Goal: Task Accomplishment & Management: Use online tool/utility

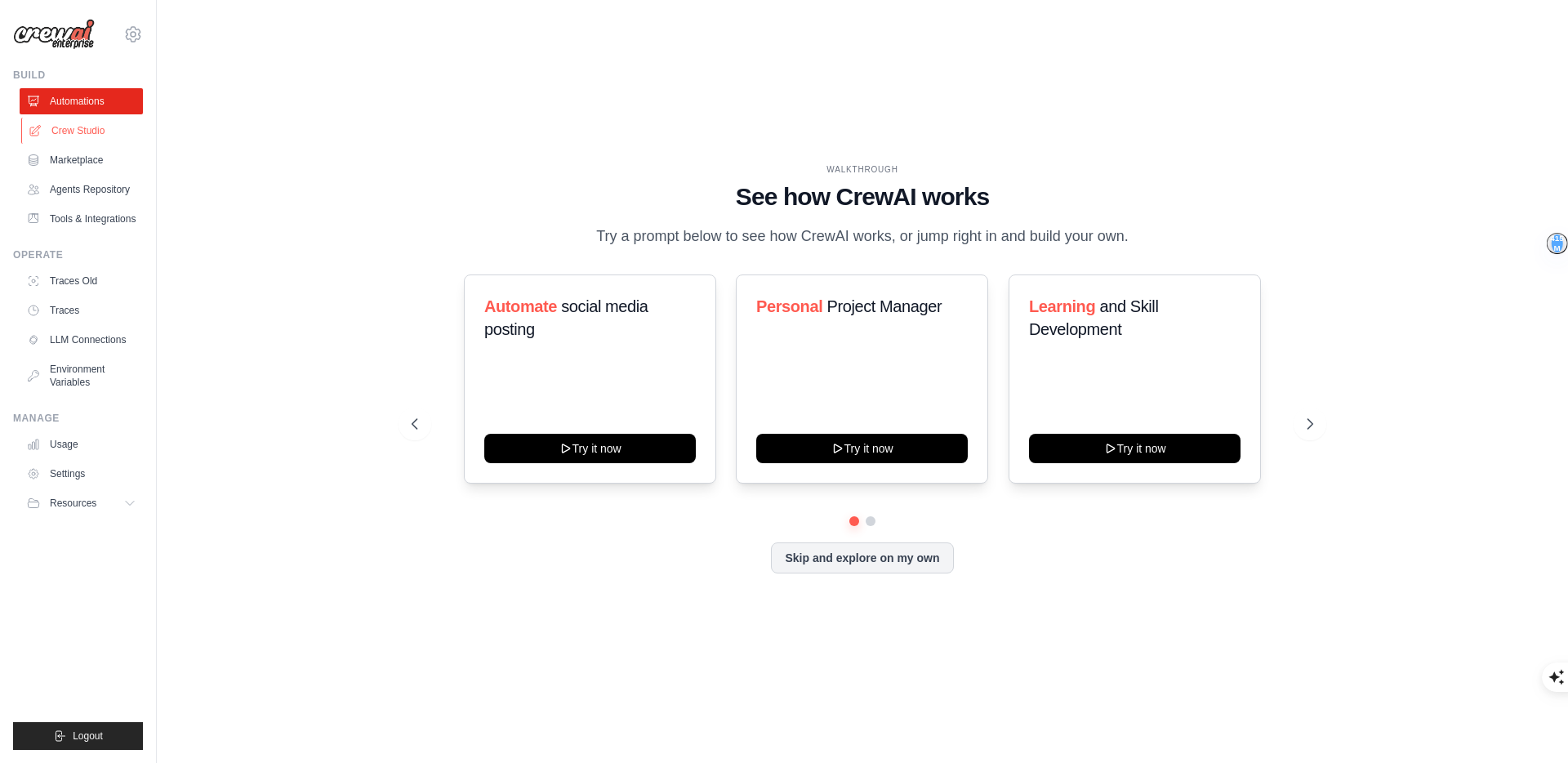
click at [72, 134] on link "Crew Studio" at bounding box center [83, 130] width 124 height 26
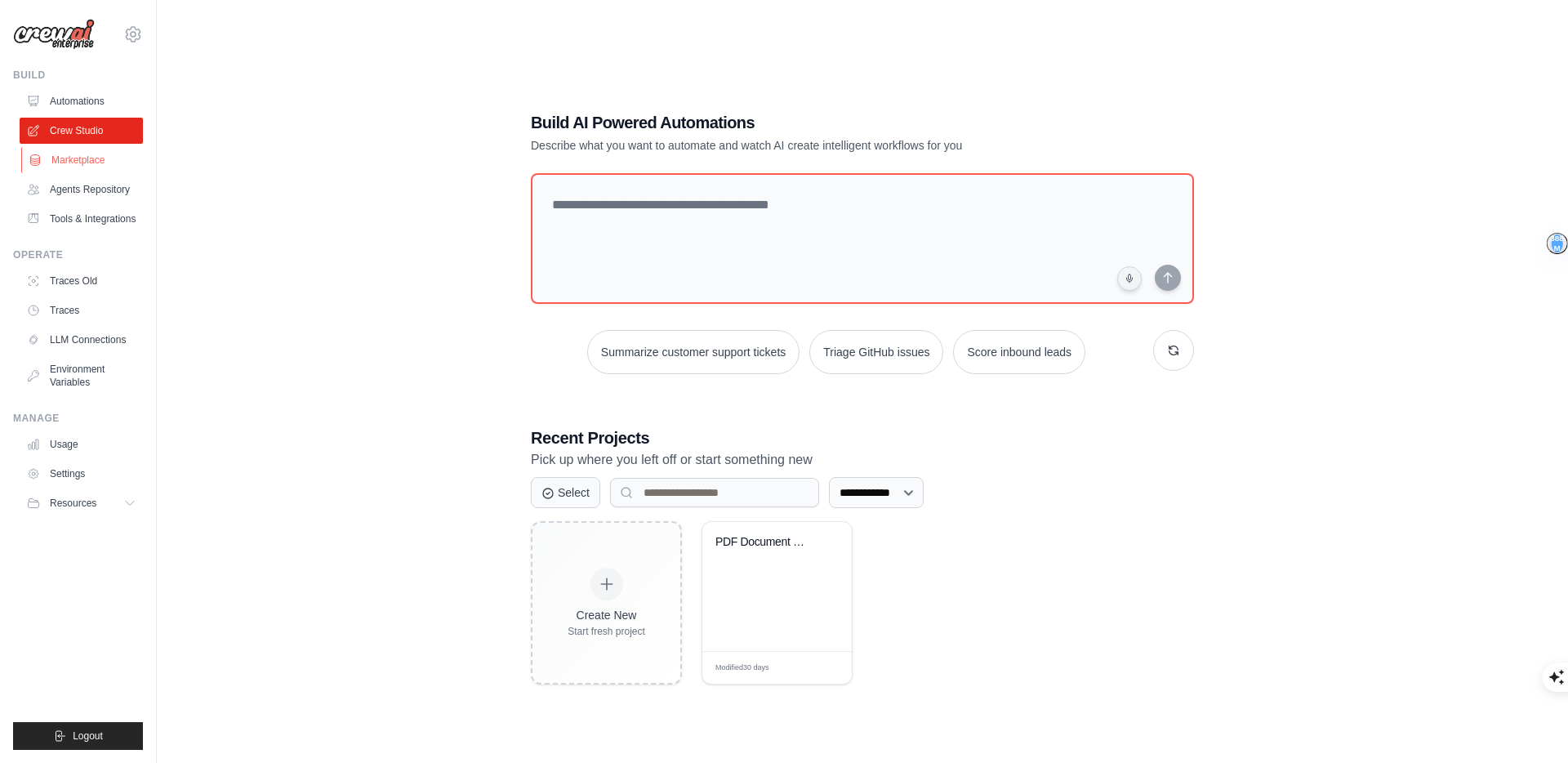
click at [69, 159] on link "Marketplace" at bounding box center [83, 159] width 124 height 26
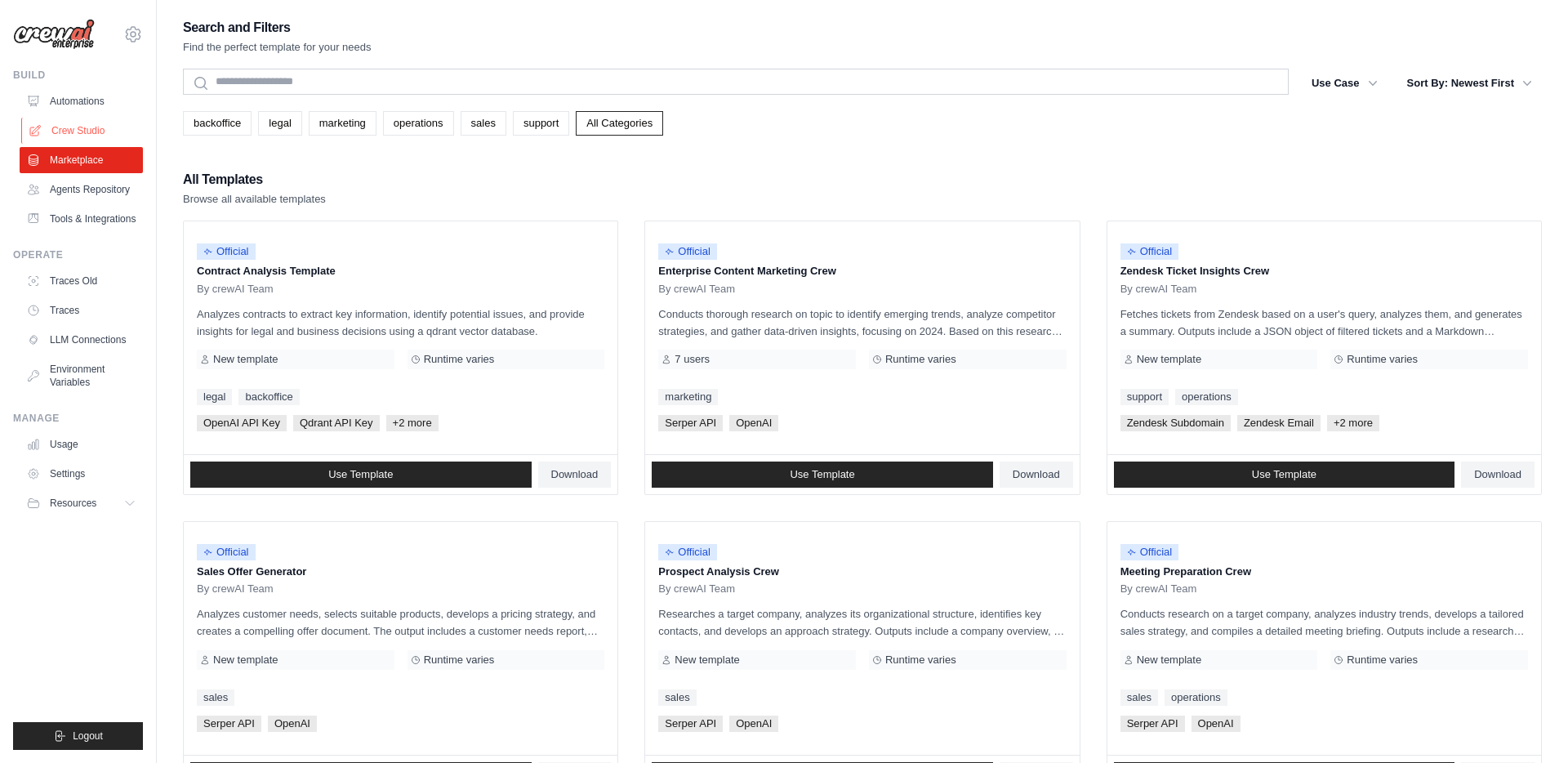
click at [78, 124] on link "Crew Studio" at bounding box center [83, 130] width 124 height 26
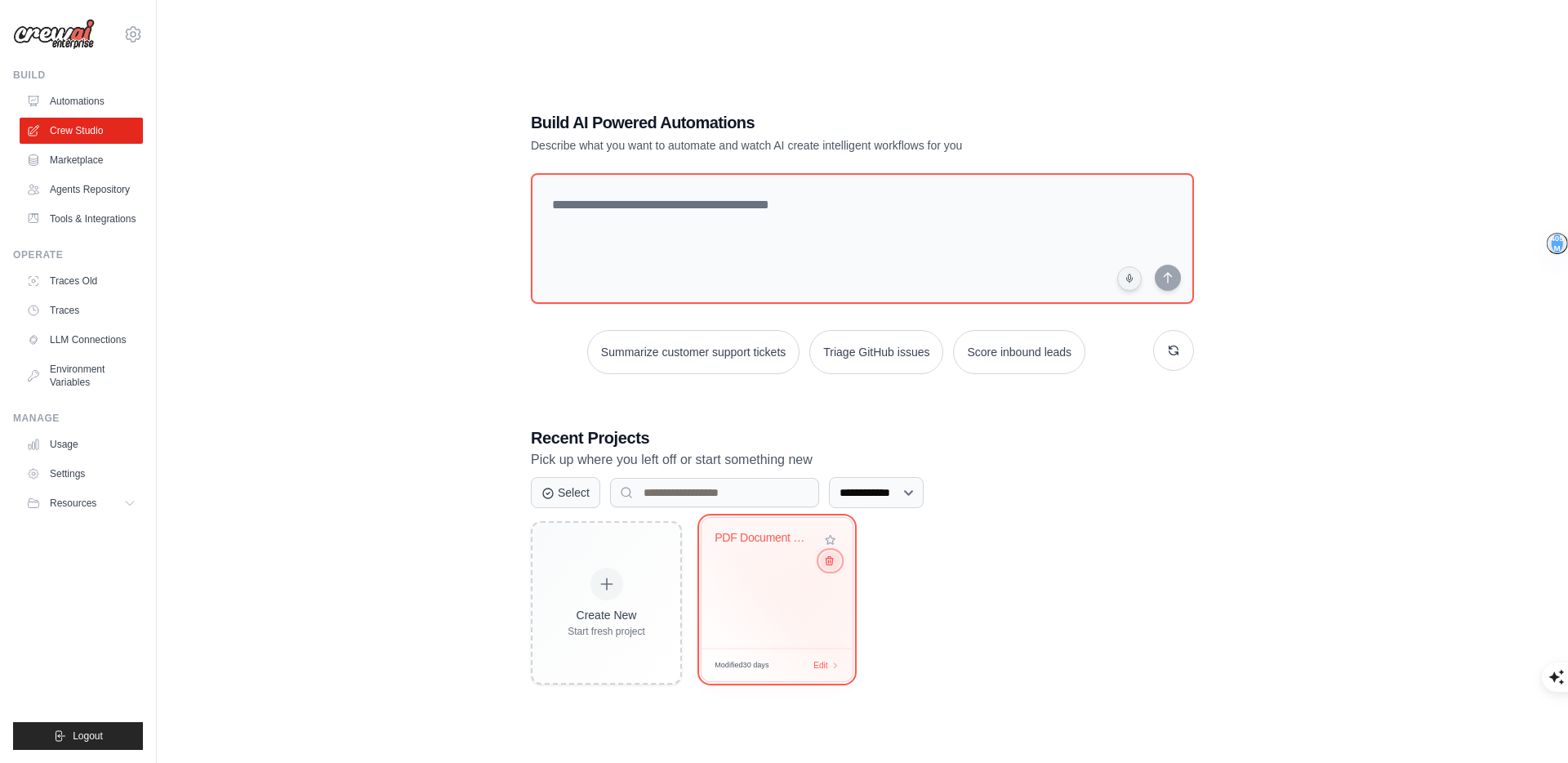
click at [831, 563] on icon at bounding box center [829, 560] width 11 height 11
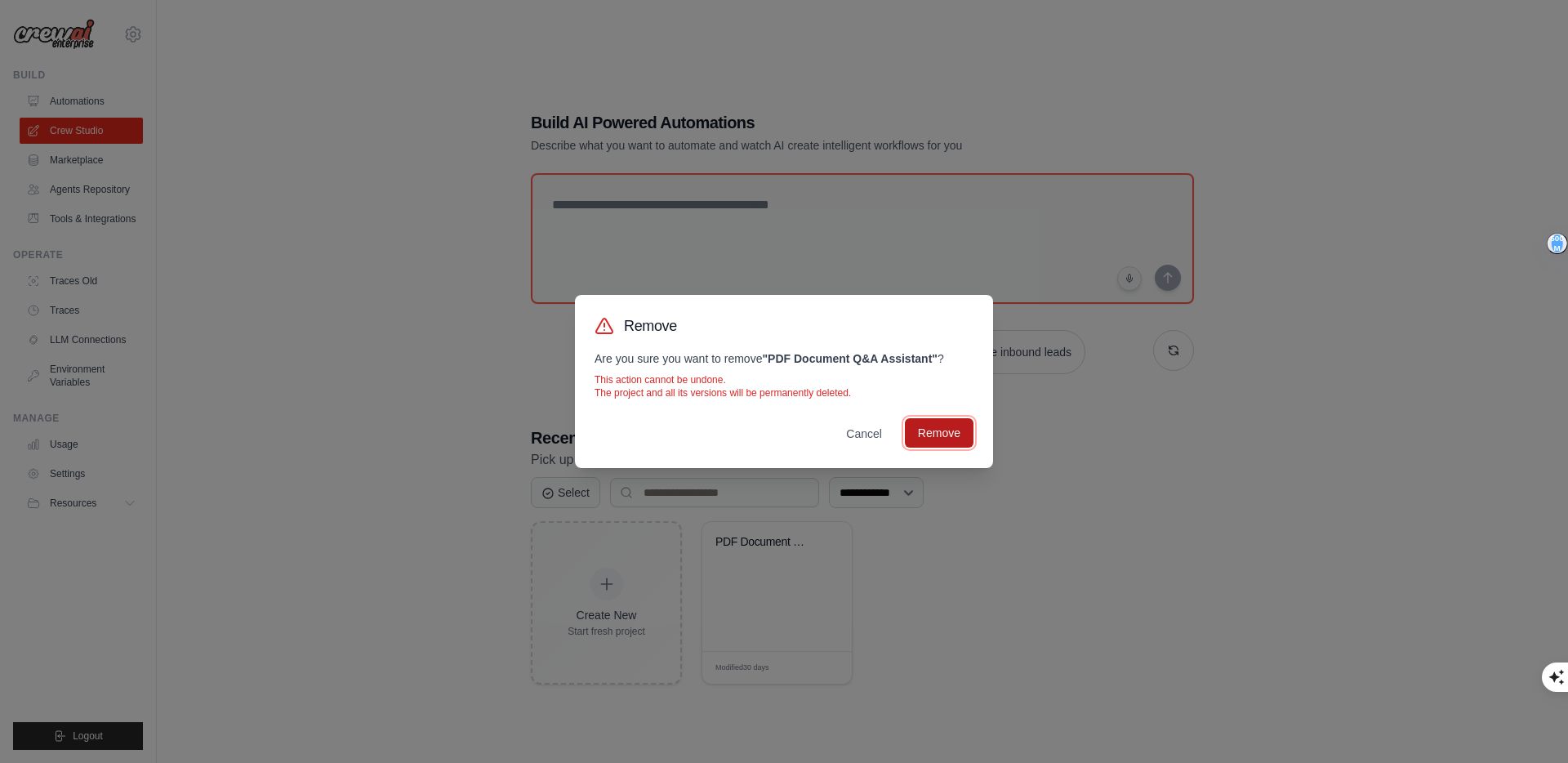
click at [945, 435] on button "Remove" at bounding box center [939, 432] width 68 height 29
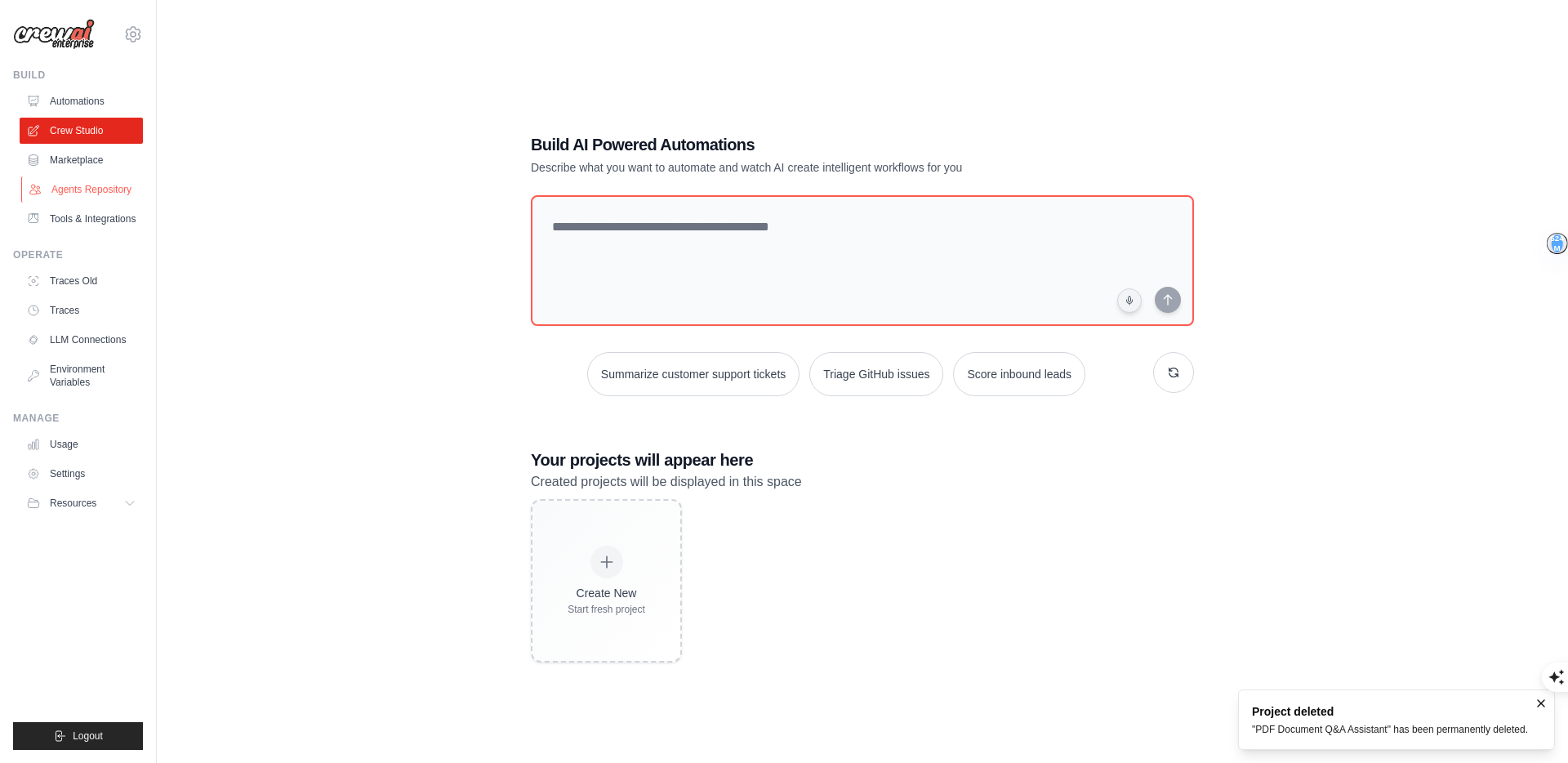
click at [99, 195] on link "Agents Repository" at bounding box center [83, 189] width 124 height 26
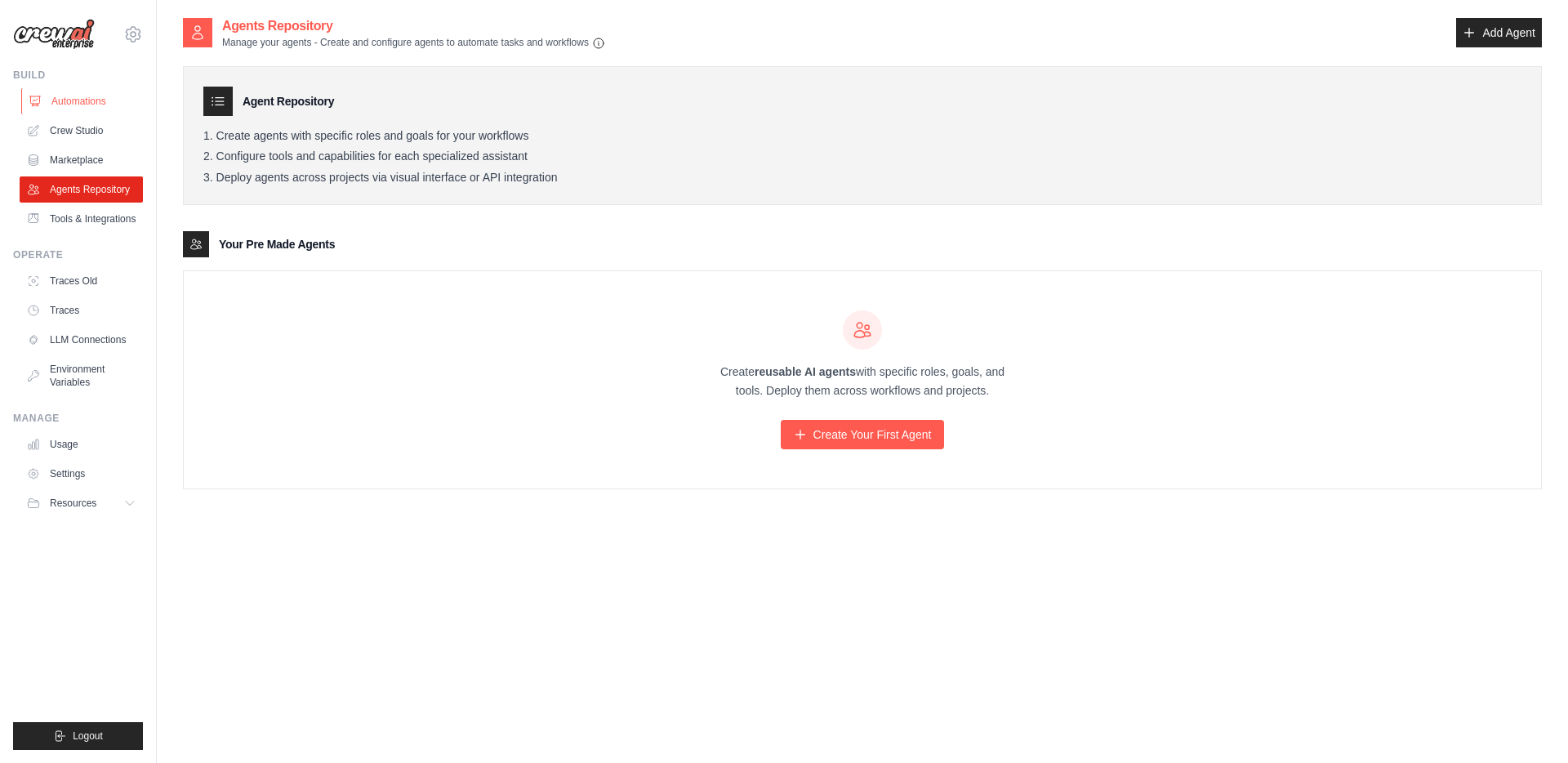
click at [63, 102] on link "Automations" at bounding box center [83, 101] width 124 height 26
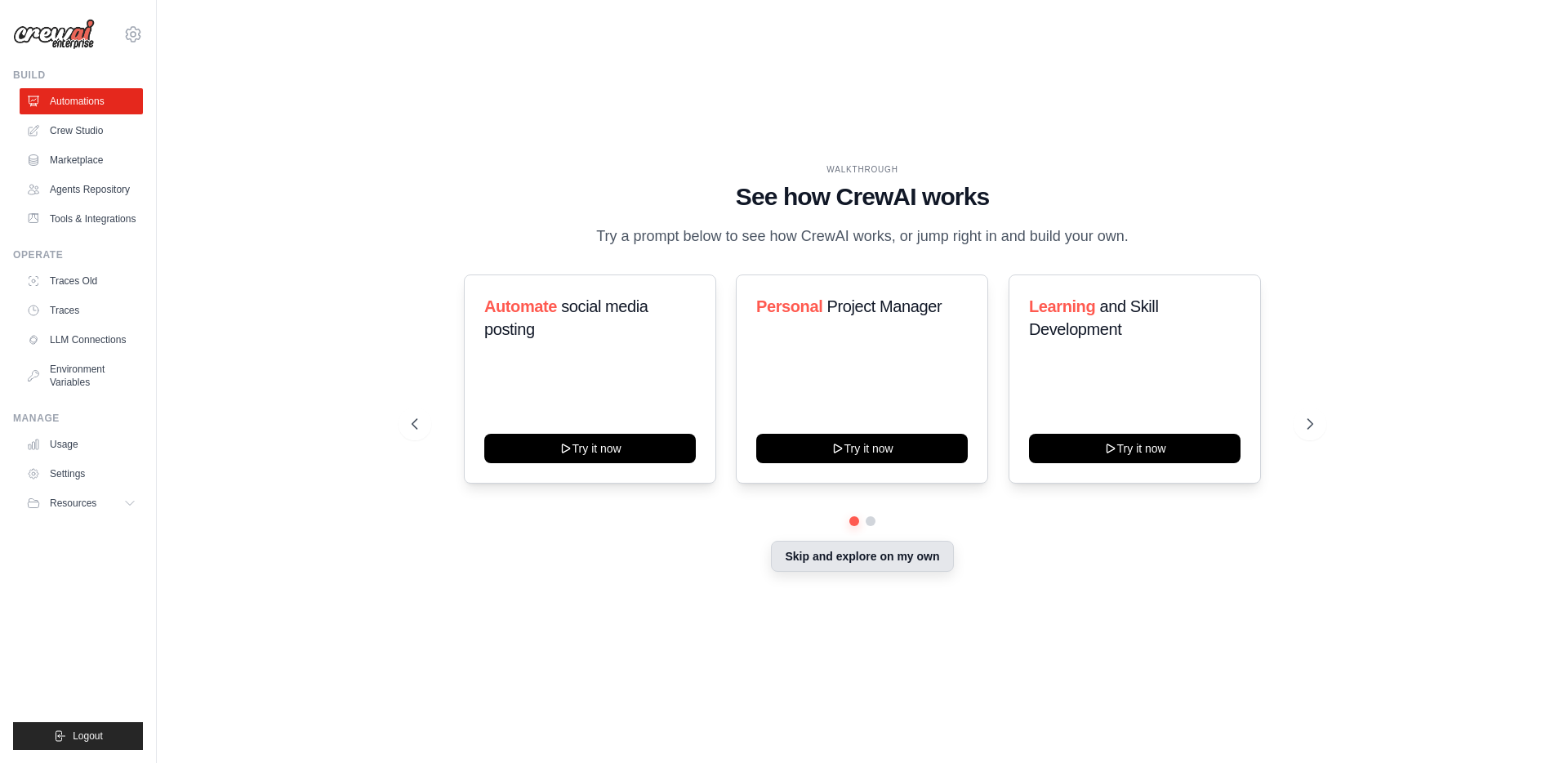
click at [883, 572] on button "Skip and explore on my own" at bounding box center [862, 555] width 182 height 31
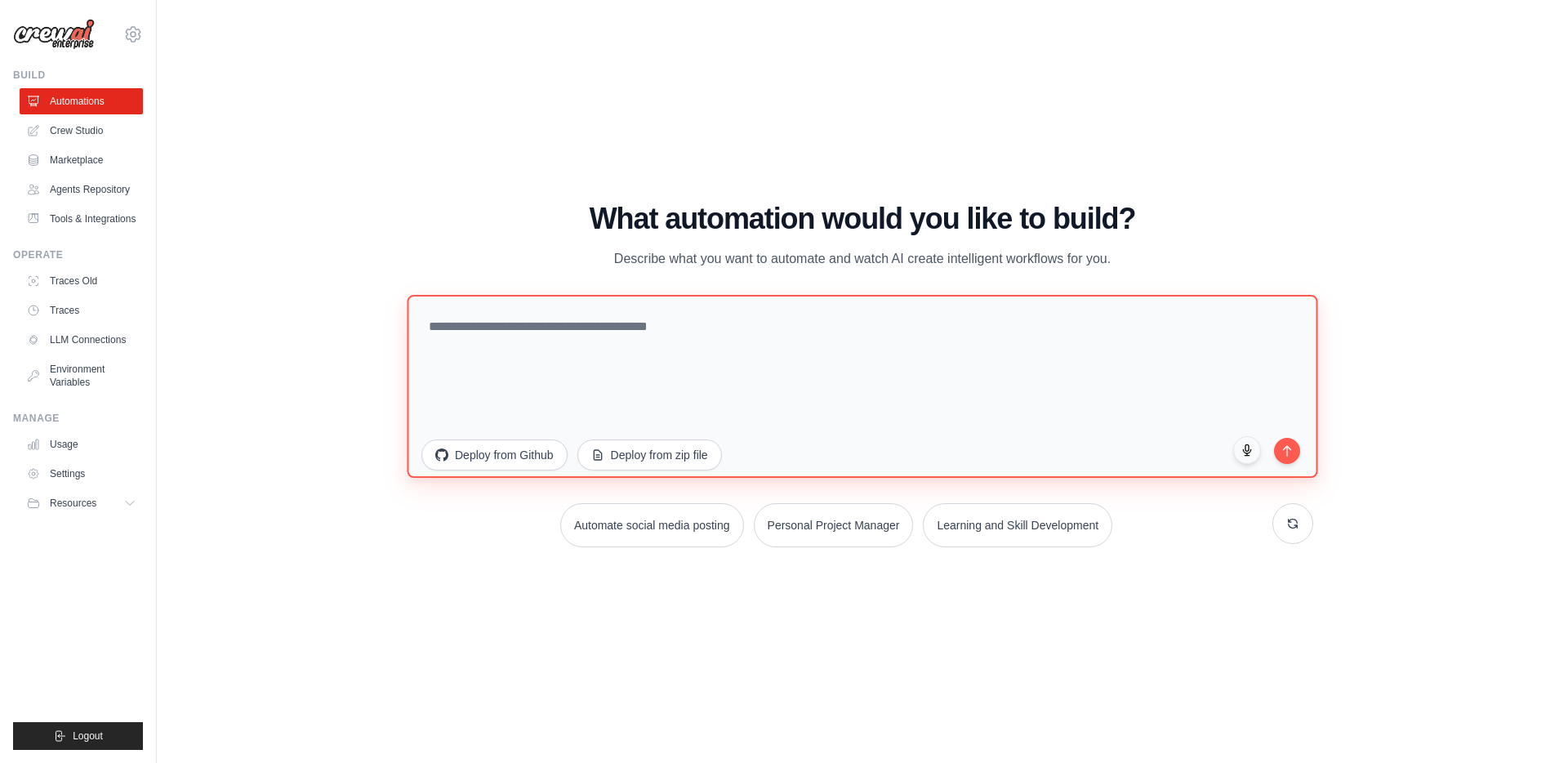
click at [594, 348] on textarea at bounding box center [862, 386] width 911 height 183
type textarea "**********"
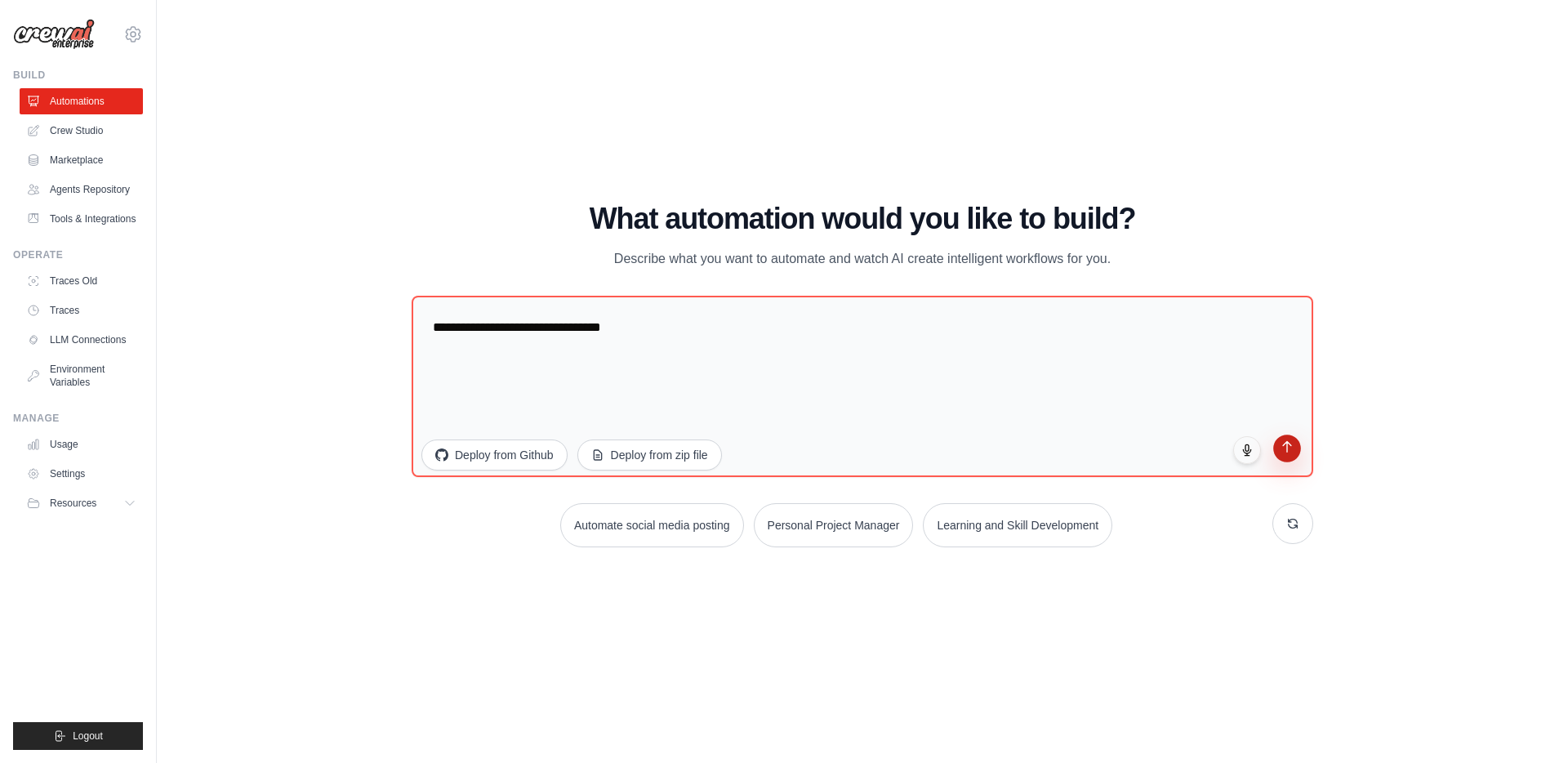
click at [1287, 451] on icon "submit" at bounding box center [1287, 447] width 8 height 11
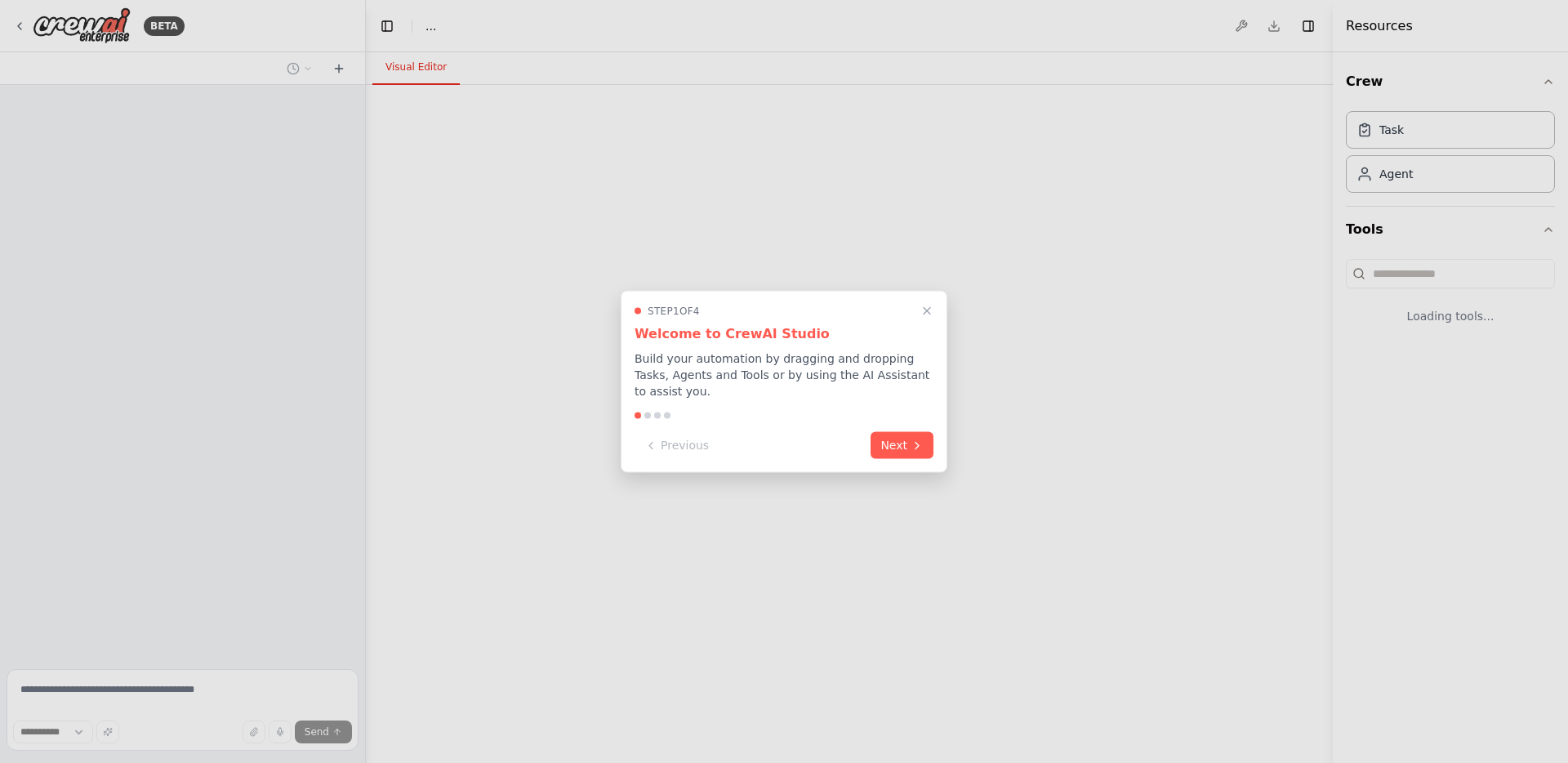
select select "****"
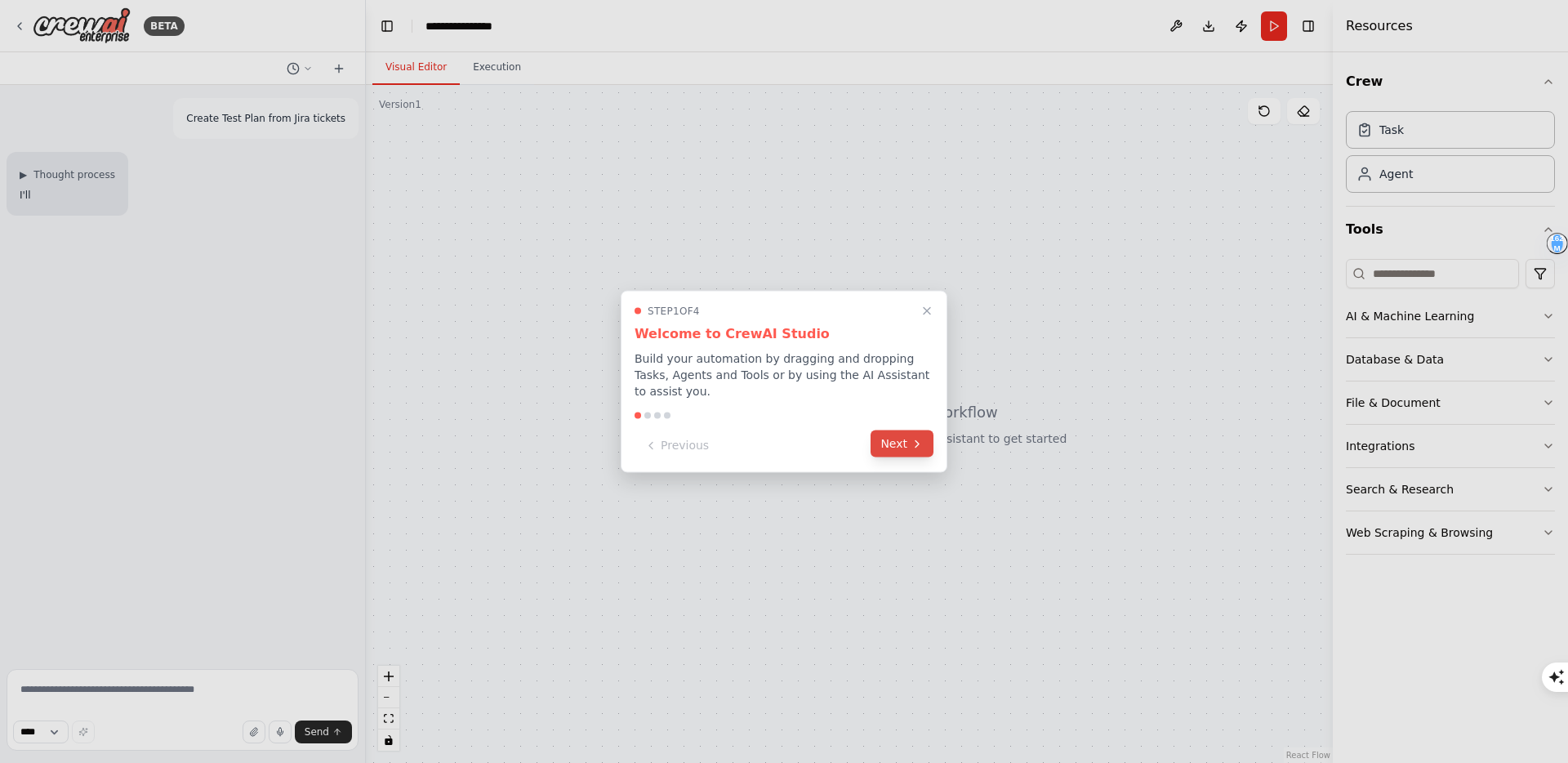
click at [903, 442] on button "Next" at bounding box center [902, 443] width 63 height 27
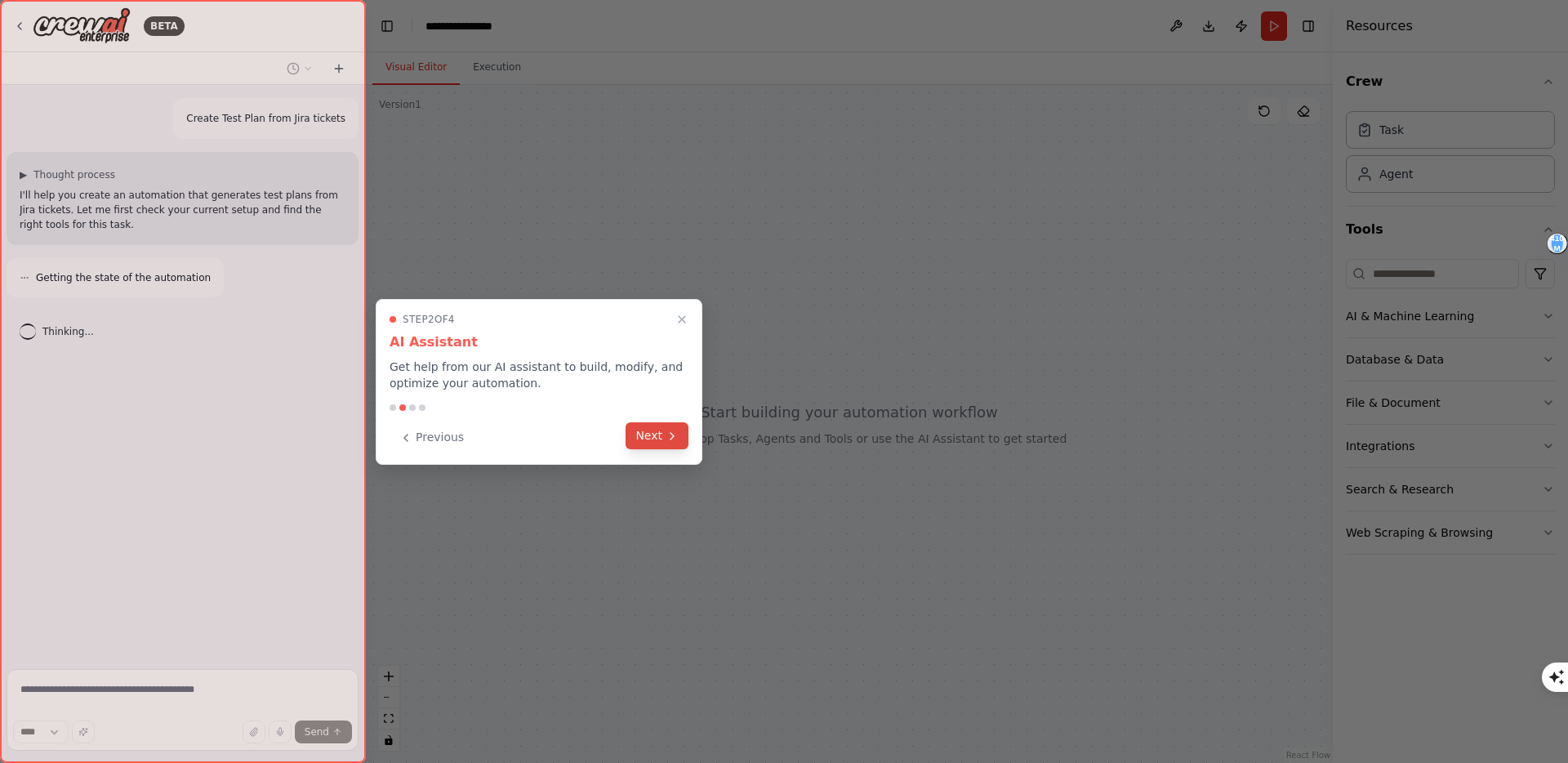
click at [643, 445] on button "Next" at bounding box center [656, 436] width 63 height 27
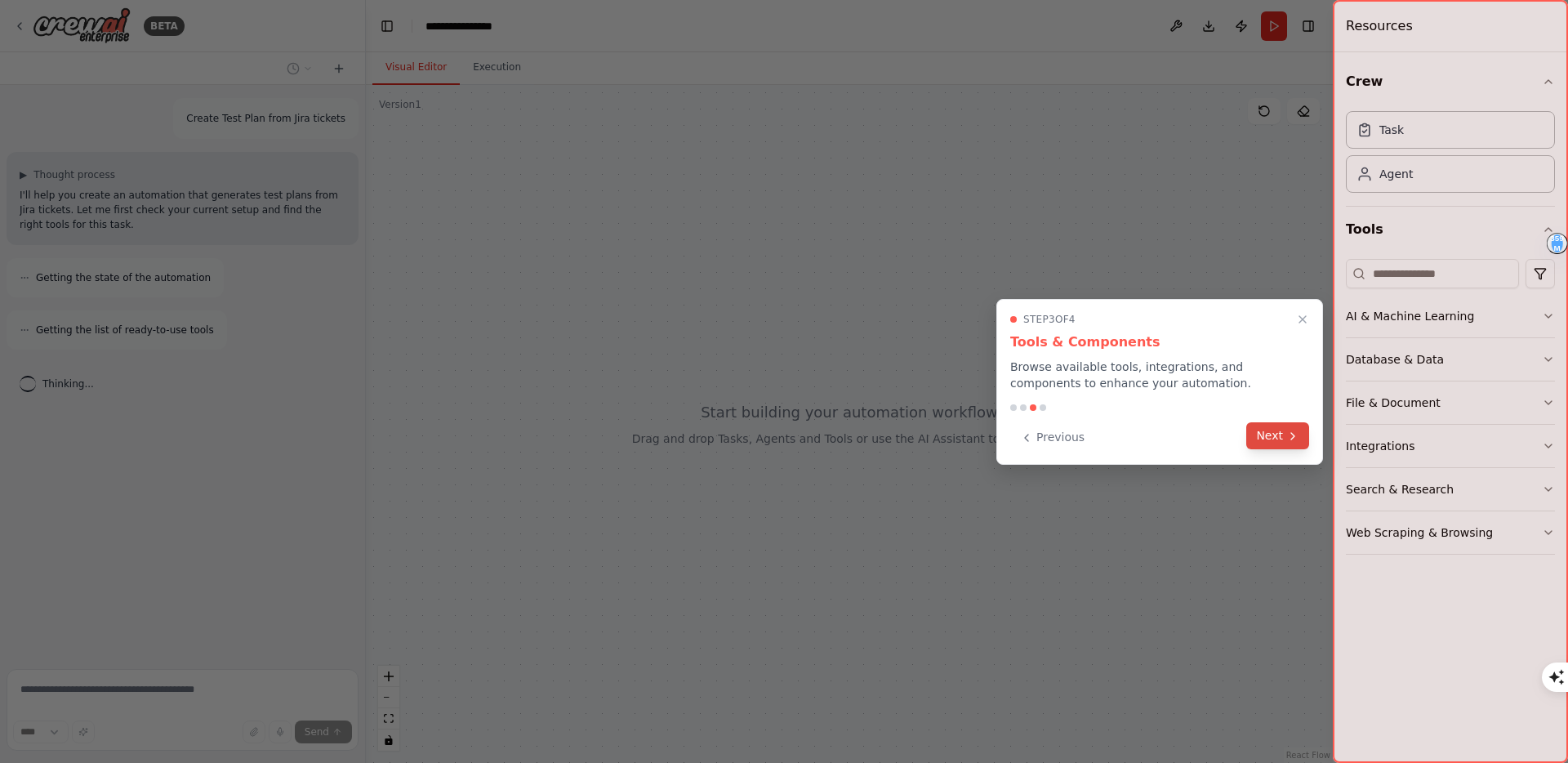
click at [1287, 434] on icon at bounding box center [1292, 436] width 13 height 13
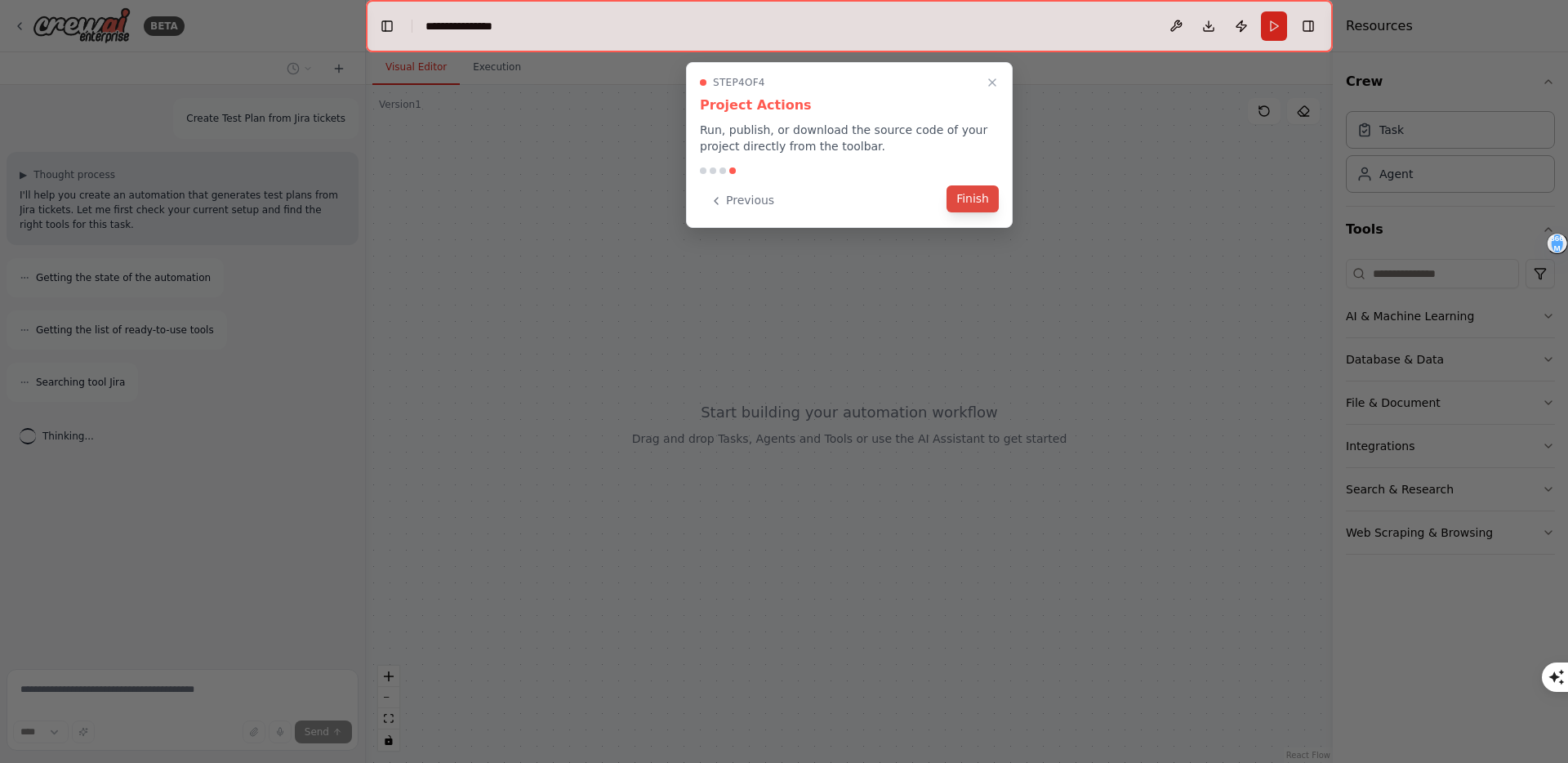
click at [959, 200] on button "Finish" at bounding box center [973, 199] width 53 height 27
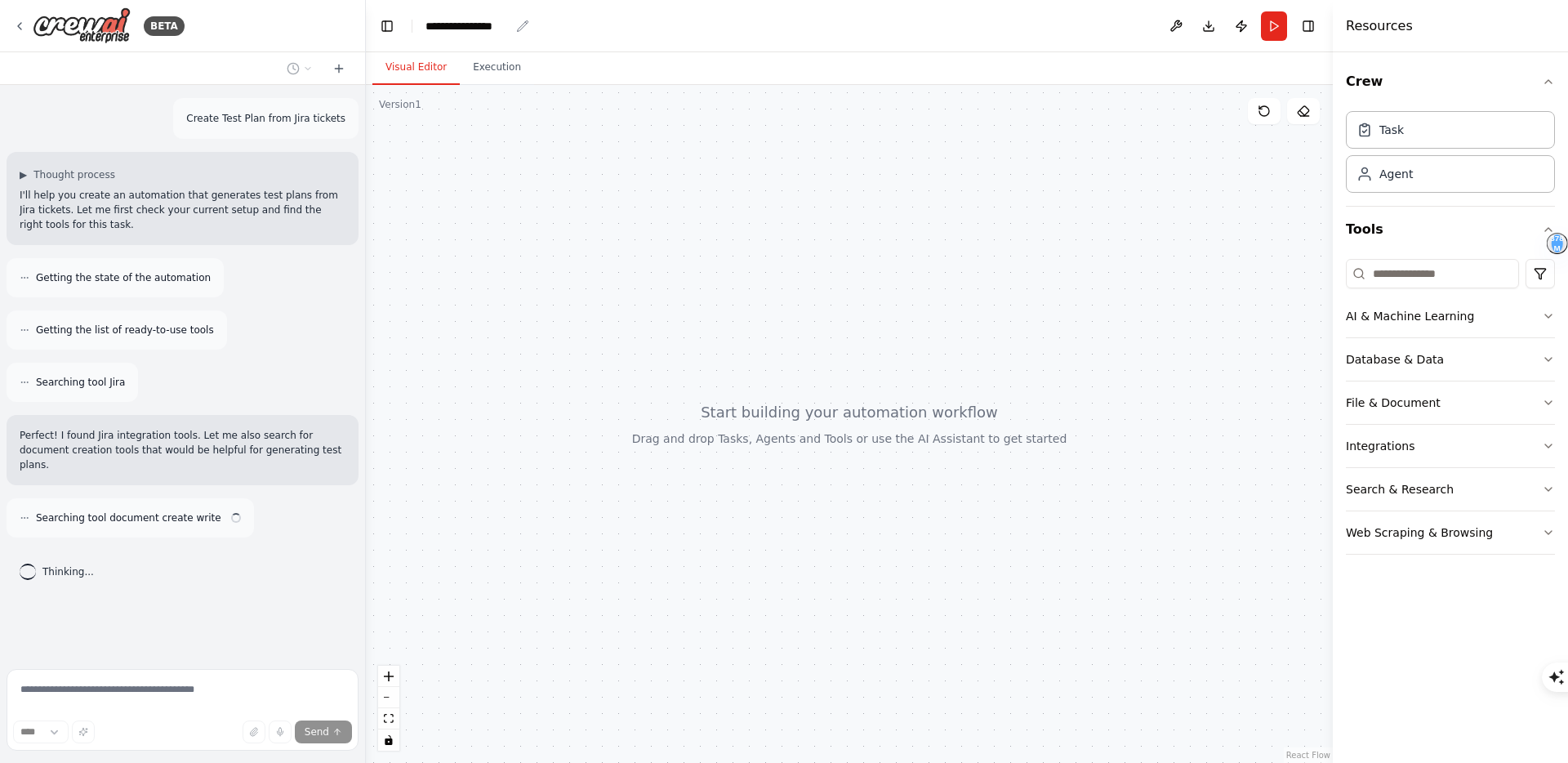
click at [522, 25] on icon "breadcrumb" at bounding box center [523, 25] width 11 height 11
click at [484, 32] on div "**********" at bounding box center [468, 27] width 84 height 17
click at [484, 32] on div "**********" at bounding box center [487, 27] width 123 height 17
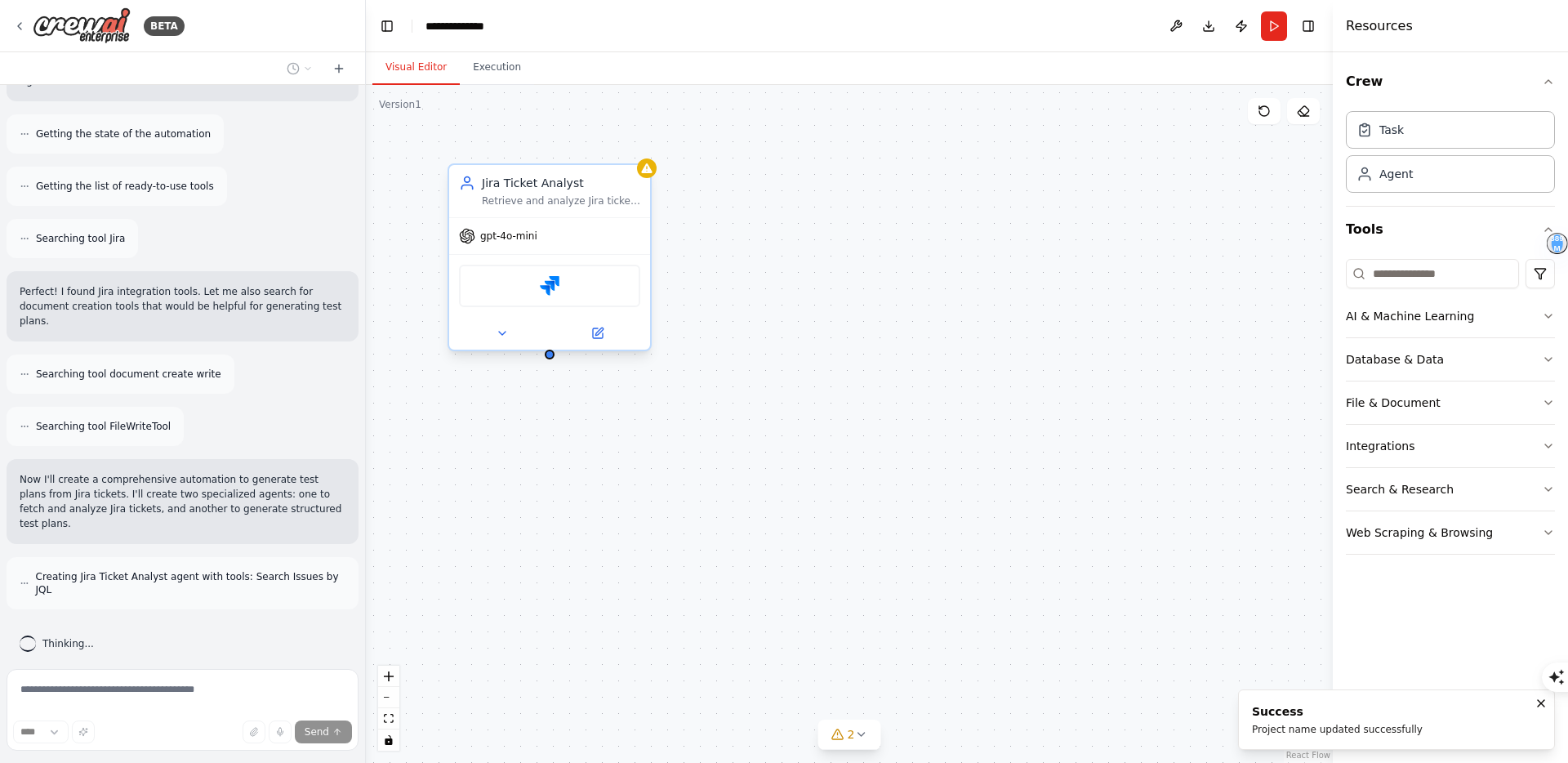
scroll to position [130, 0]
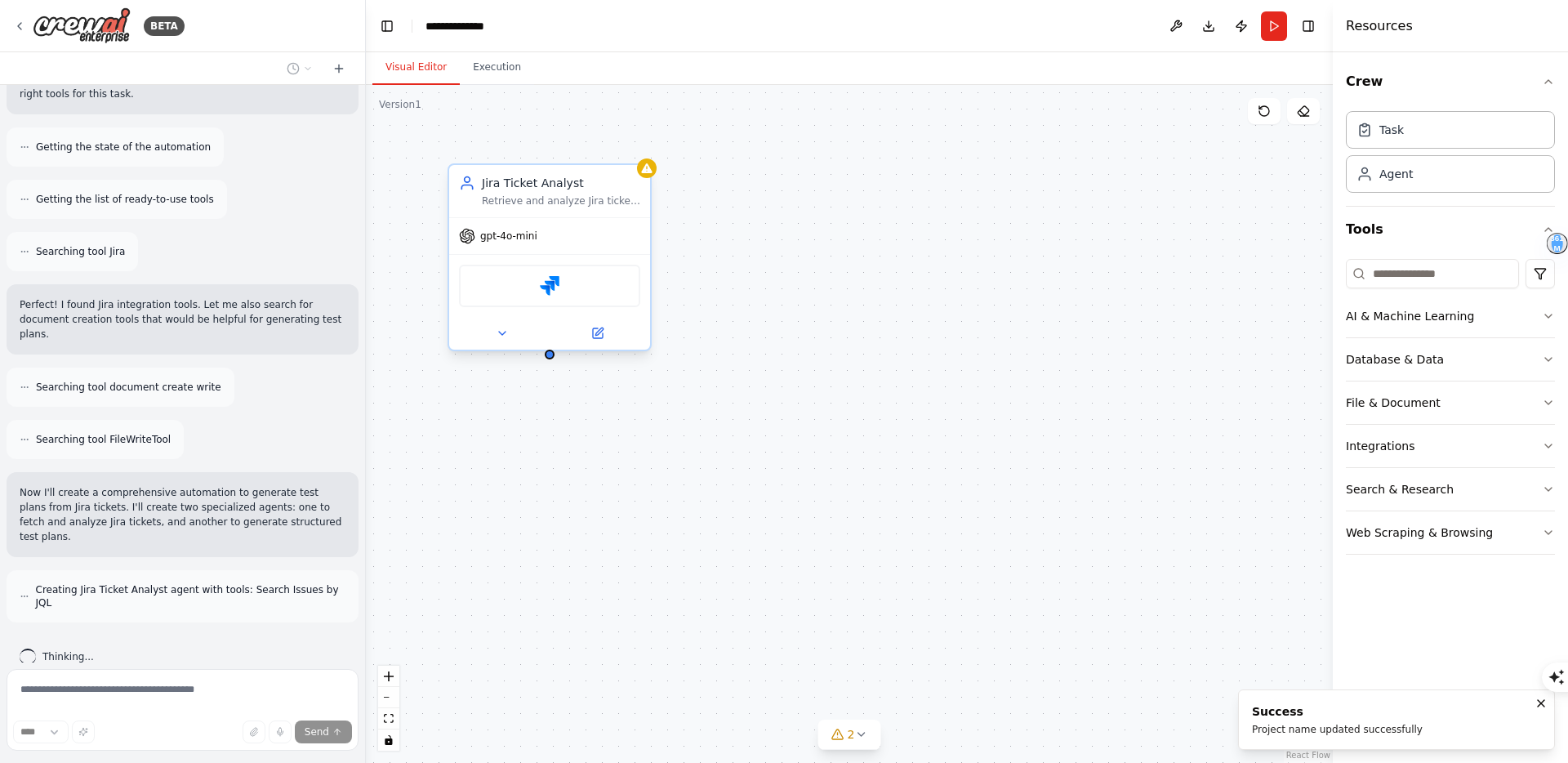
click at [554, 296] on div "Jira" at bounding box center [549, 285] width 181 height 43
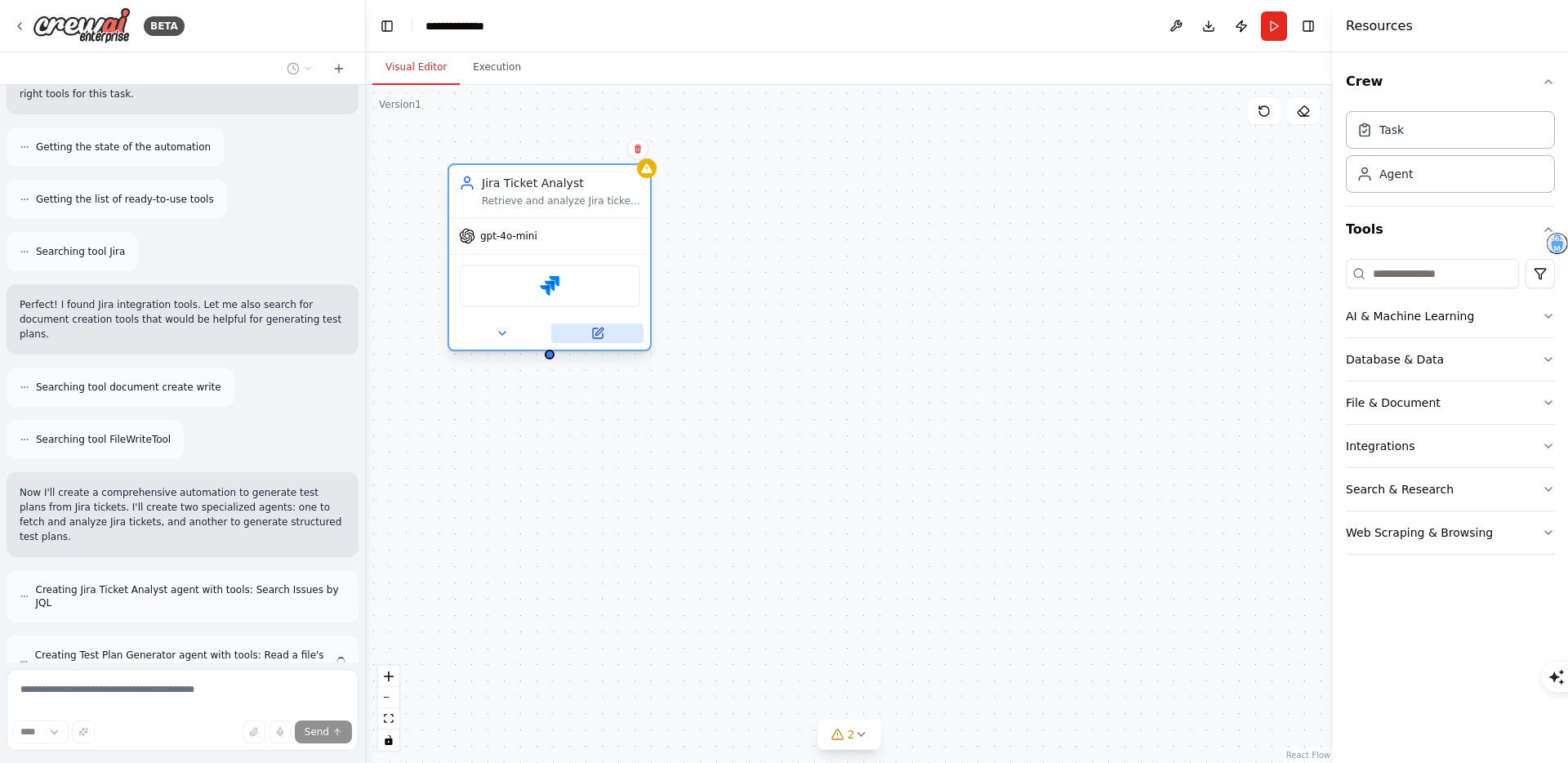
scroll to position [196, 0]
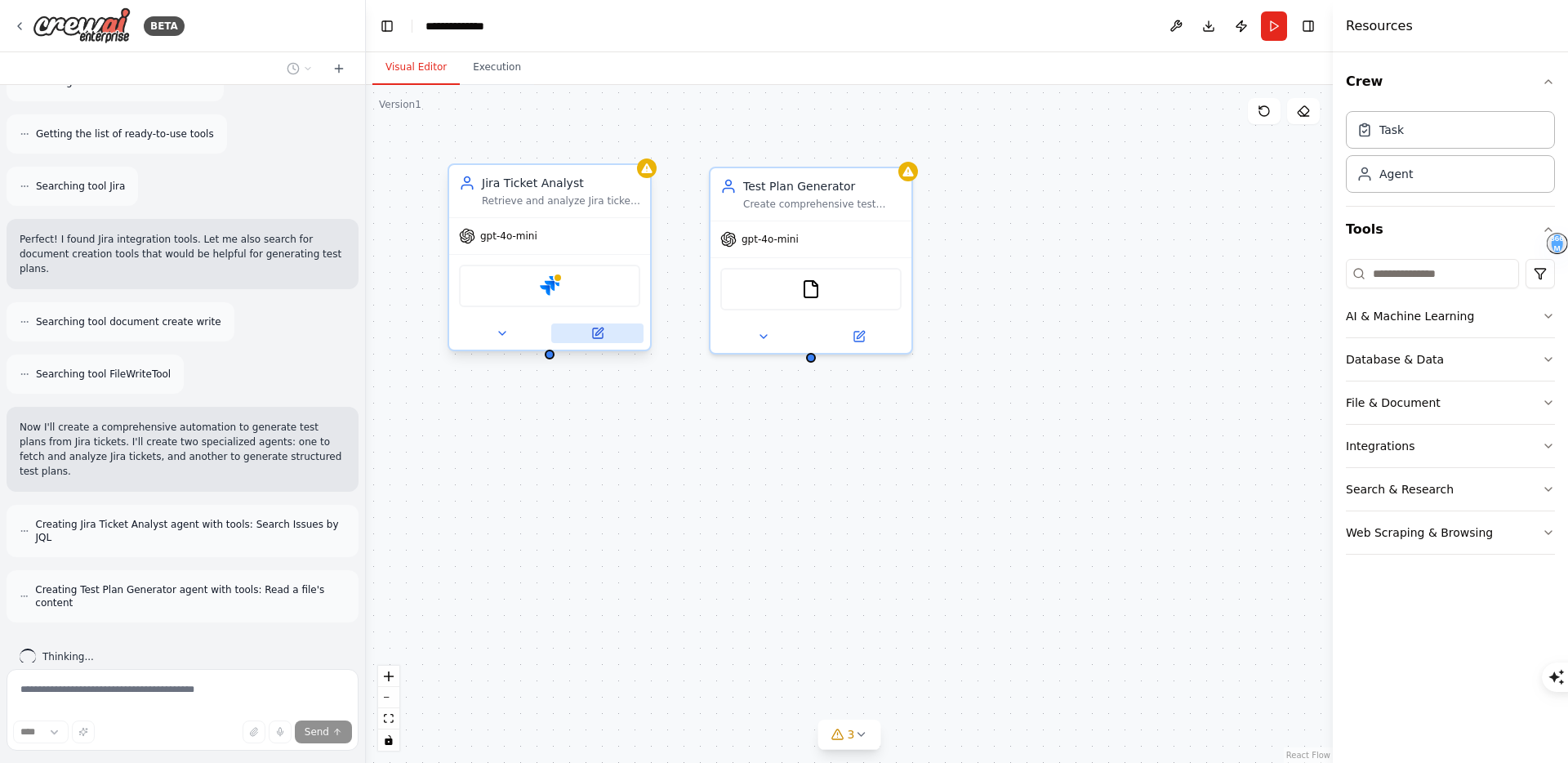
click at [598, 333] on icon at bounding box center [599, 331] width 8 height 8
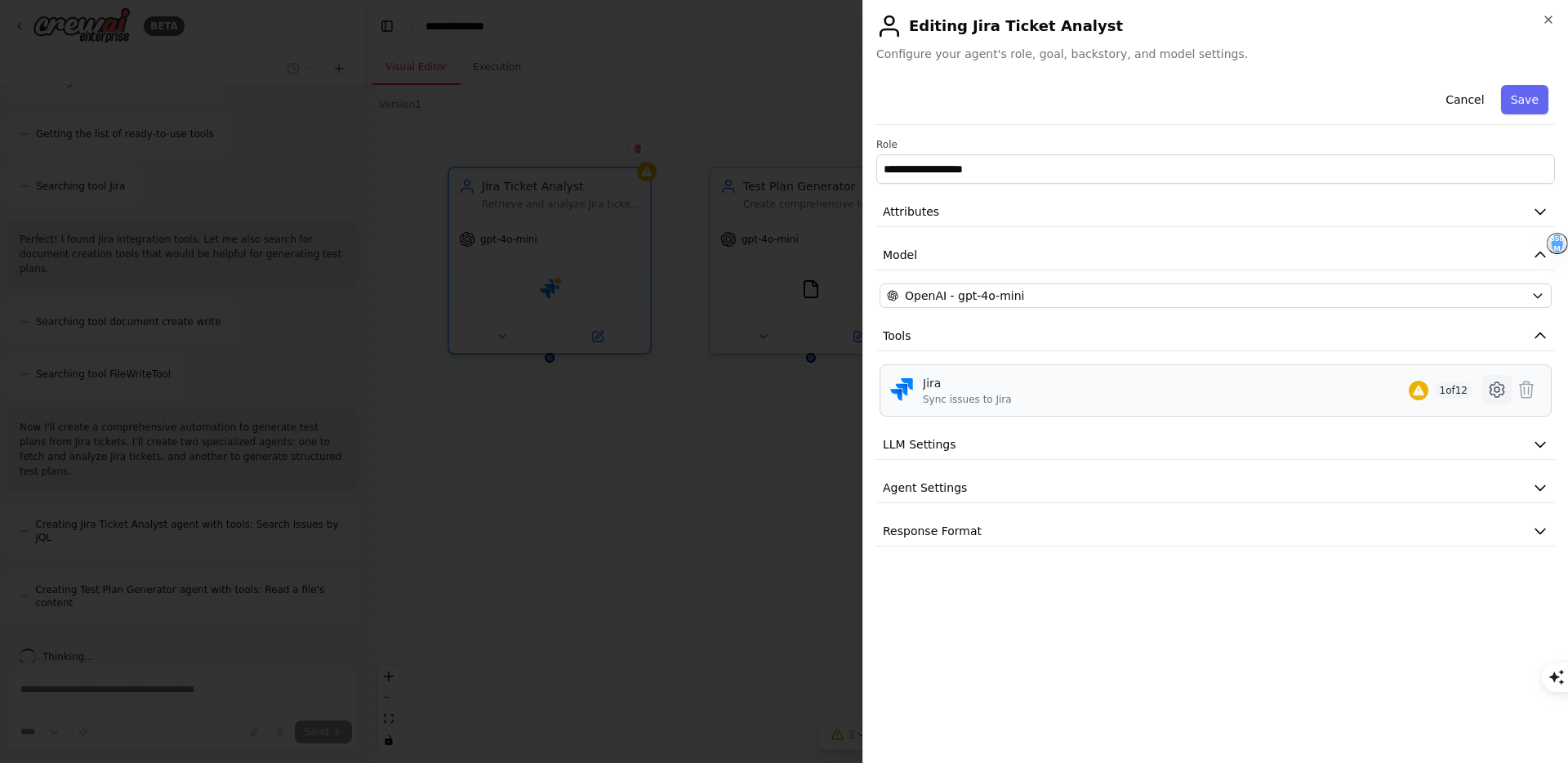
click at [1499, 392] on icon at bounding box center [1496, 389] width 19 height 19
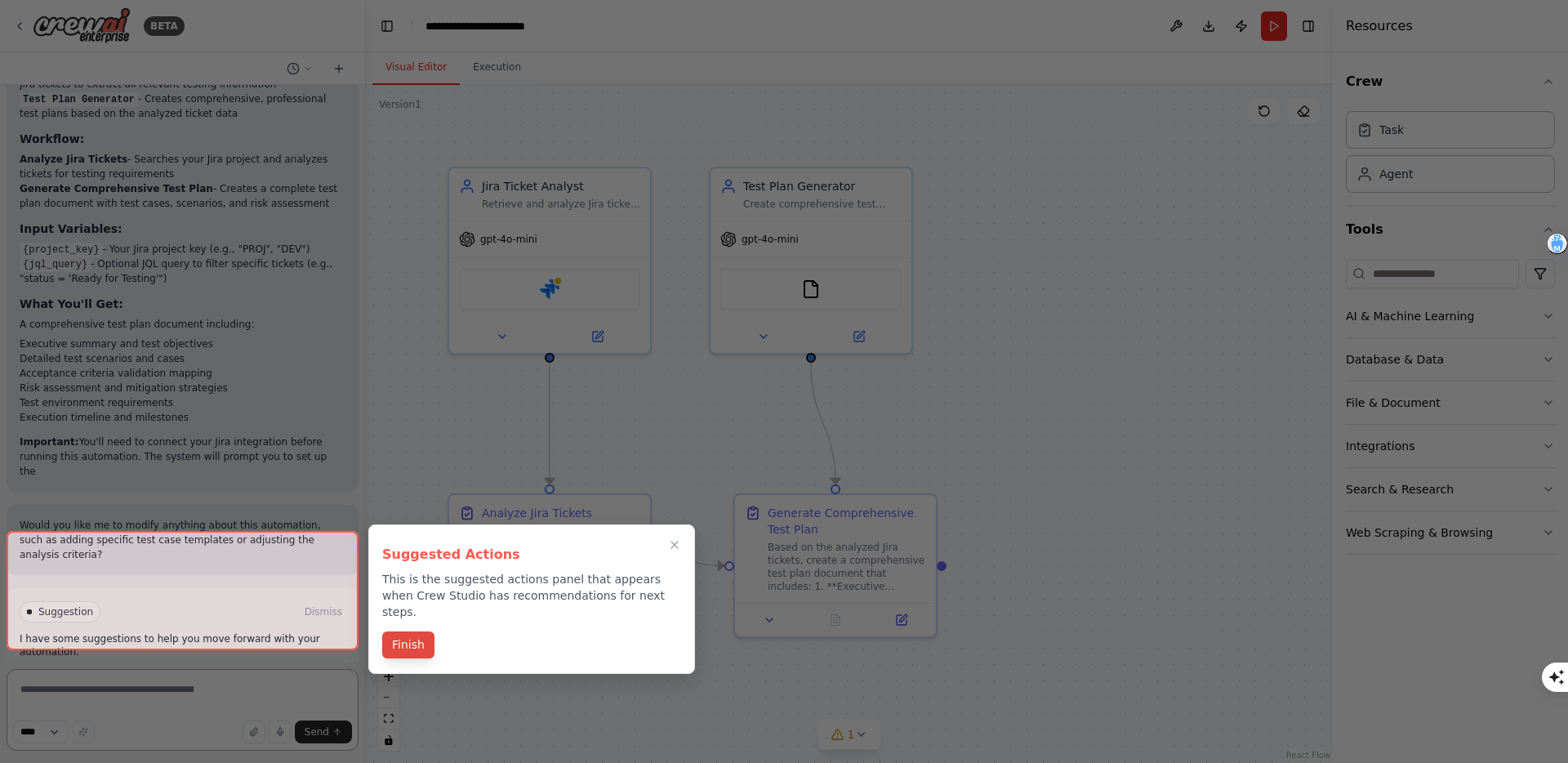
scroll to position [1276, 0]
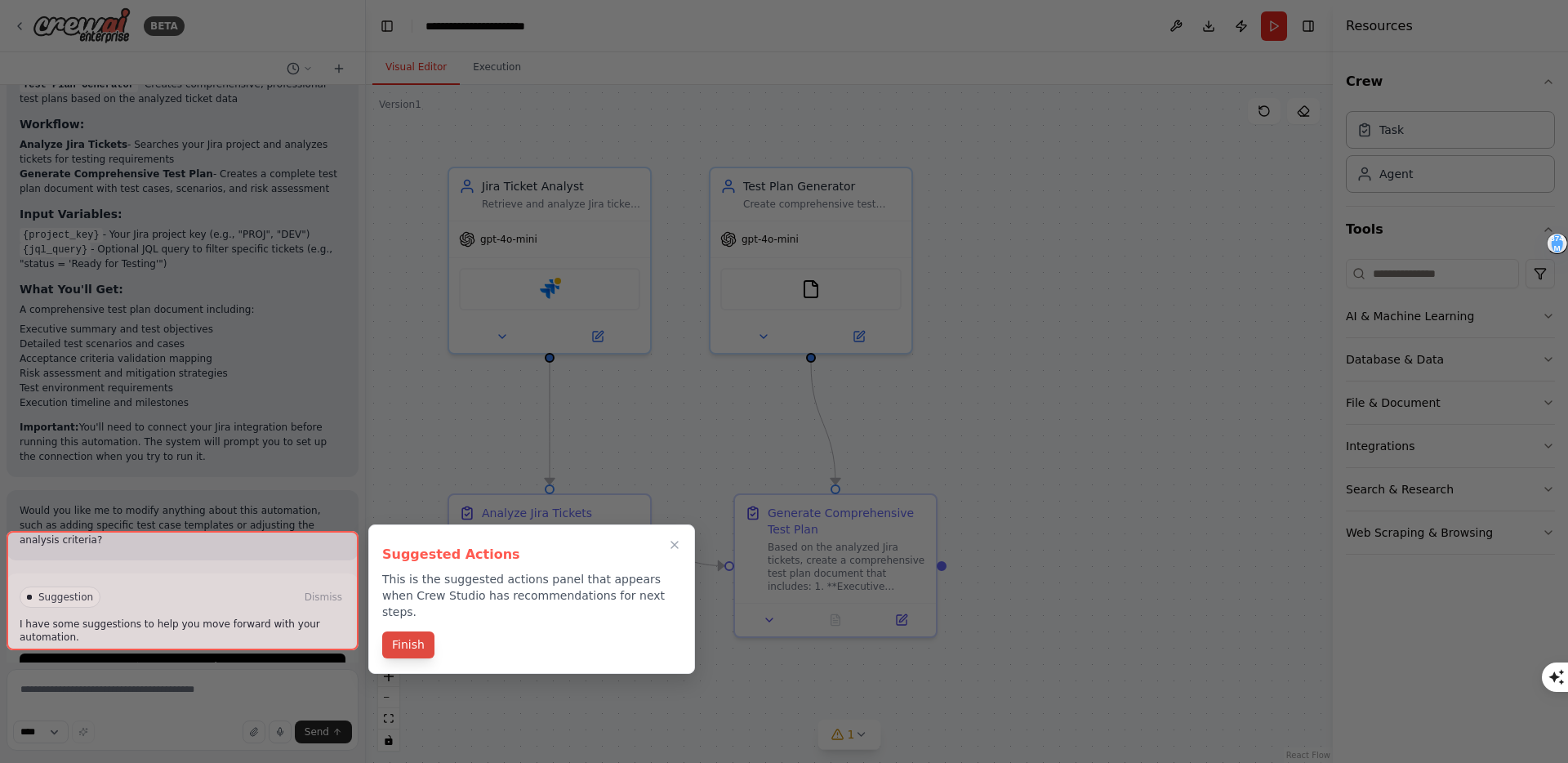
click at [403, 634] on button "Finish" at bounding box center [408, 644] width 53 height 27
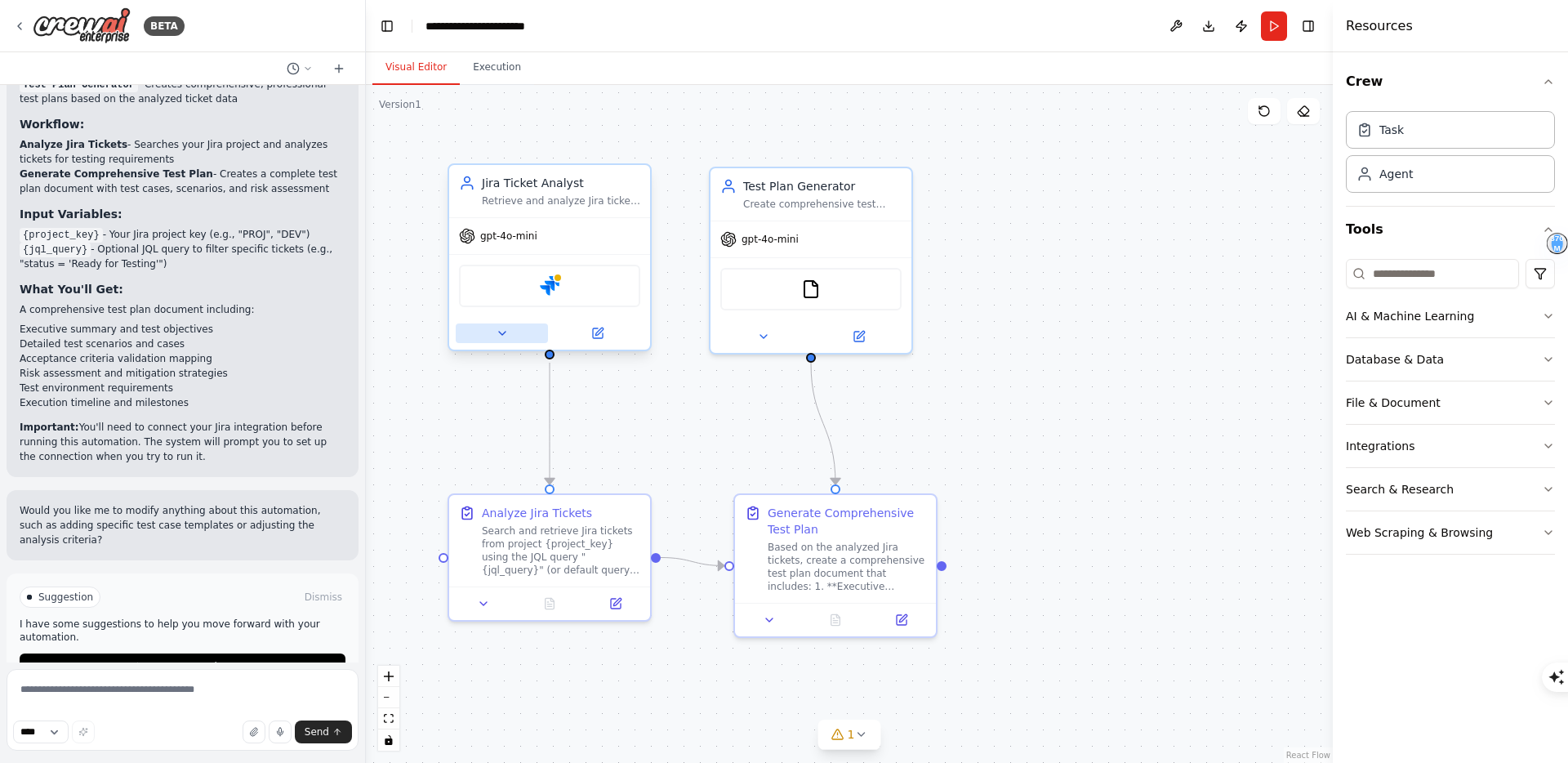
click at [504, 336] on icon at bounding box center [503, 333] width 13 height 13
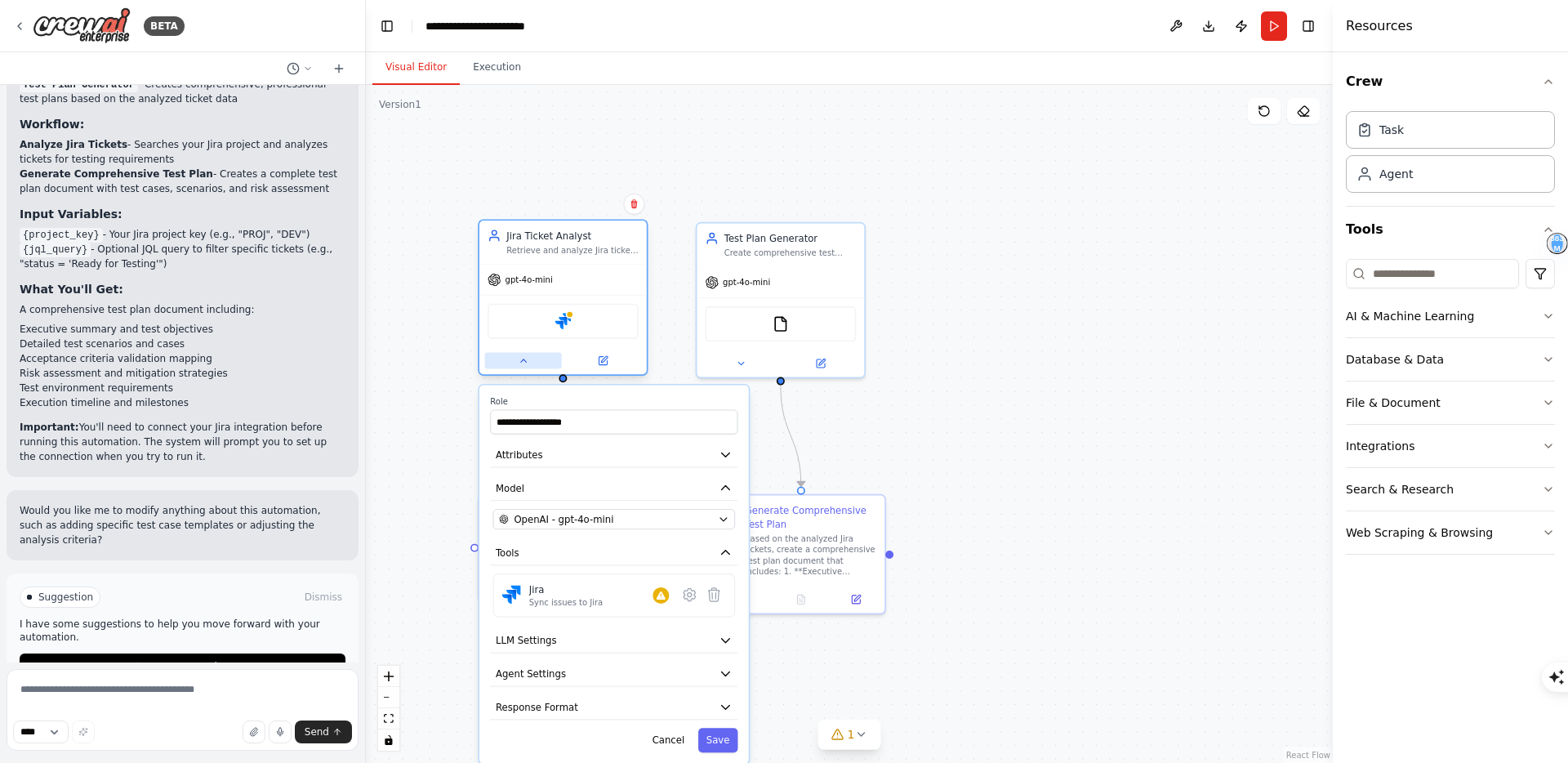
click at [524, 366] on button at bounding box center [524, 361] width 77 height 17
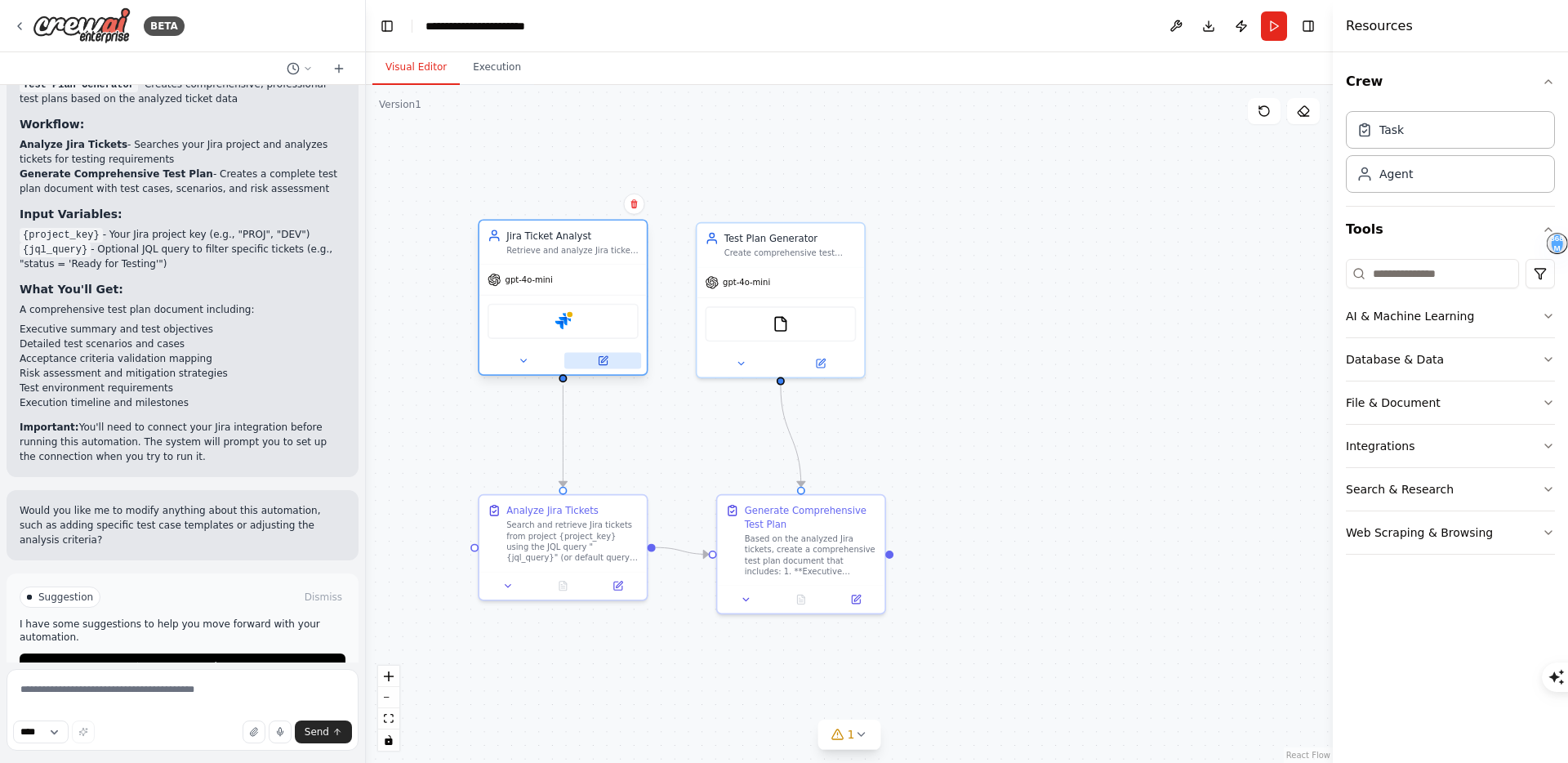
click at [602, 356] on icon at bounding box center [603, 361] width 8 height 8
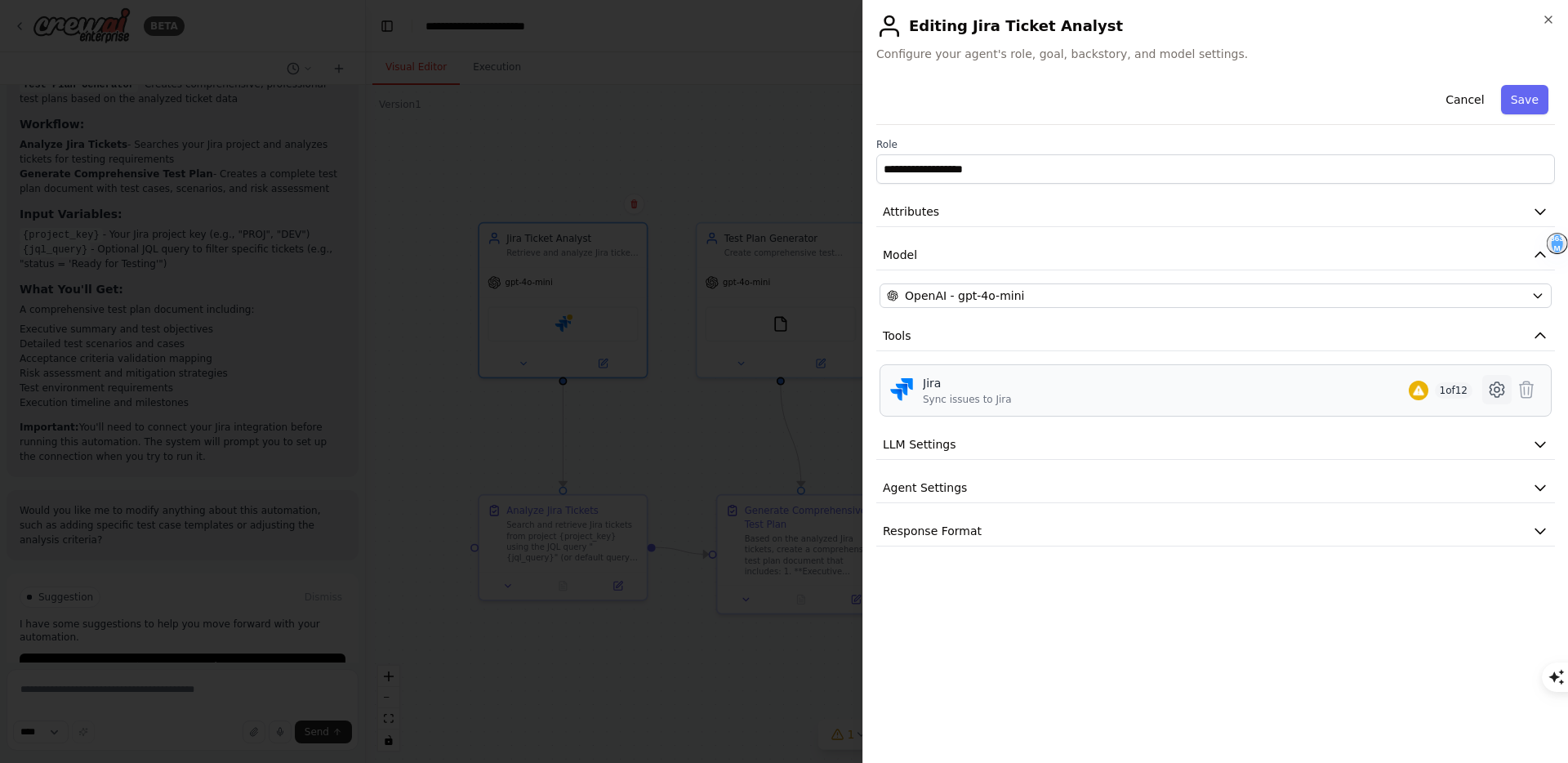
click at [1500, 387] on icon at bounding box center [1497, 390] width 5 height 5
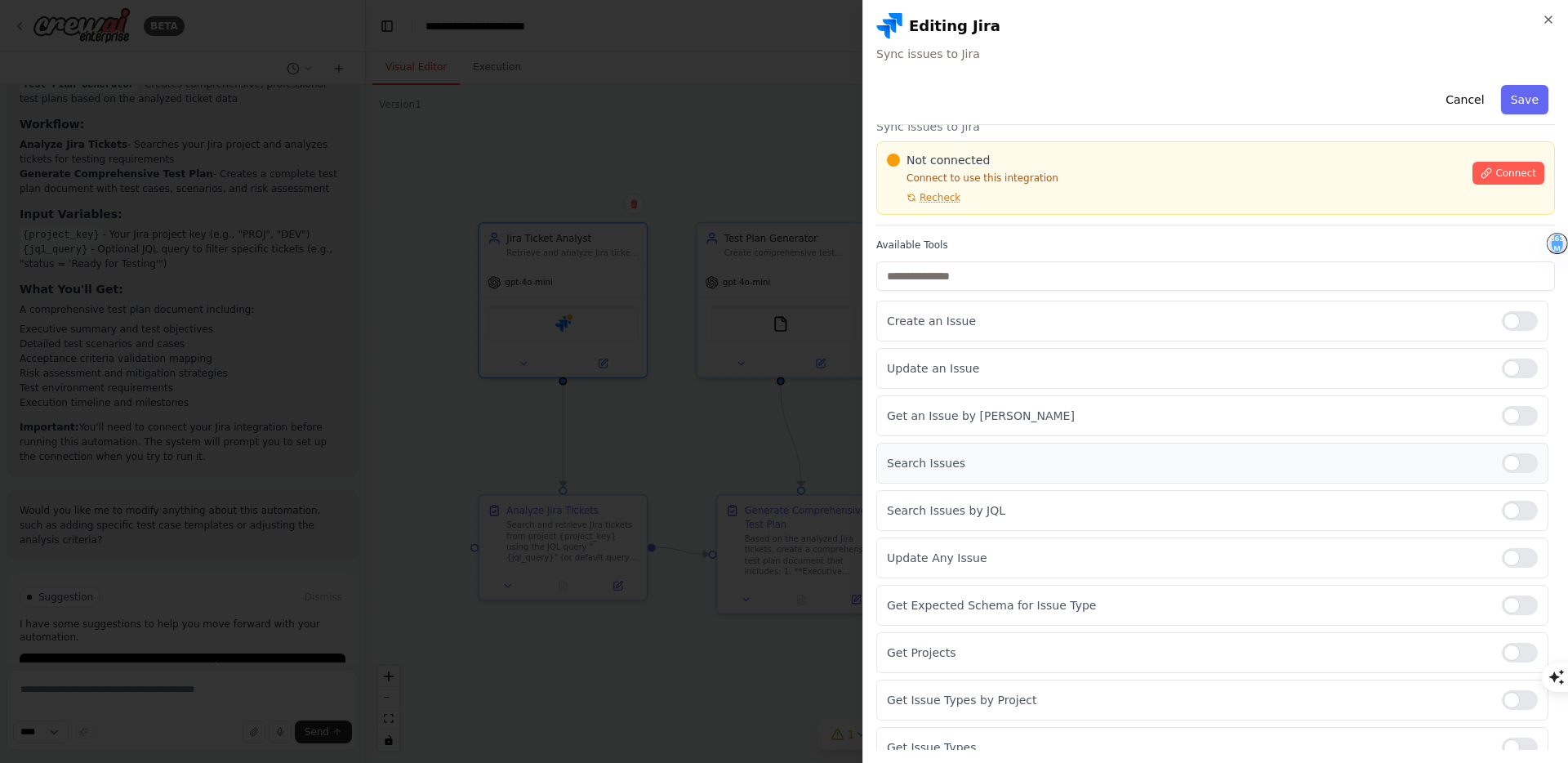
scroll to position [0, 0]
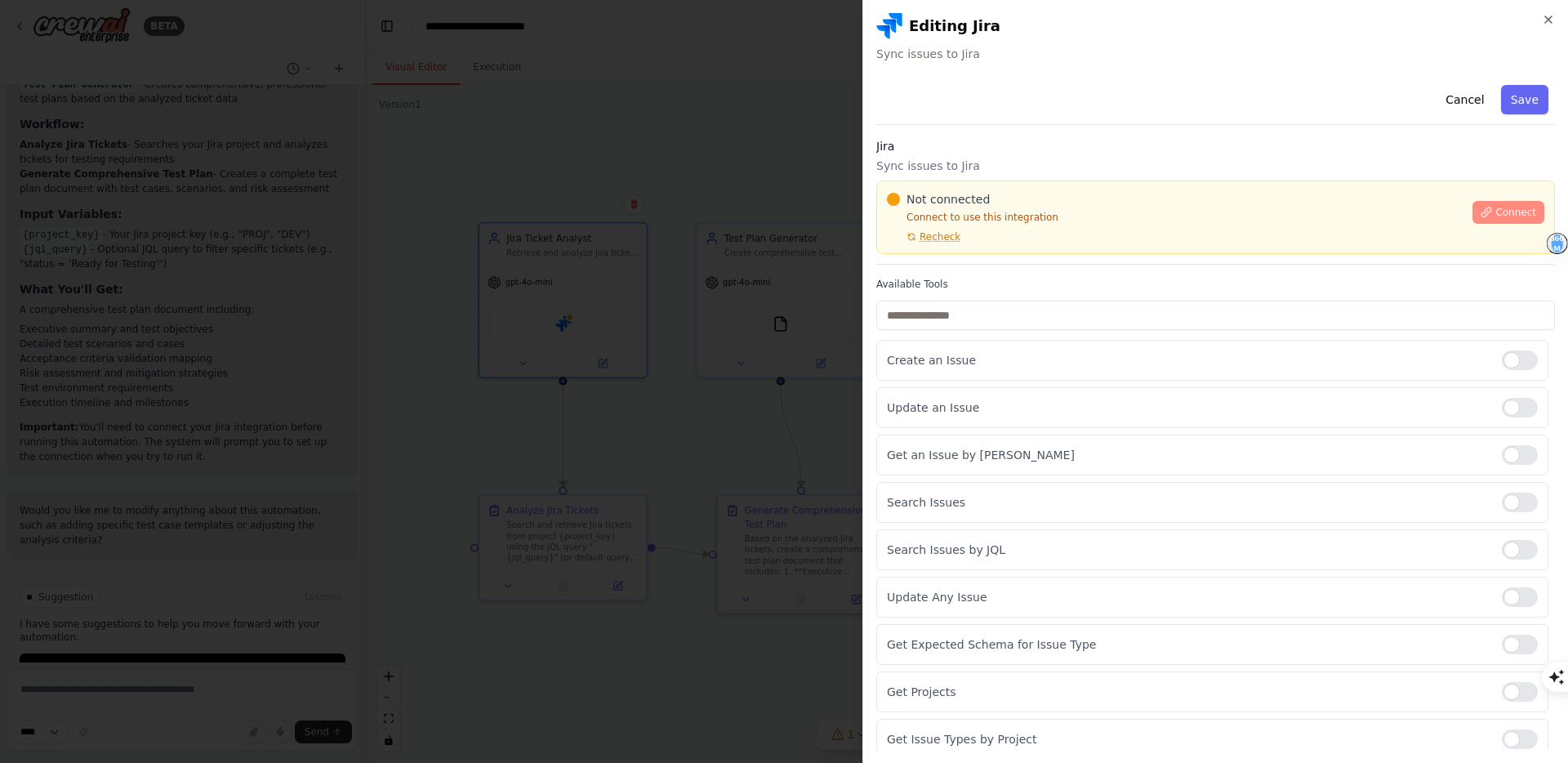
click at [1508, 213] on span "Connect" at bounding box center [1515, 212] width 41 height 13
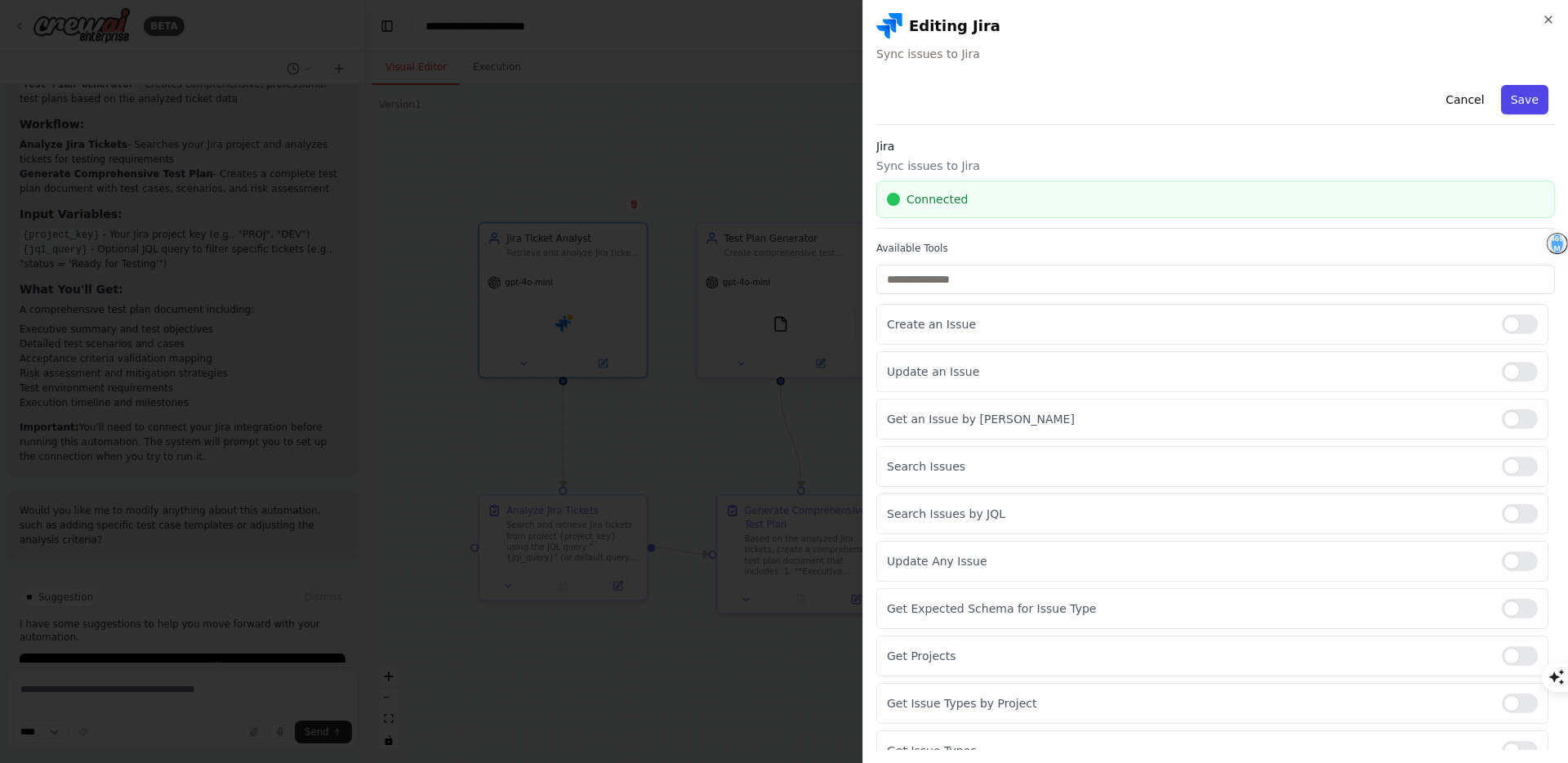
click at [1530, 93] on button "Save" at bounding box center [1525, 99] width 48 height 29
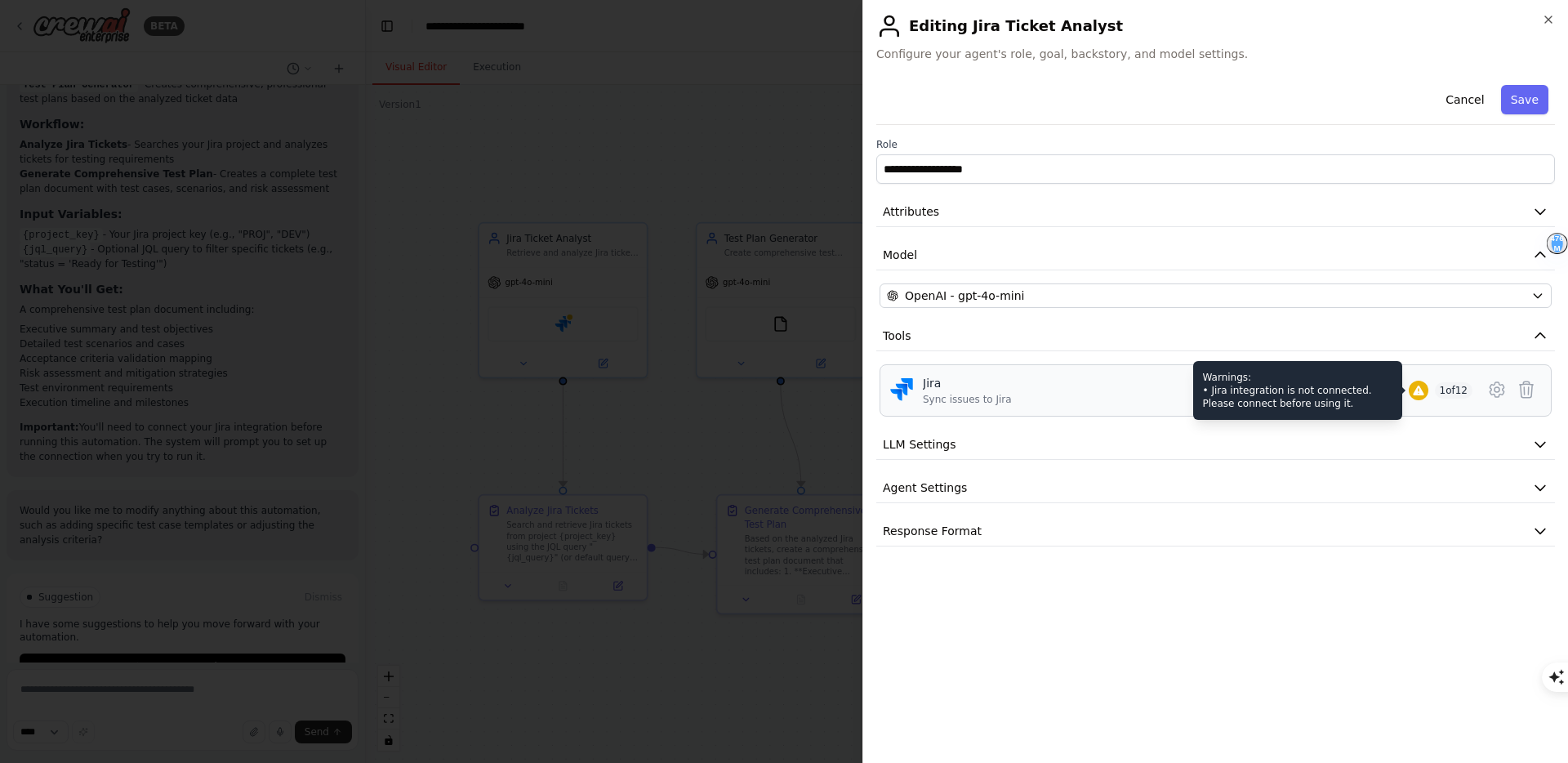
click at [1419, 393] on icon at bounding box center [1418, 391] width 11 height 10
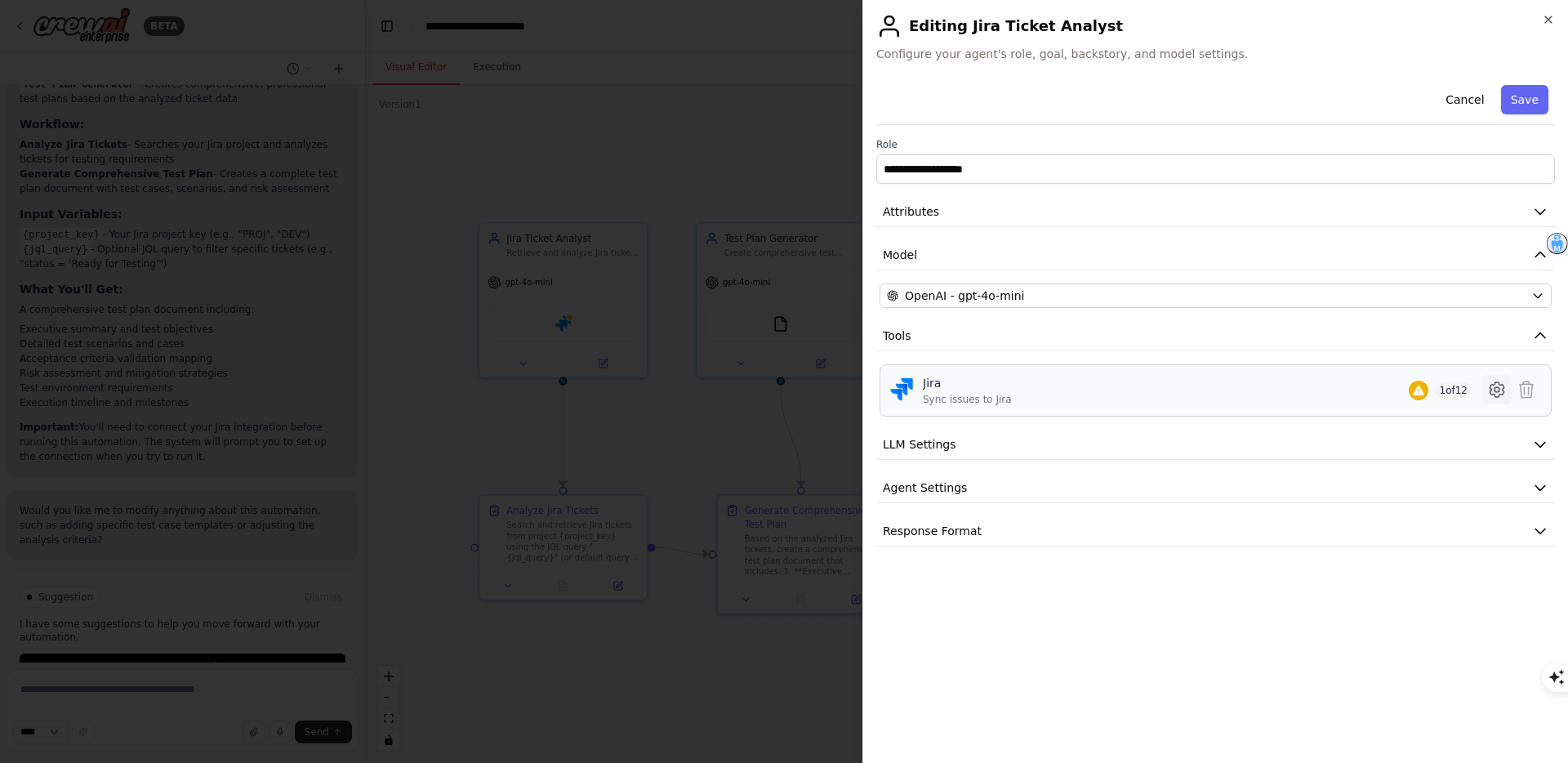
click at [1502, 387] on icon at bounding box center [1496, 389] width 19 height 19
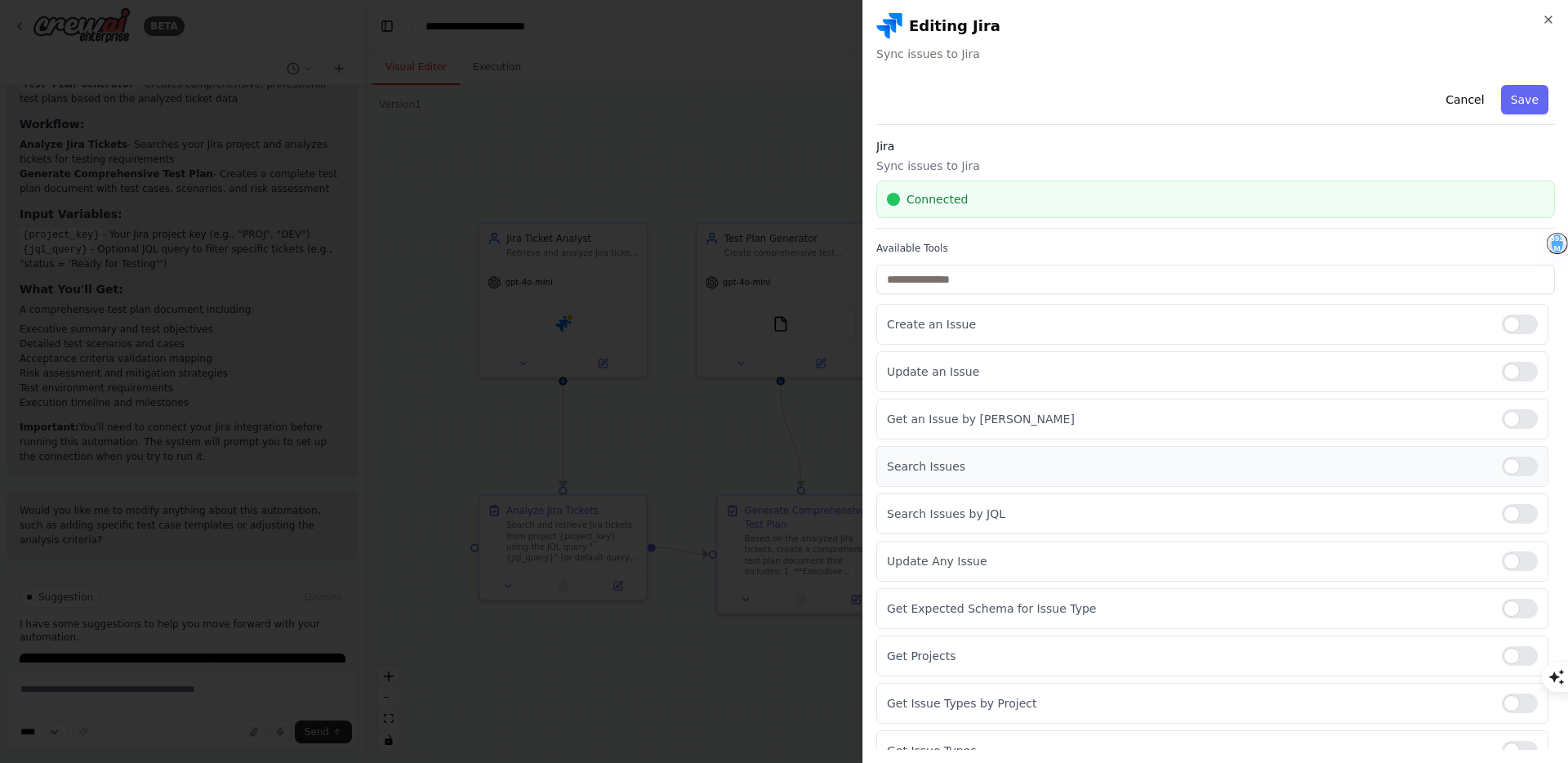
scroll to position [116, 0]
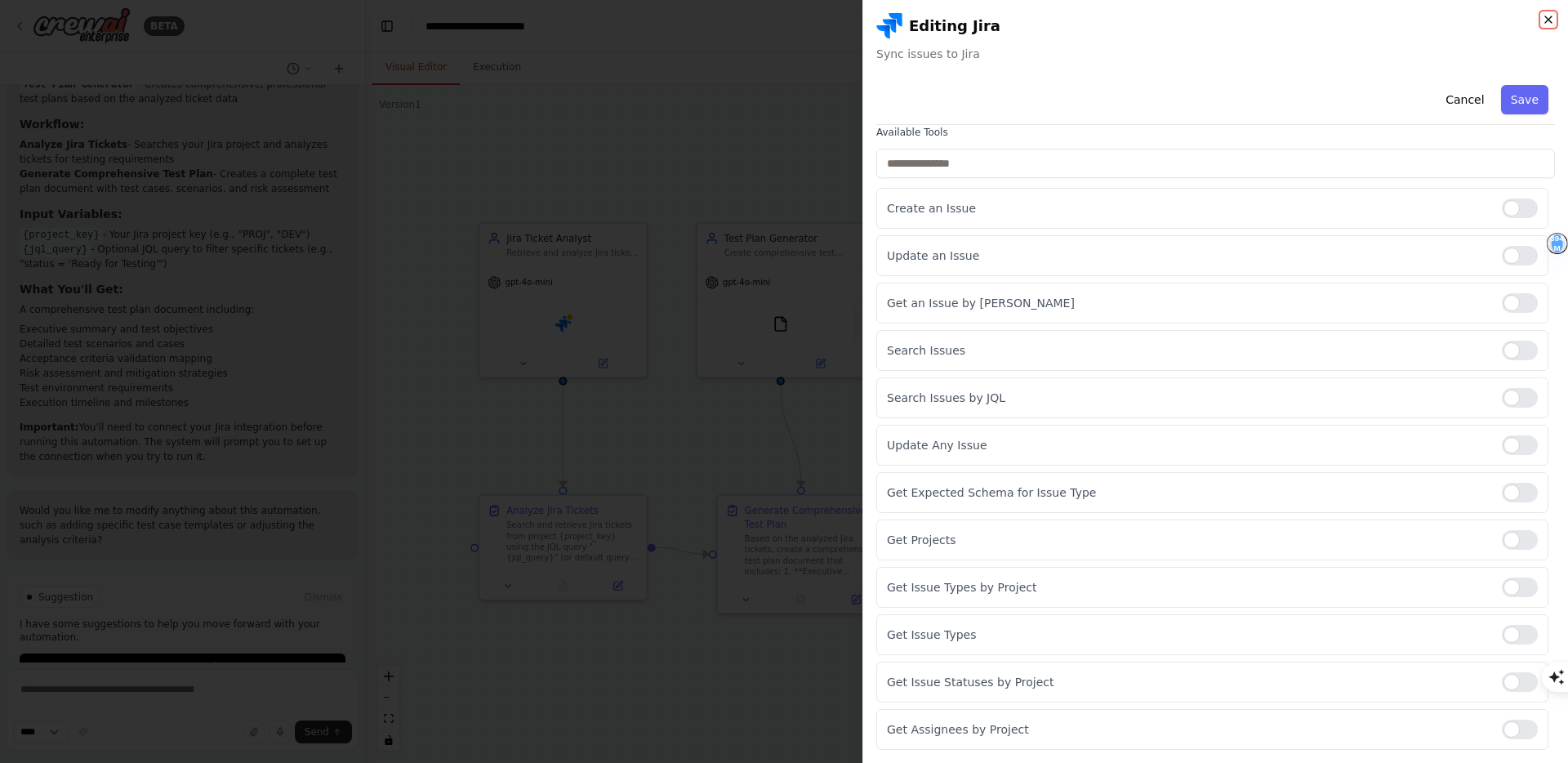
click at [1551, 18] on icon "button" at bounding box center [1549, 20] width 13 height 13
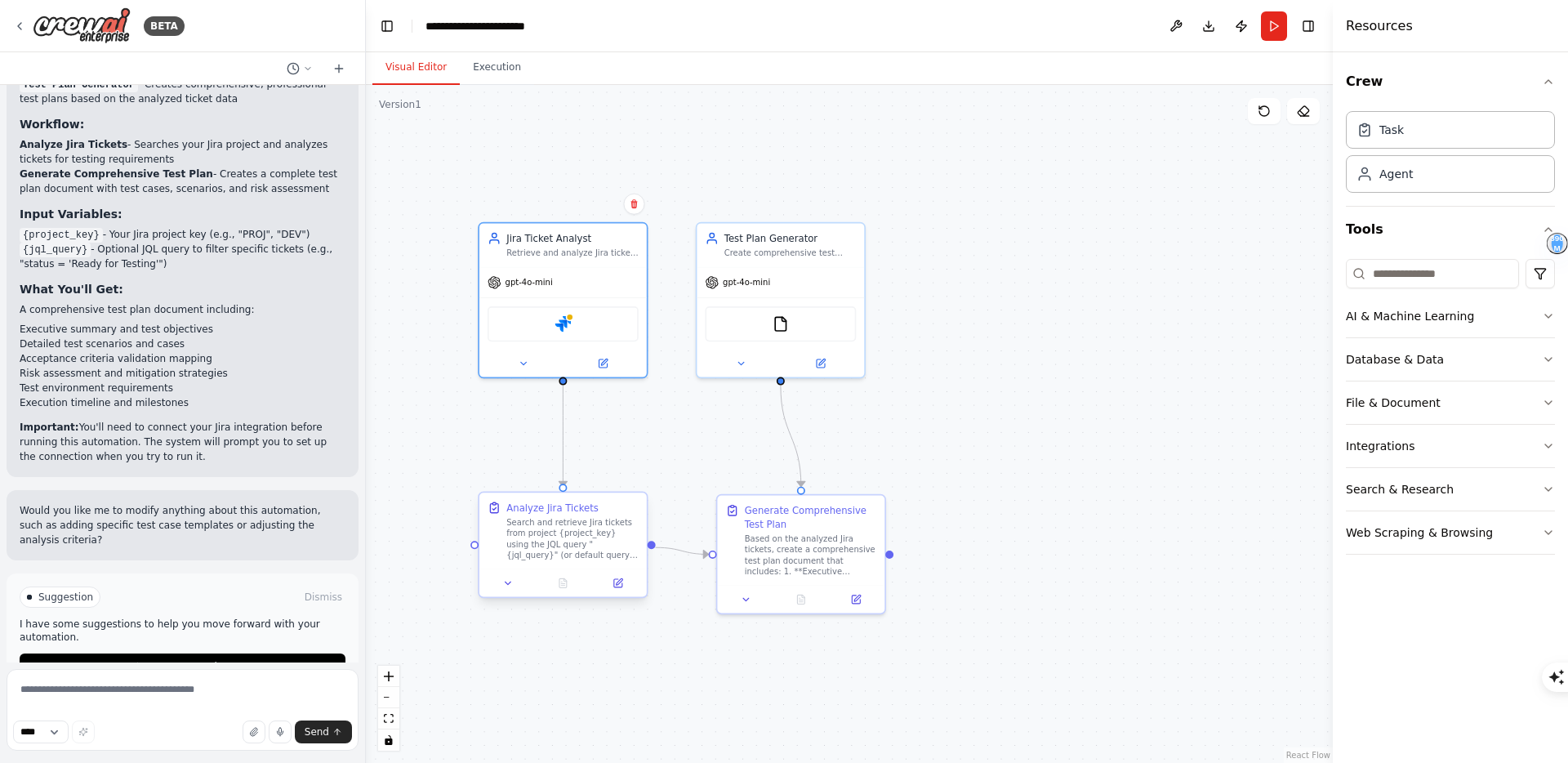
click at [588, 544] on div "Search and retrieve Jira tickets from project {project_key} using the JQL query…" at bounding box center [572, 538] width 132 height 43
click at [620, 589] on button at bounding box center [618, 584] width 47 height 17
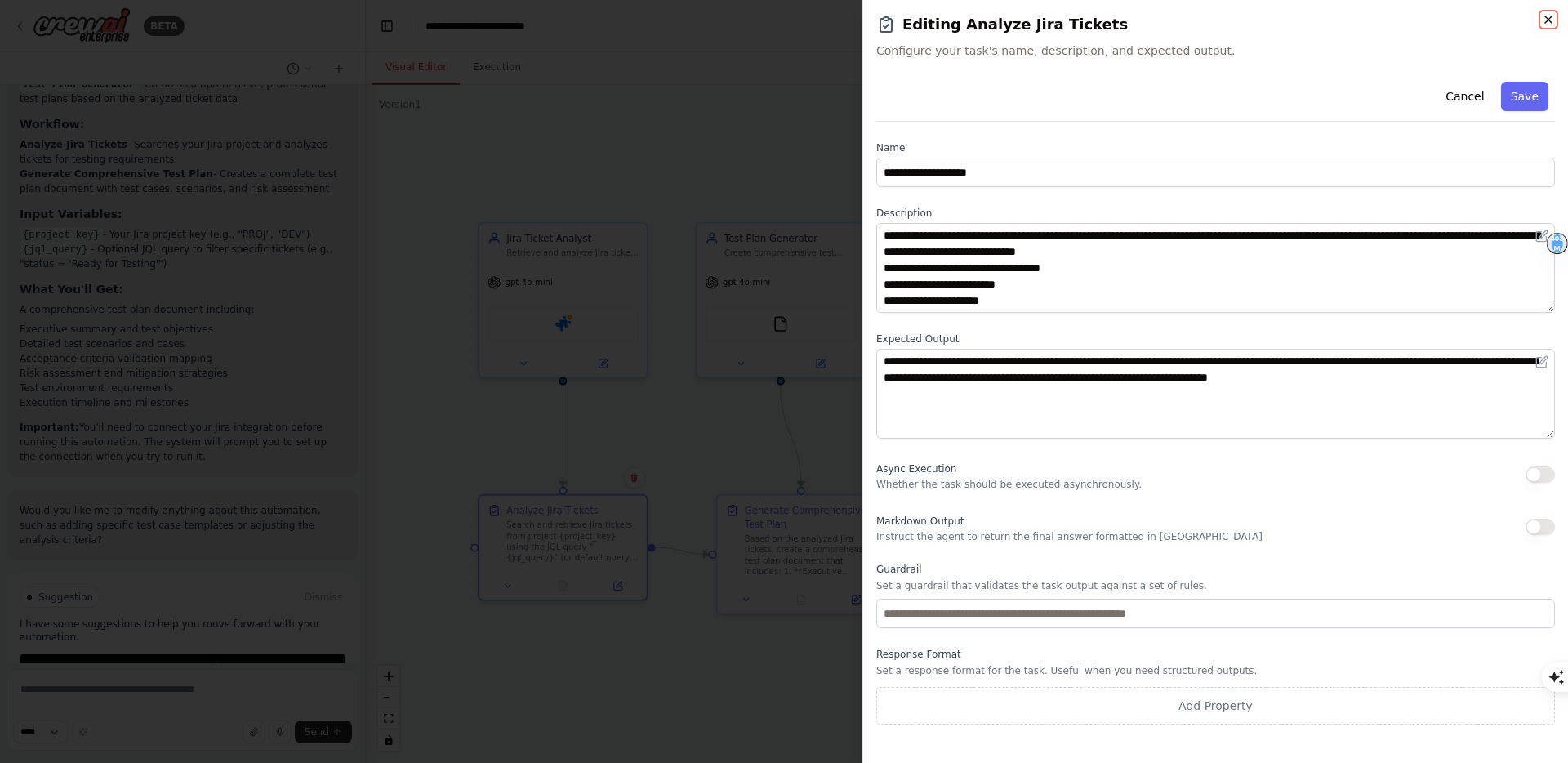
click at [1550, 21] on icon "button" at bounding box center [1549, 20] width 7 height 7
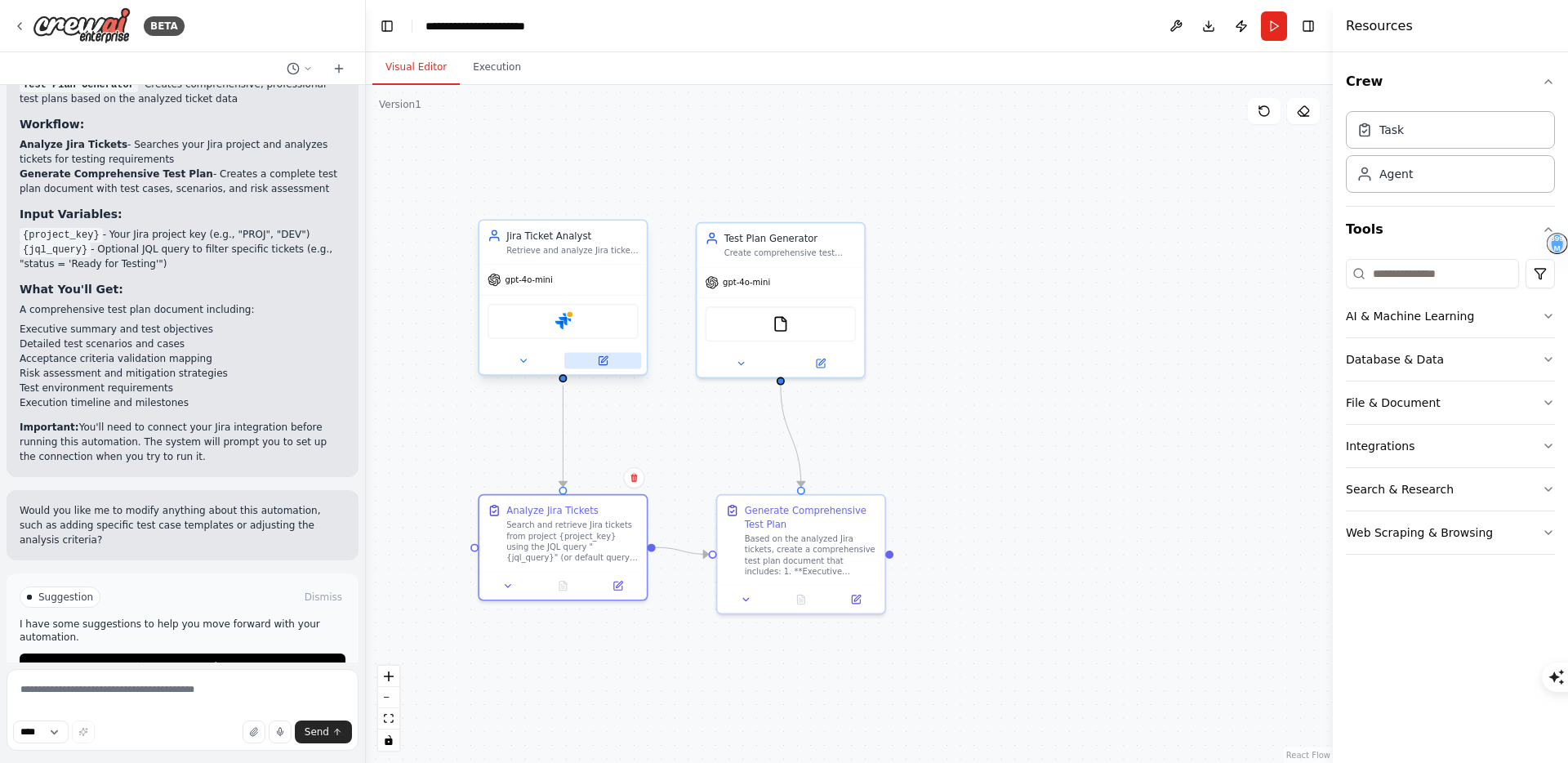
click at [604, 362] on icon at bounding box center [603, 361] width 8 height 8
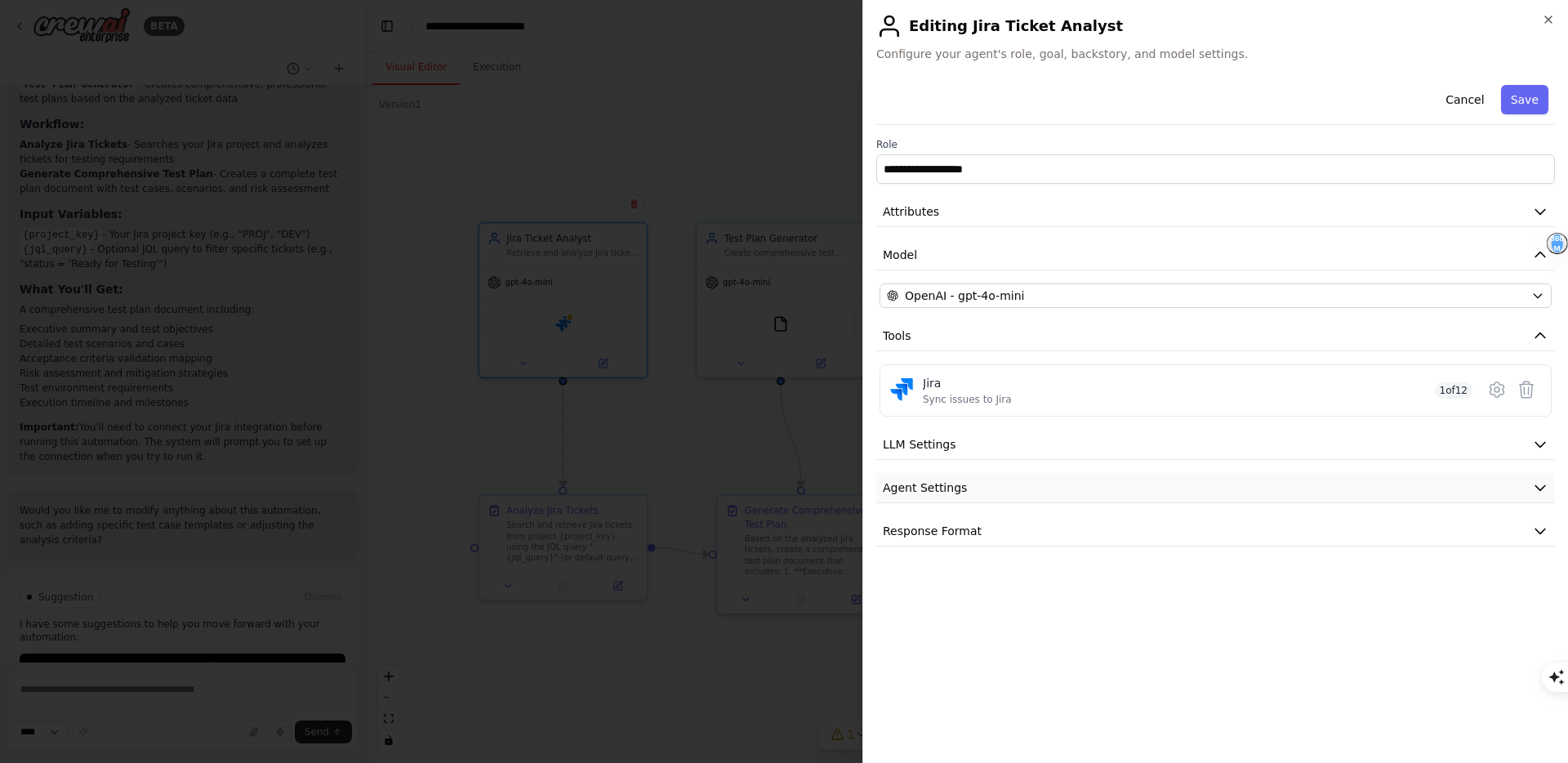
click at [1035, 488] on button "Agent Settings" at bounding box center [1215, 488] width 679 height 30
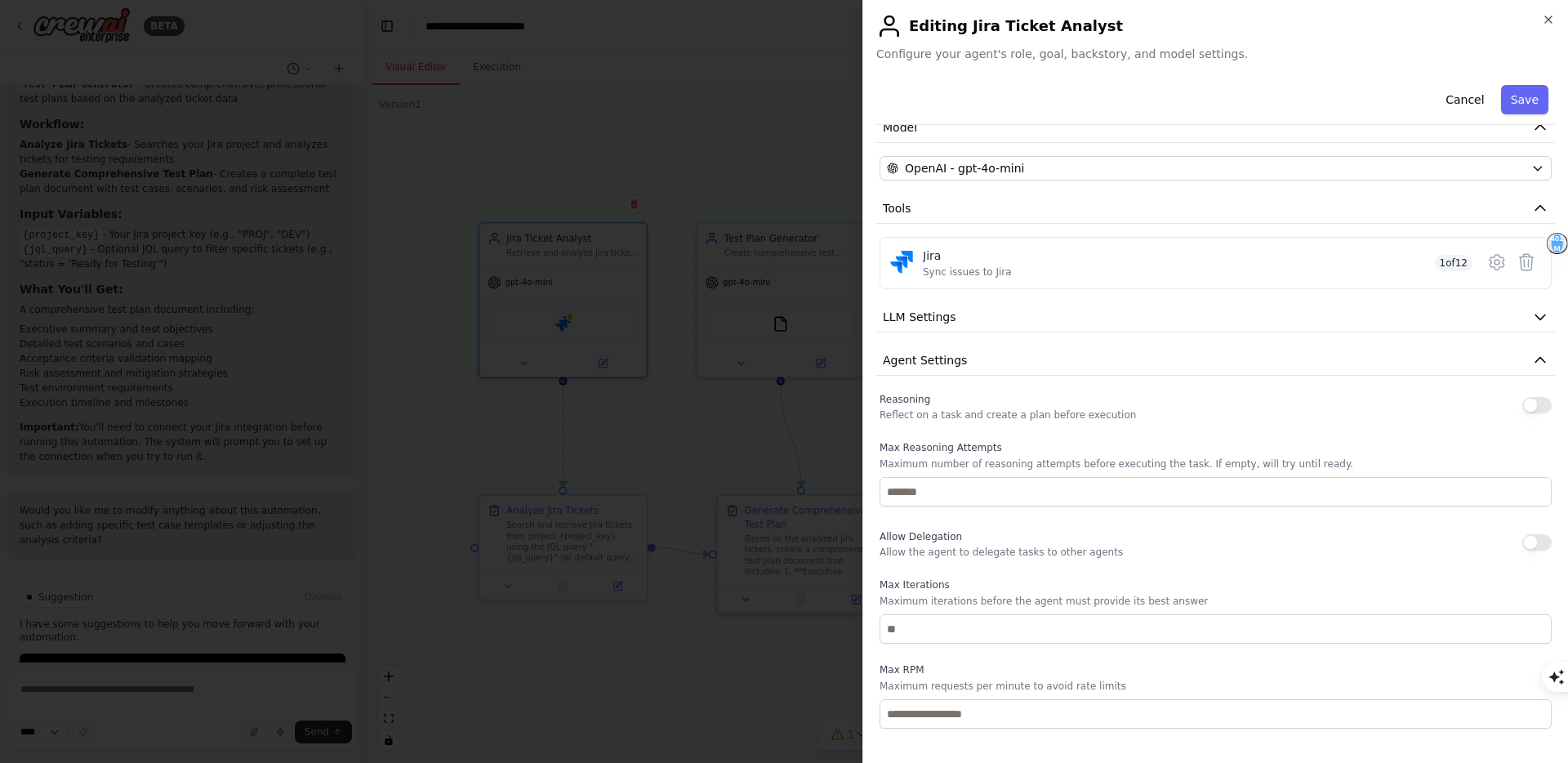
scroll to position [247, 0]
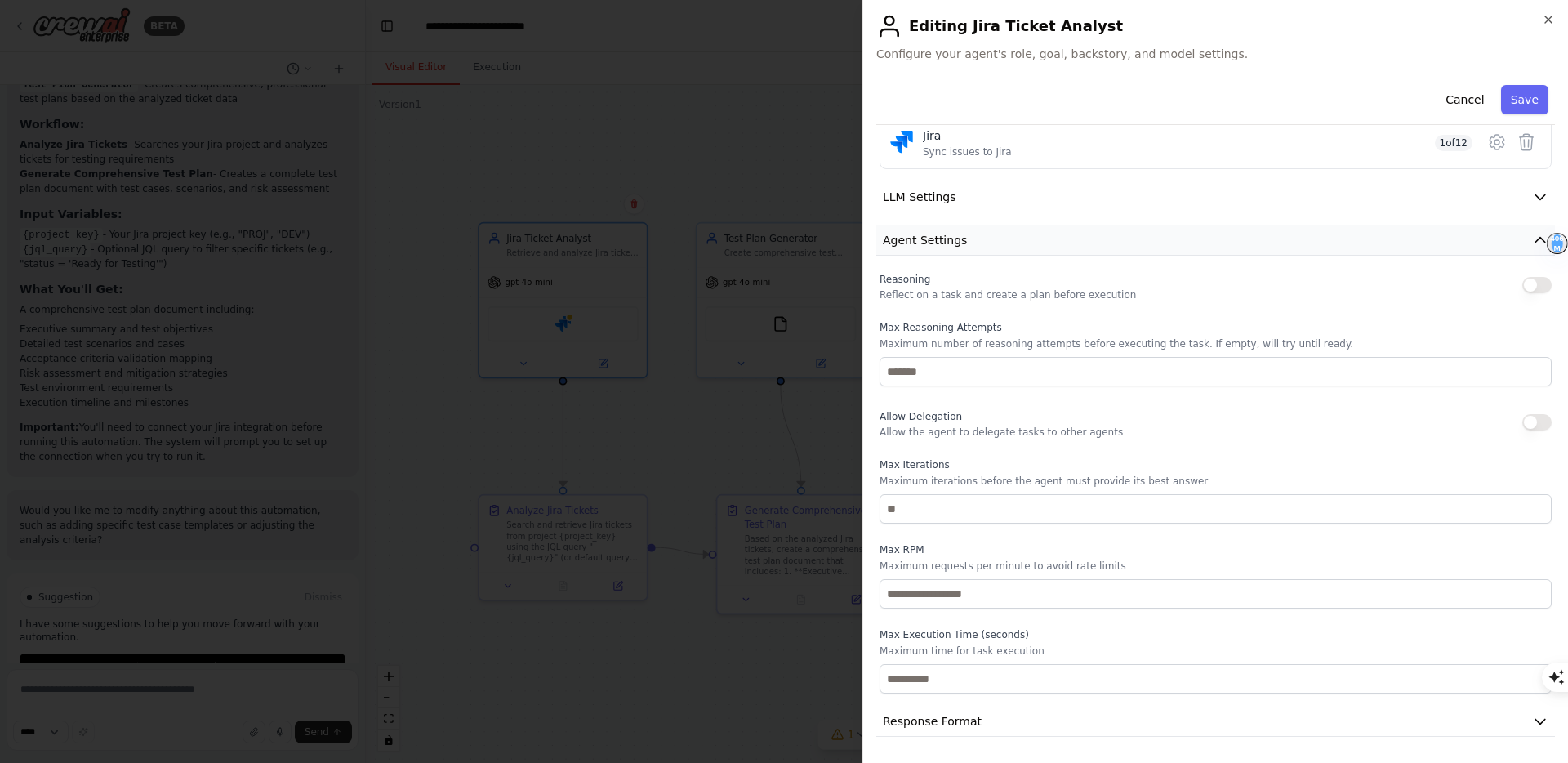
click at [1528, 235] on button "Agent Settings" at bounding box center [1215, 240] width 679 height 30
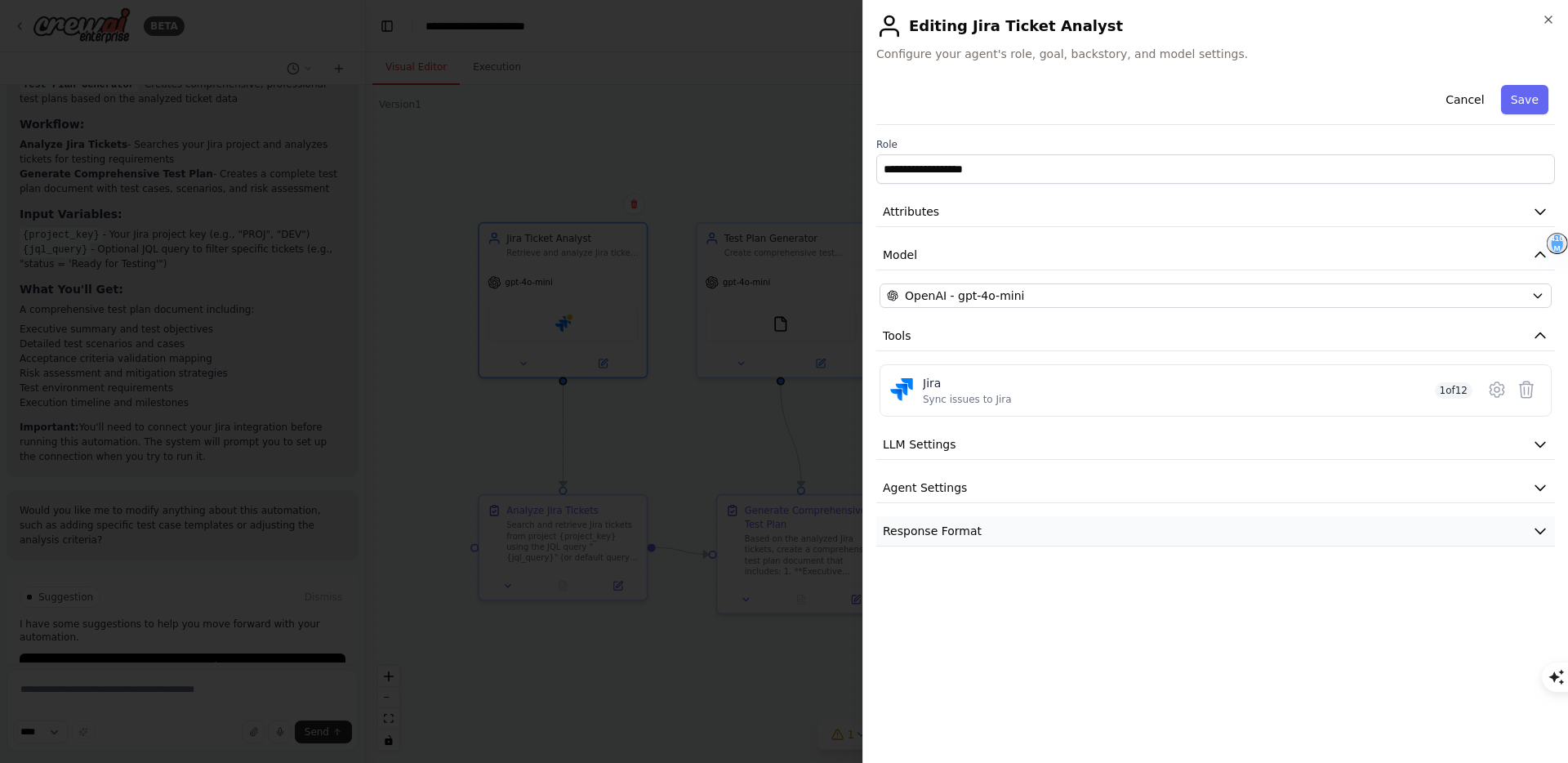
click at [1115, 528] on button "Response Format" at bounding box center [1215, 531] width 679 height 30
click at [1114, 455] on button "LLM Settings" at bounding box center [1215, 444] width 679 height 30
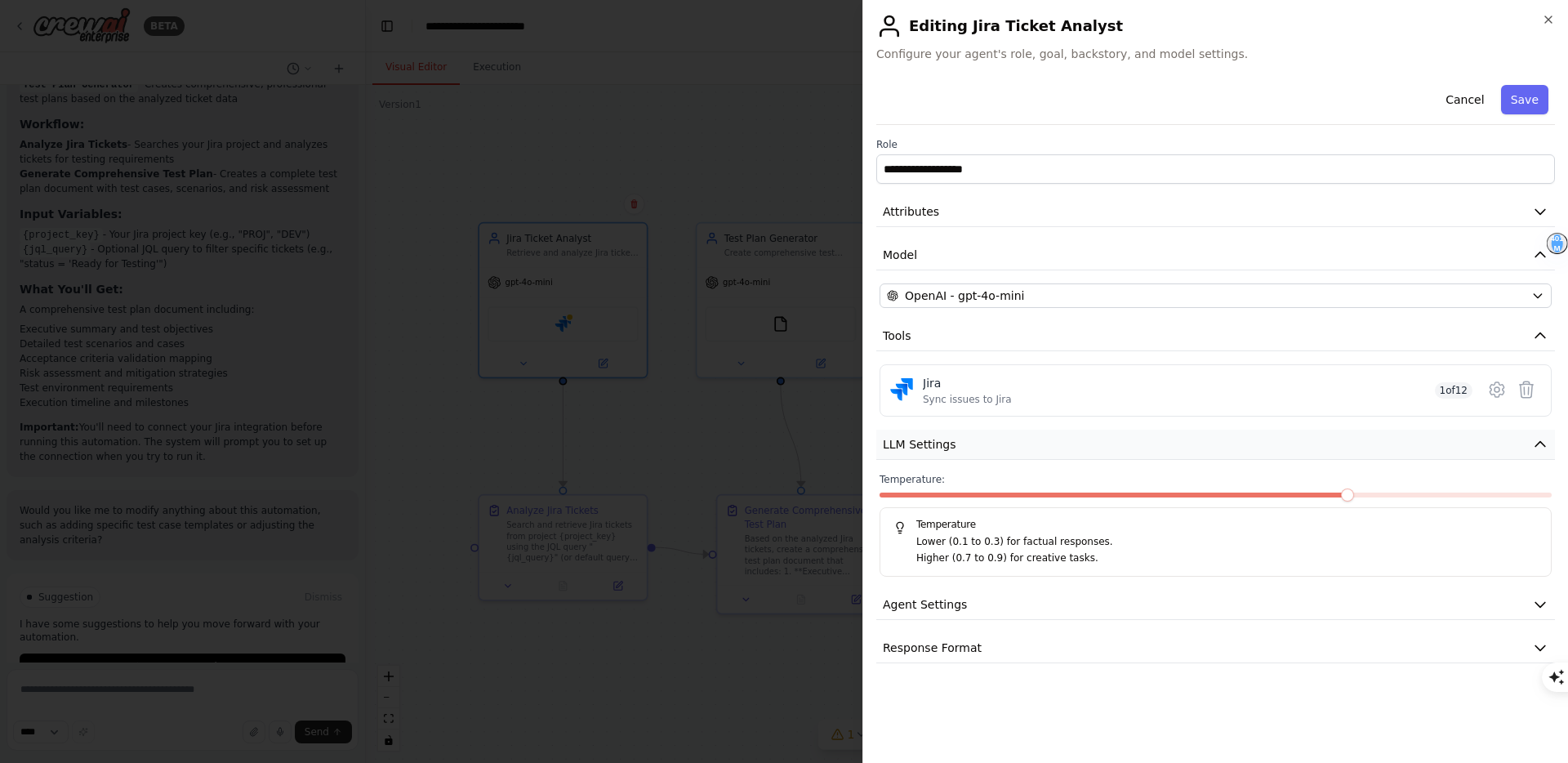
click at [1114, 451] on button "LLM Settings" at bounding box center [1215, 444] width 679 height 30
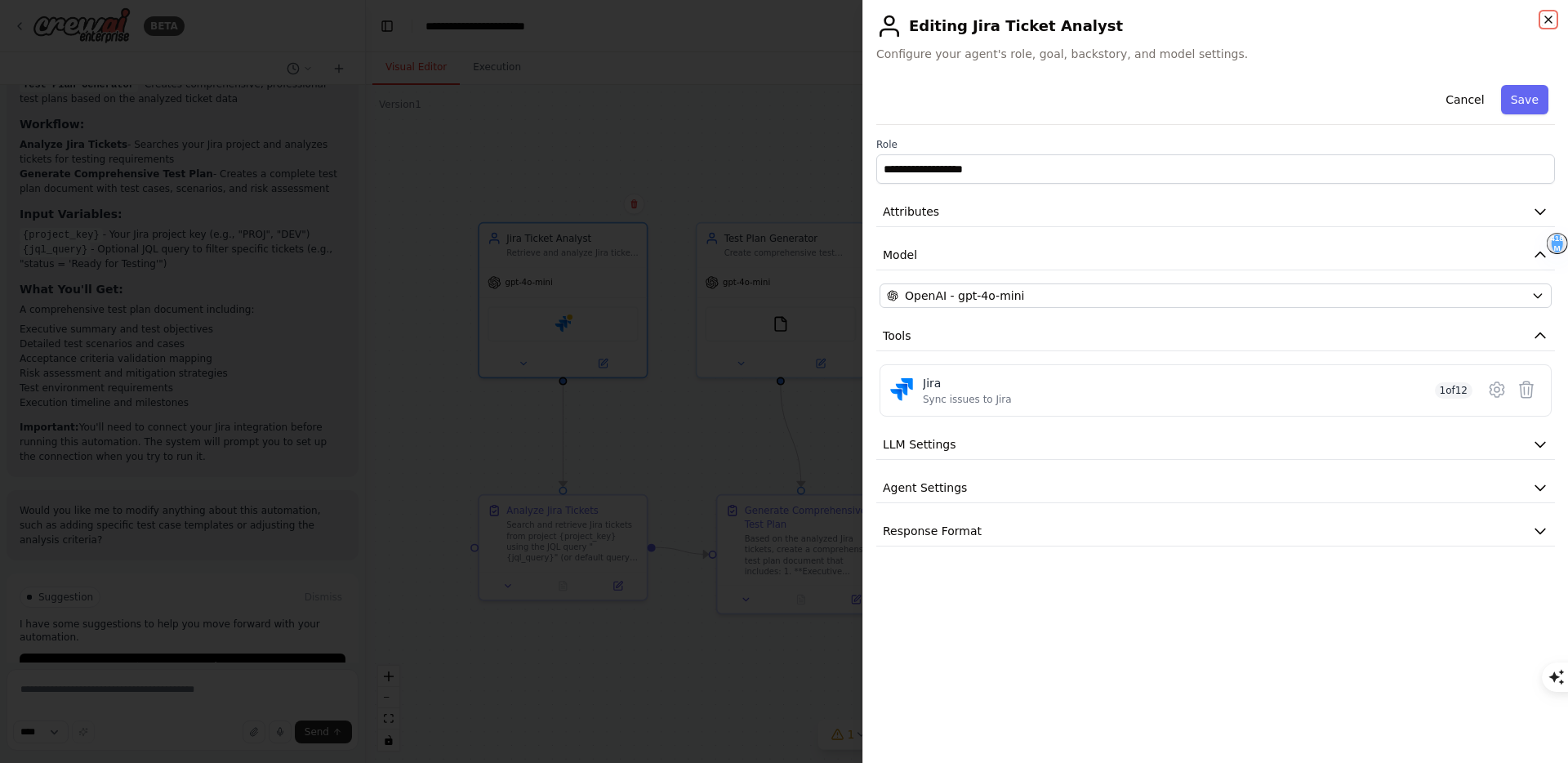
click at [1550, 18] on icon "button" at bounding box center [1549, 20] width 7 height 7
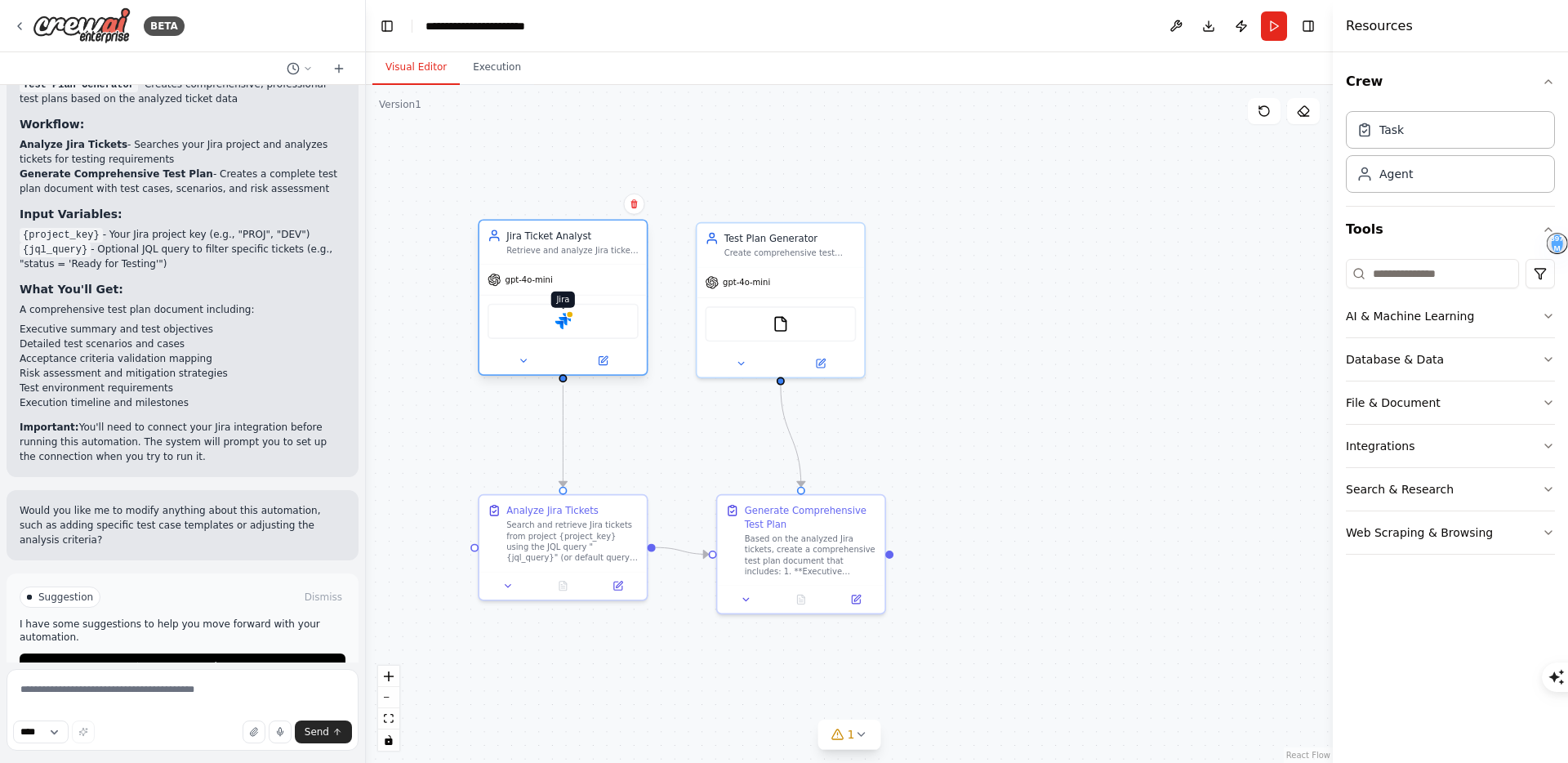
click at [569, 321] on img at bounding box center [563, 321] width 17 height 17
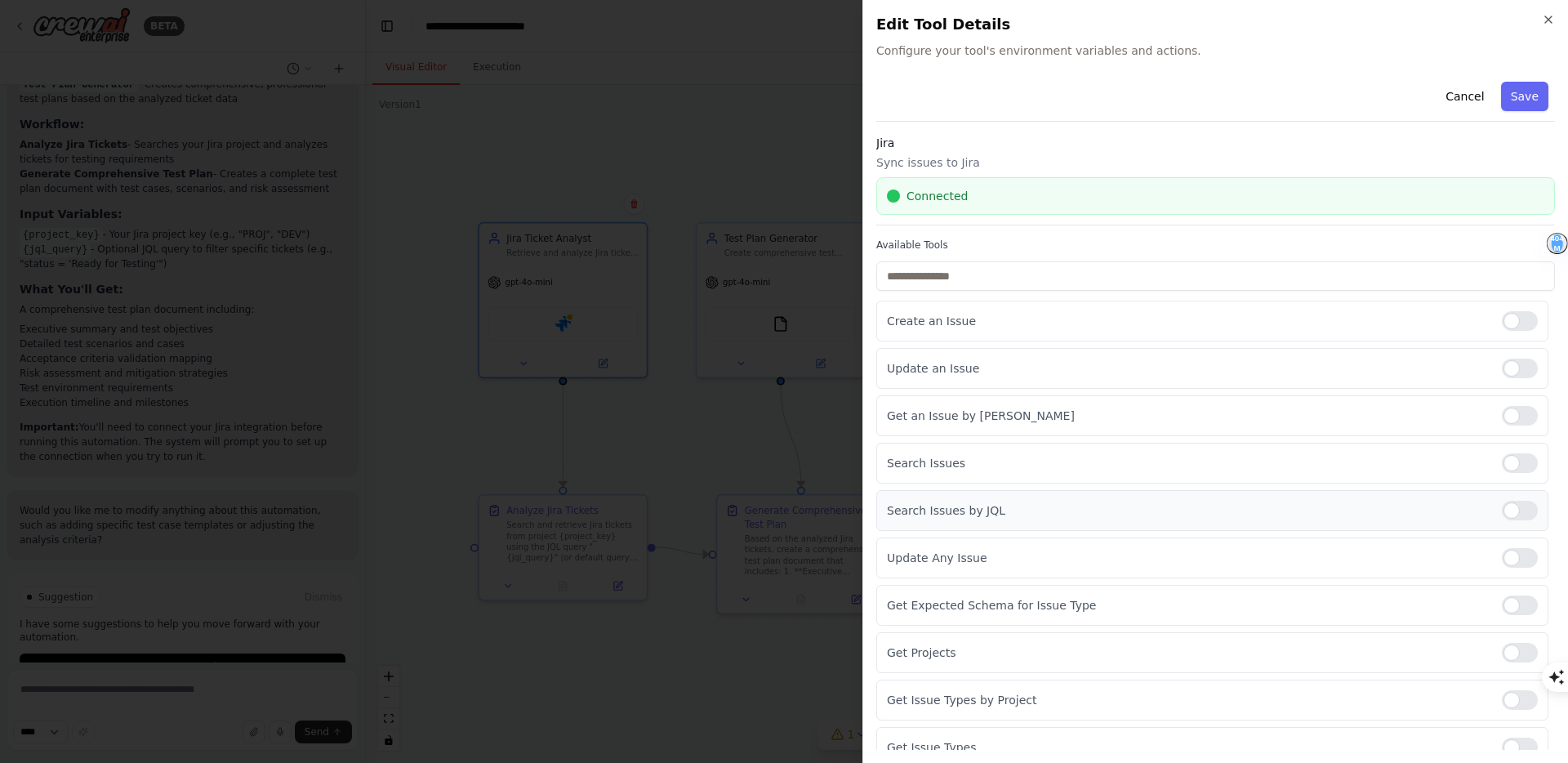
click at [946, 508] on p "Search Issues by JQL" at bounding box center [1187, 511] width 602 height 17
click at [1509, 508] on div at bounding box center [1520, 510] width 36 height 19
click at [1532, 508] on div at bounding box center [1520, 510] width 36 height 19
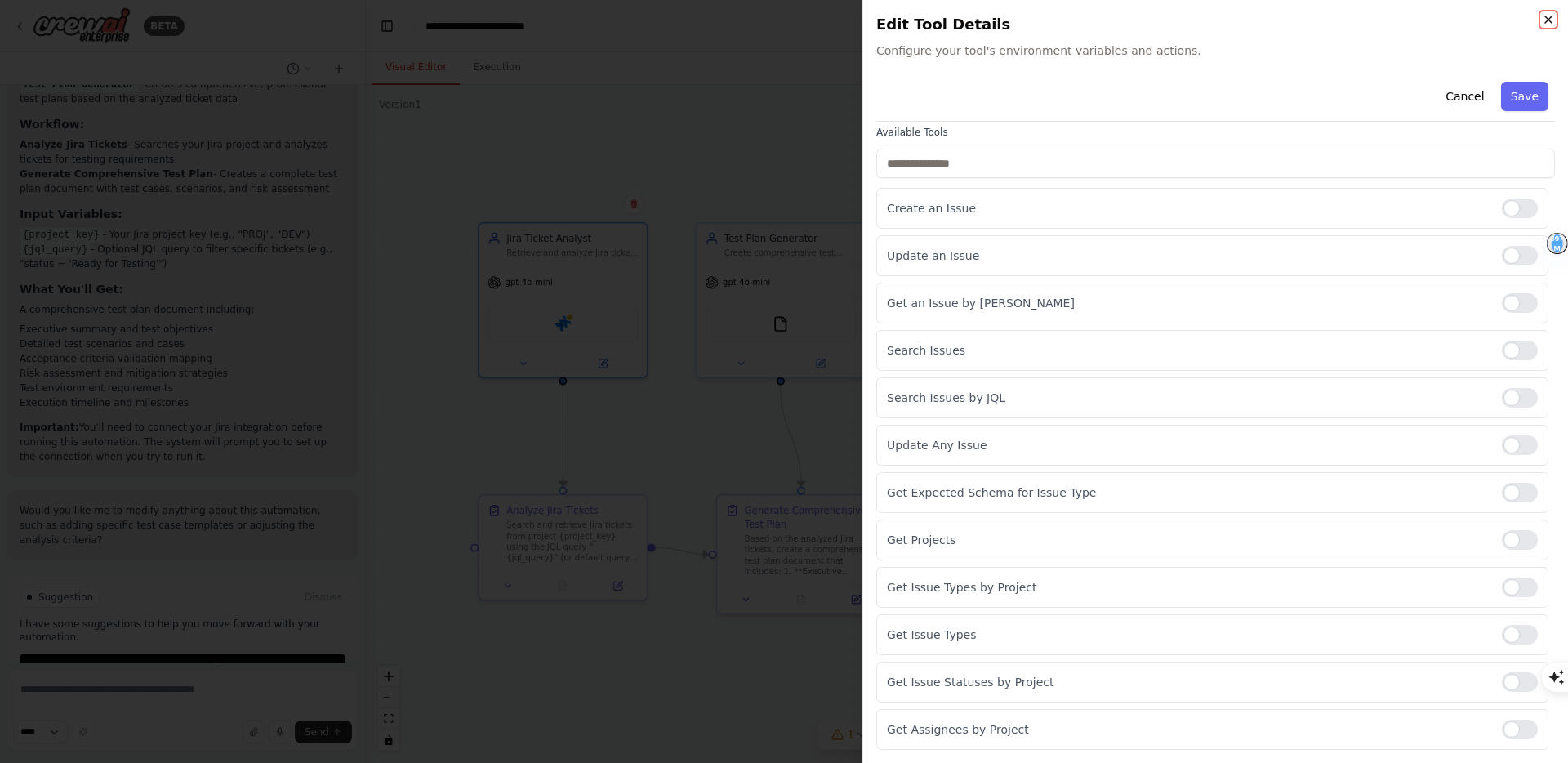
click at [1549, 14] on icon "button" at bounding box center [1549, 20] width 13 height 13
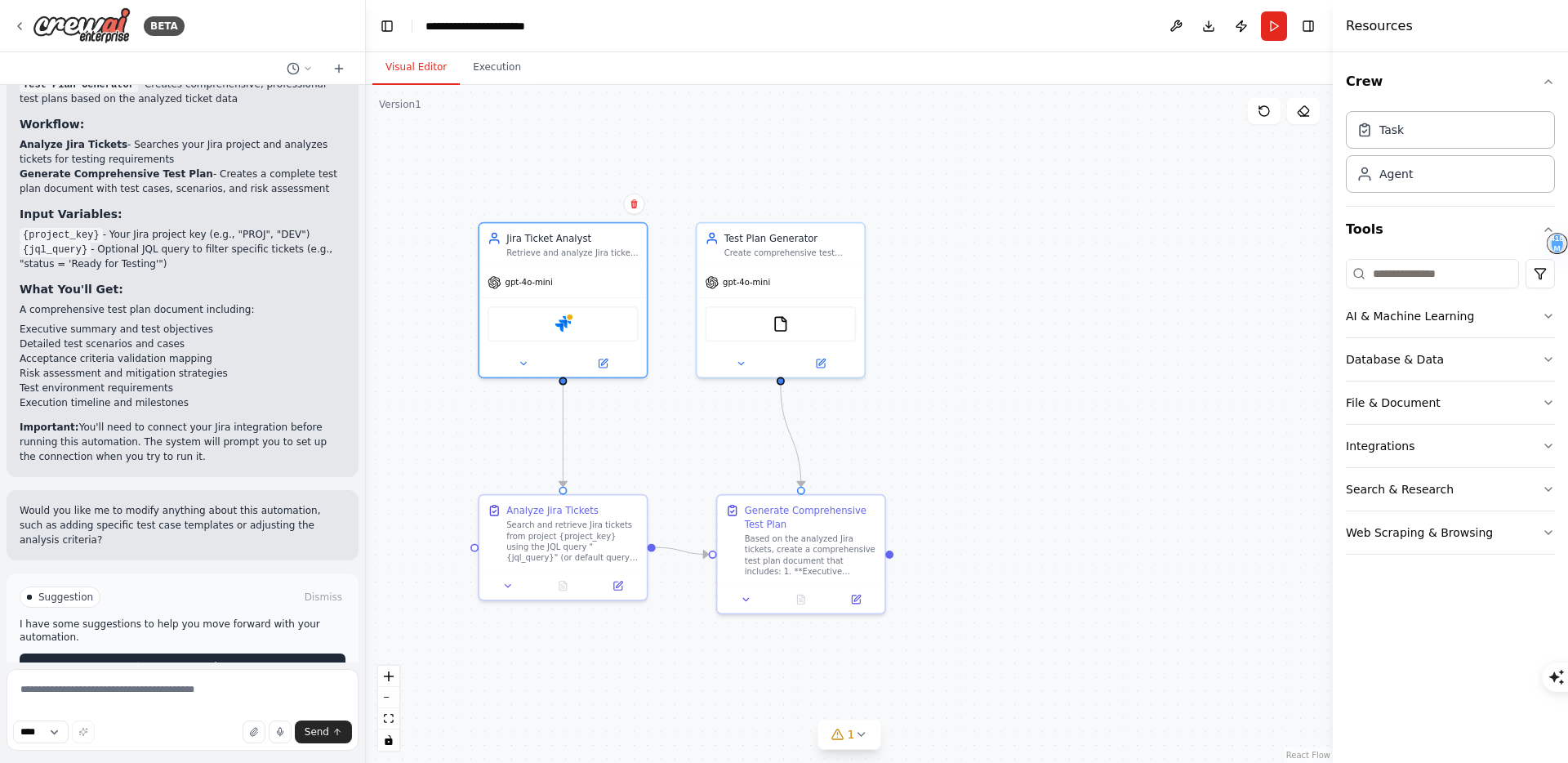
click at [155, 659] on span "Run Automation" at bounding box center [190, 666] width 79 height 13
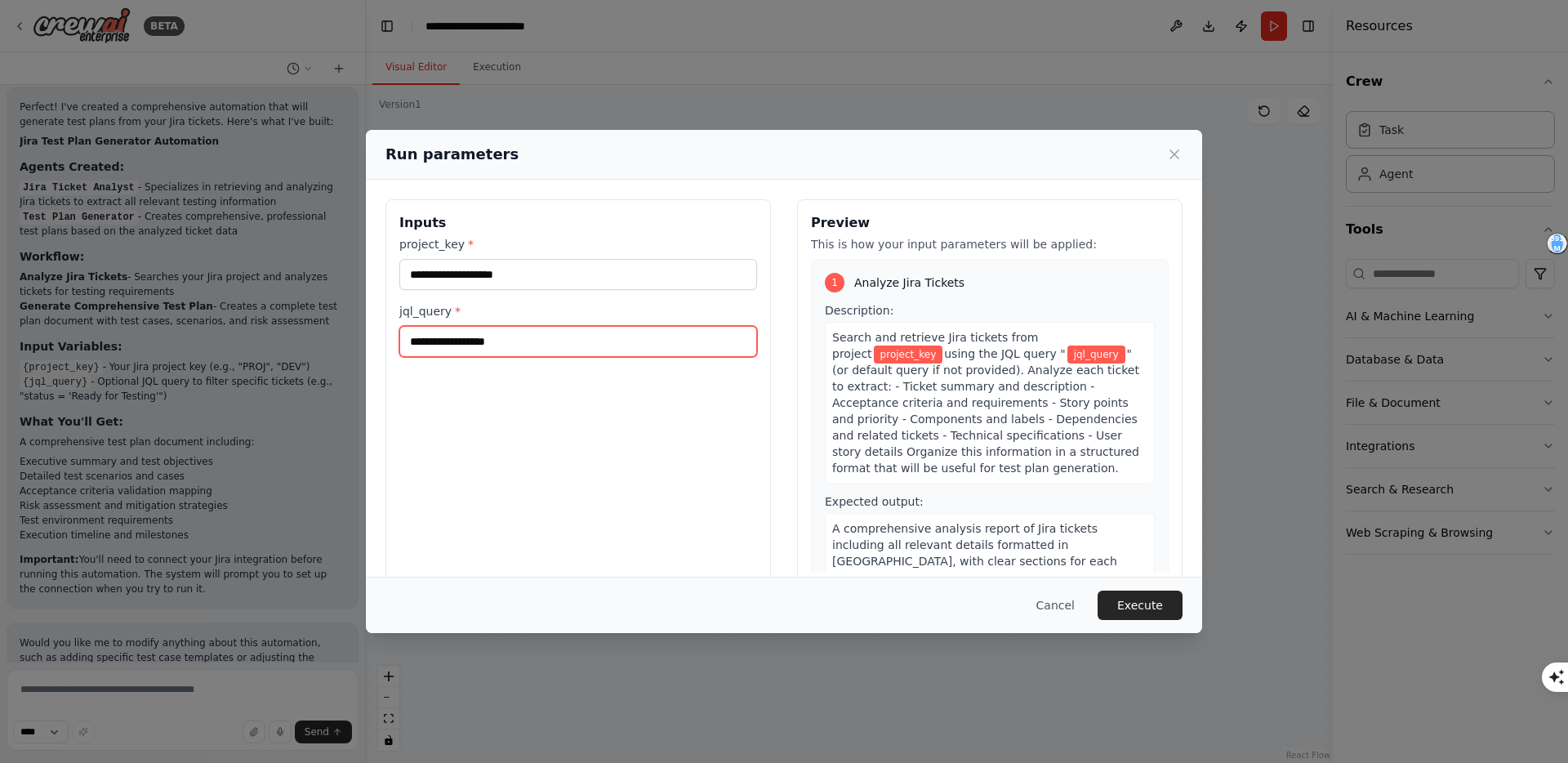
click at [512, 343] on input "jql_query *" at bounding box center [578, 341] width 357 height 31
paste input "**********"
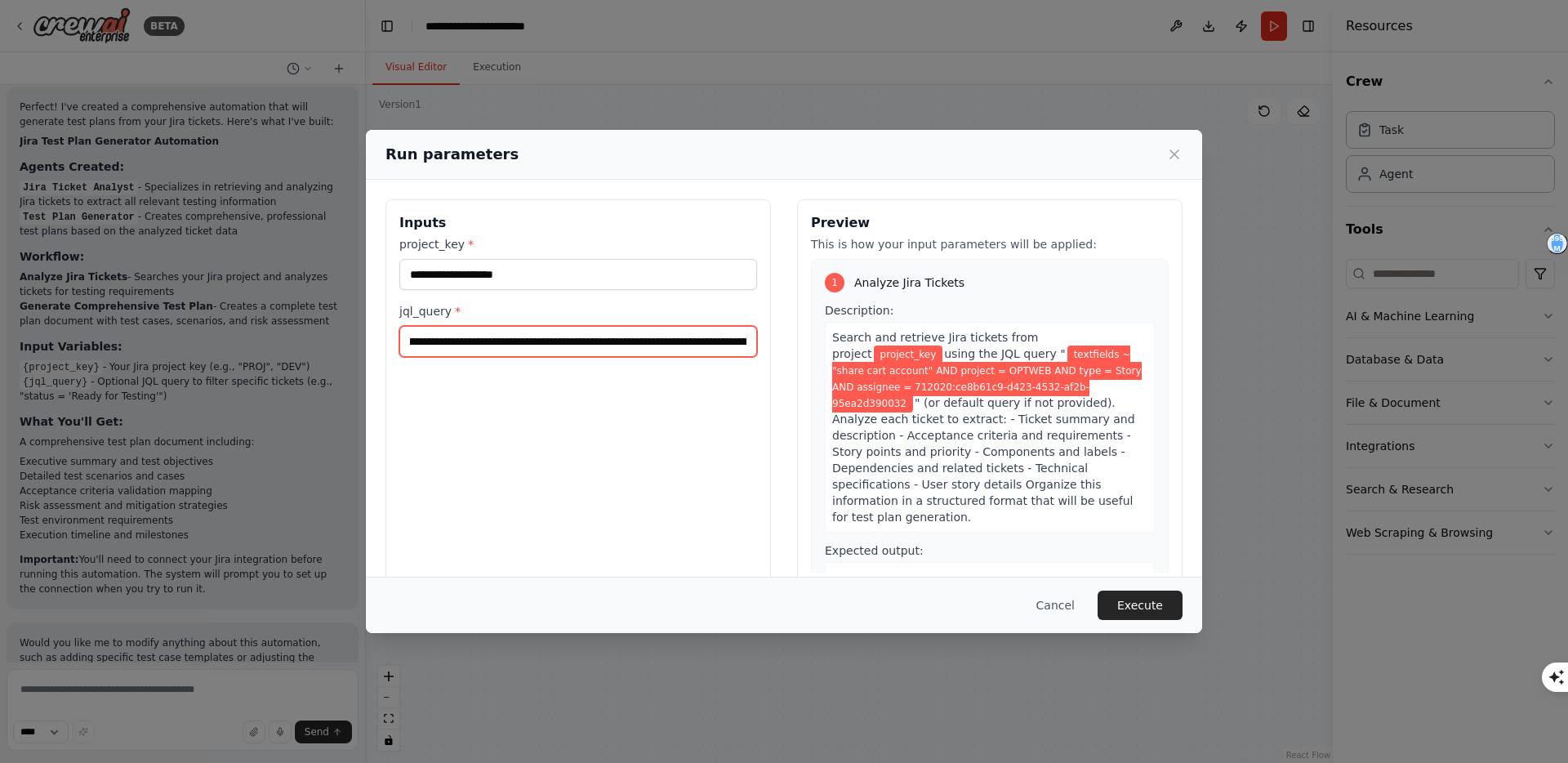
scroll to position [0, 0]
type input "**********"
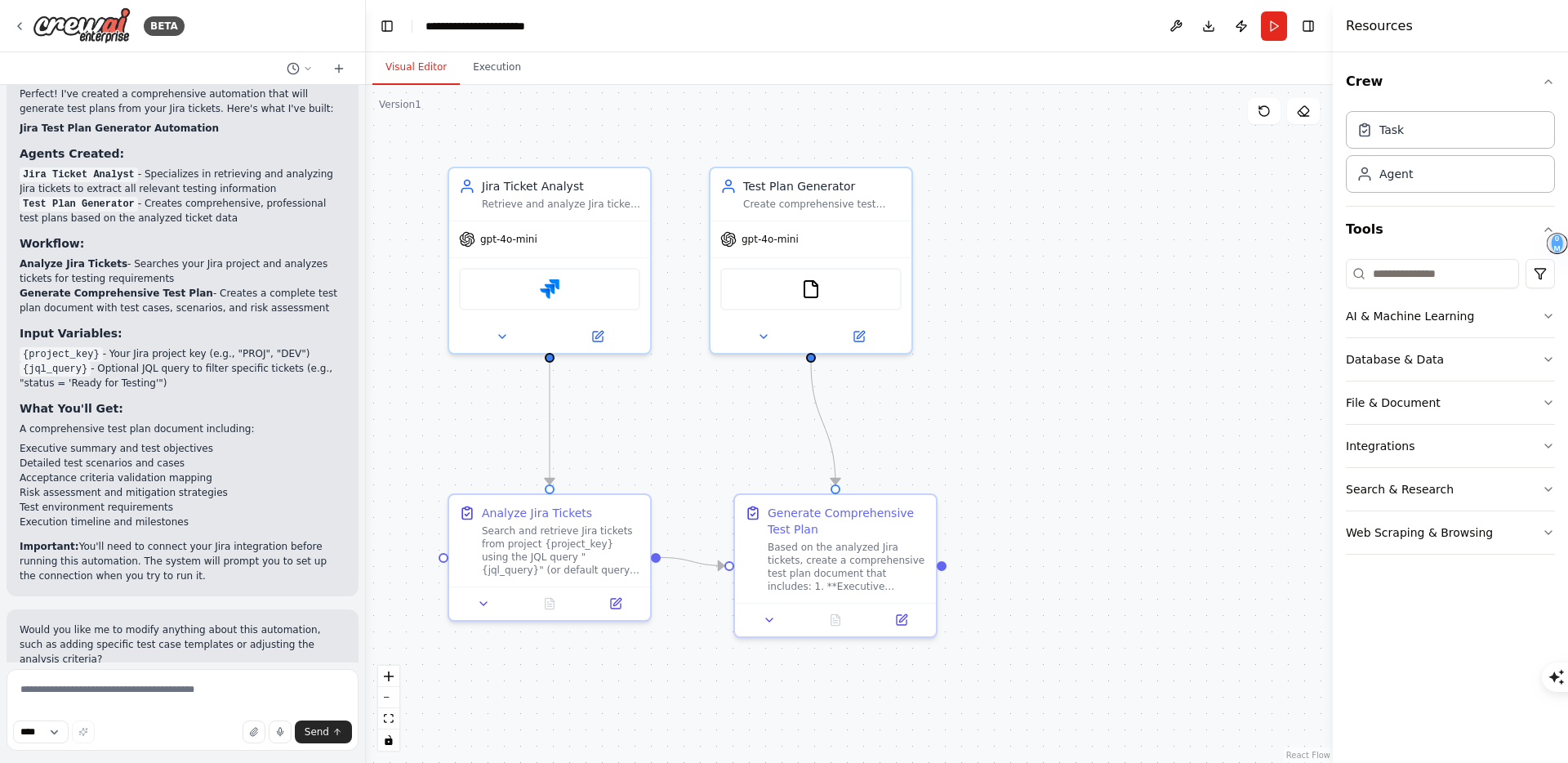
scroll to position [1143, 0]
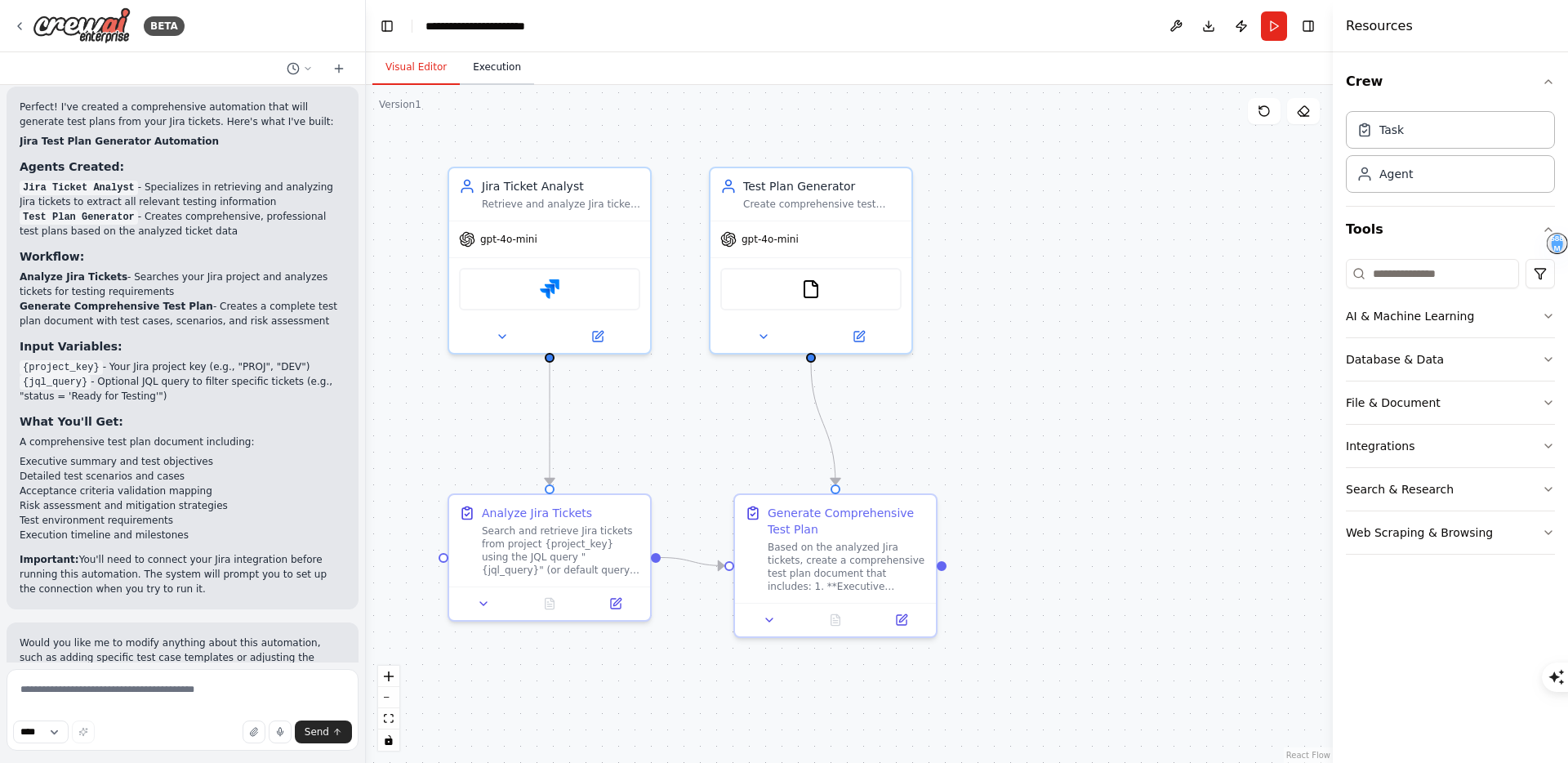
click at [498, 70] on button "Execution" at bounding box center [497, 68] width 74 height 34
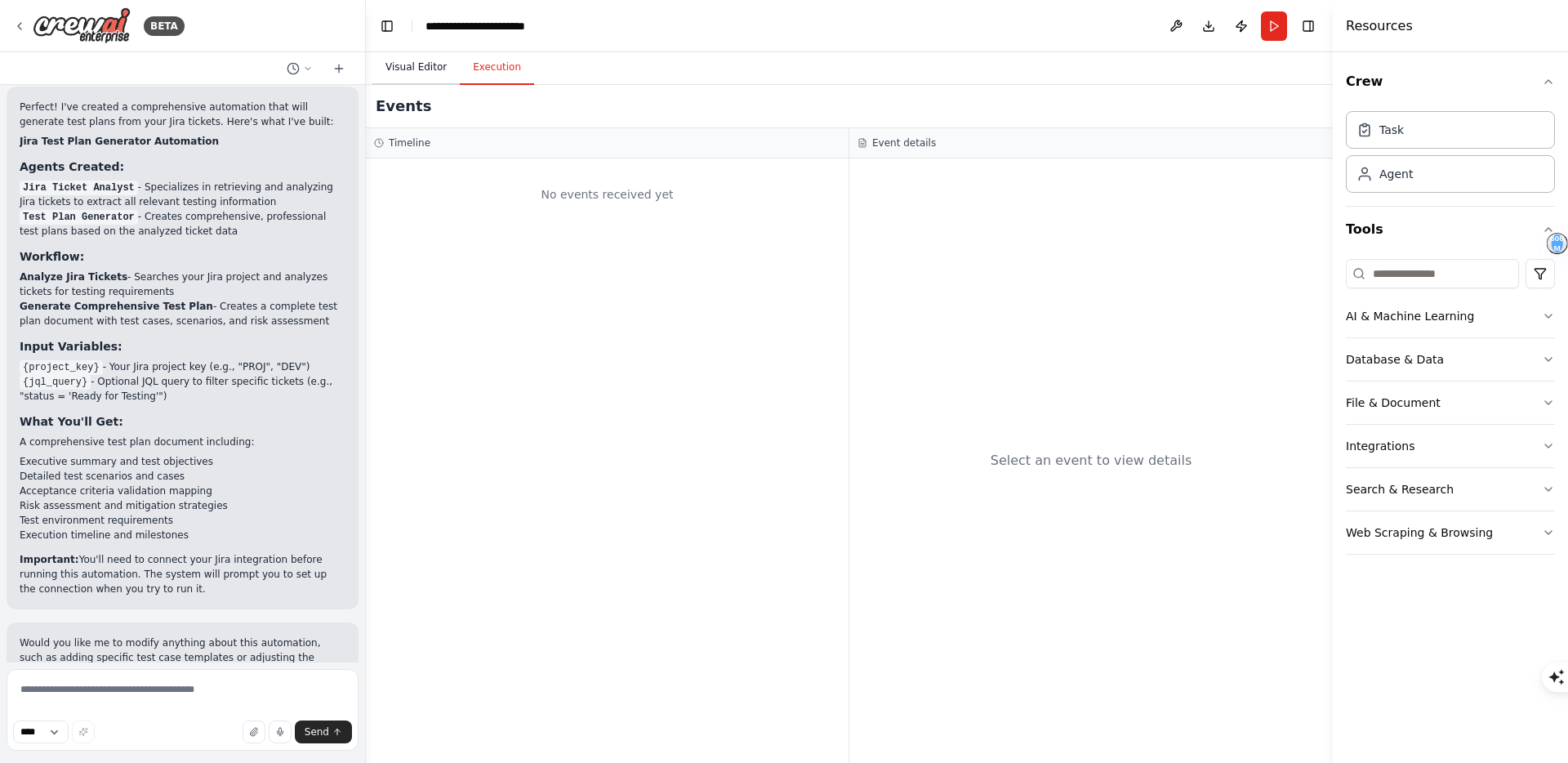
click at [425, 63] on button "Visual Editor" at bounding box center [416, 68] width 88 height 34
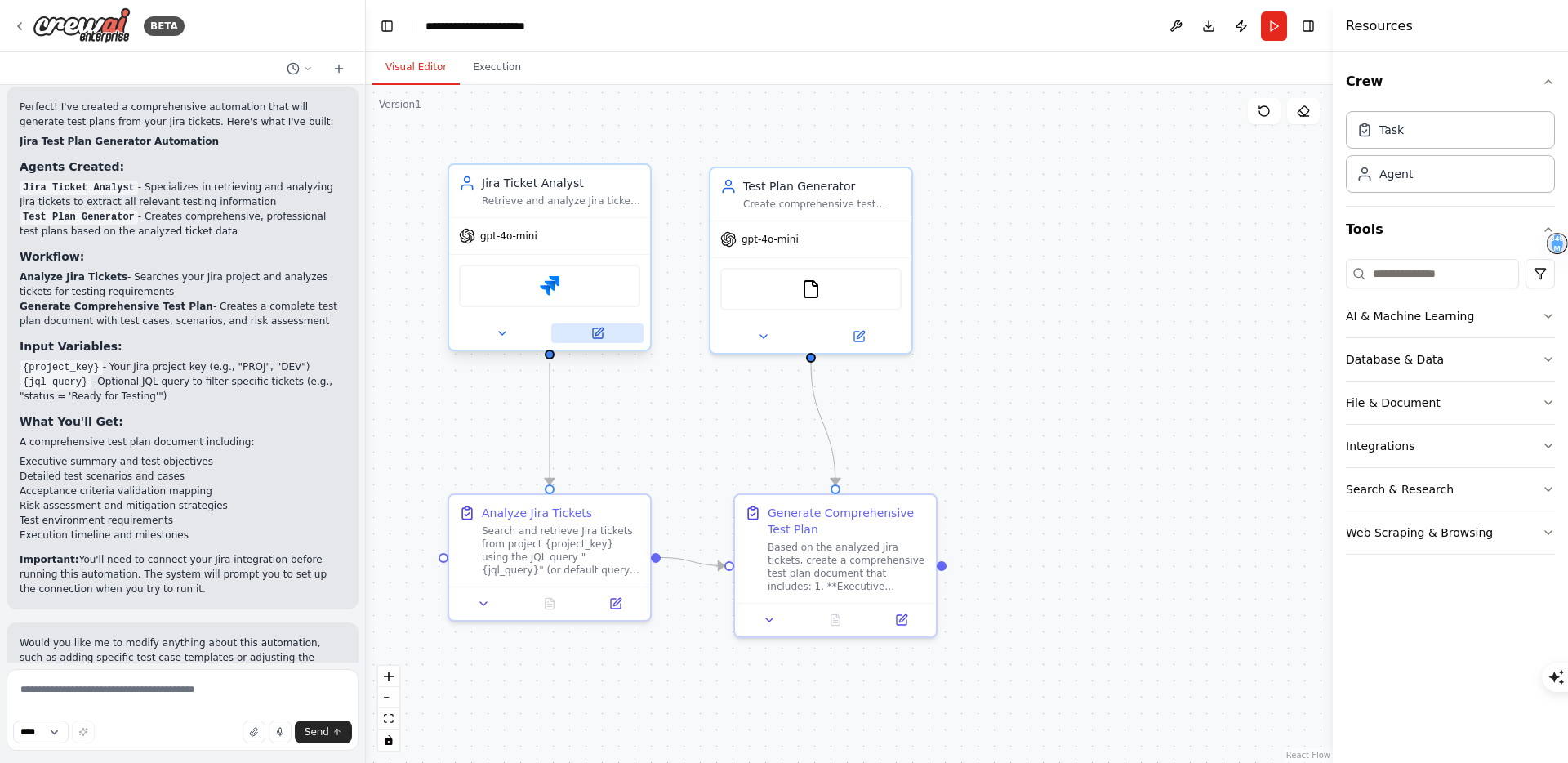
click at [599, 336] on icon at bounding box center [598, 333] width 10 height 10
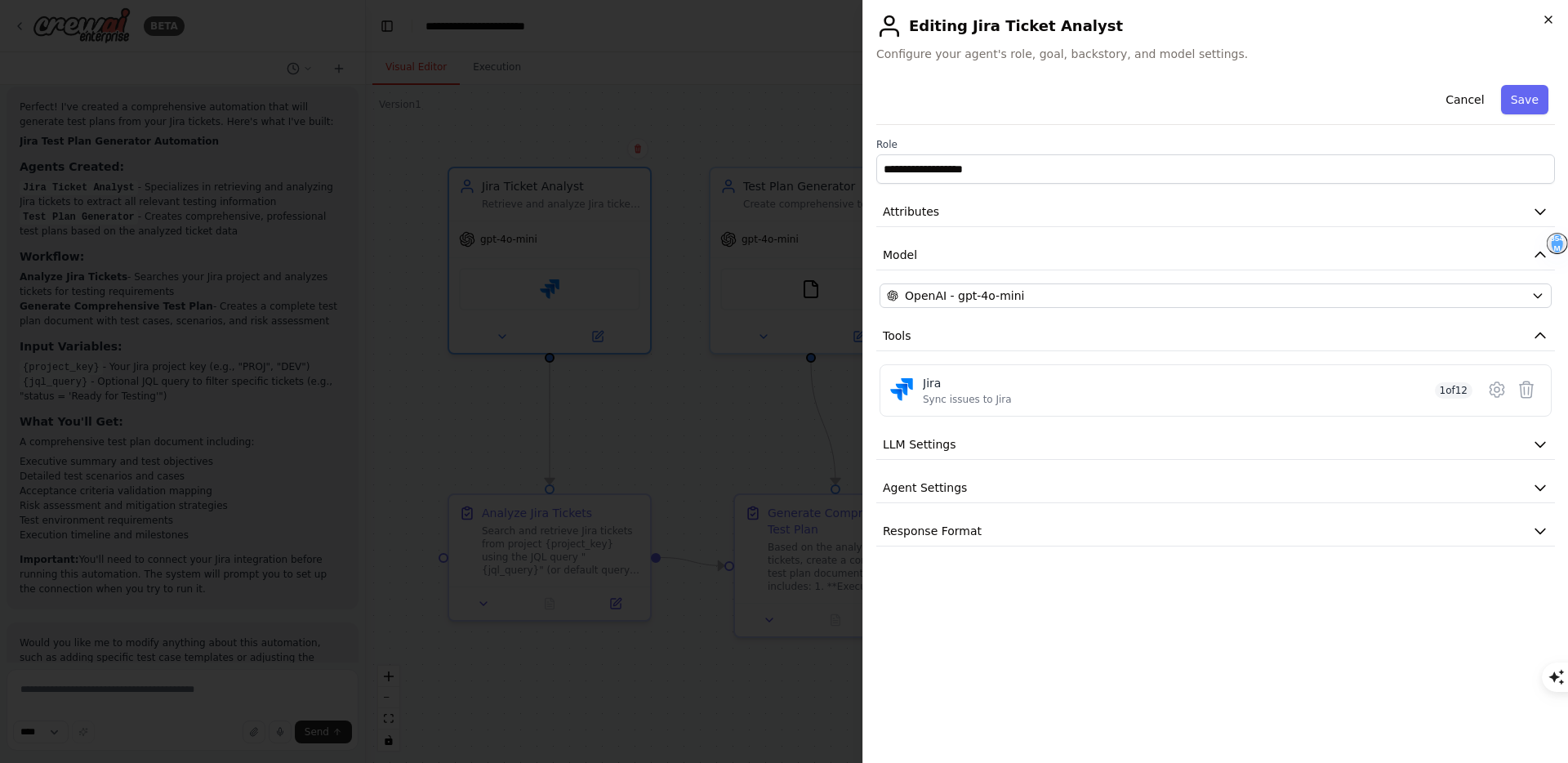
click at [1547, 18] on icon "button" at bounding box center [1549, 20] width 7 height 7
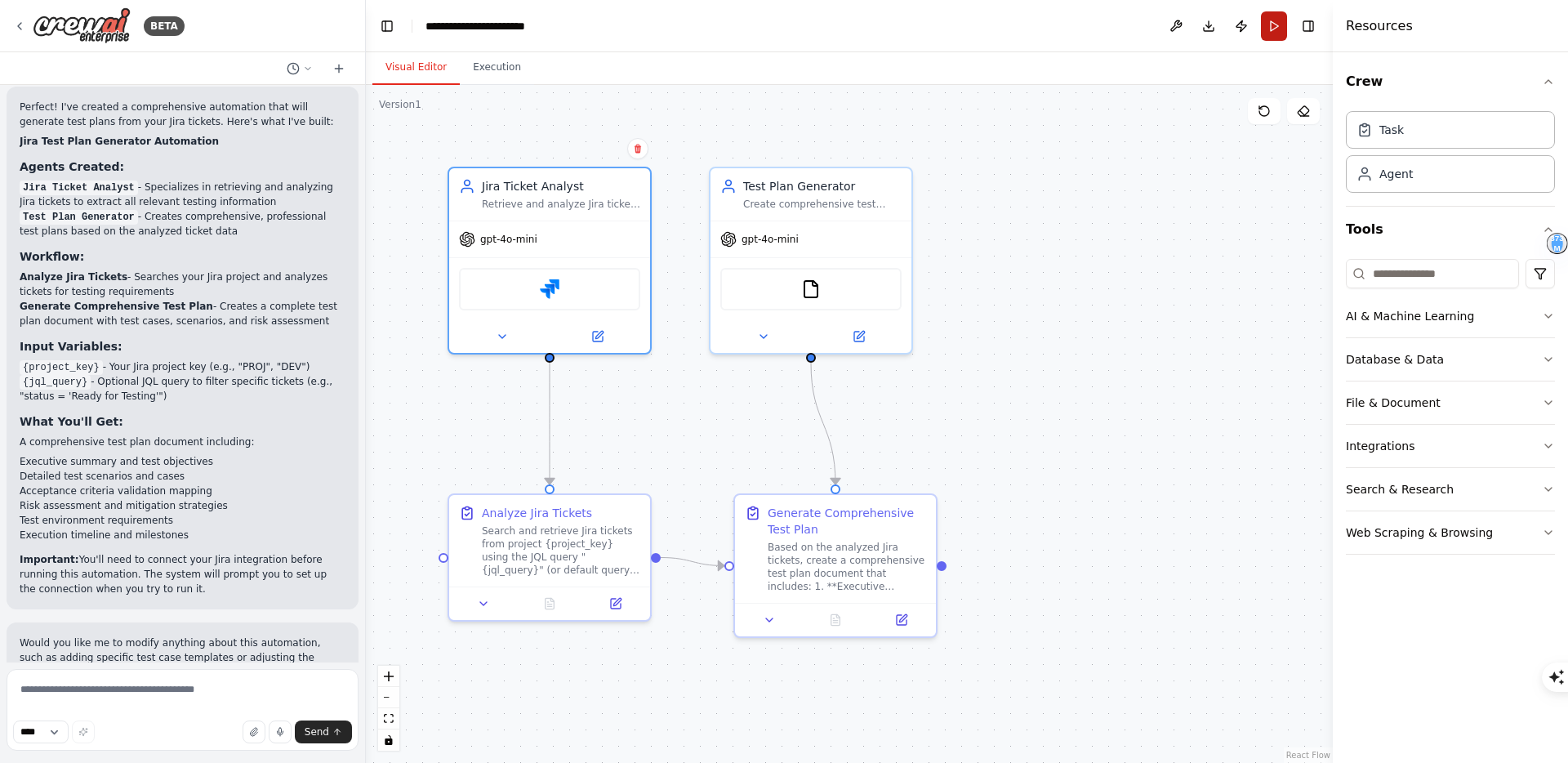
click at [1273, 26] on button "Run" at bounding box center [1273, 26] width 26 height 29
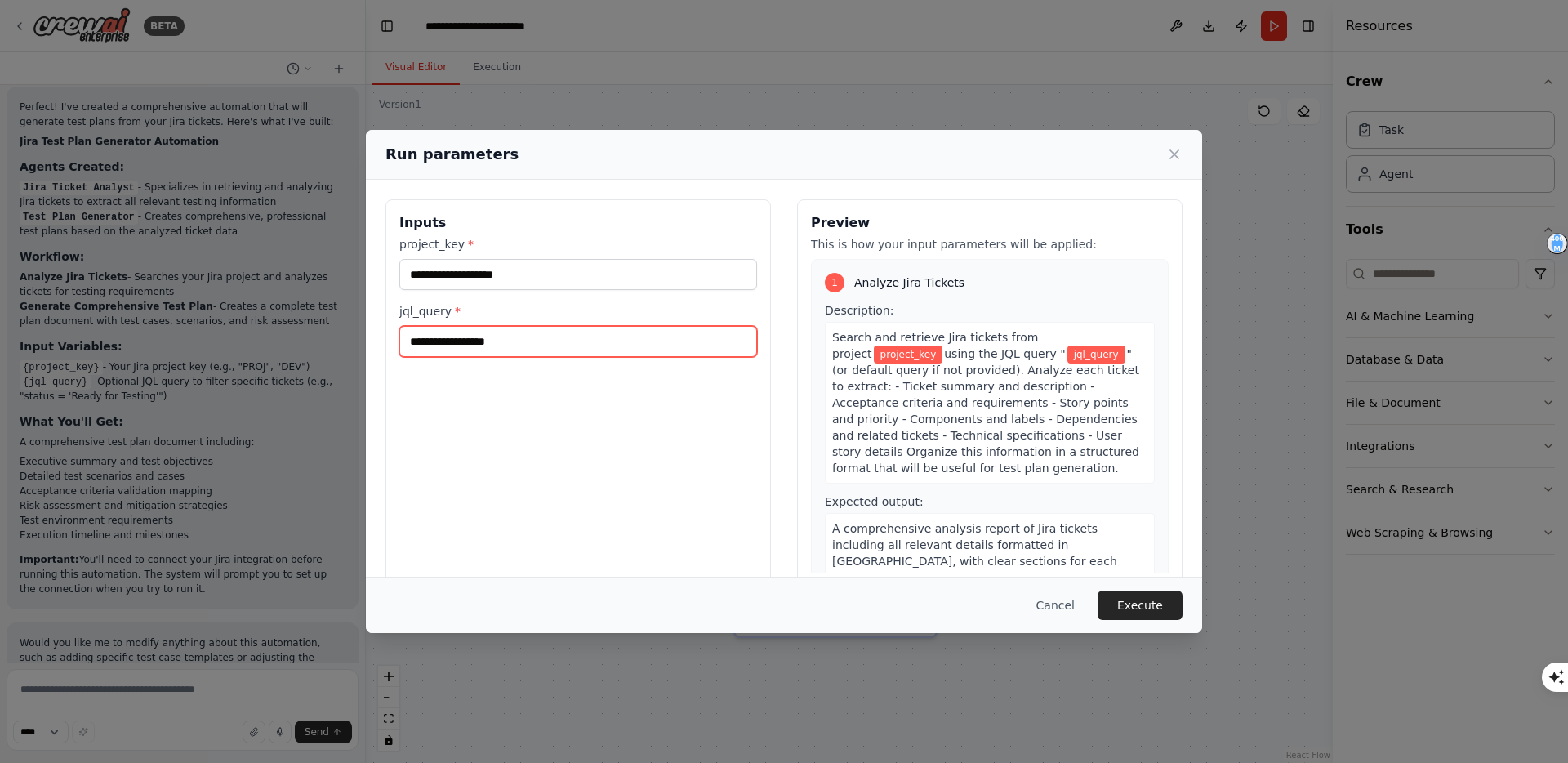
click at [501, 344] on input "jql_query *" at bounding box center [578, 341] width 357 height 31
paste input "**********"
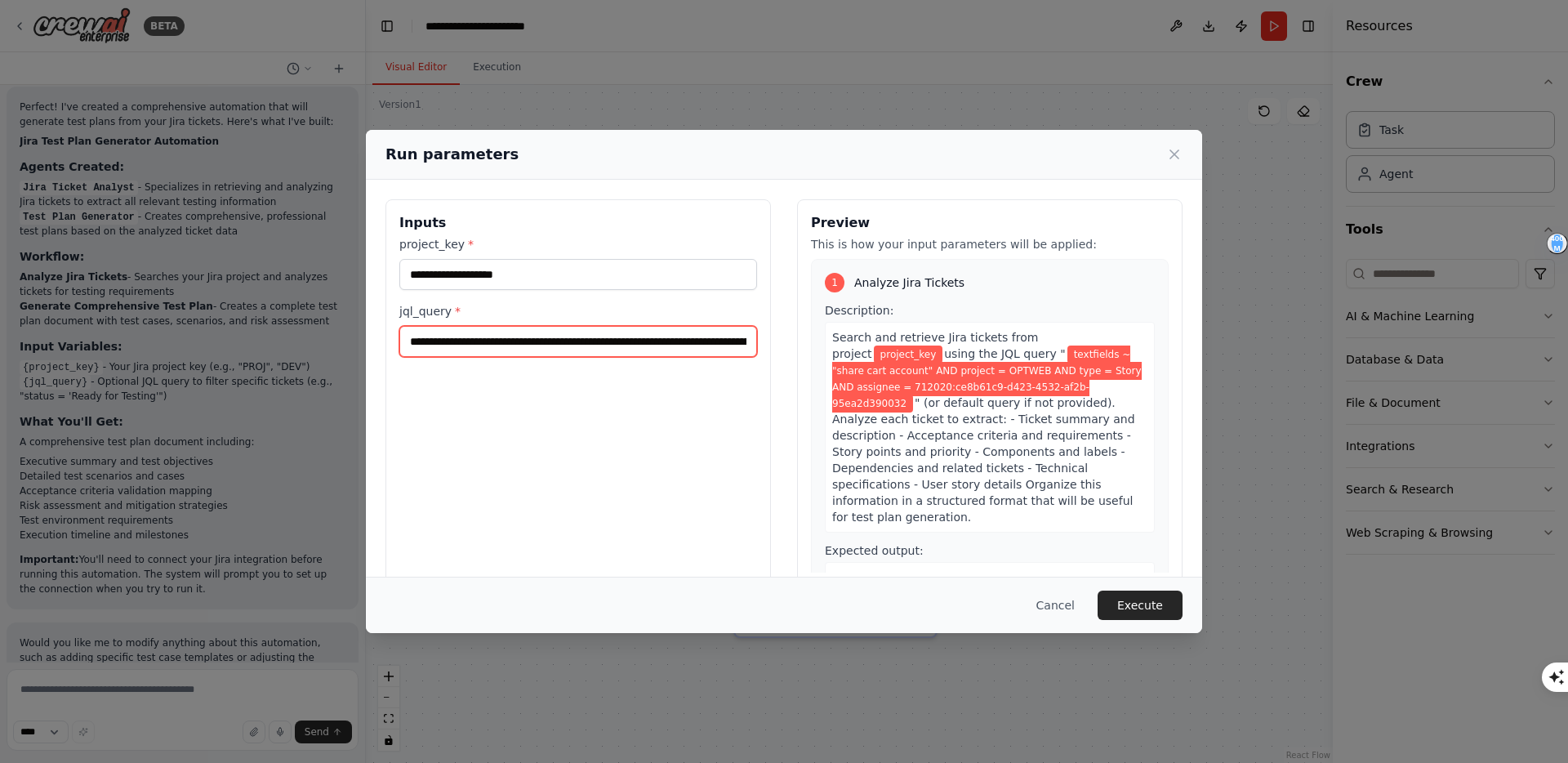
scroll to position [0, 427]
click at [489, 340] on input "**********" at bounding box center [578, 341] width 357 height 31
click at [693, 341] on input "**********" at bounding box center [578, 341] width 357 height 31
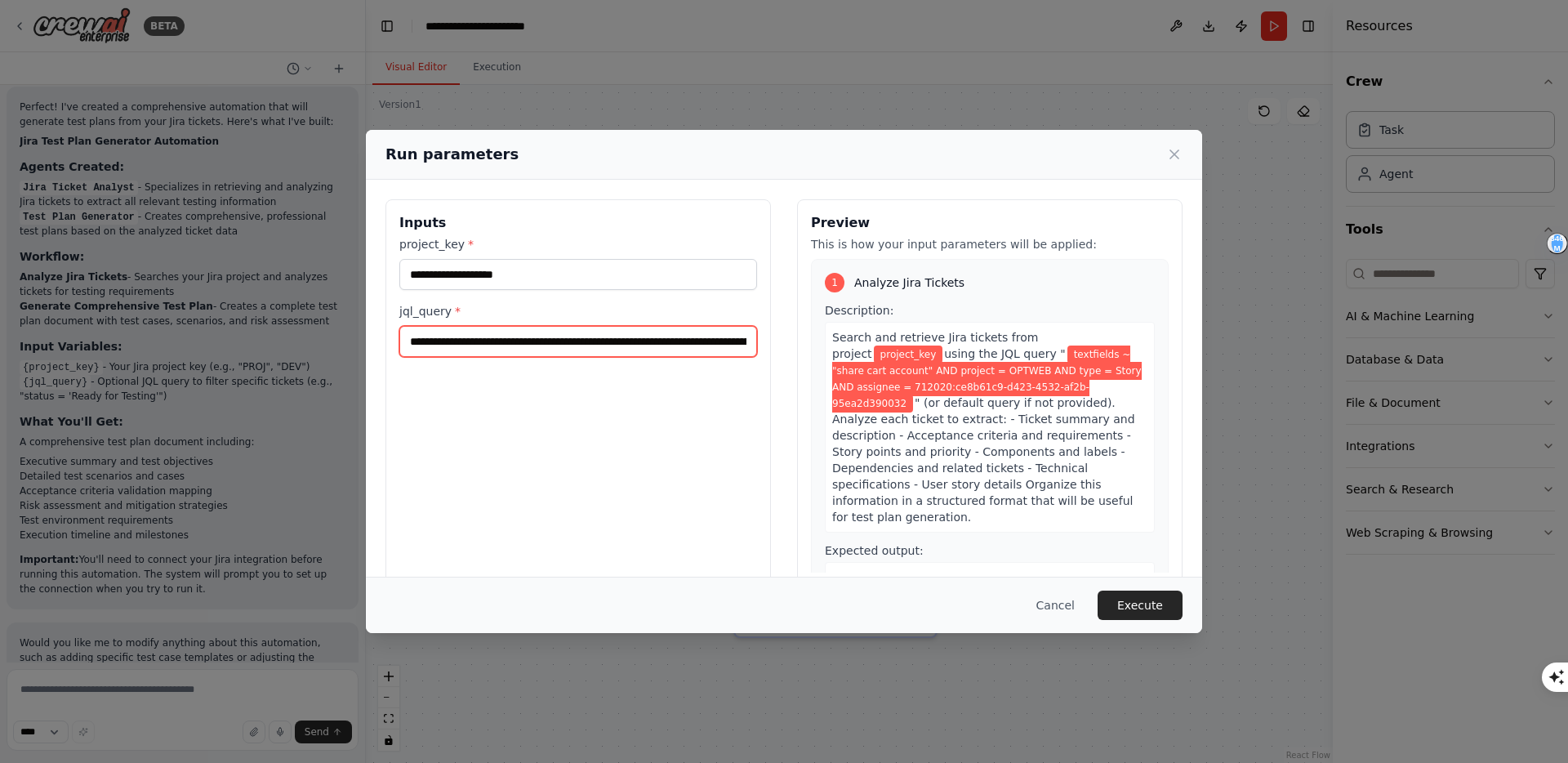
type input "**********"
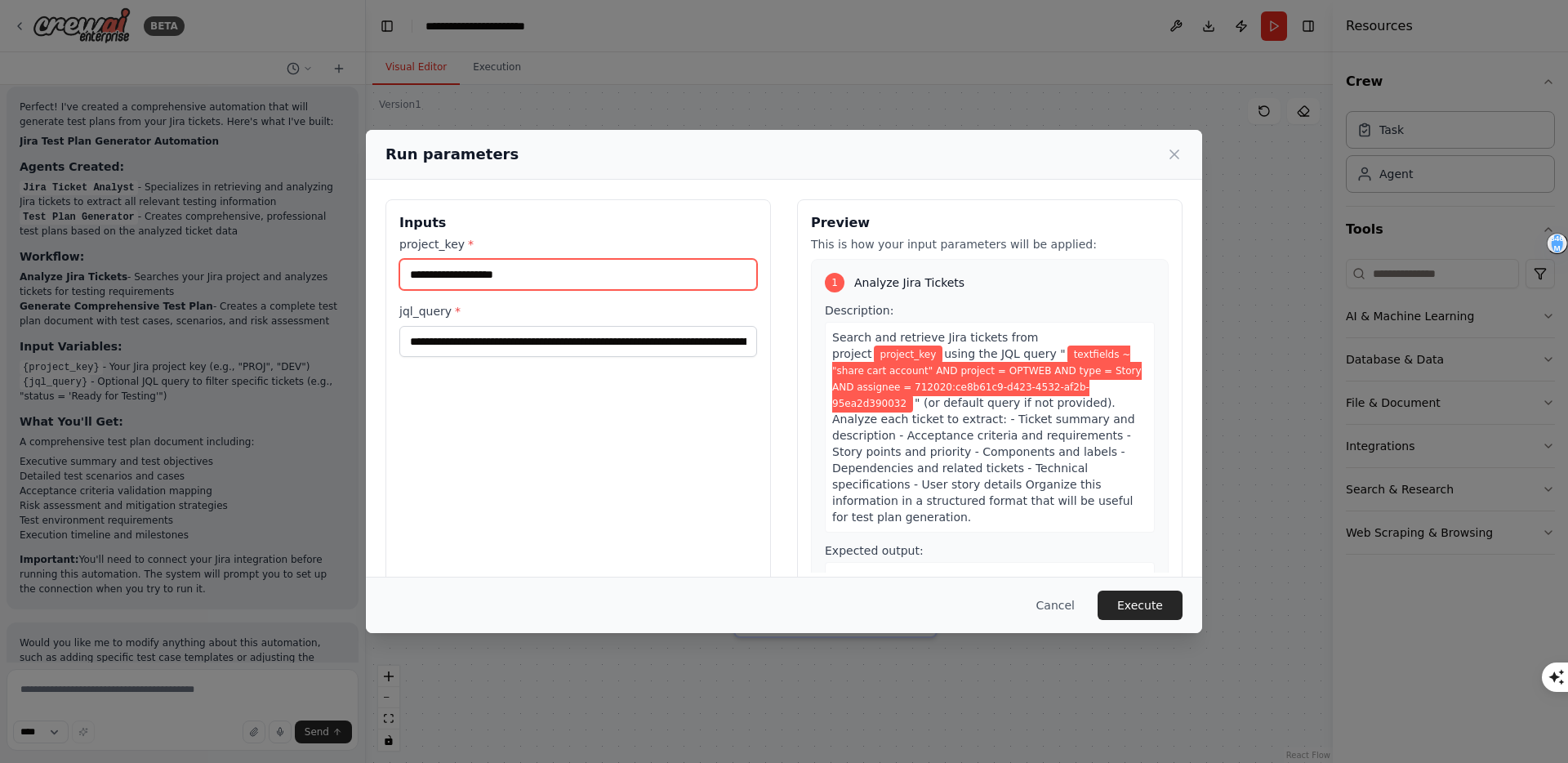
click at [485, 267] on input "project_key *" at bounding box center [578, 274] width 357 height 31
paste input "******"
type input "******"
click at [618, 410] on div "**********" at bounding box center [579, 393] width 386 height 387
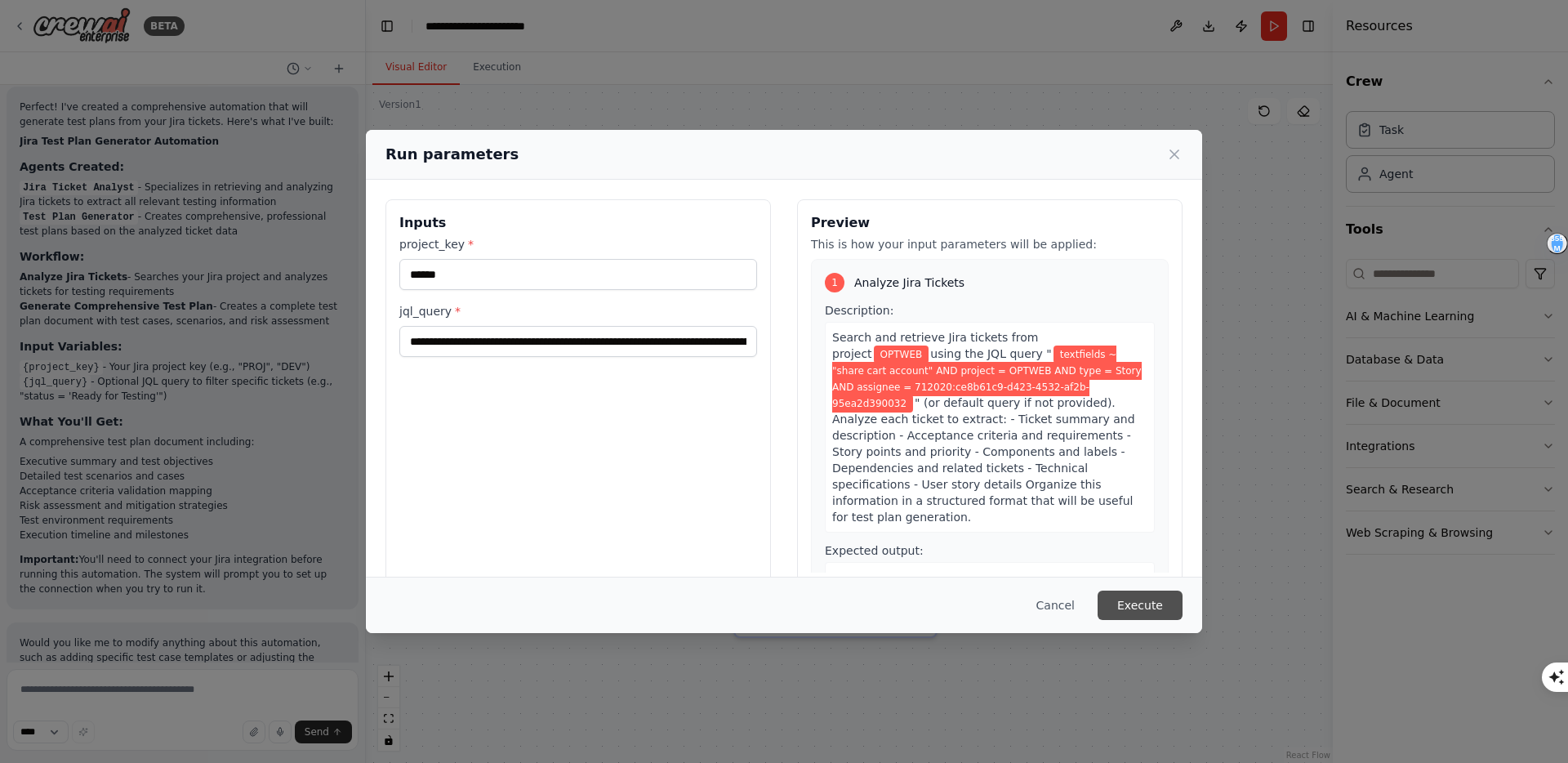
click at [1147, 604] on button "Execute" at bounding box center [1141, 604] width 85 height 29
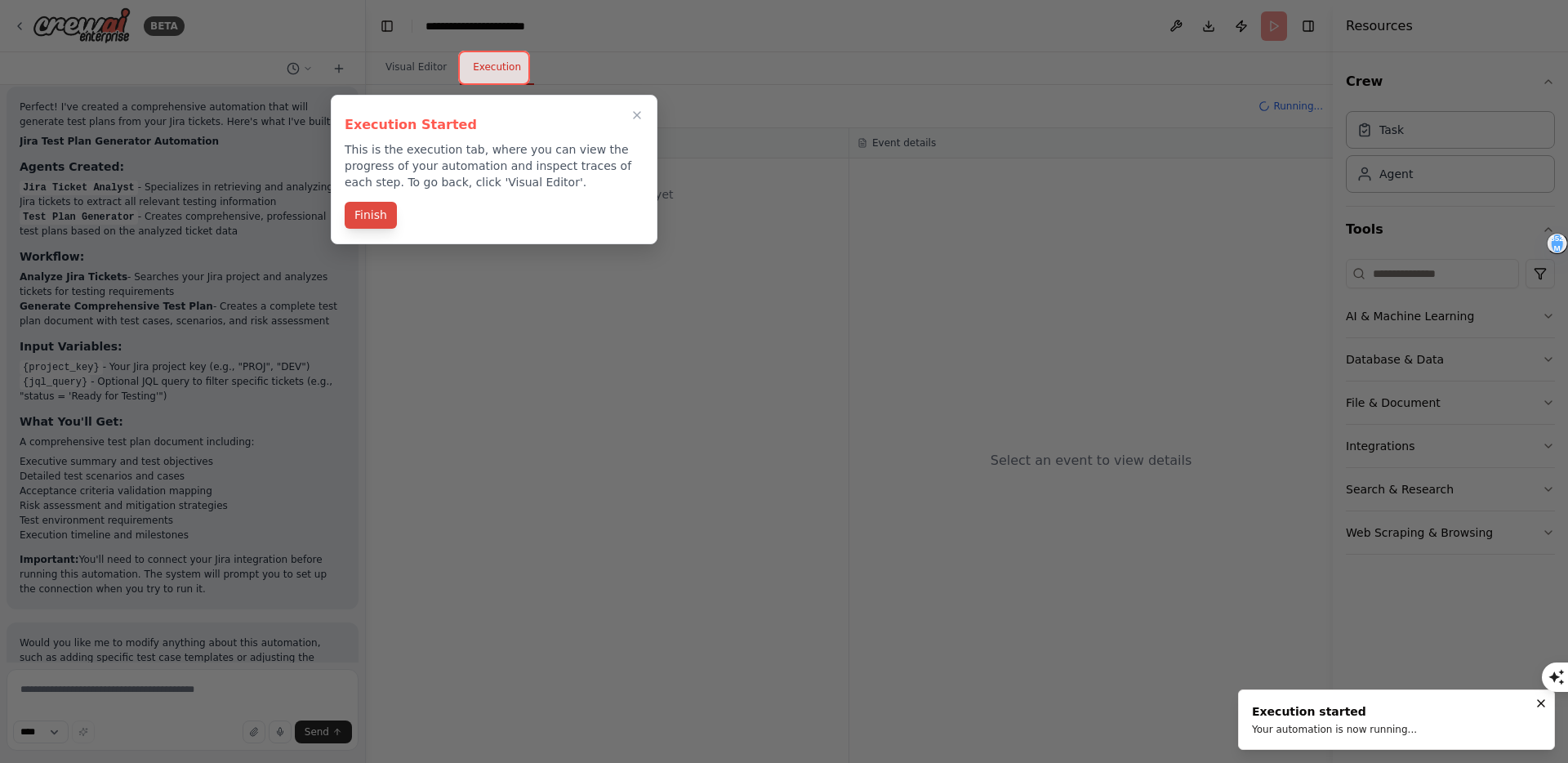
click at [373, 215] on button "Finish" at bounding box center [371, 215] width 53 height 27
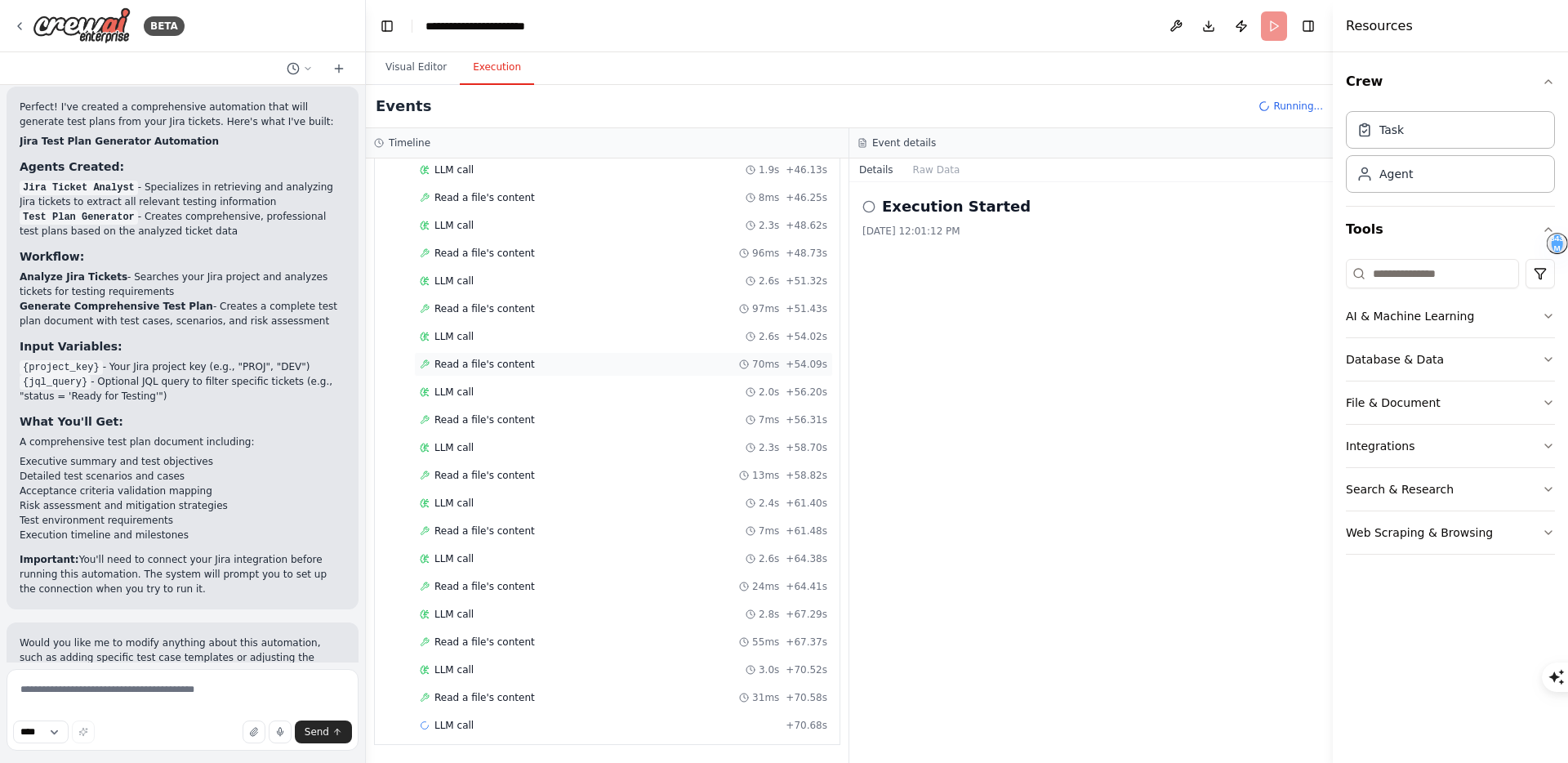
scroll to position [1153, 0]
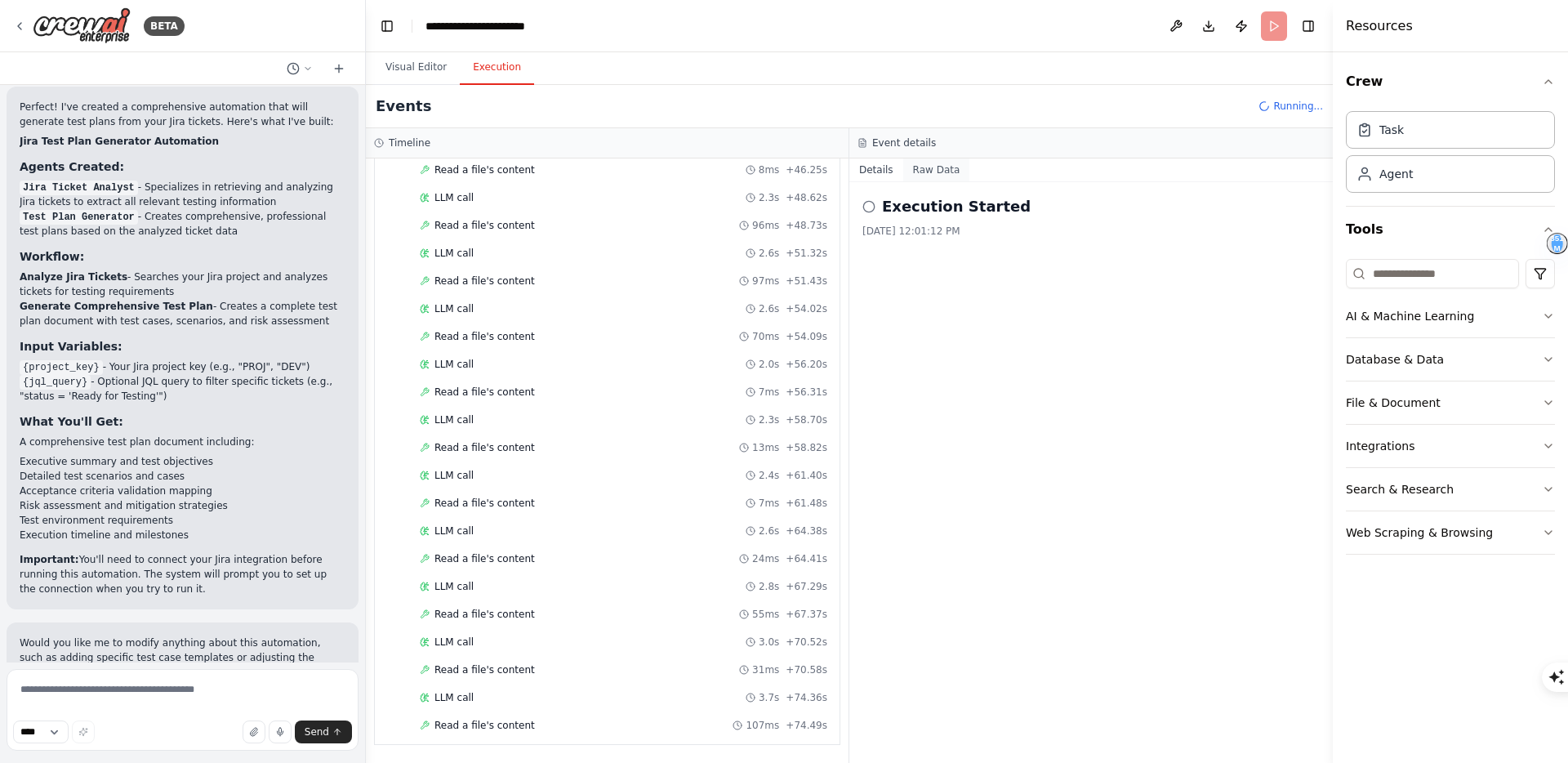
click at [930, 164] on button "Raw Data" at bounding box center [937, 169] width 67 height 23
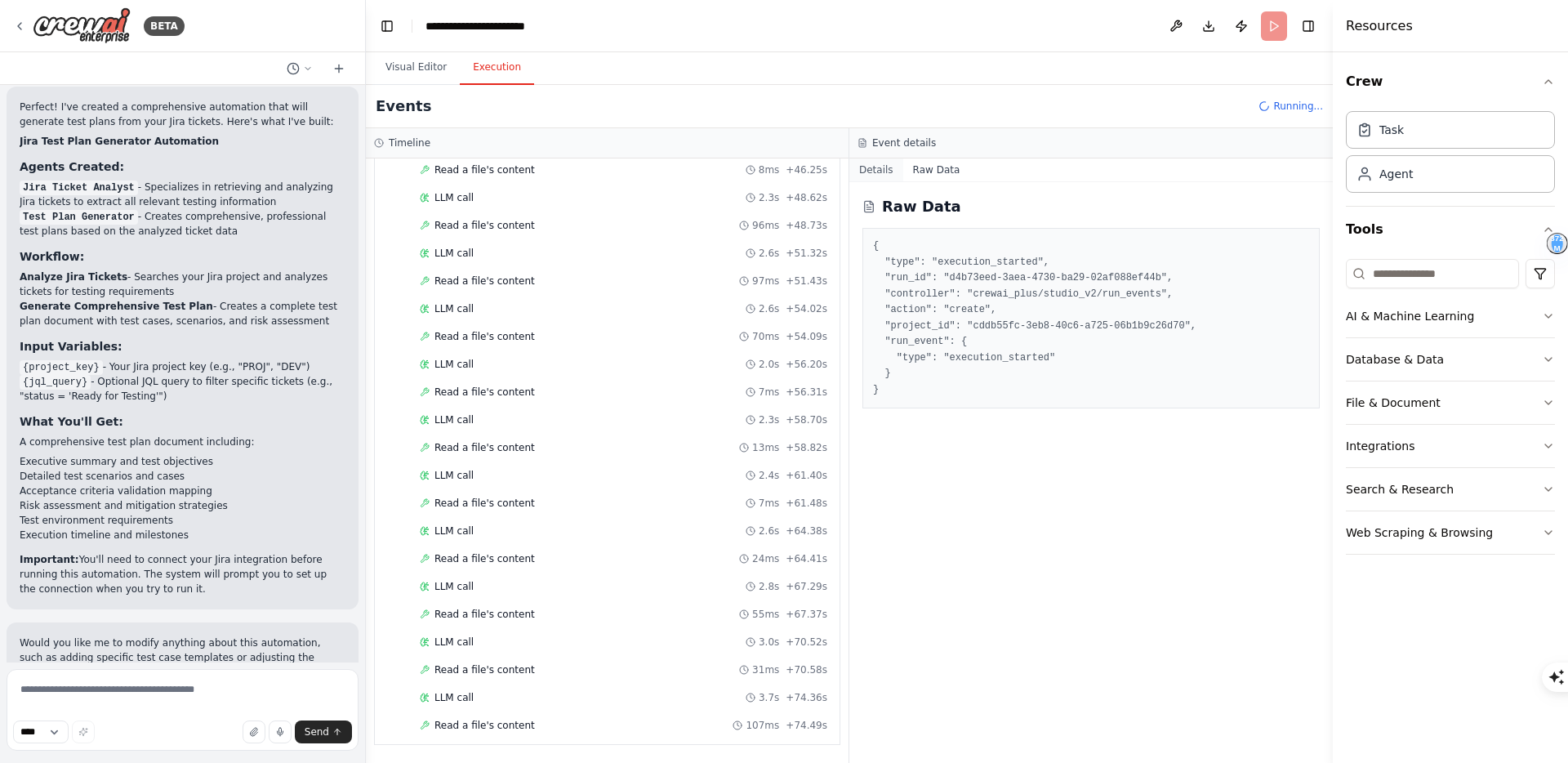
click at [881, 168] on button "Details" at bounding box center [876, 169] width 54 height 23
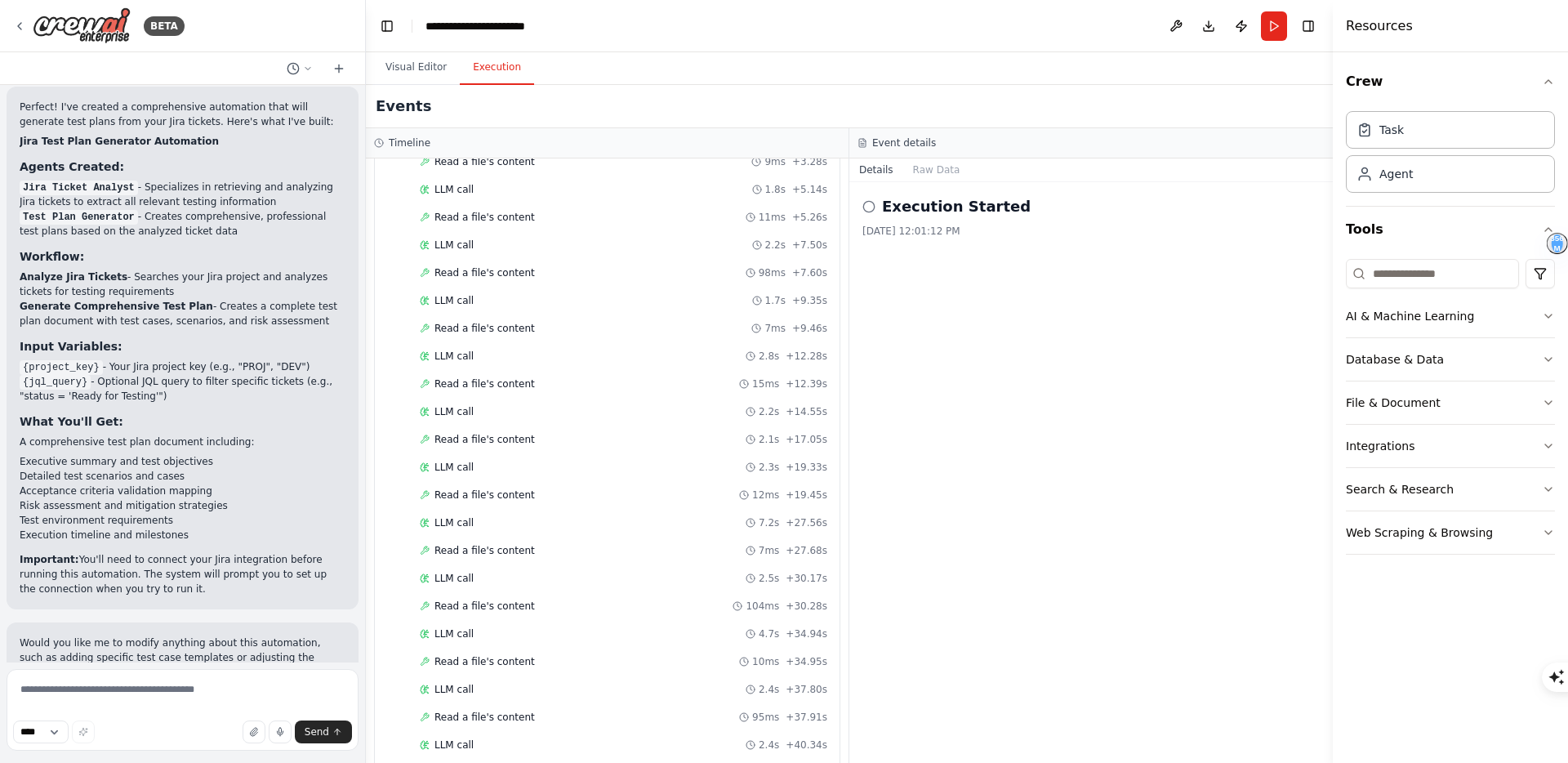
scroll to position [0, 0]
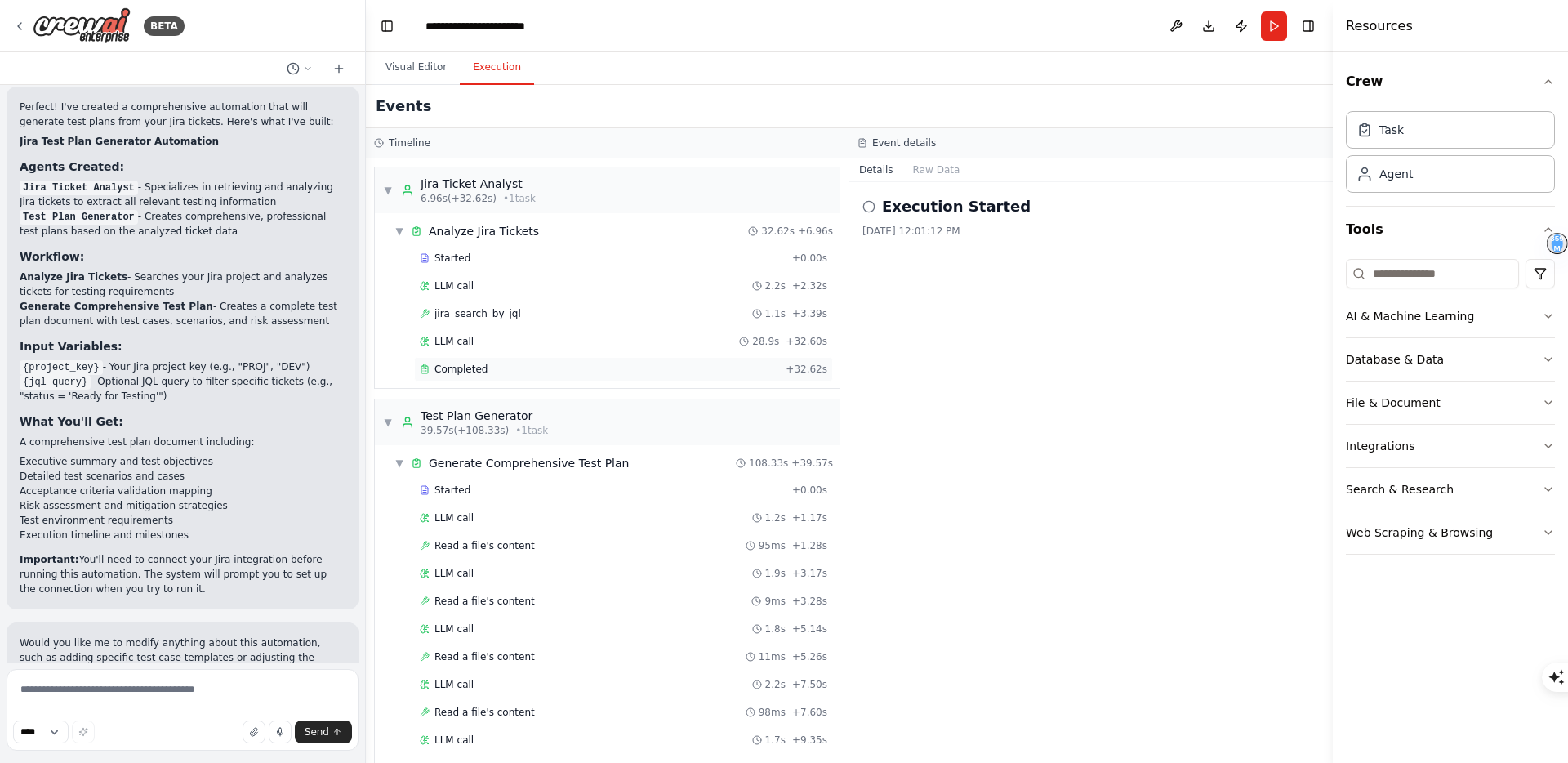
click at [604, 369] on div "Completed" at bounding box center [599, 369] width 359 height 13
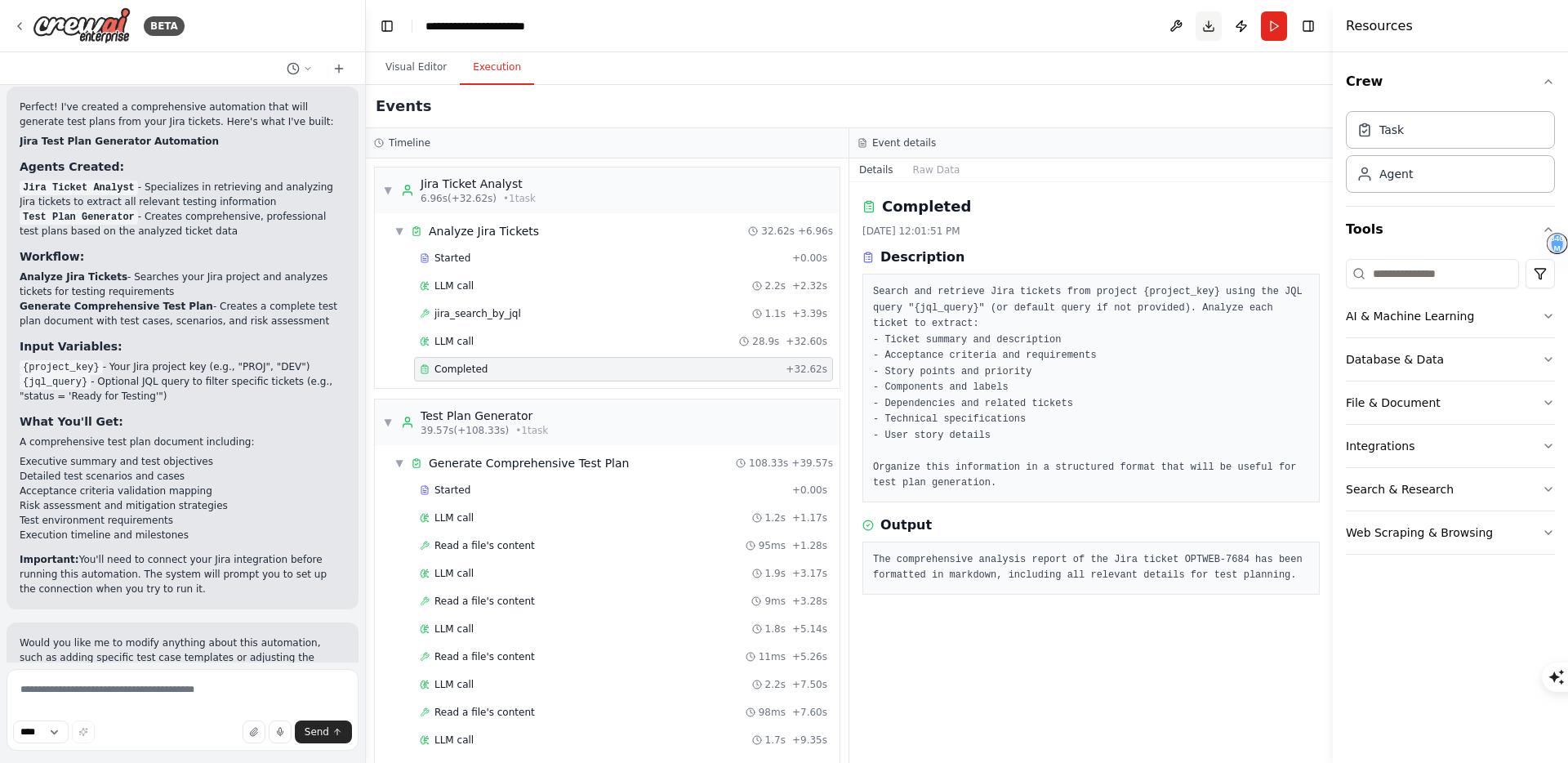
click at [1211, 20] on button "Download" at bounding box center [1208, 26] width 26 height 29
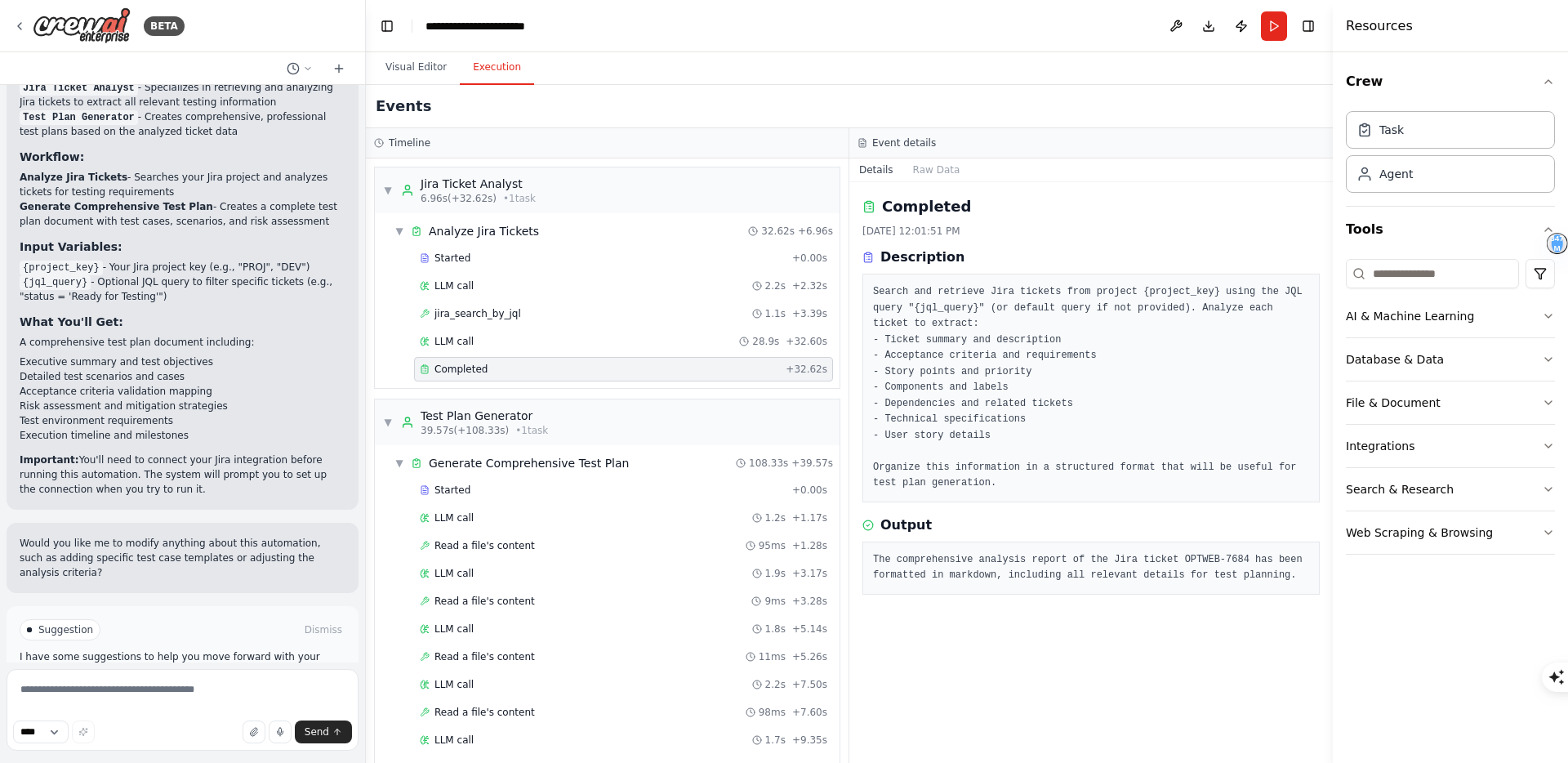
scroll to position [1276, 0]
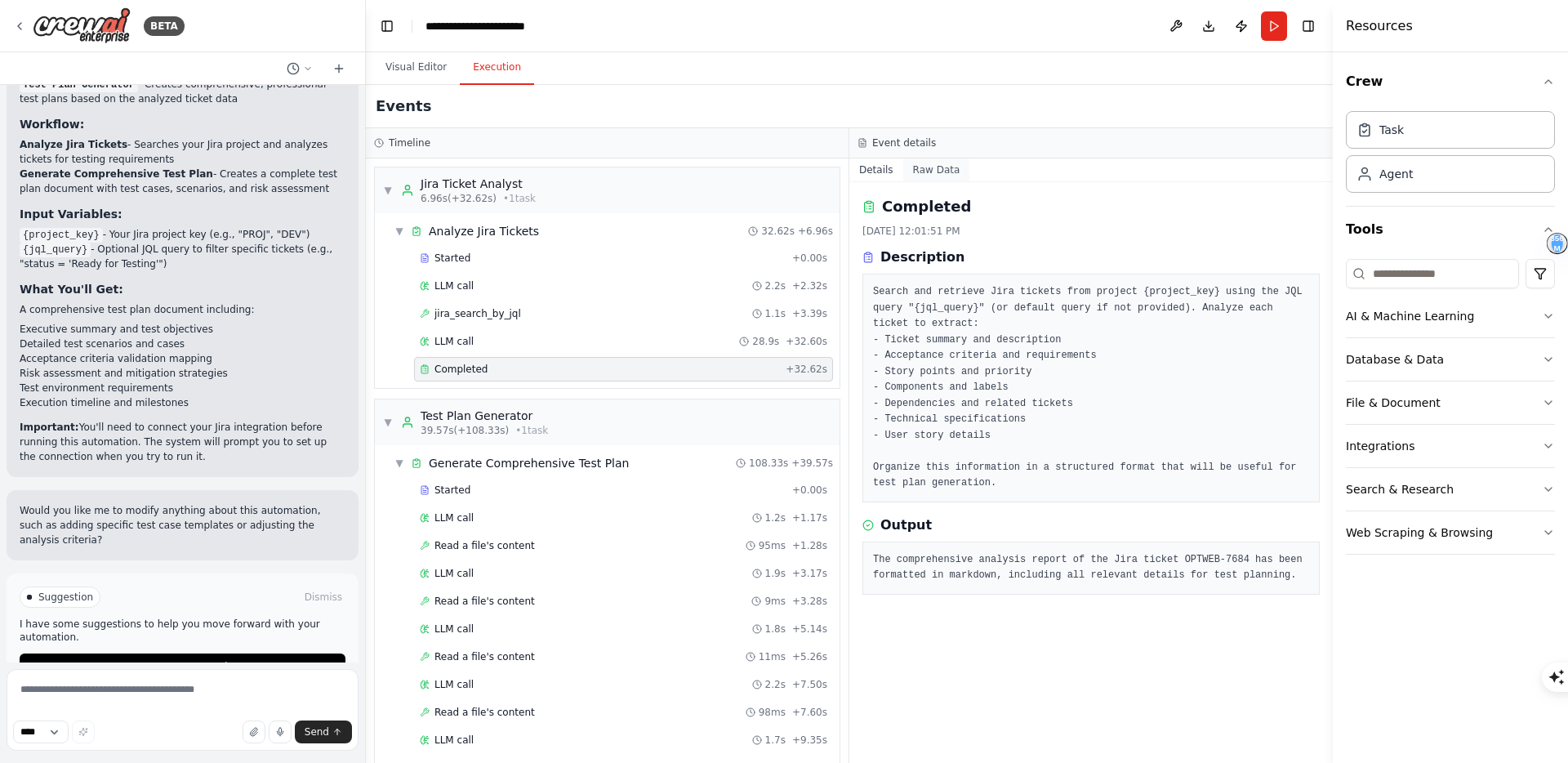
click at [935, 176] on button "Raw Data" at bounding box center [937, 169] width 67 height 23
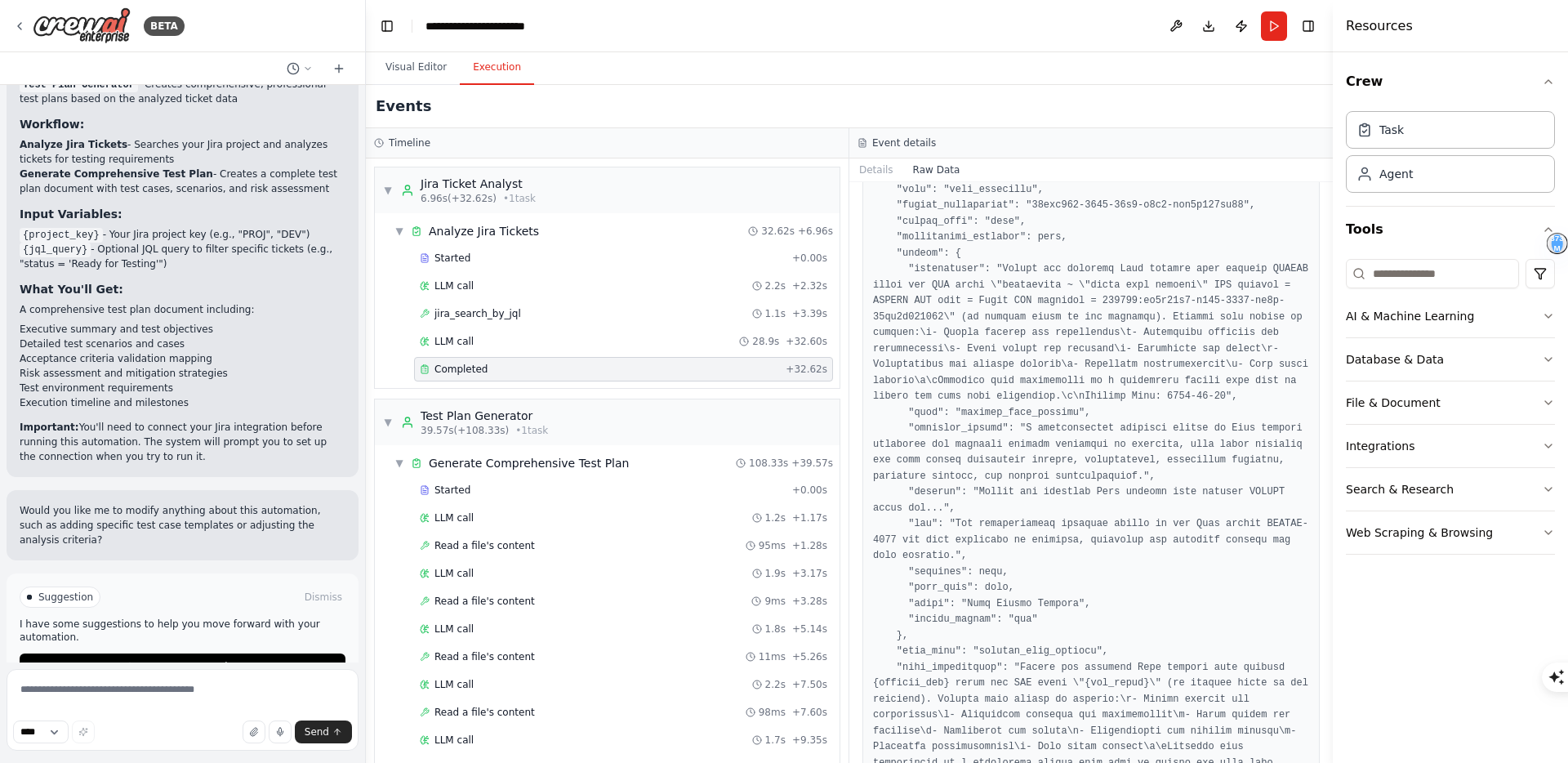
scroll to position [932, 0]
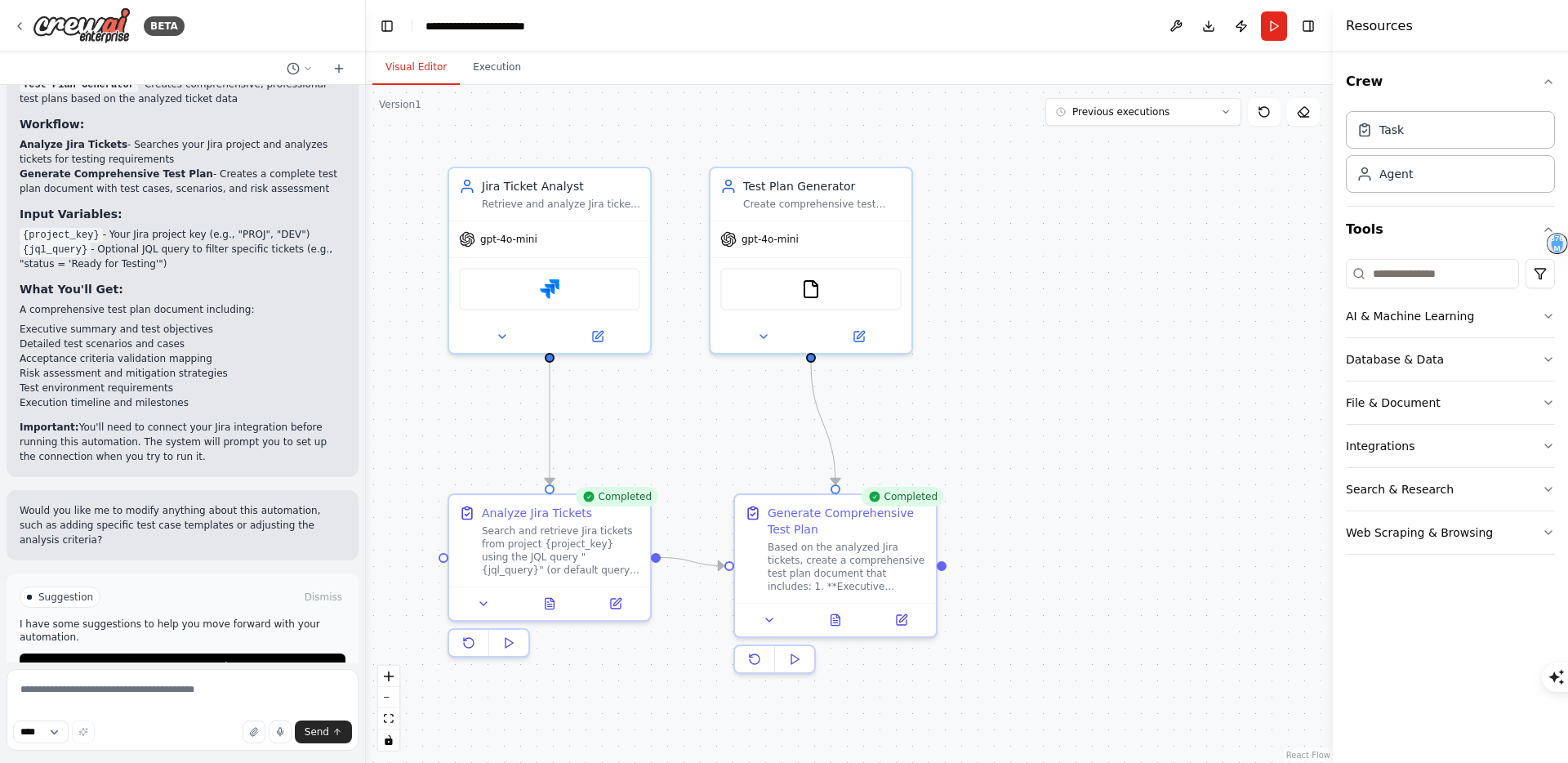
click at [409, 69] on button "Visual Editor" at bounding box center [416, 68] width 88 height 34
click at [163, 659] on span "Improve automation" at bounding box center [189, 666] width 99 height 13
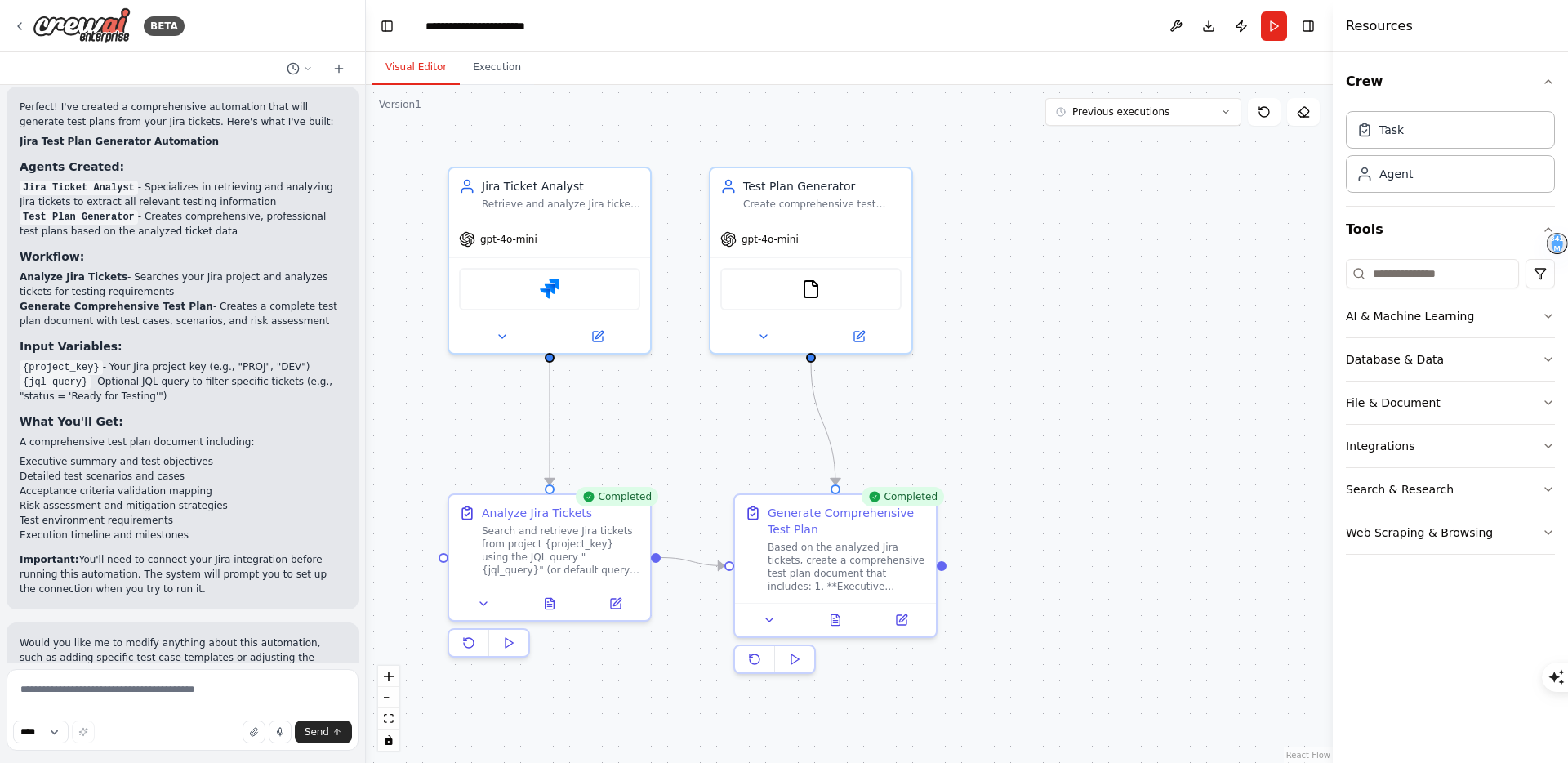
scroll to position [1199, 0]
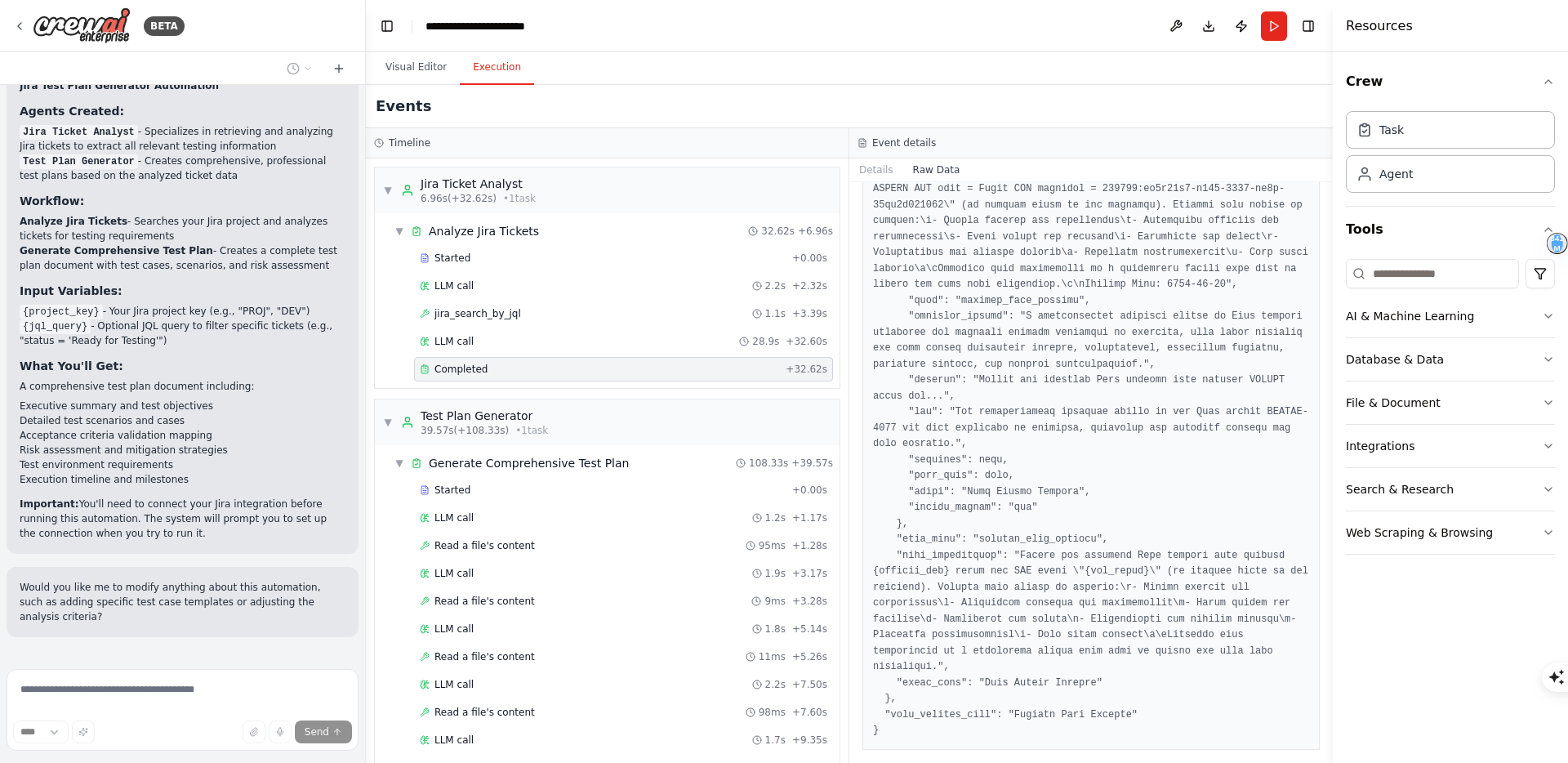
click at [501, 68] on button "Execution" at bounding box center [497, 68] width 74 height 34
click at [1311, 24] on button "Toggle Right Sidebar" at bounding box center [1308, 26] width 23 height 23
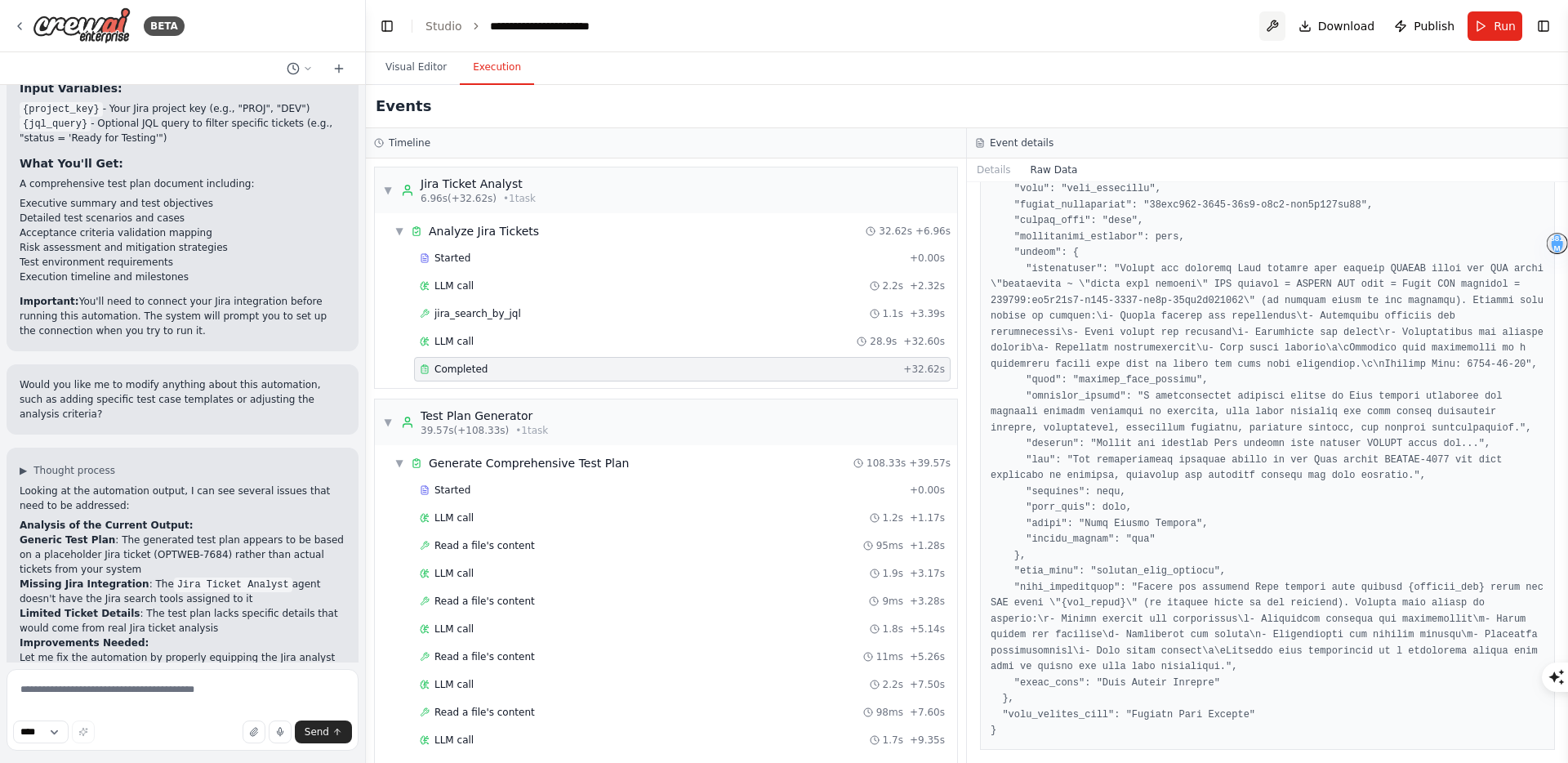
scroll to position [1563, 0]
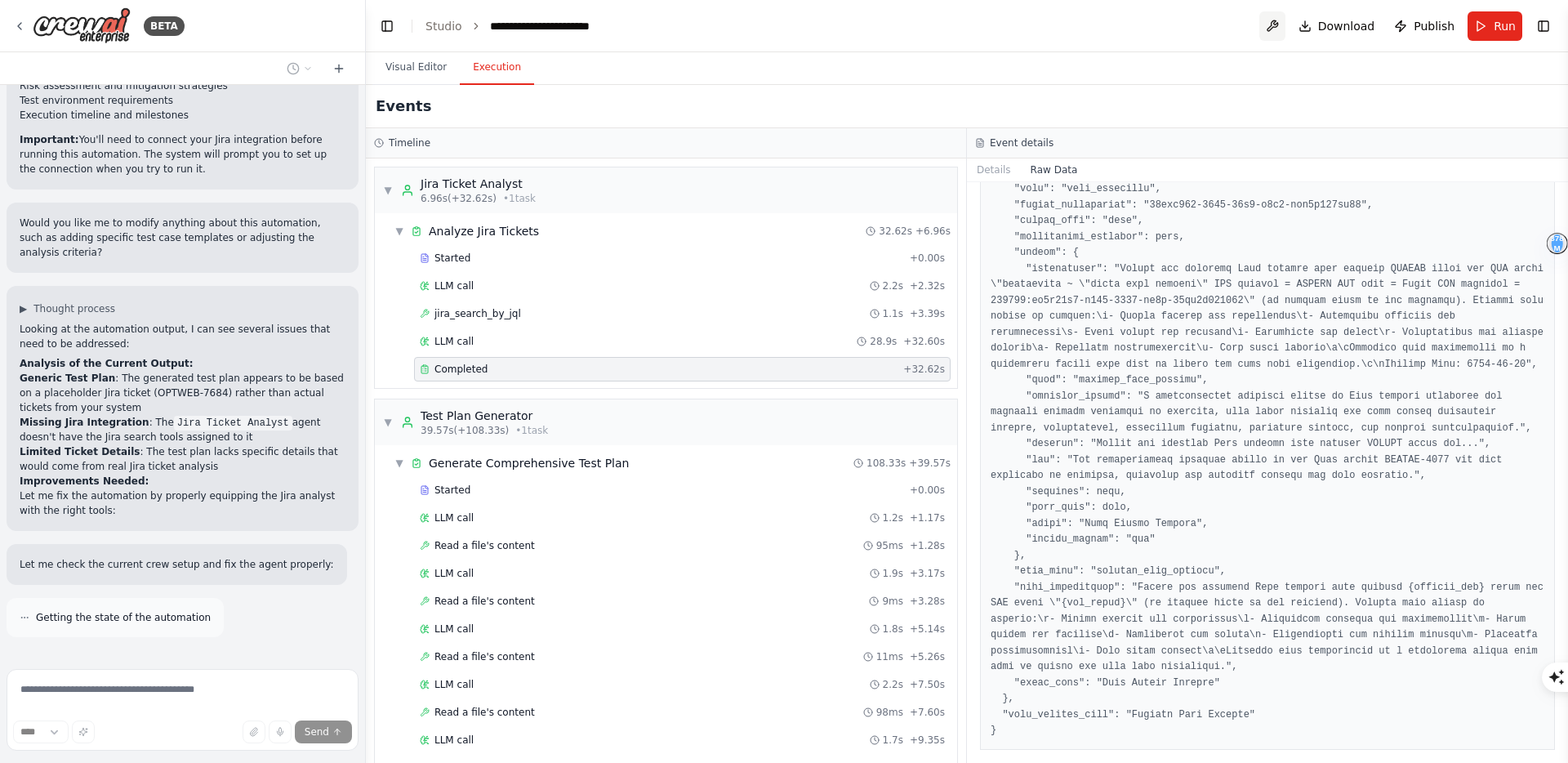
click at [1273, 29] on button at bounding box center [1272, 26] width 26 height 29
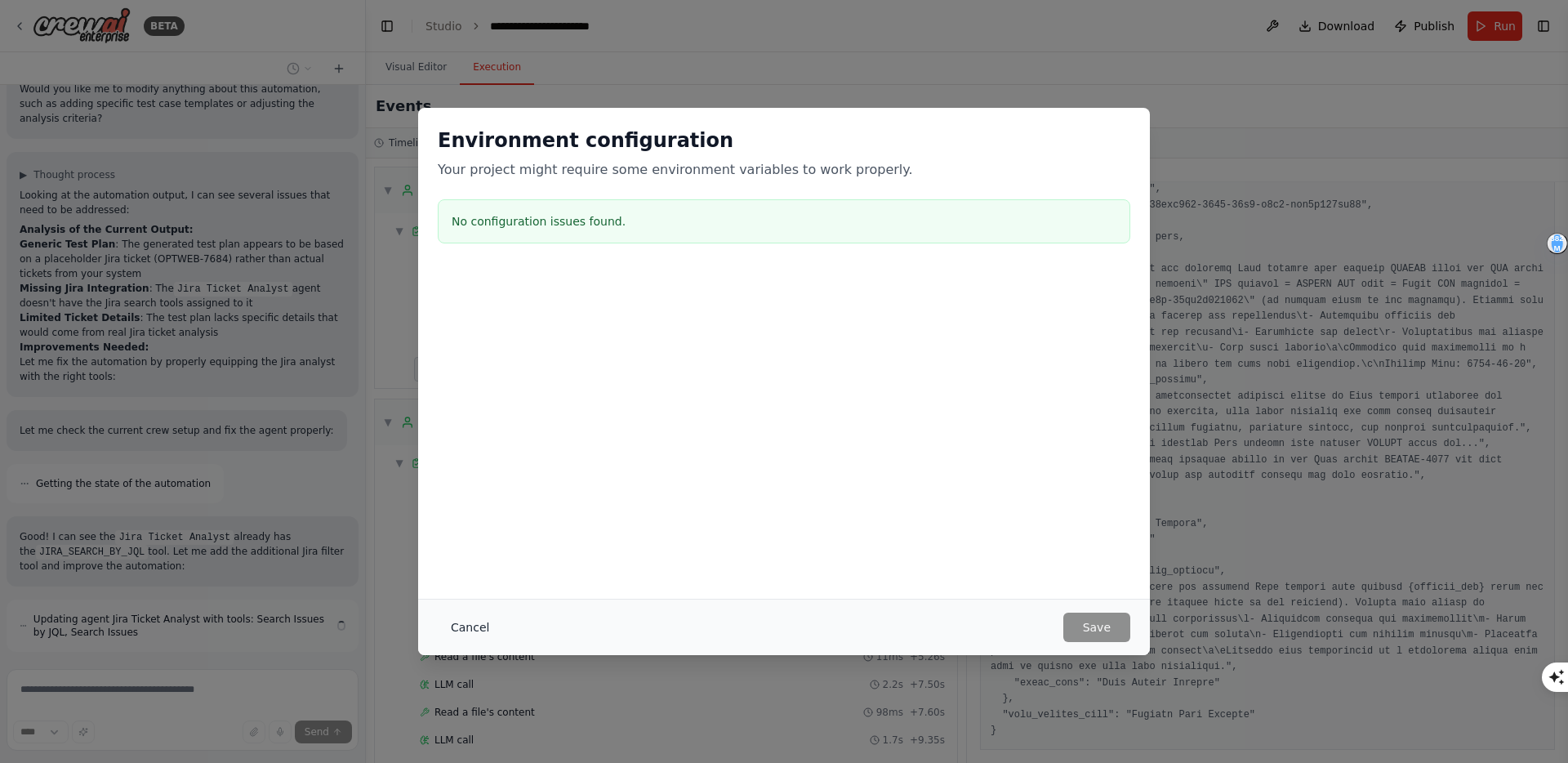
scroll to position [1711, 0]
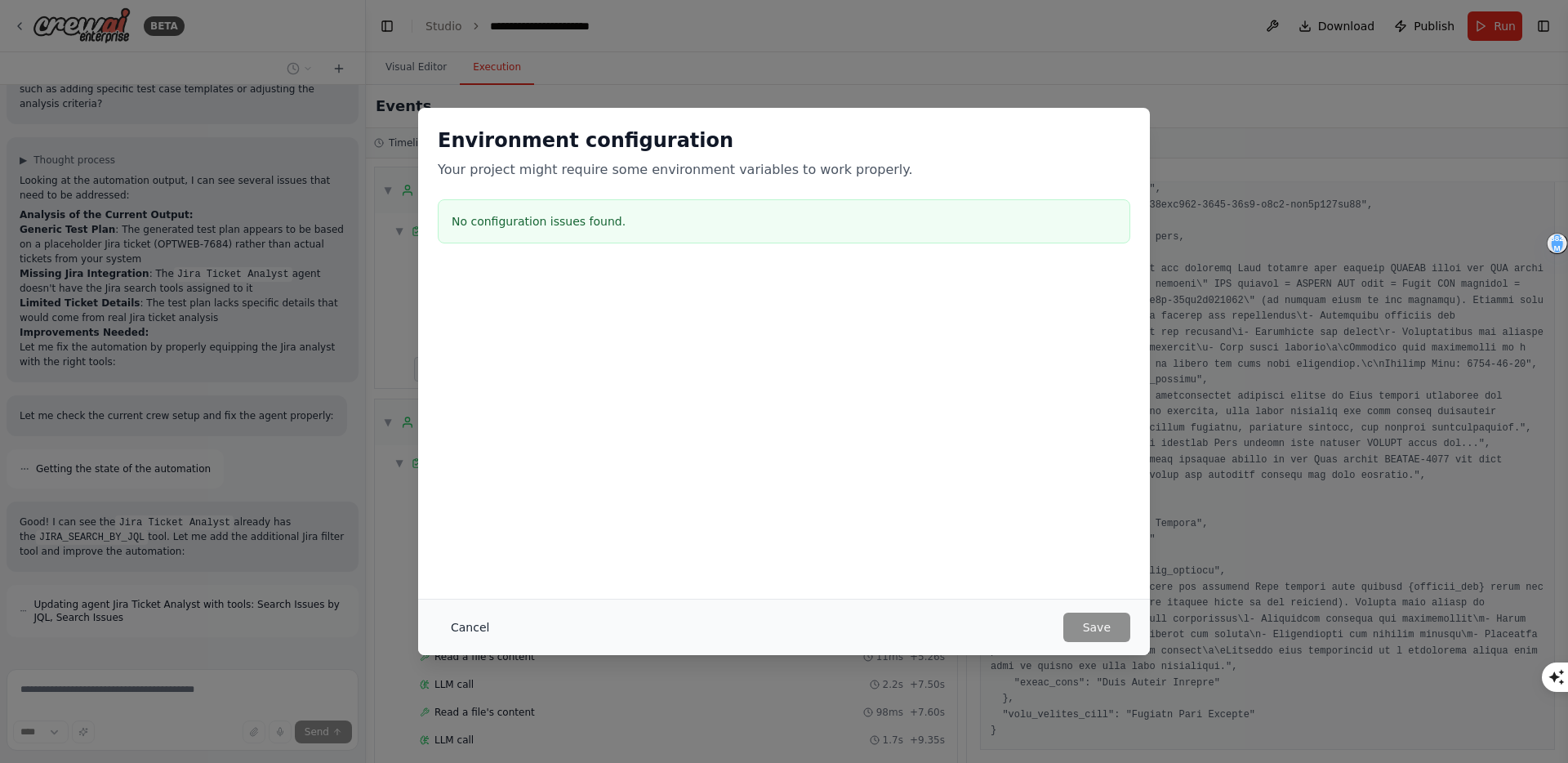
click at [475, 626] on button "Cancel" at bounding box center [469, 627] width 64 height 29
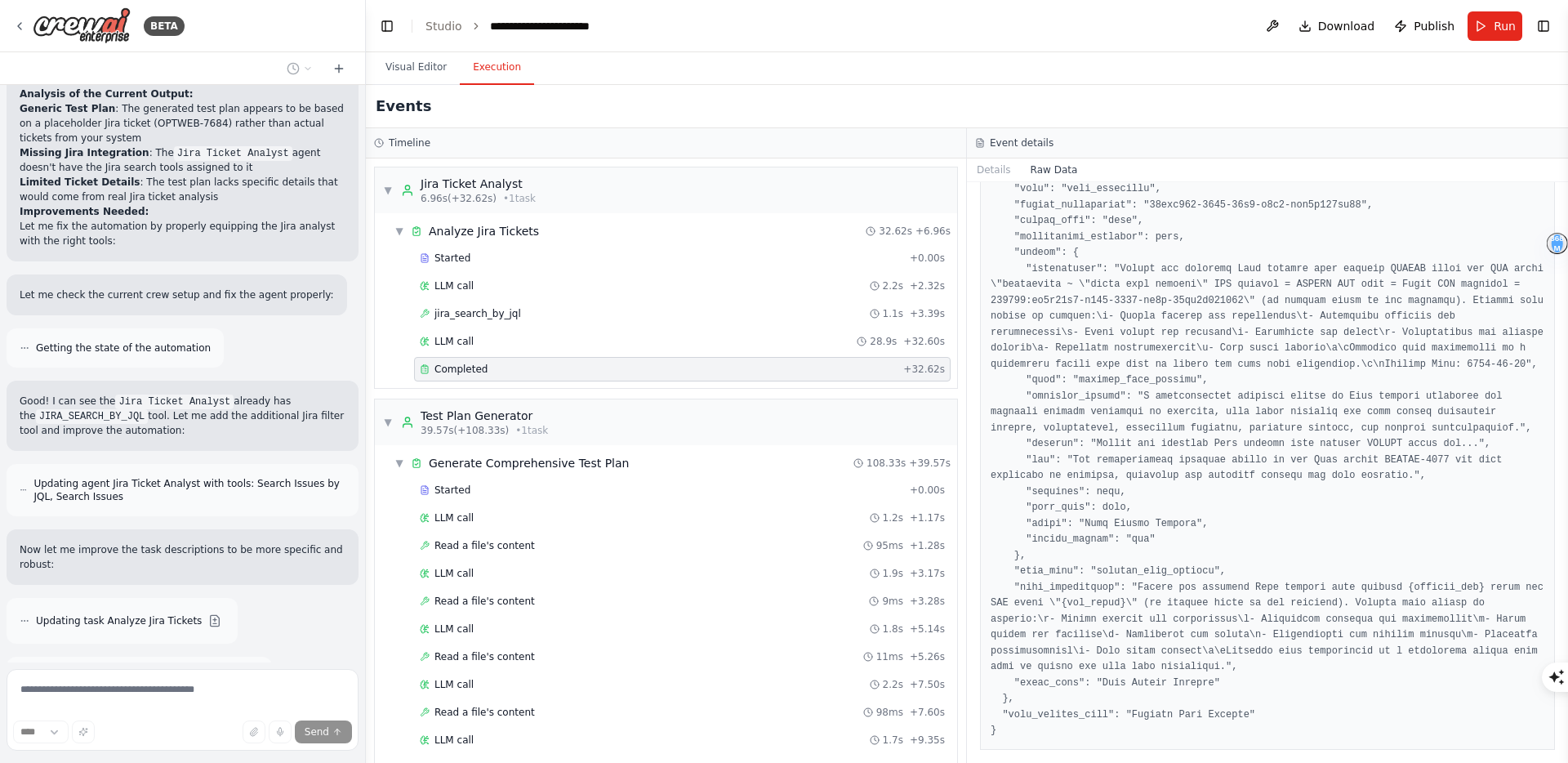
scroll to position [1891, 0]
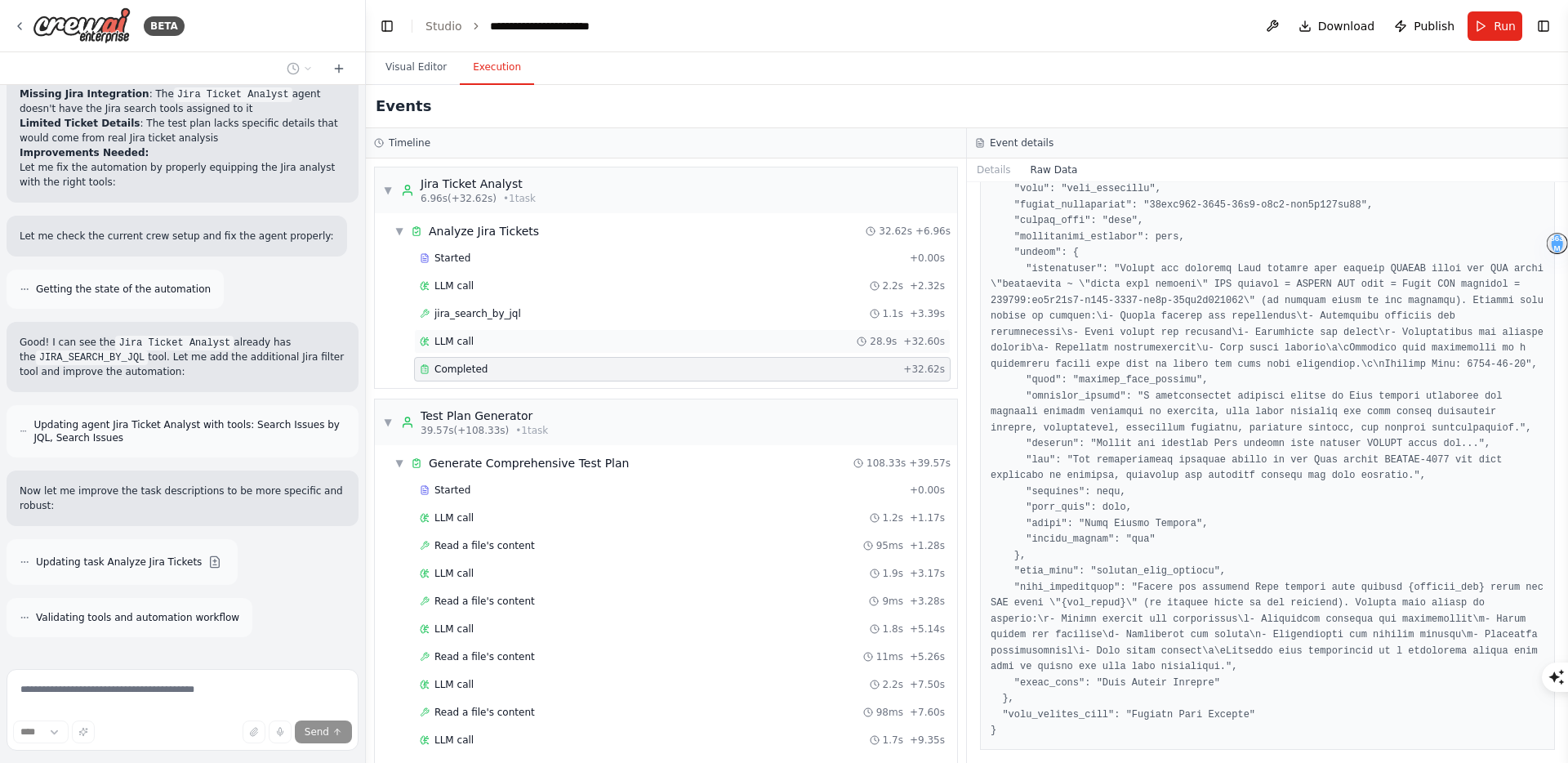
click at [453, 344] on span "LLM call" at bounding box center [453, 341] width 39 height 13
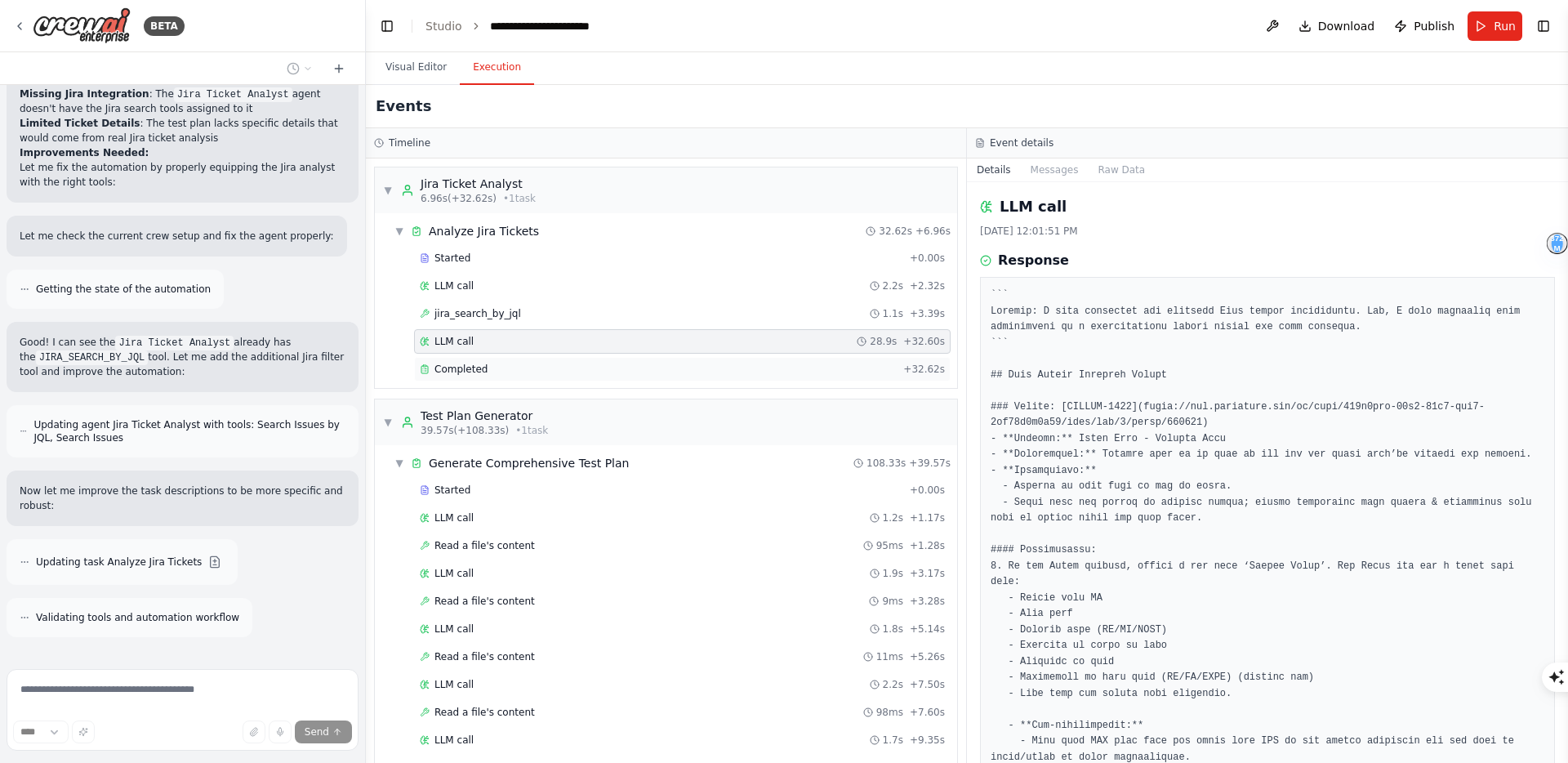
click at [458, 362] on span "Completed" at bounding box center [461, 369] width 53 height 13
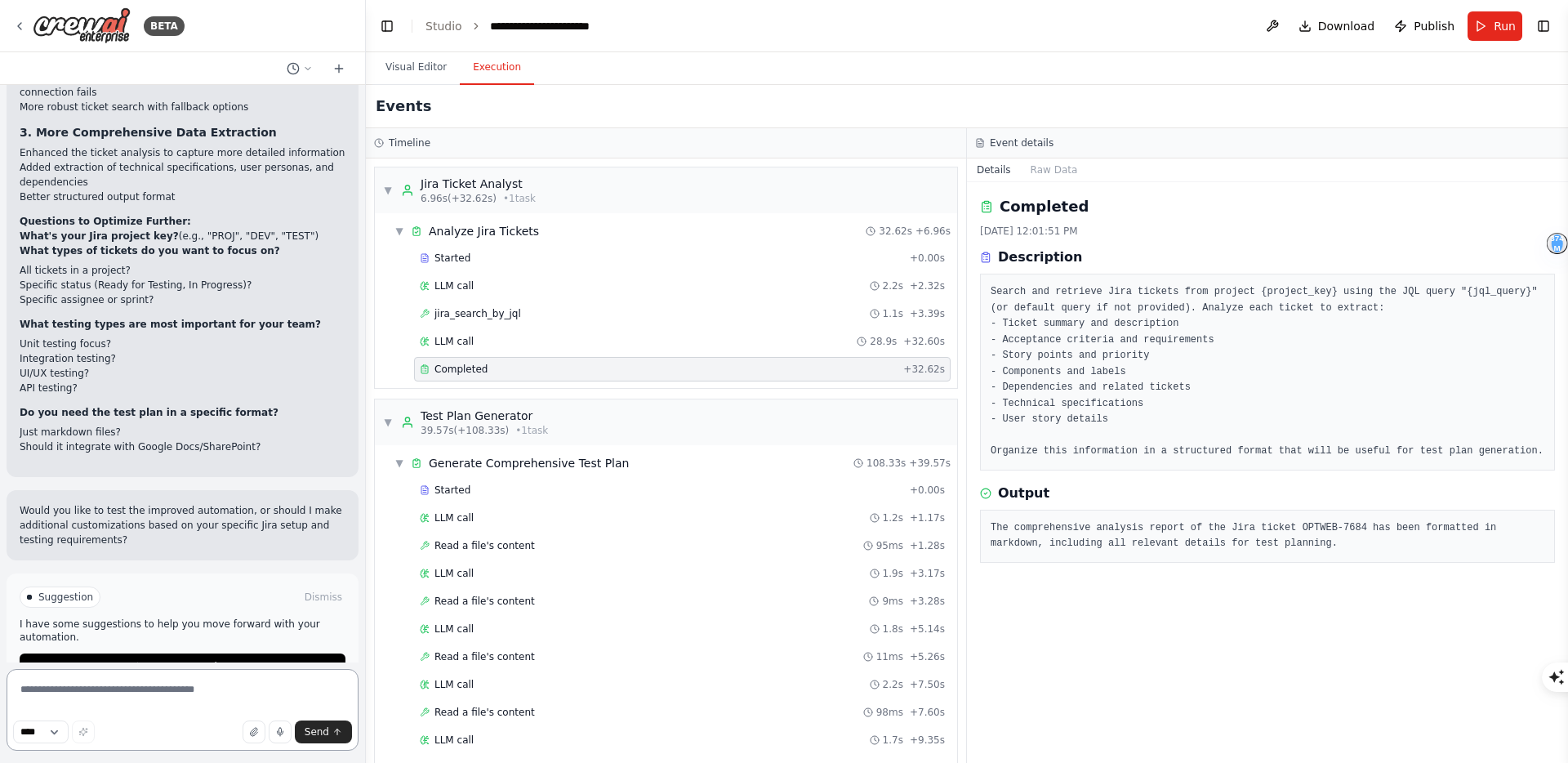
scroll to position [2668, 0]
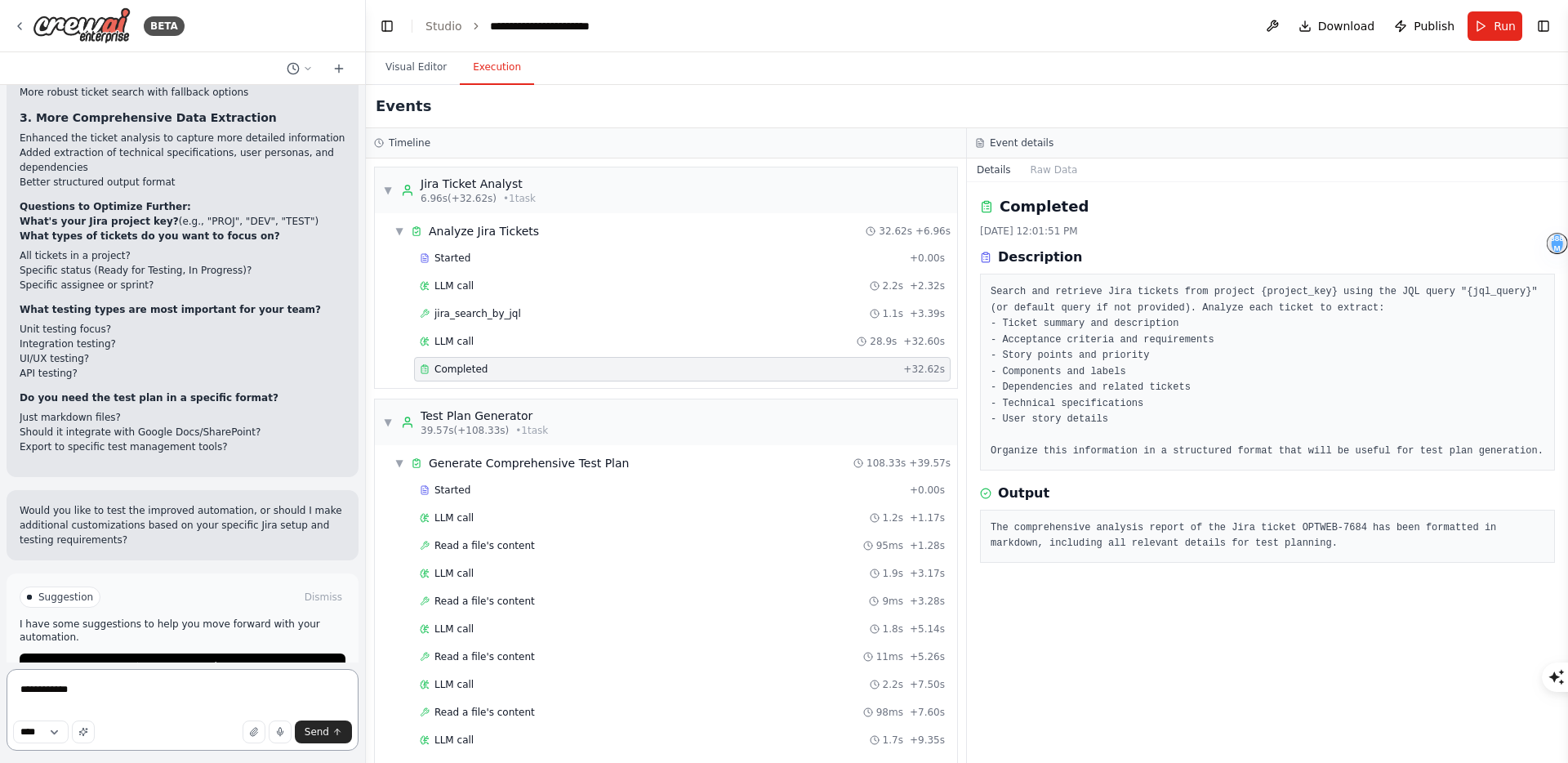
type textarea "*"
type textarea "**********"
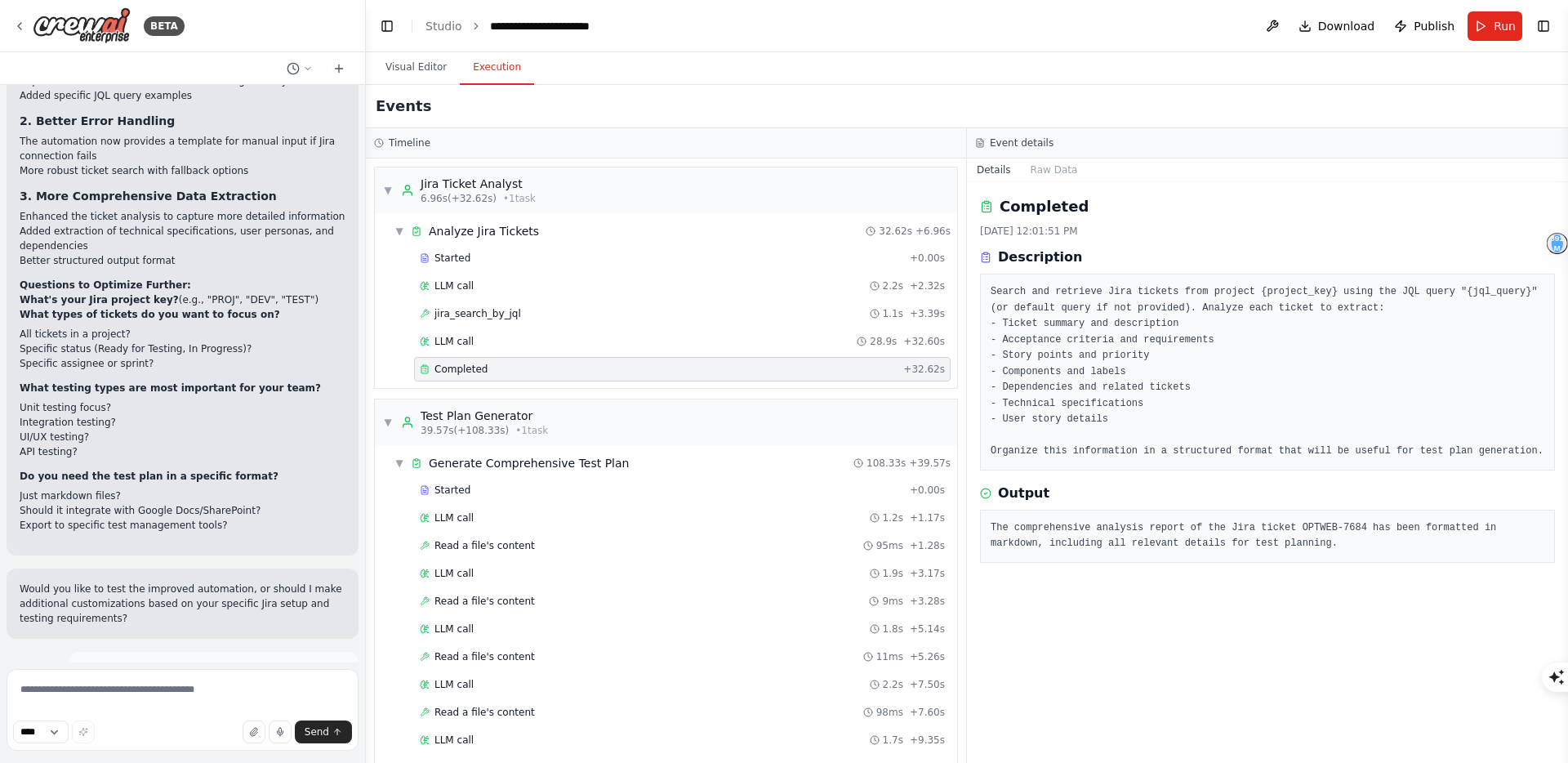
scroll to position [2645, 0]
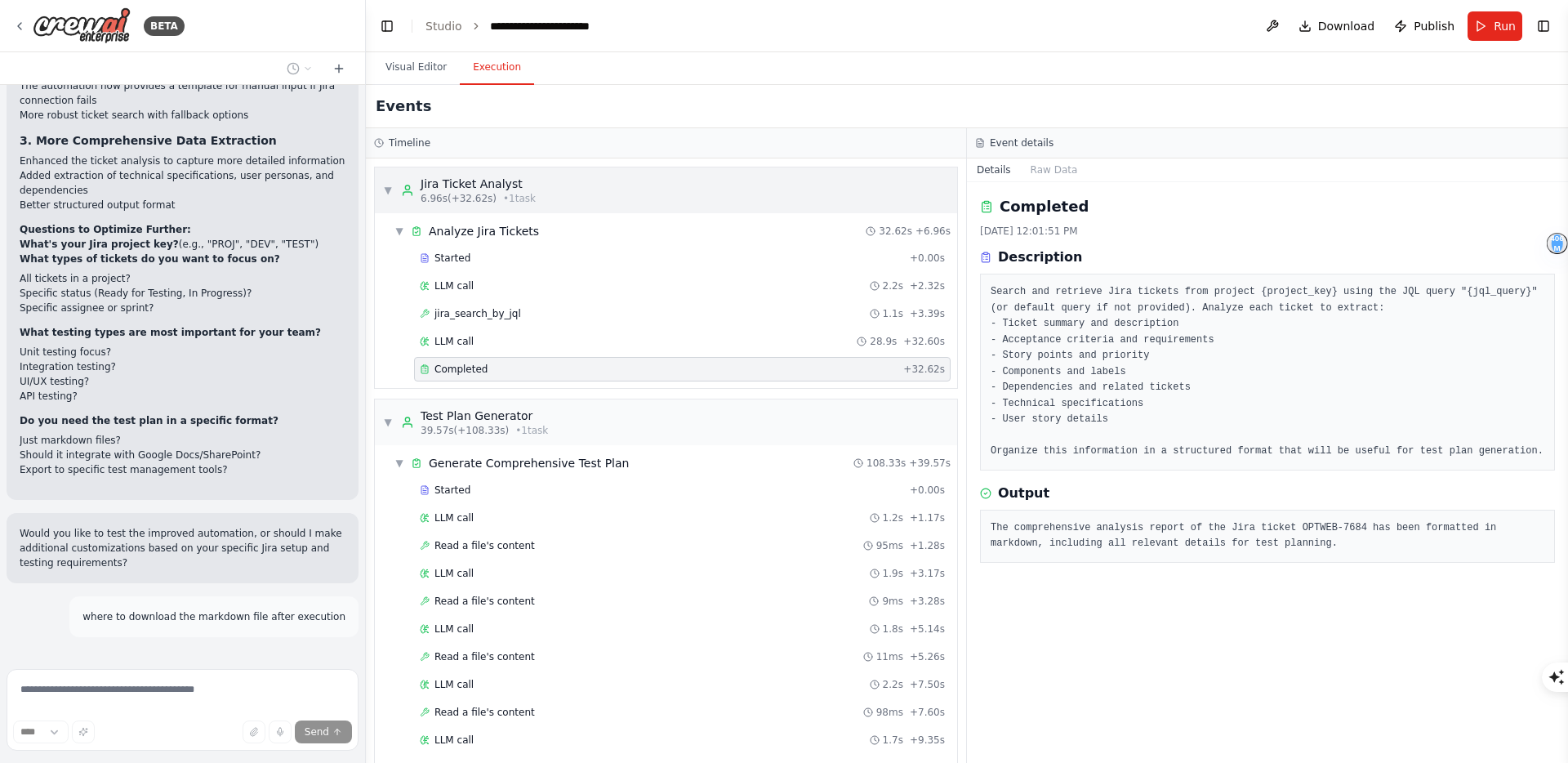
click at [534, 187] on div "Jira Ticket Analyst" at bounding box center [478, 184] width 115 height 17
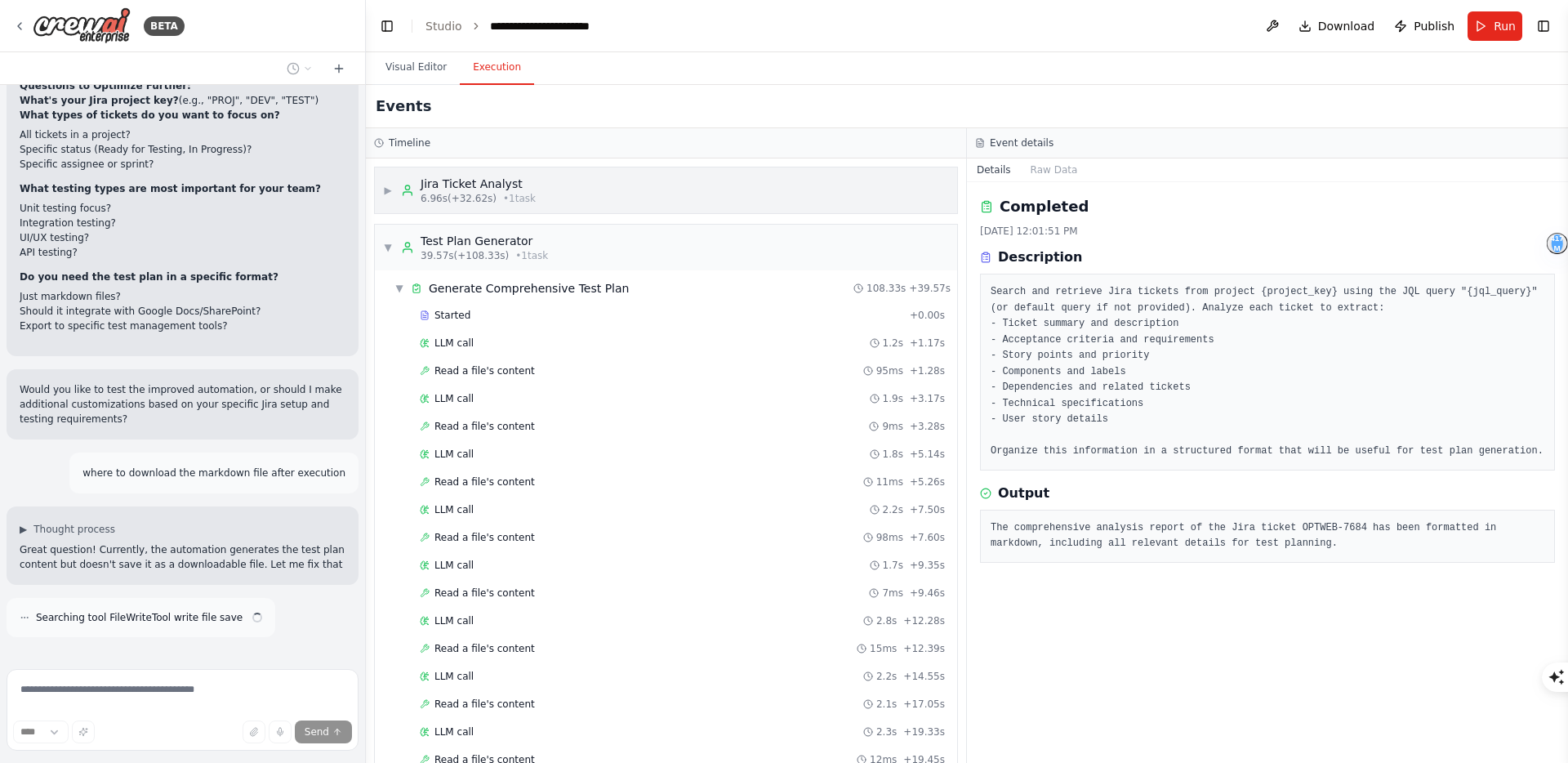
scroll to position [2804, 0]
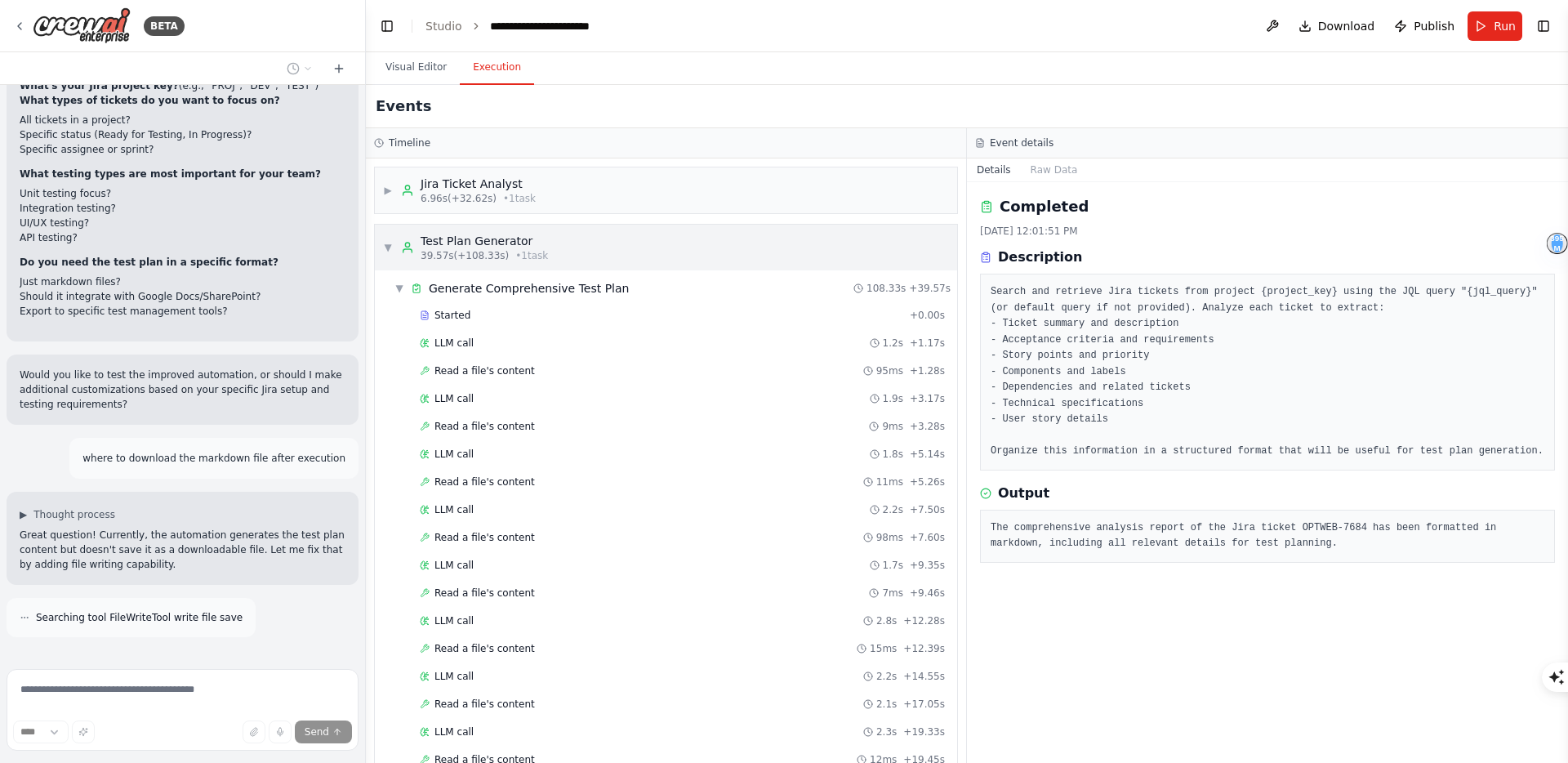
click at [478, 247] on div "Test Plan Generator" at bounding box center [484, 241] width 128 height 17
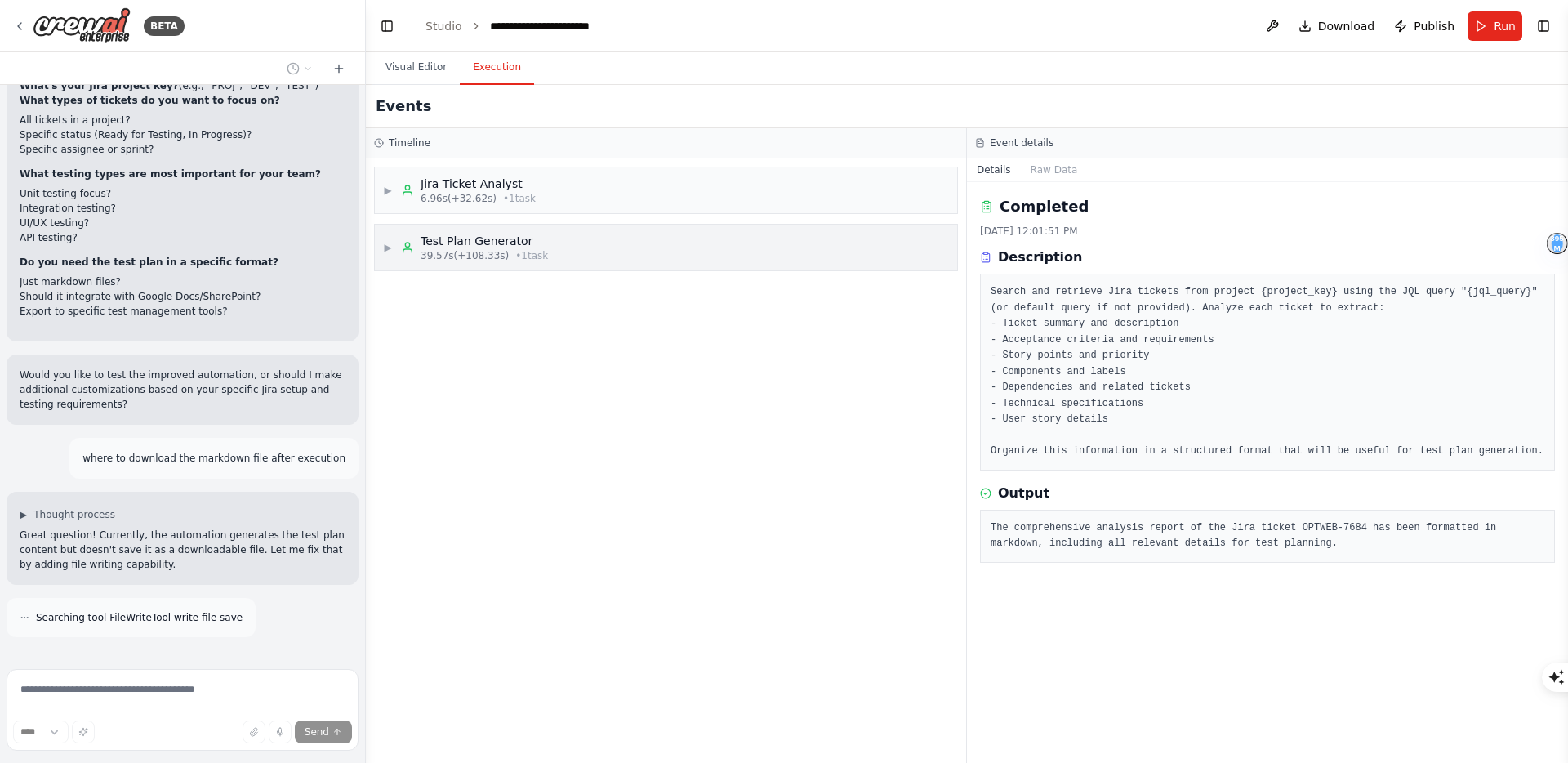
click at [478, 247] on div "Test Plan Generator" at bounding box center [484, 241] width 128 height 17
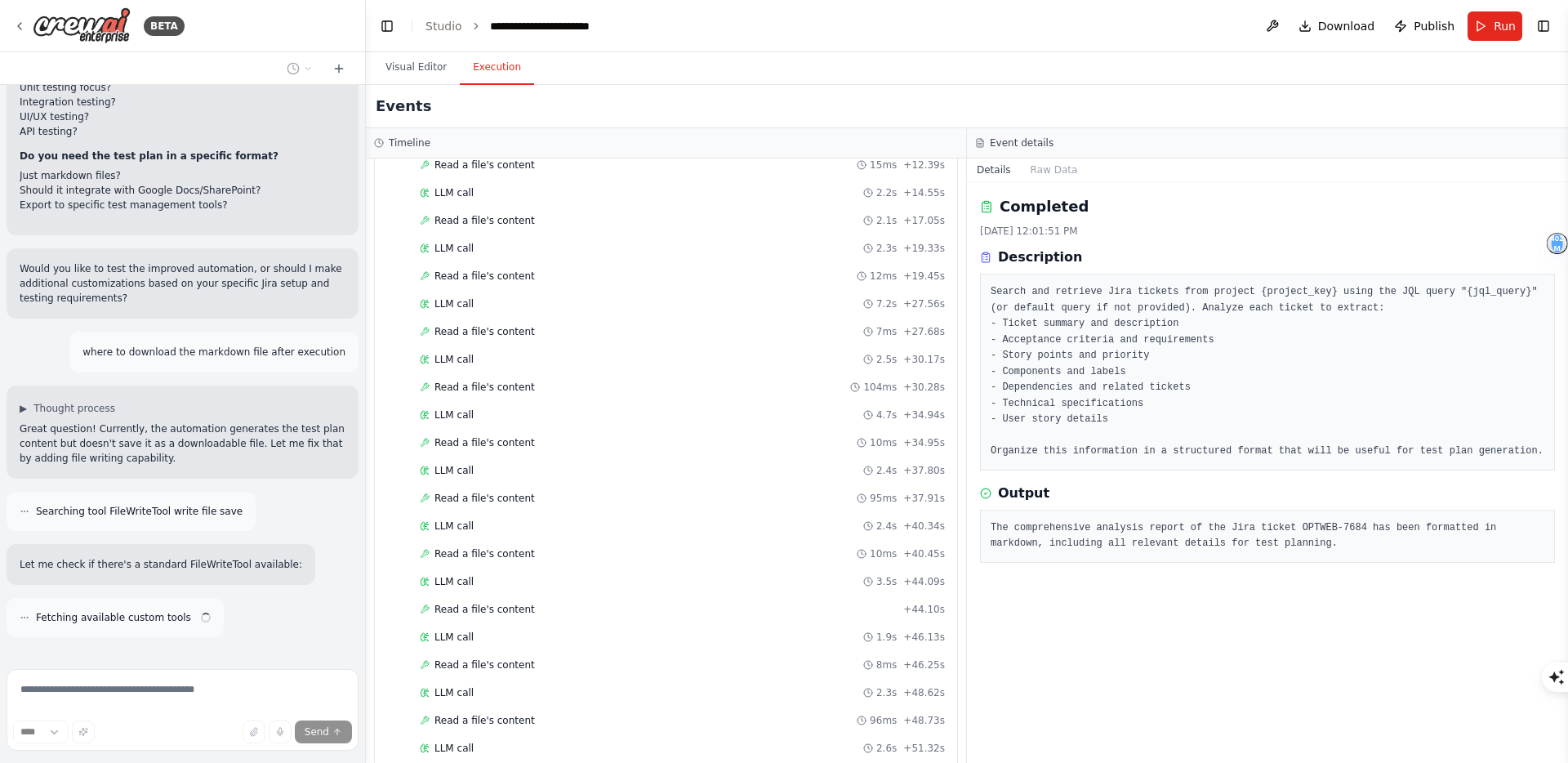
scroll to position [1033, 0]
click at [471, 723] on span "Completed" at bounding box center [461, 725] width 53 height 13
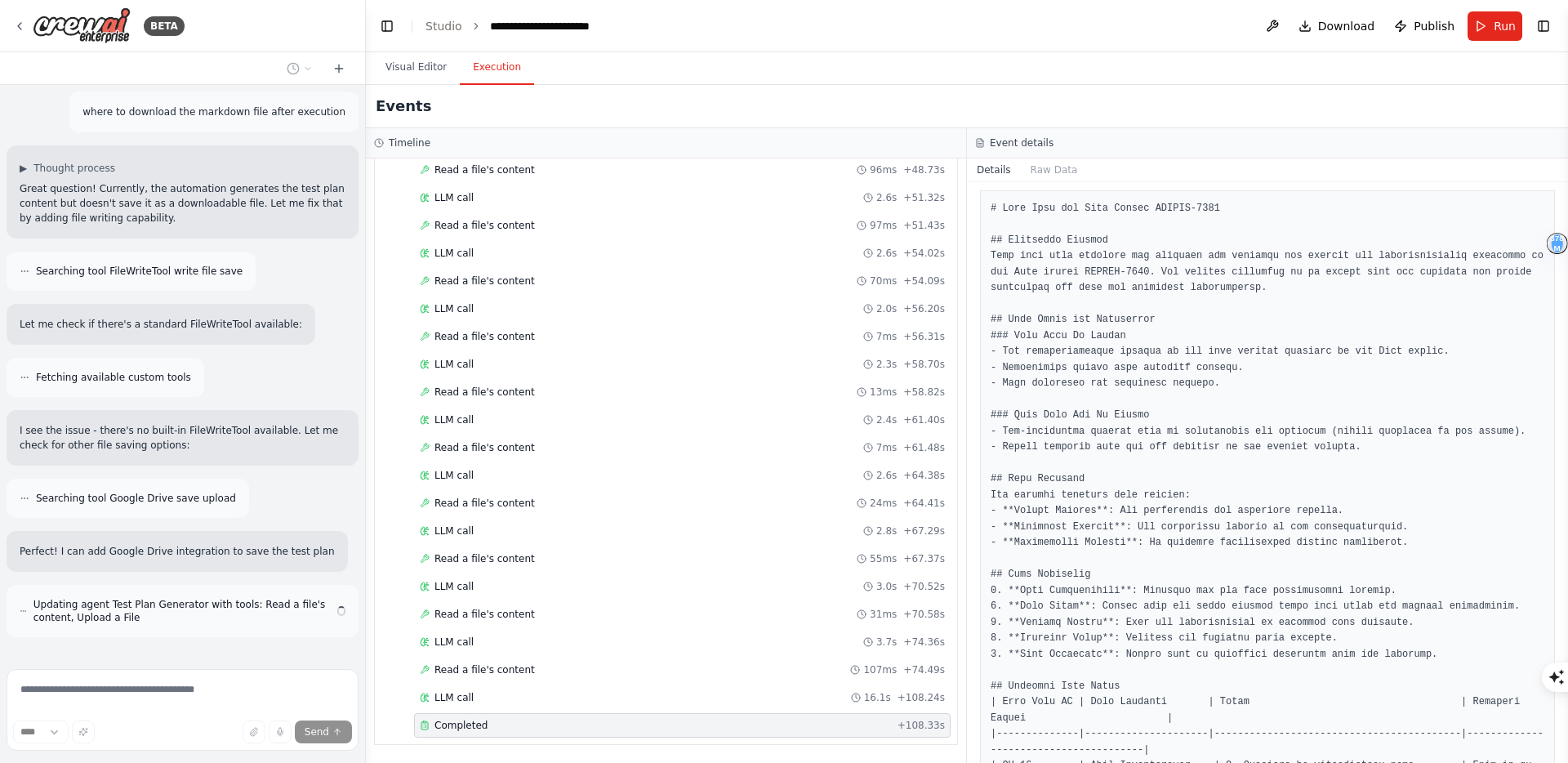
scroll to position [3165, 0]
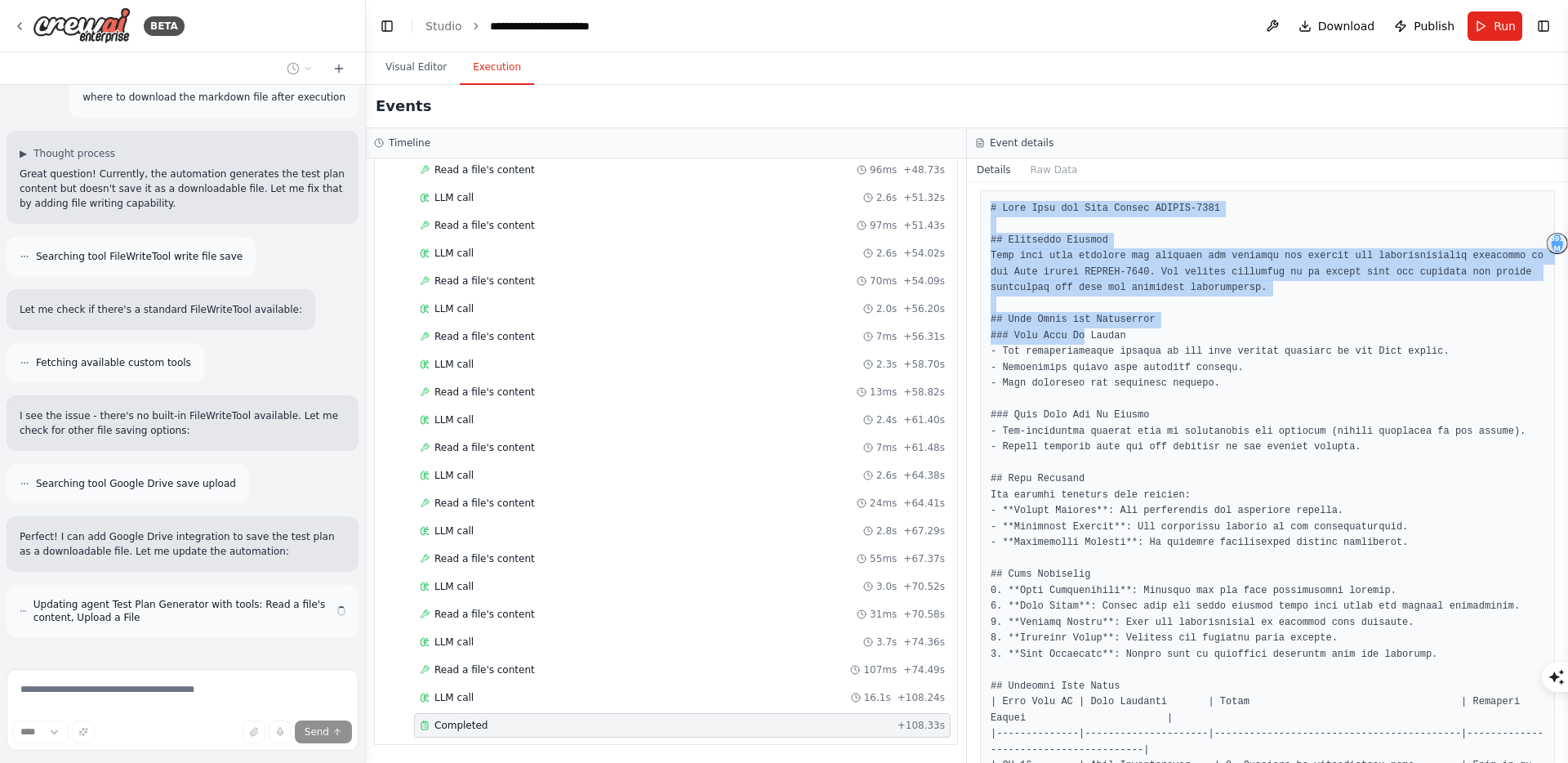
drag, startPoint x: 989, startPoint y: 206, endPoint x: 1085, endPoint y: 337, distance: 162.4
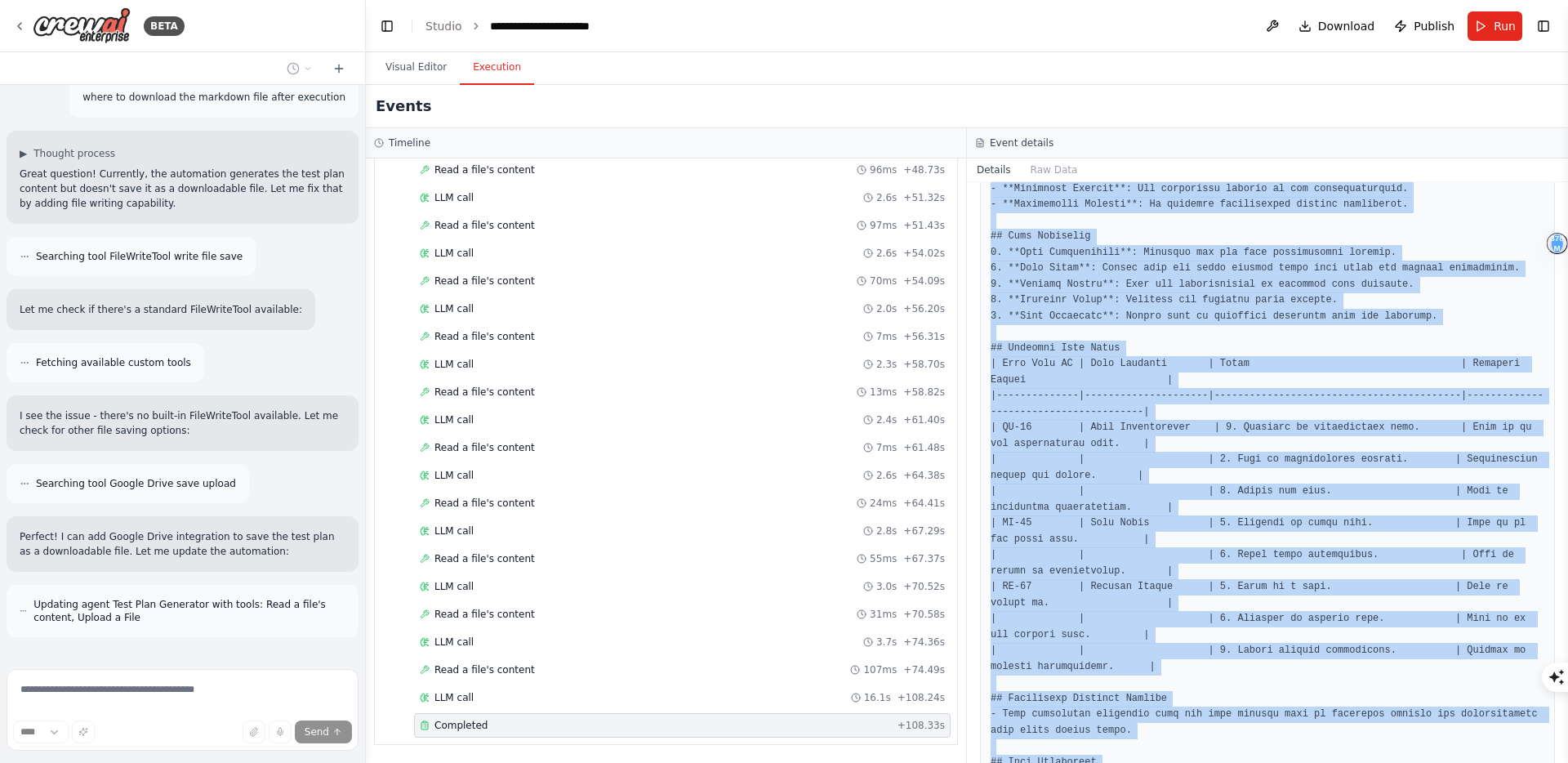
scroll to position [1164, 0]
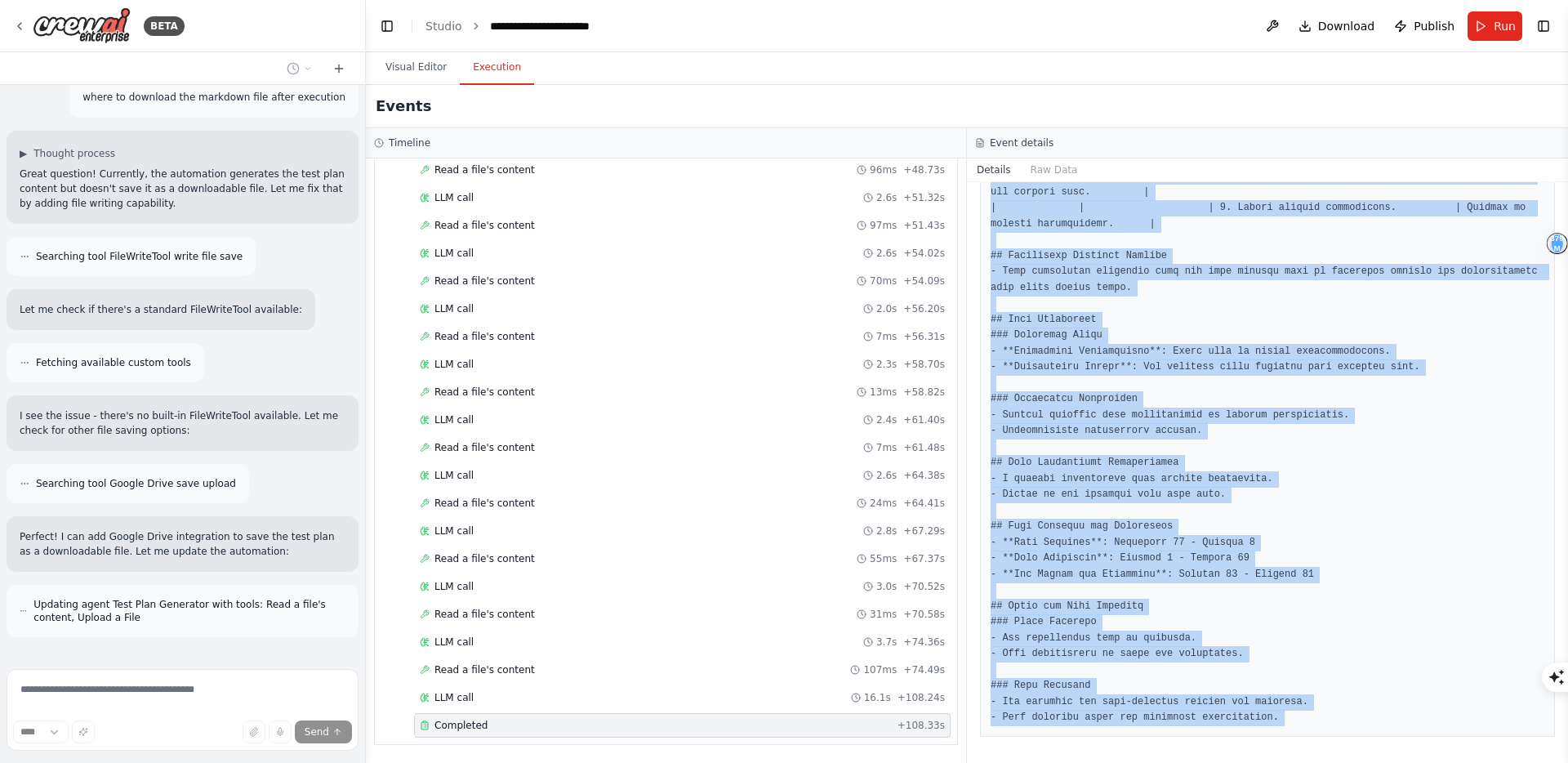
copy body "# Test Plan for Jira Ticket OPTWEB-7684 ## Executive Summary This test plan out…"
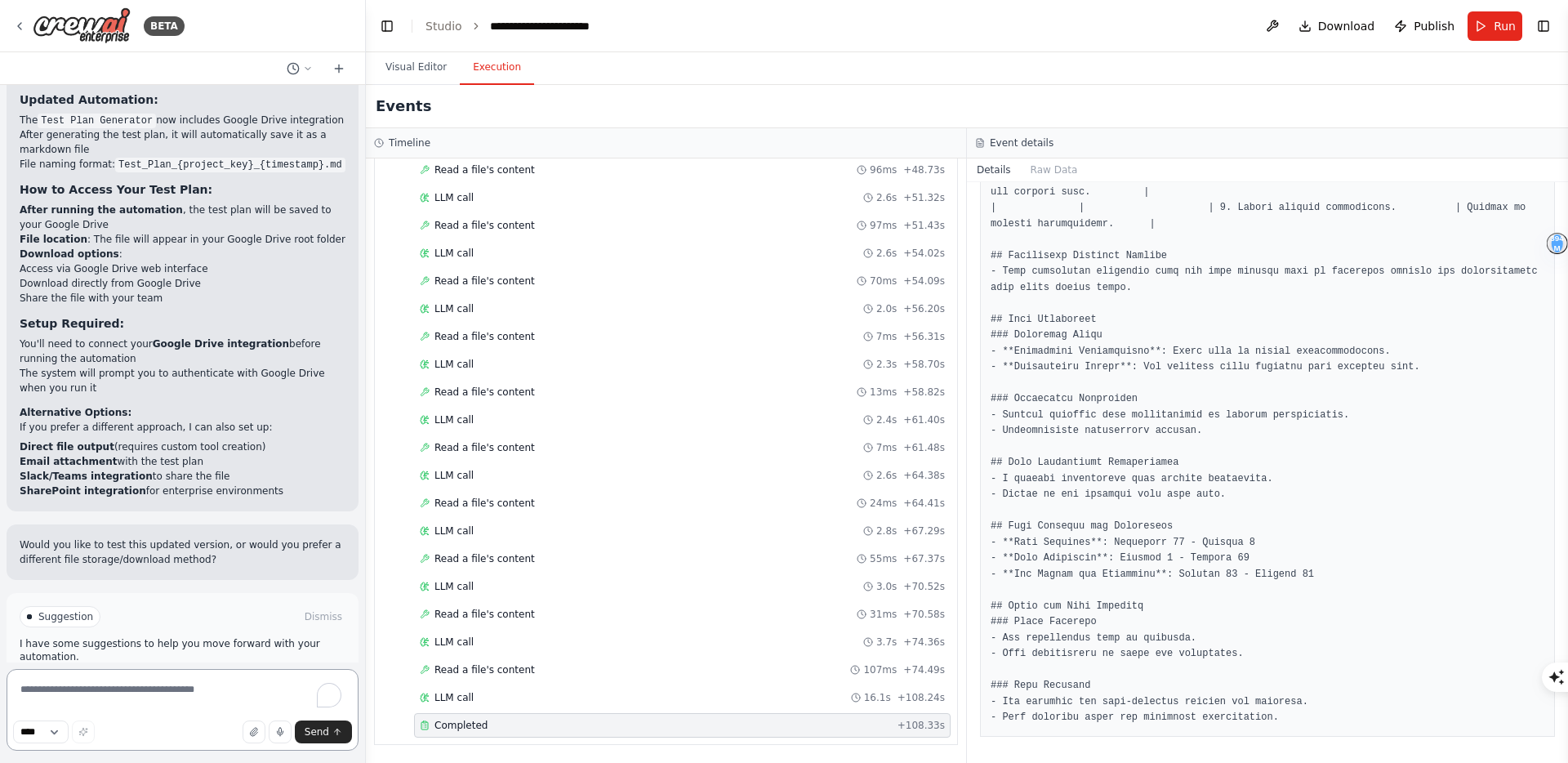
scroll to position [3926, 0]
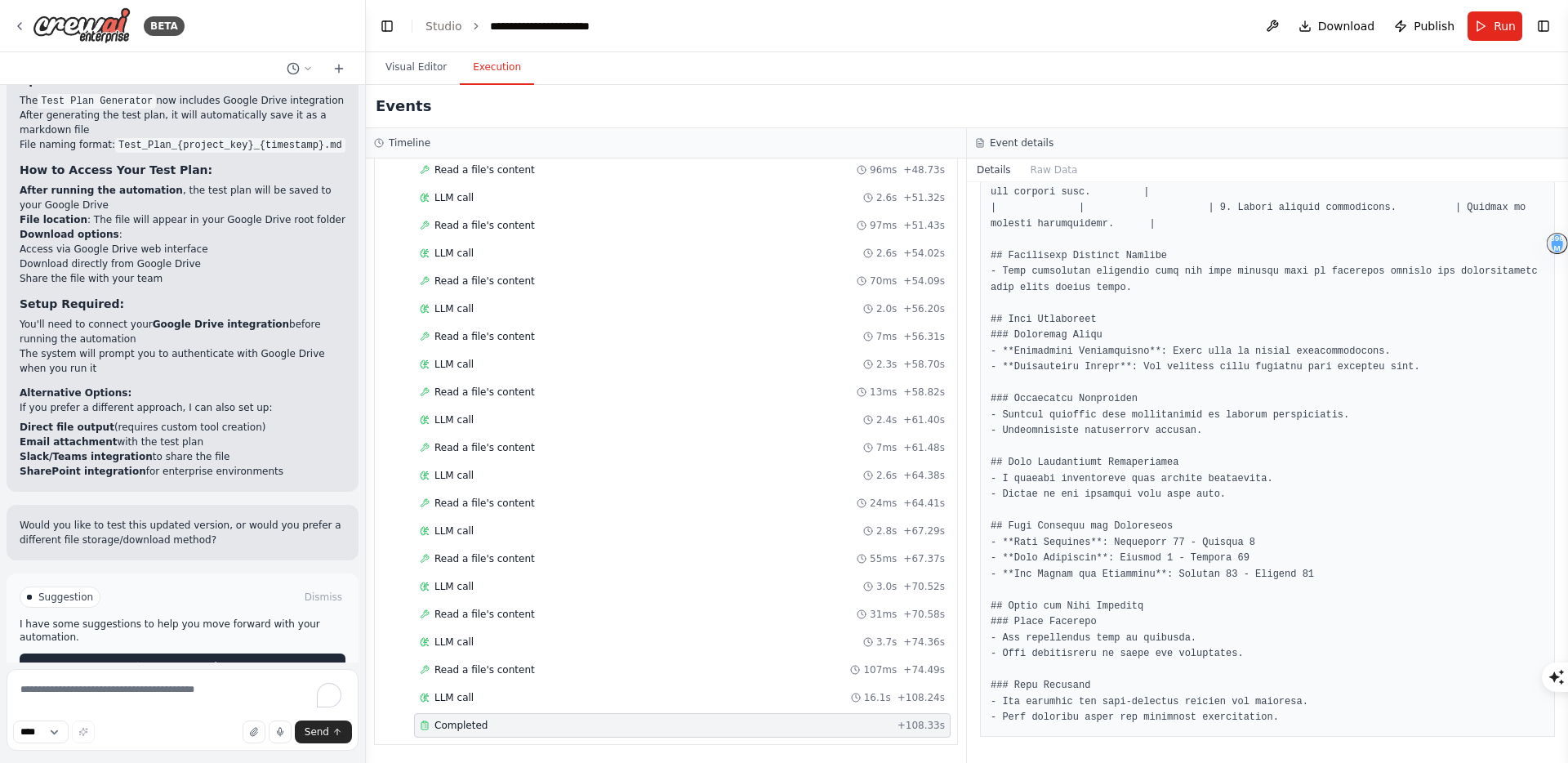
click at [166, 659] on span "Run Automation" at bounding box center [190, 666] width 79 height 13
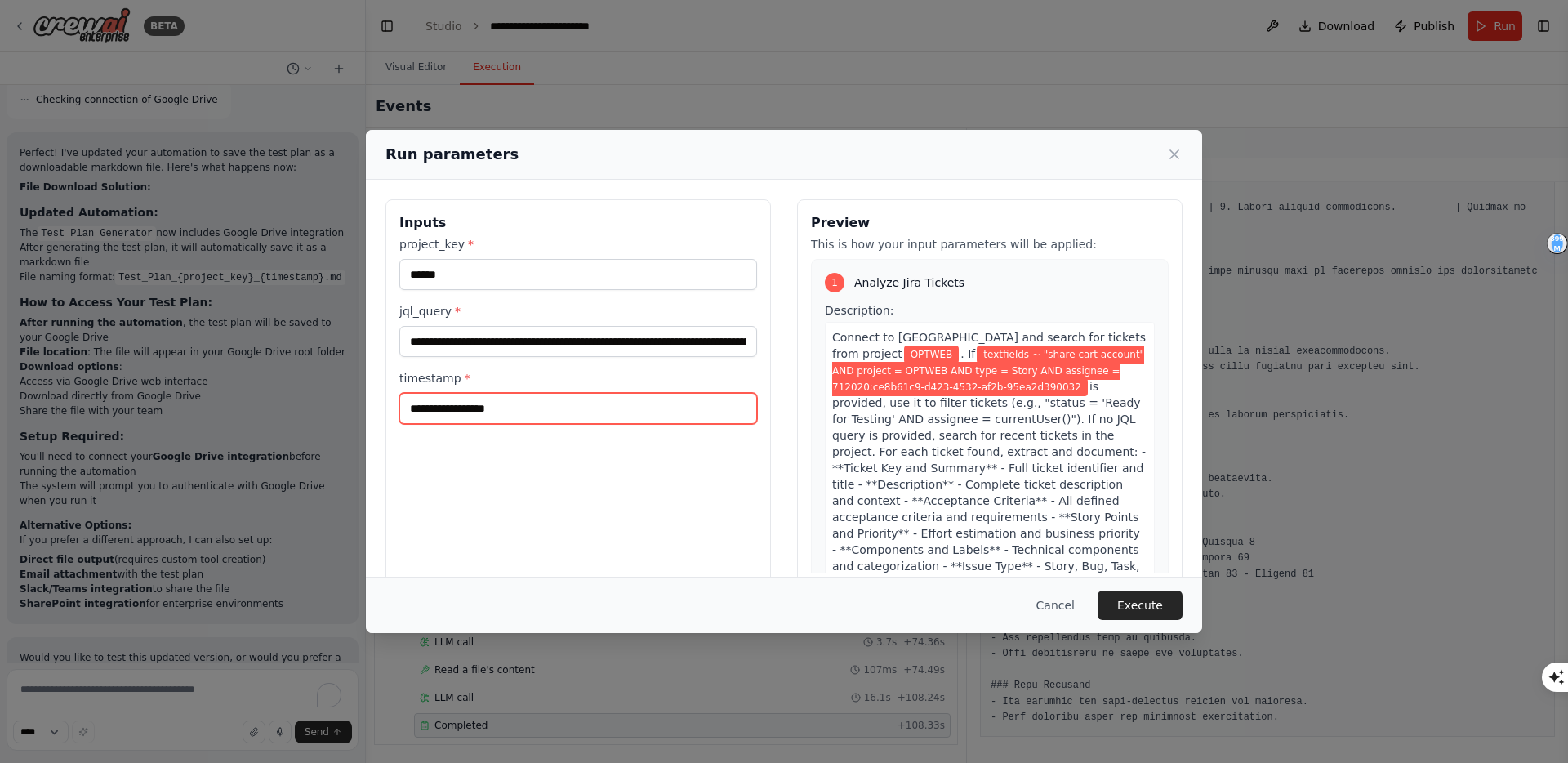
click at [519, 409] on input "timestamp *" at bounding box center [578, 407] width 357 height 31
type input "*"
type input "*******"
click at [1140, 606] on button "Execute" at bounding box center [1141, 604] width 85 height 29
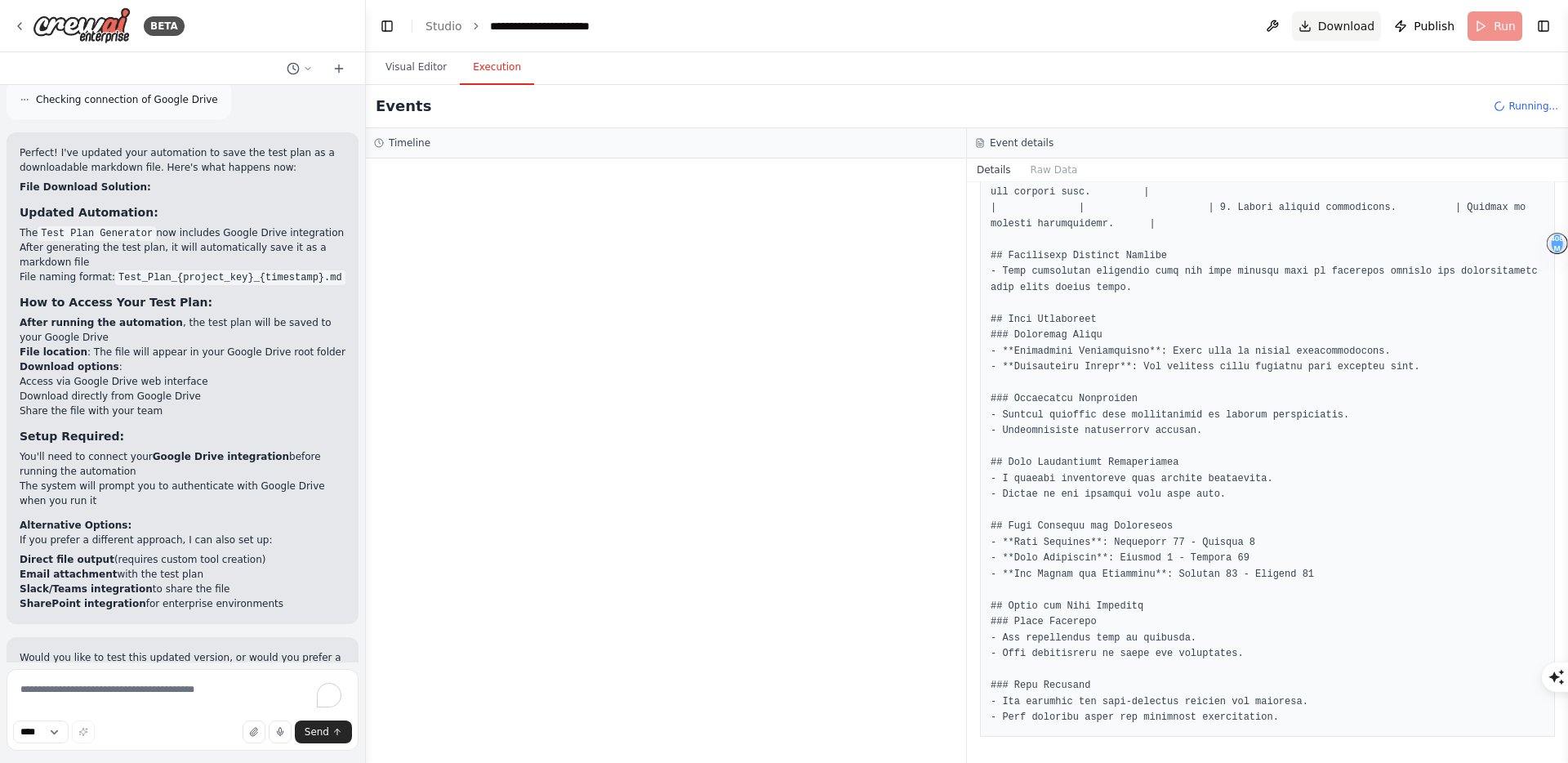
click at [1308, 26] on button "Download" at bounding box center [1337, 26] width 90 height 29
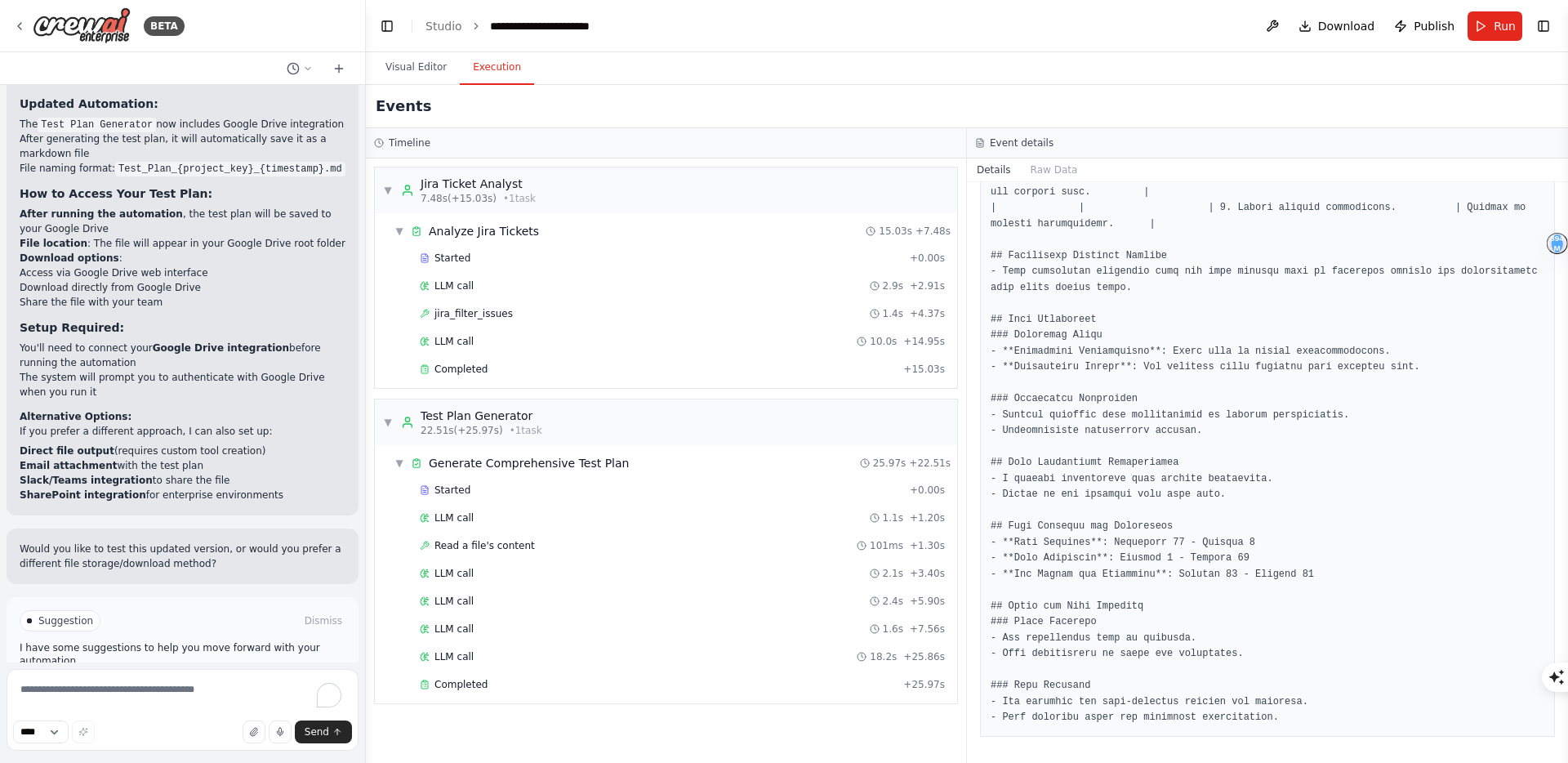
scroll to position [3926, 0]
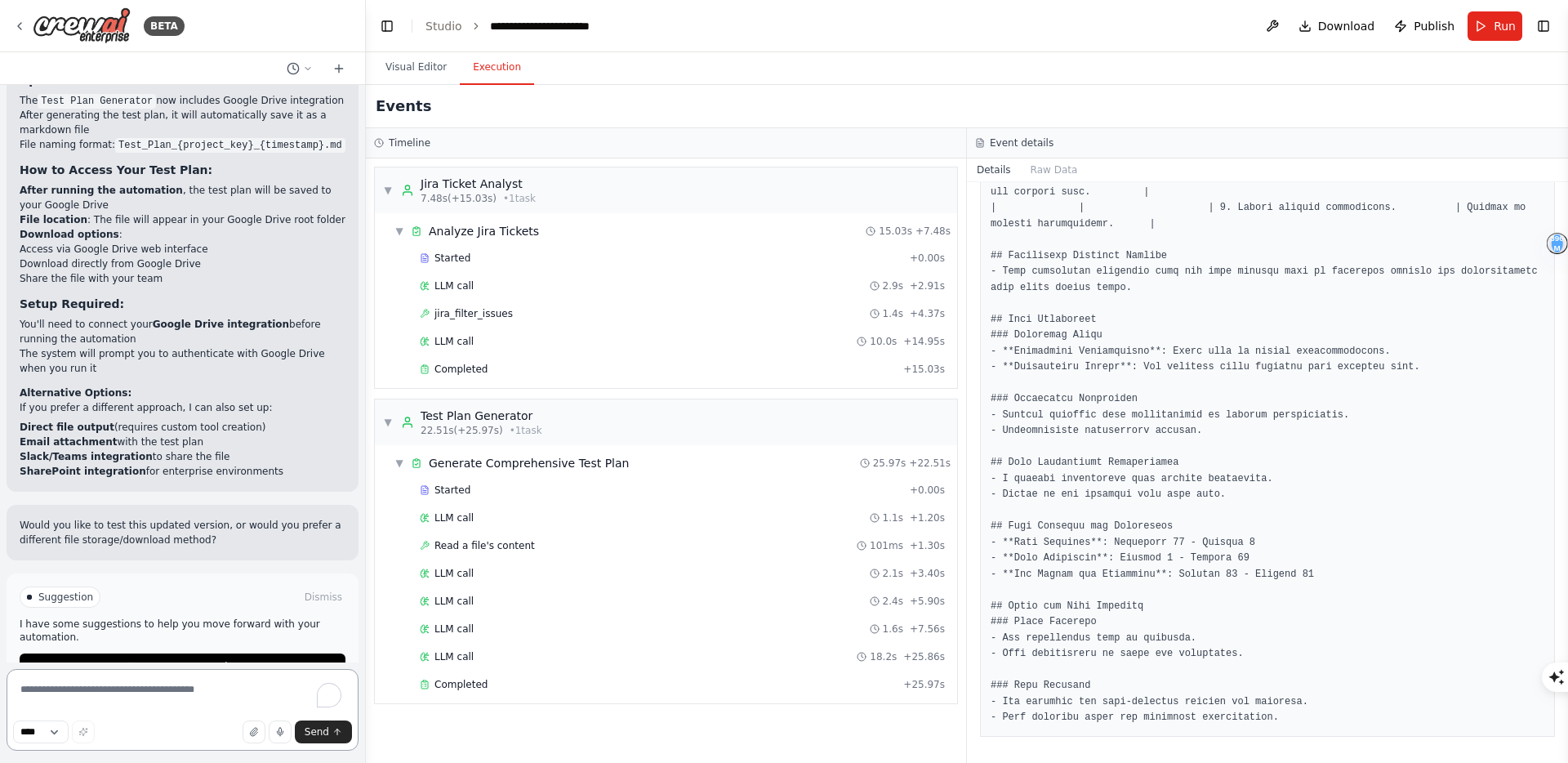
click at [108, 697] on textarea "To enrich screen reader interactions, please activate Accessibility in Grammarl…" at bounding box center [183, 710] width 352 height 82
type textarea "**********"
click at [312, 731] on span "Send" at bounding box center [316, 732] width 24 height 13
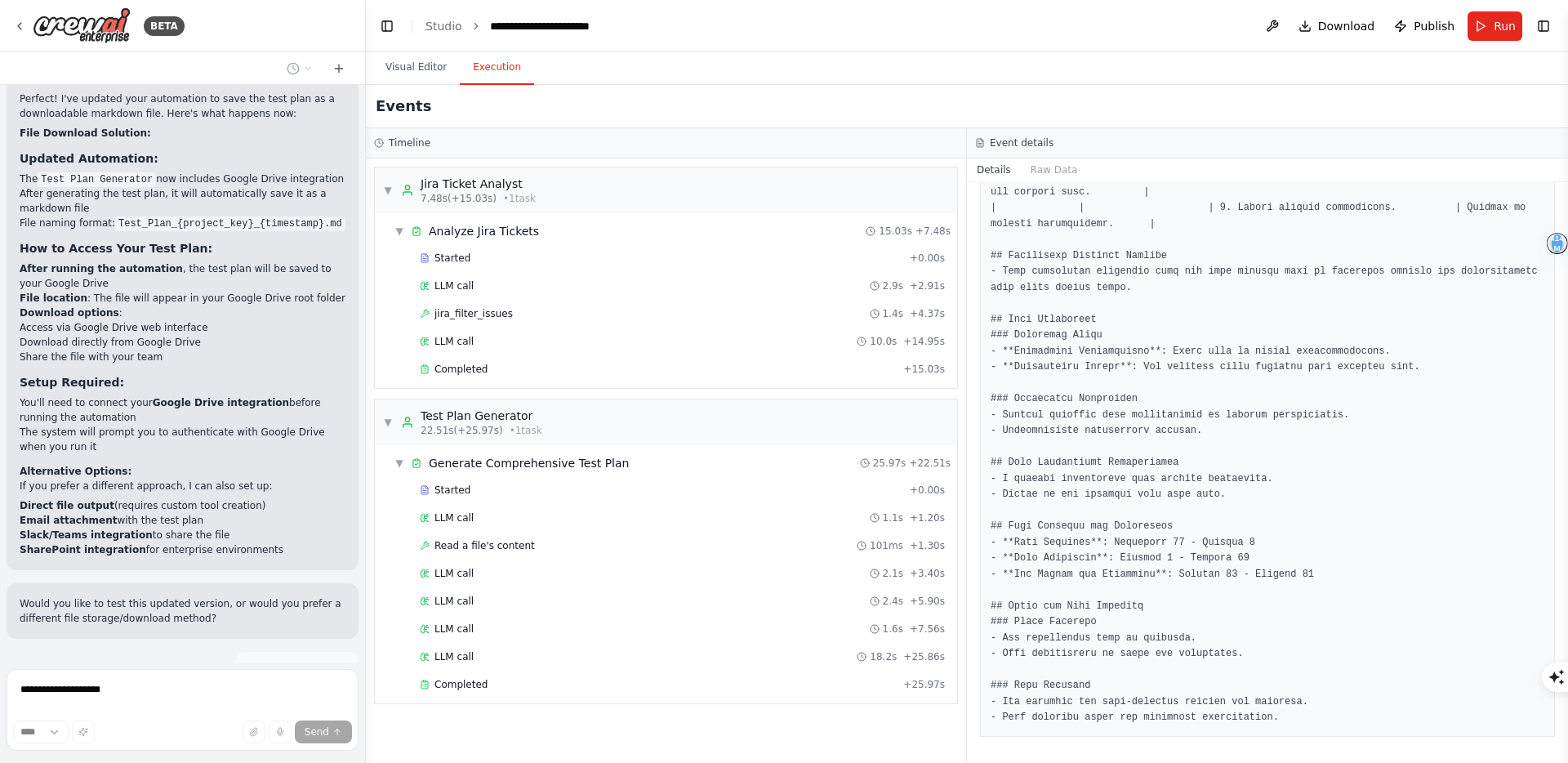
scroll to position [3903, 0]
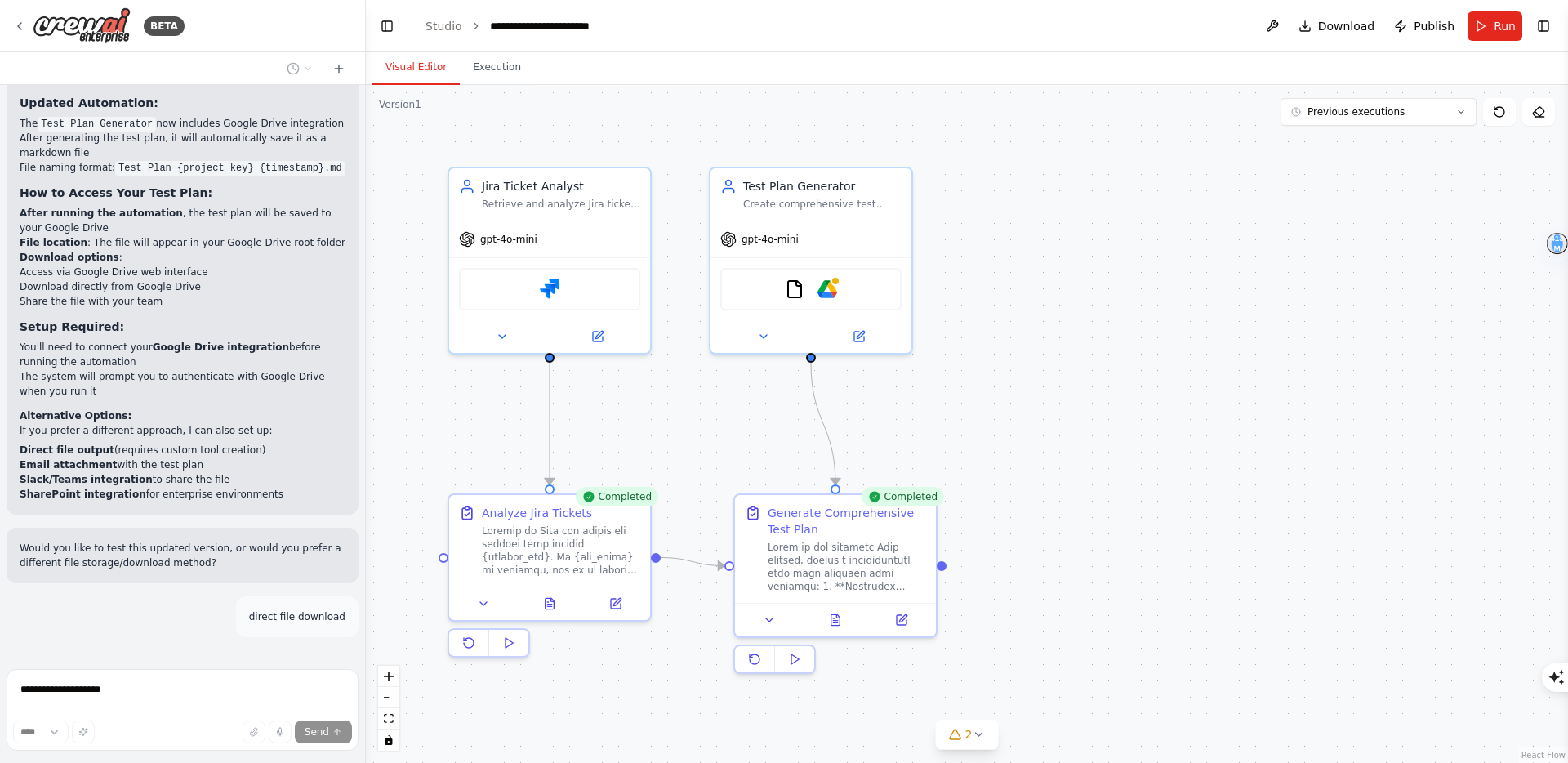
click at [421, 68] on button "Visual Editor" at bounding box center [416, 68] width 88 height 34
click at [835, 292] on img at bounding box center [827, 285] width 19 height 19
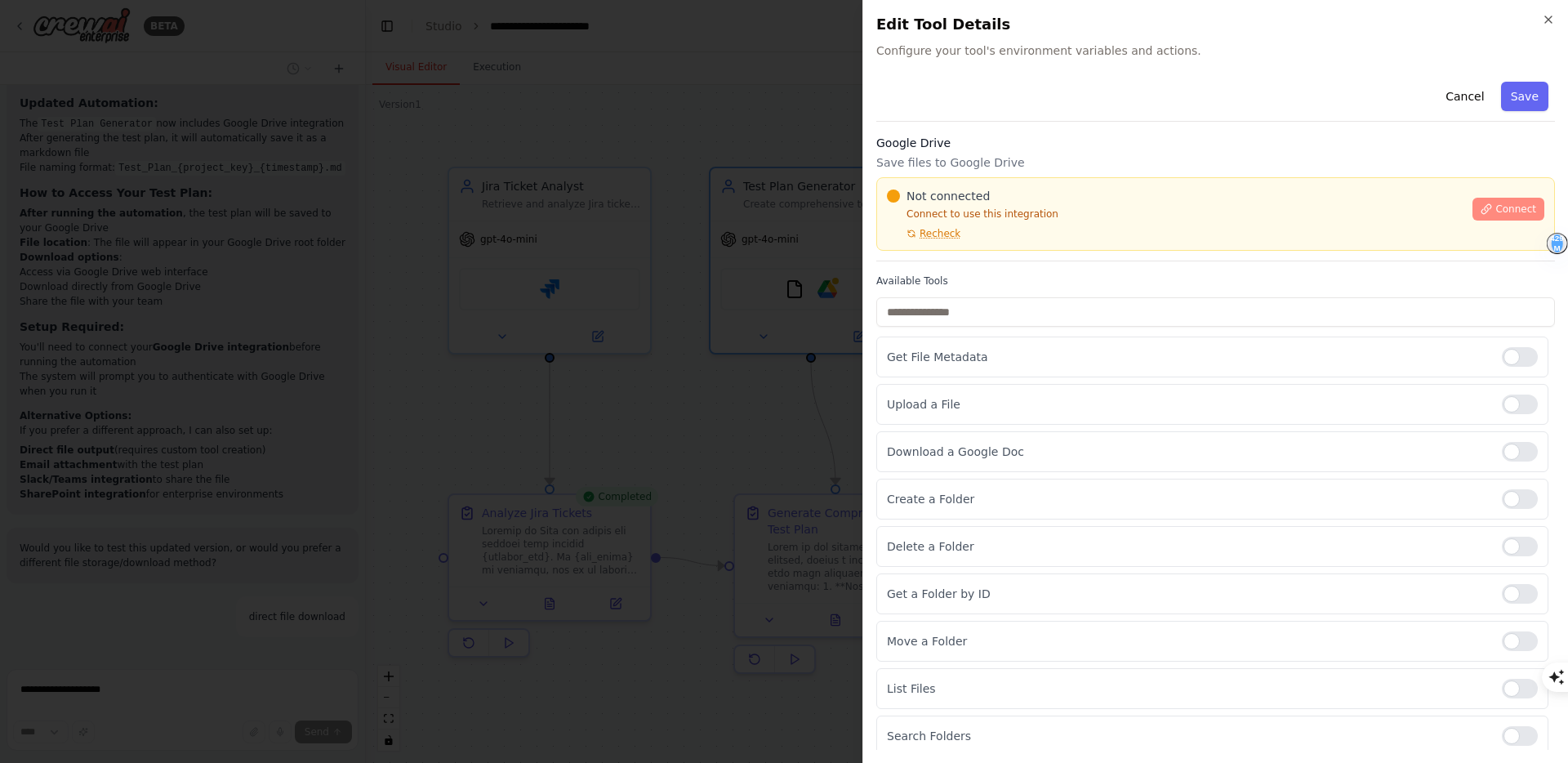
click at [1500, 208] on span "Connect" at bounding box center [1515, 210] width 41 height 13
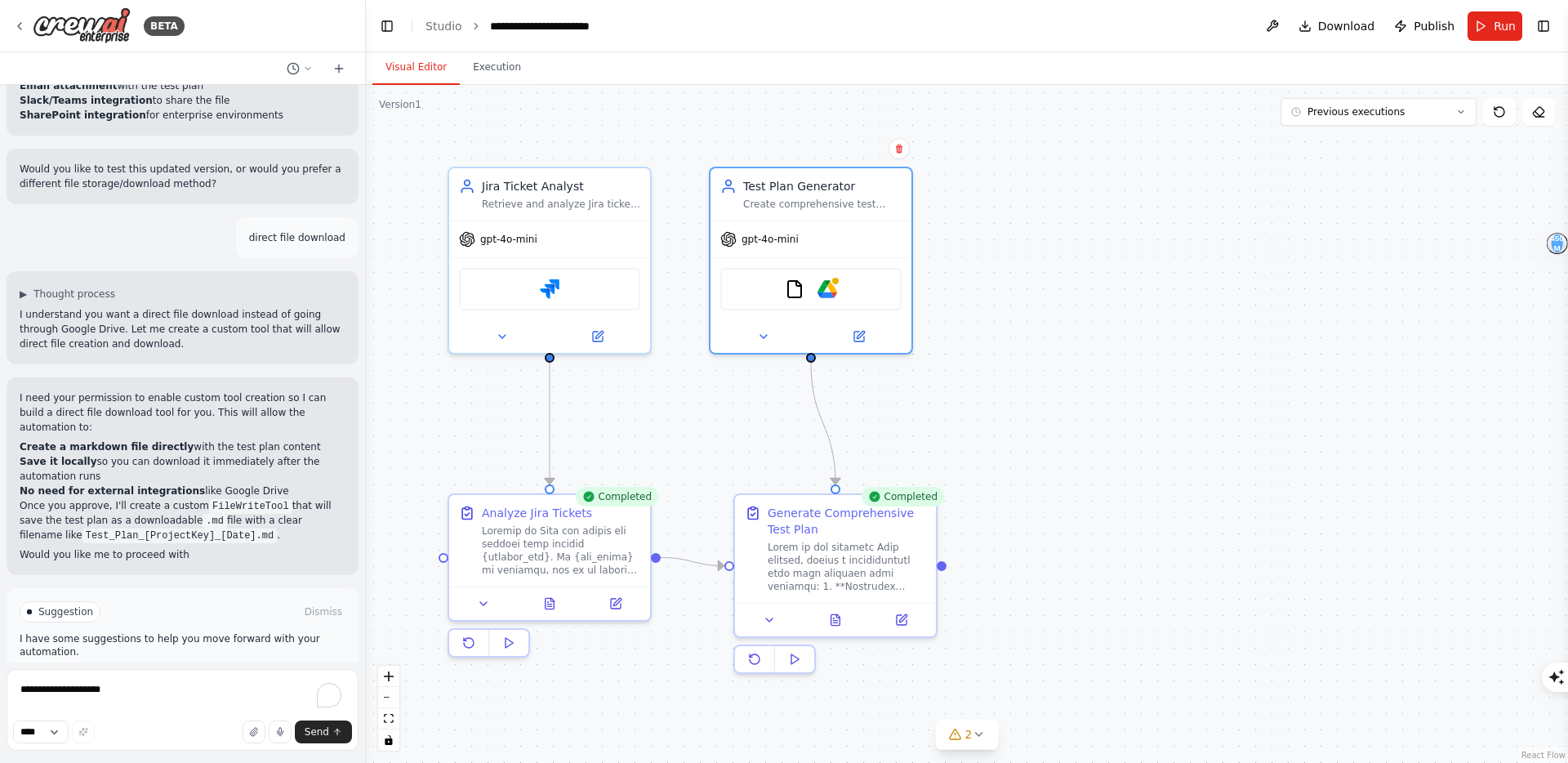
scroll to position [4297, 0]
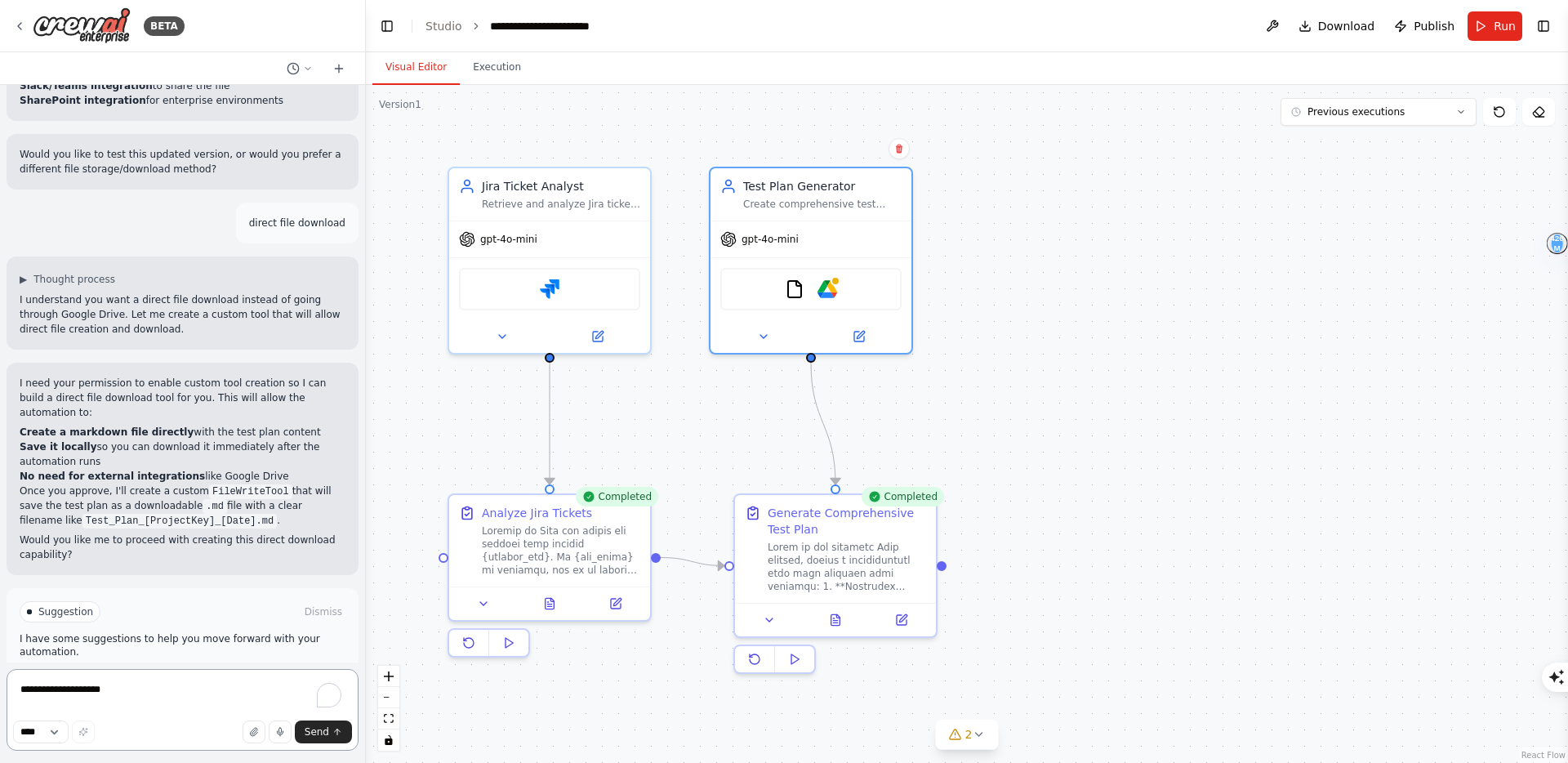
click at [142, 692] on textarea "**********" at bounding box center [183, 710] width 352 height 82
type textarea "**********"
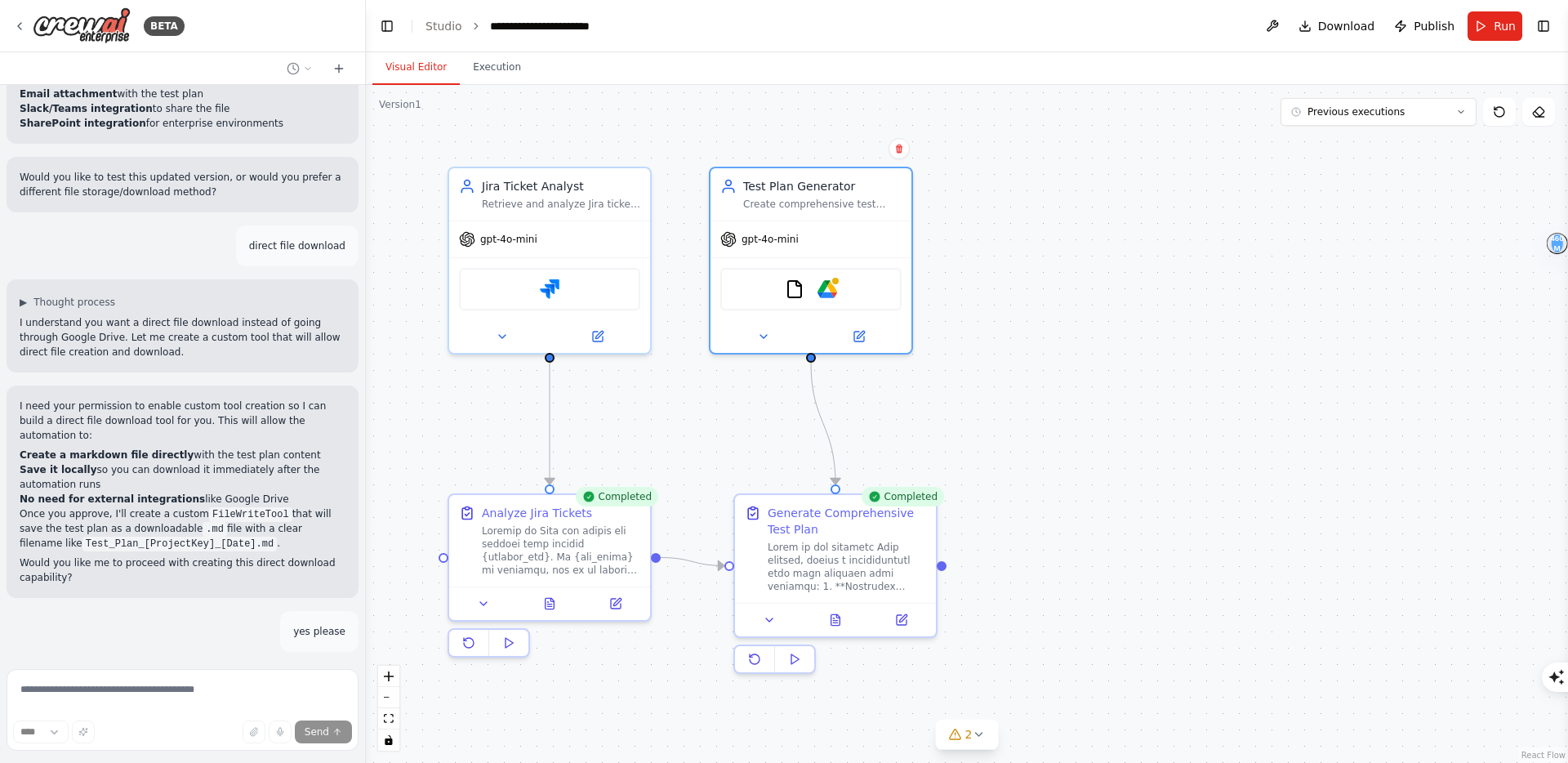
scroll to position [4326, 0]
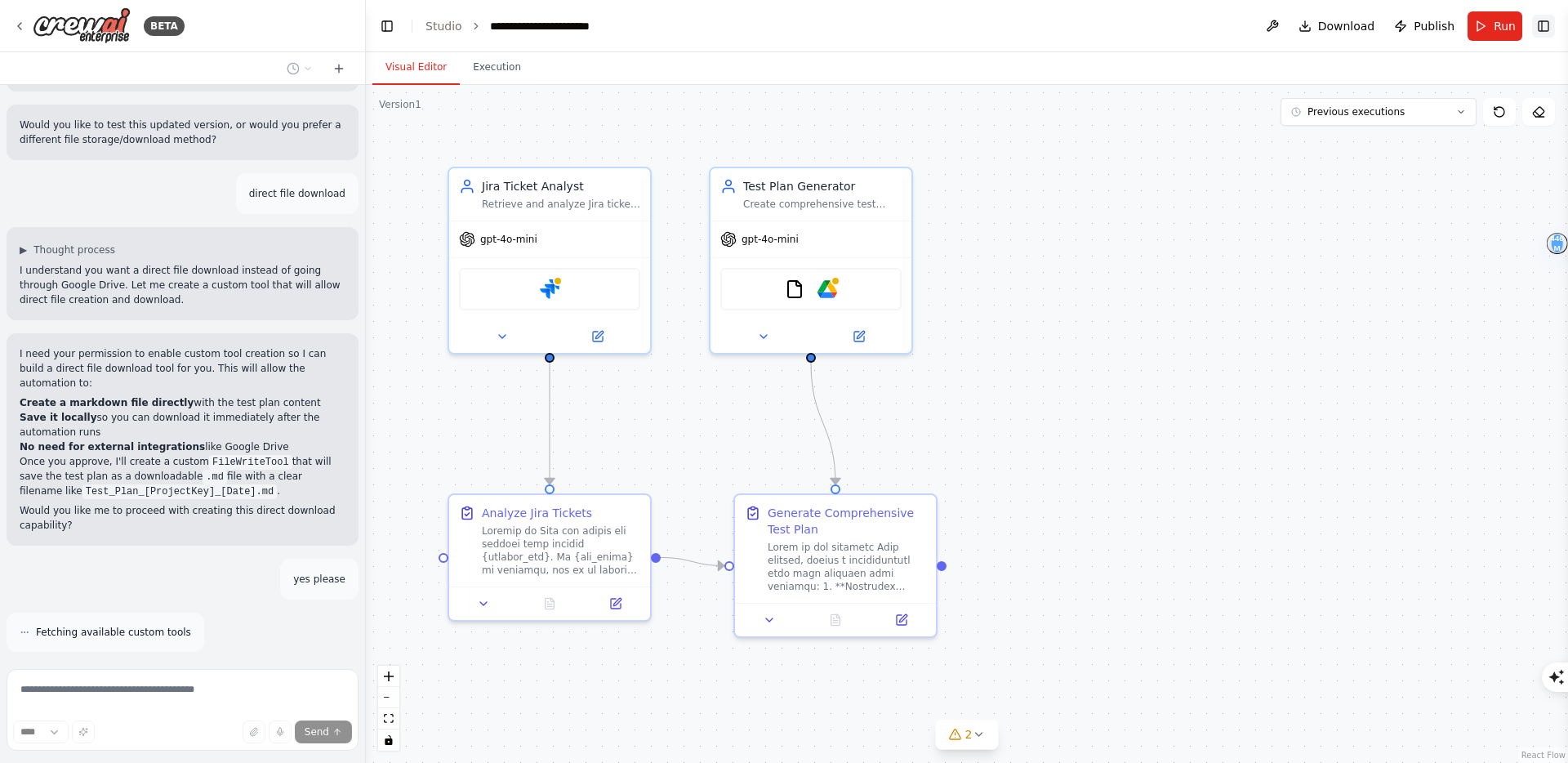
click at [1546, 25] on button "Toggle Right Sidebar" at bounding box center [1543, 26] width 23 height 23
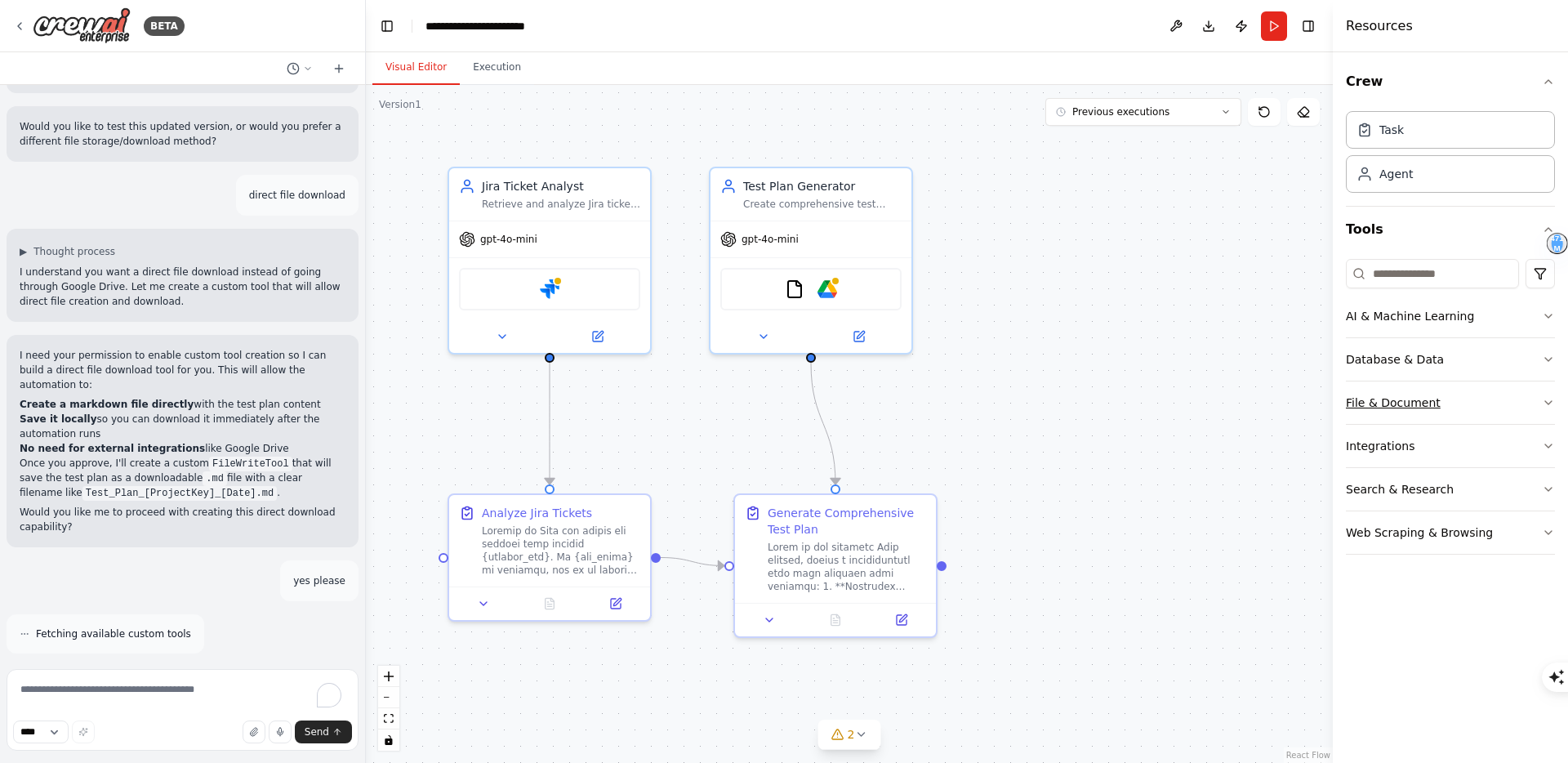
click at [1502, 400] on button "File & Document" at bounding box center [1450, 402] width 209 height 43
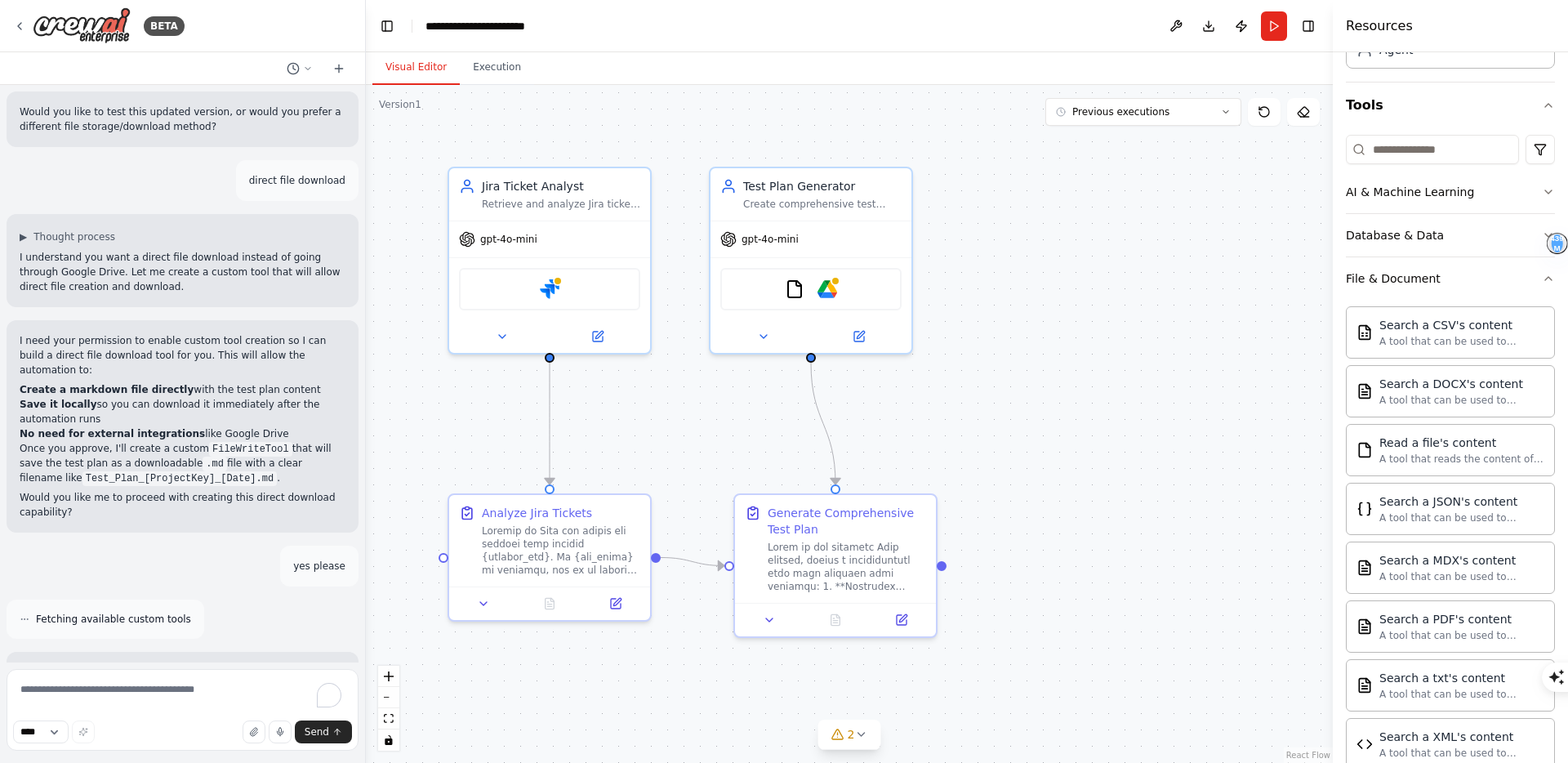
scroll to position [13, 0]
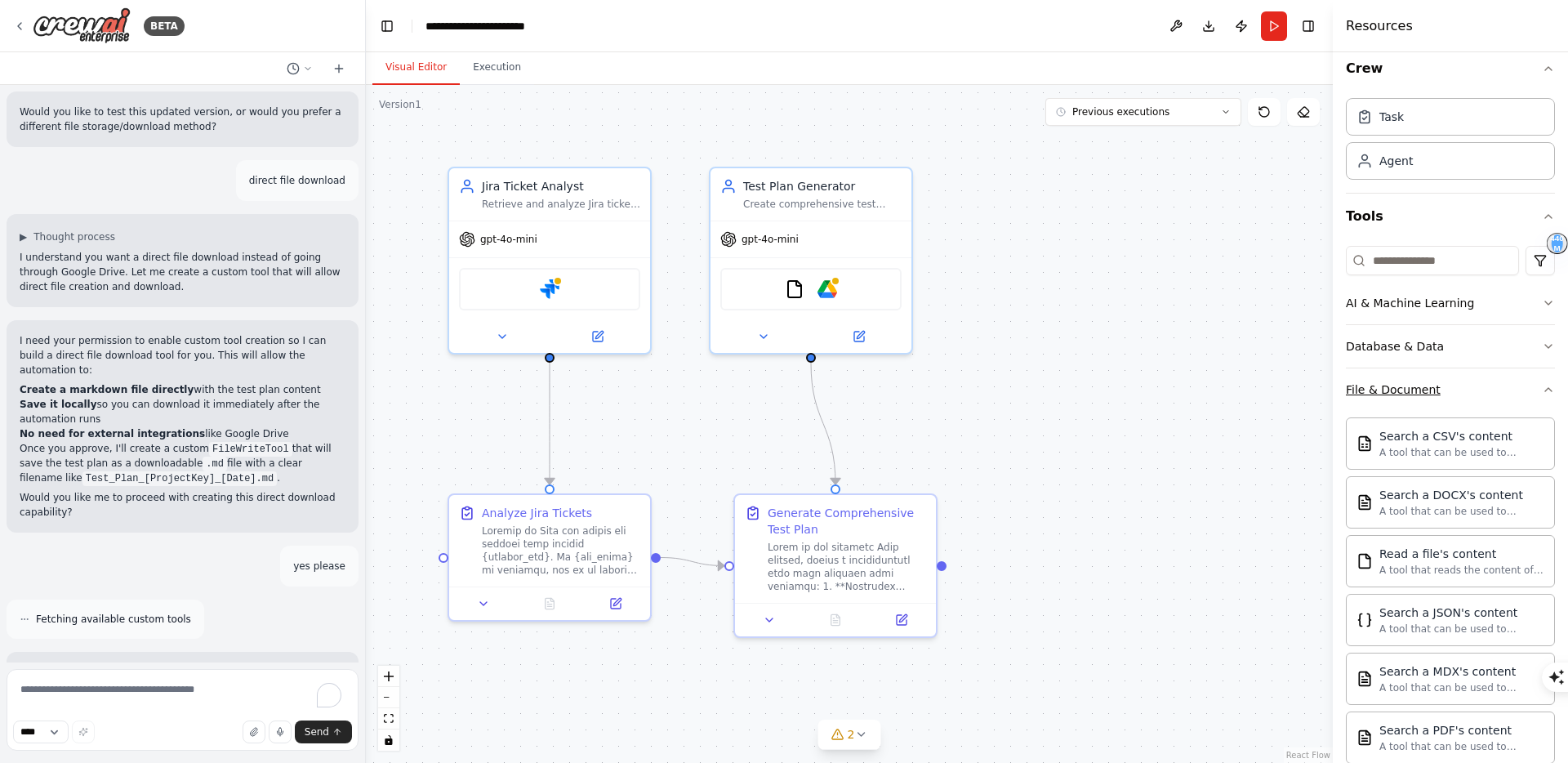
click at [1521, 387] on button "File & Document" at bounding box center [1450, 389] width 209 height 43
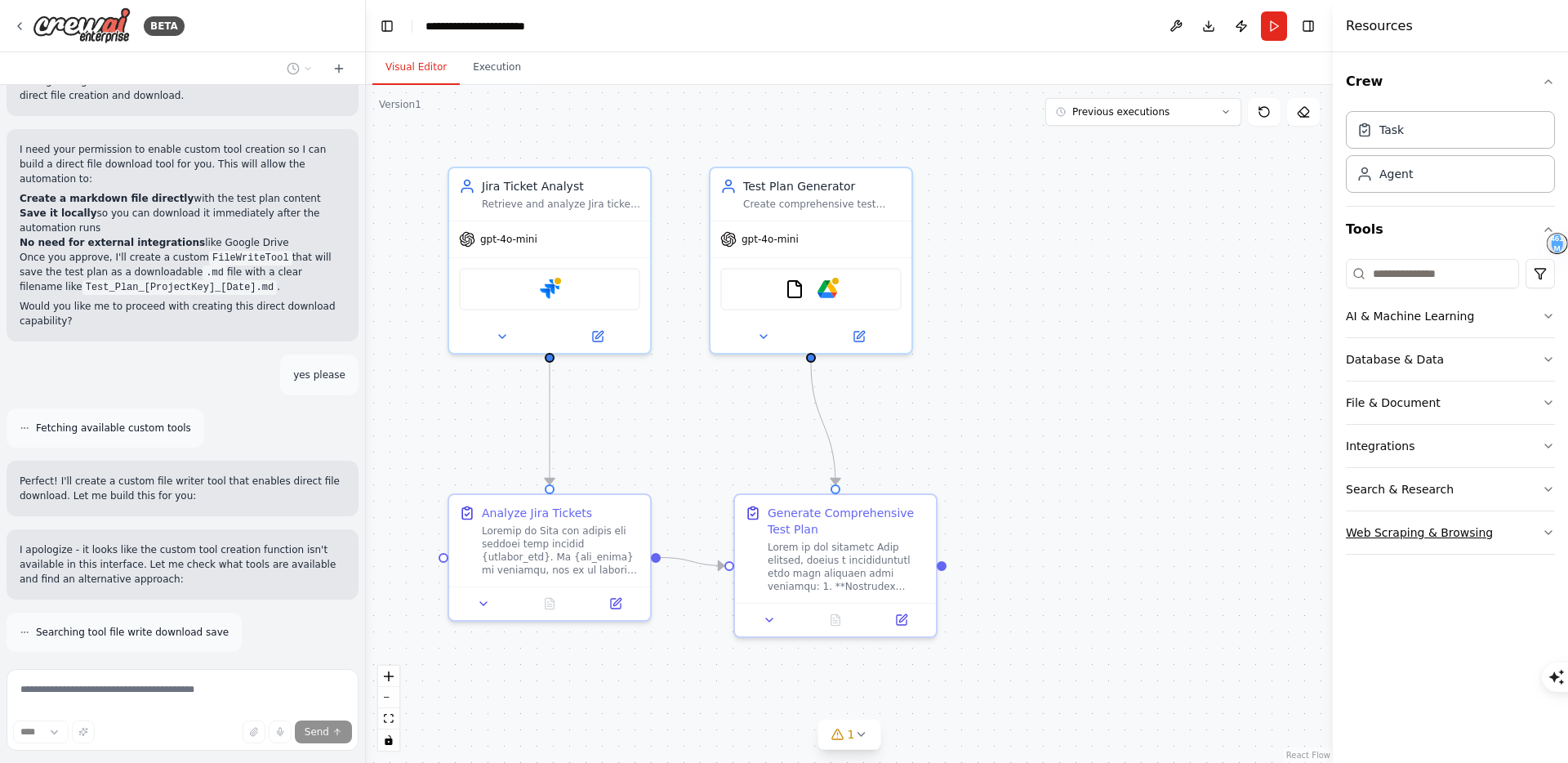
scroll to position [4582, 0]
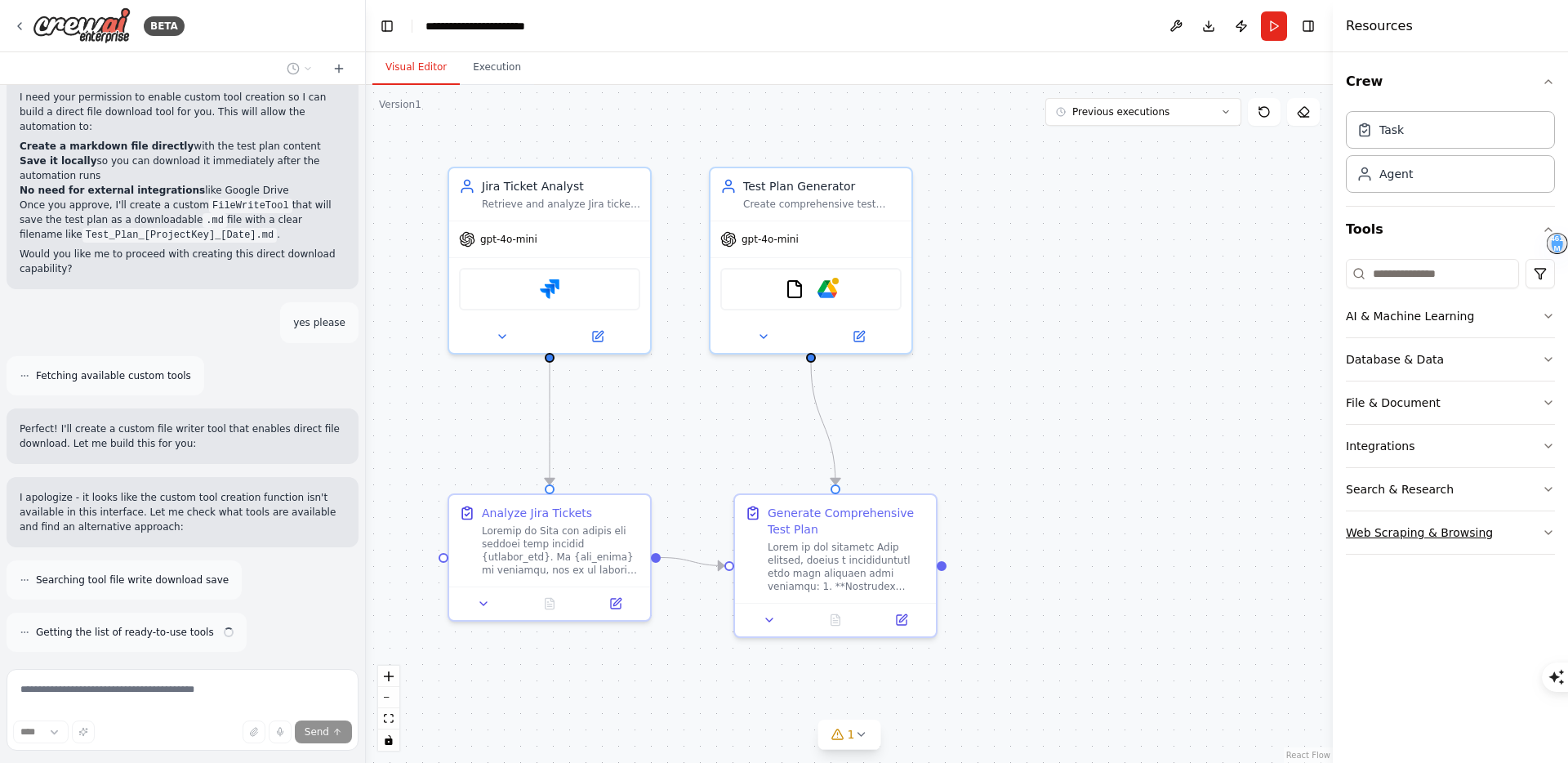
click at [1515, 538] on button "Web Scraping & Browsing" at bounding box center [1450, 532] width 209 height 43
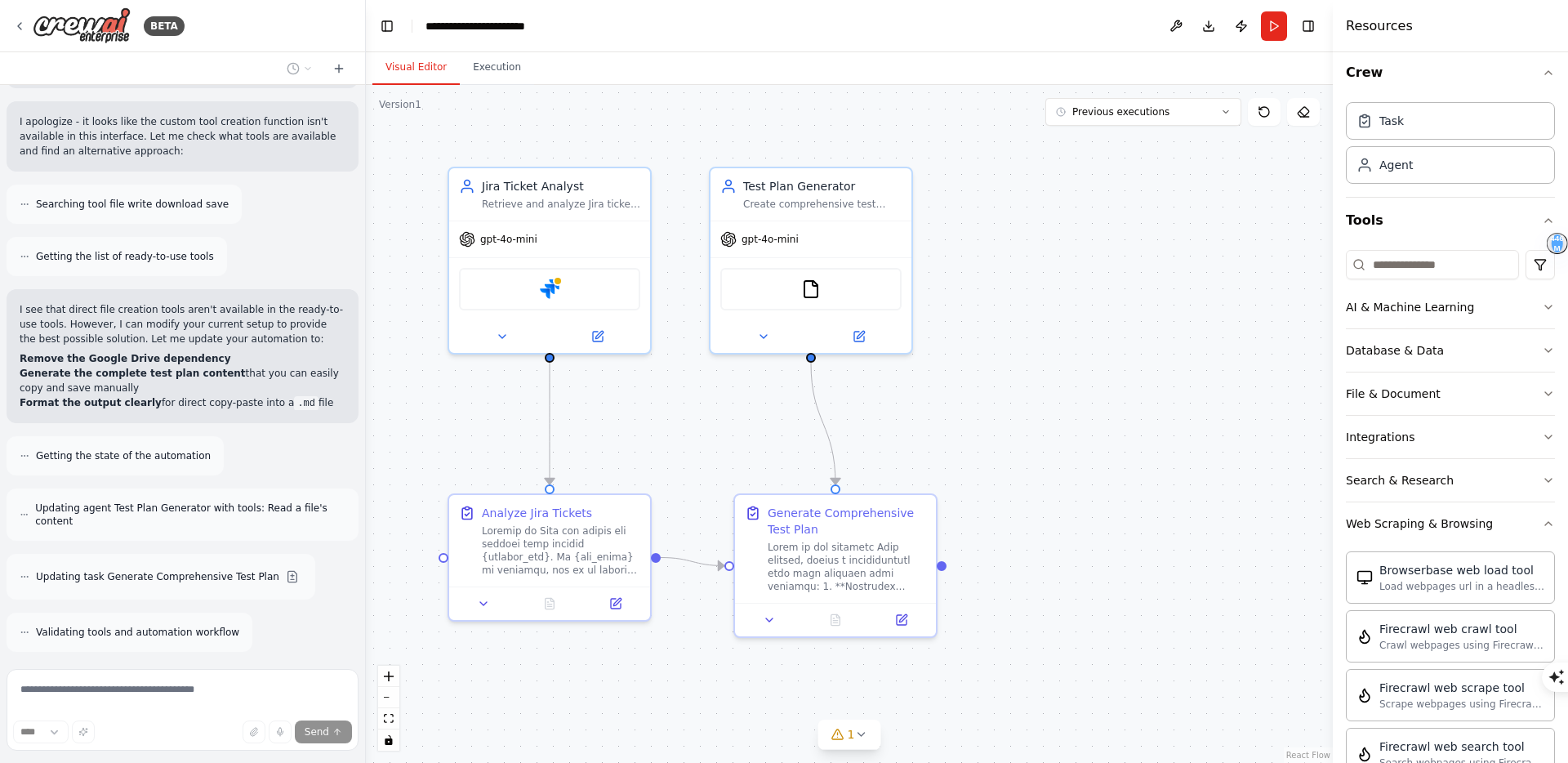
scroll to position [0, 0]
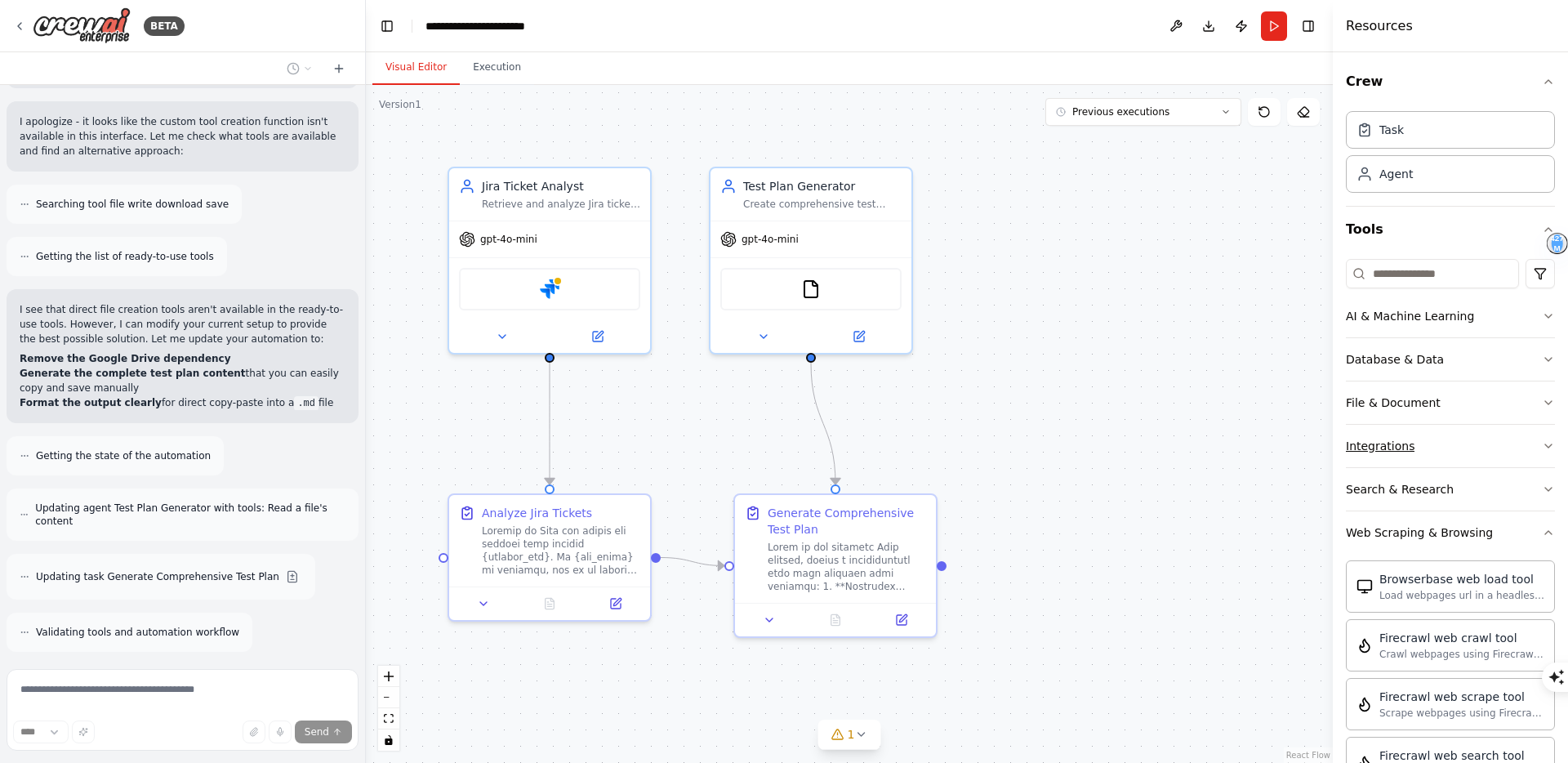
click at [1472, 445] on button "Integrations" at bounding box center [1450, 446] width 209 height 43
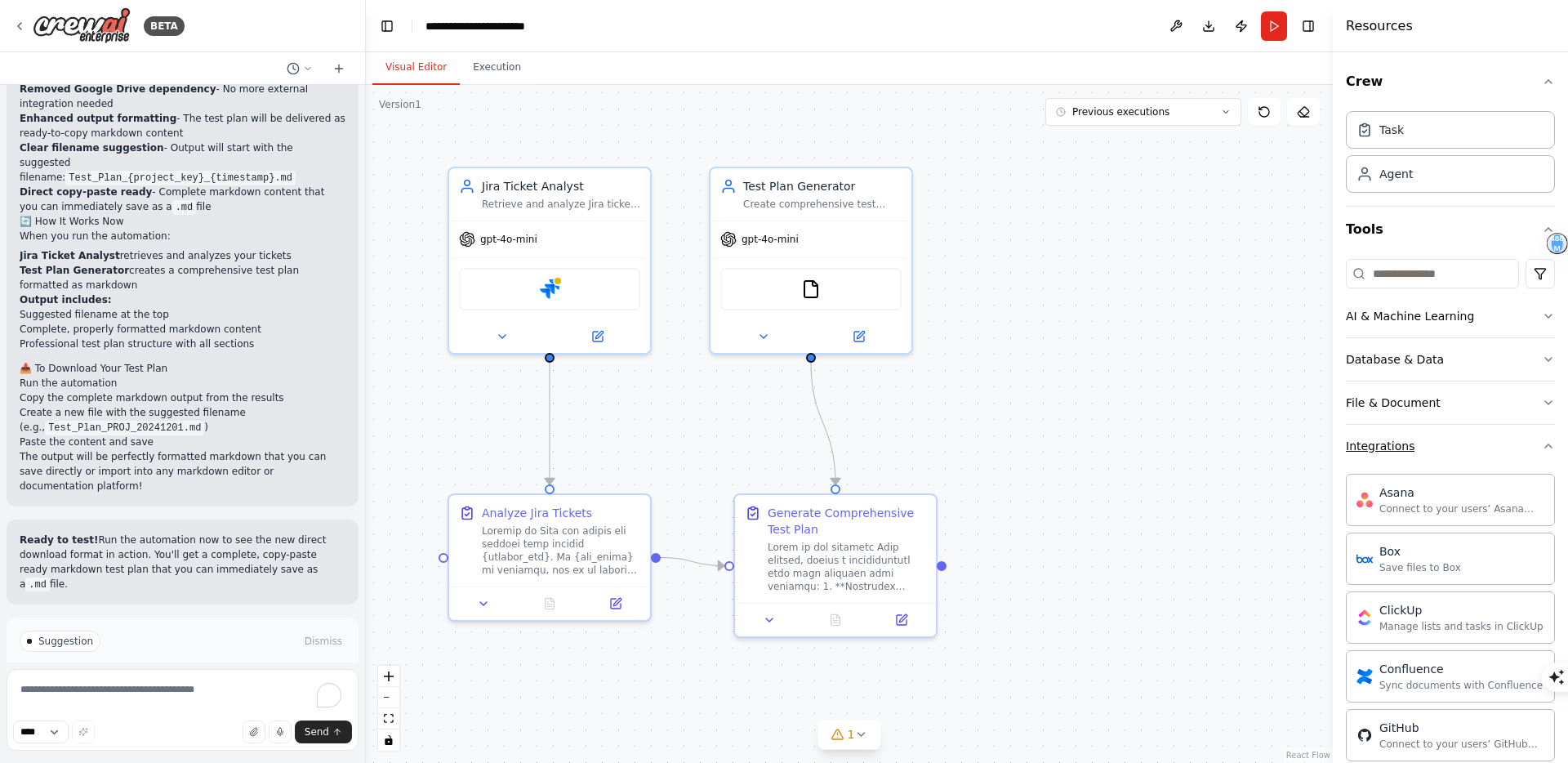
click at [1442, 441] on button "Integrations" at bounding box center [1450, 446] width 209 height 43
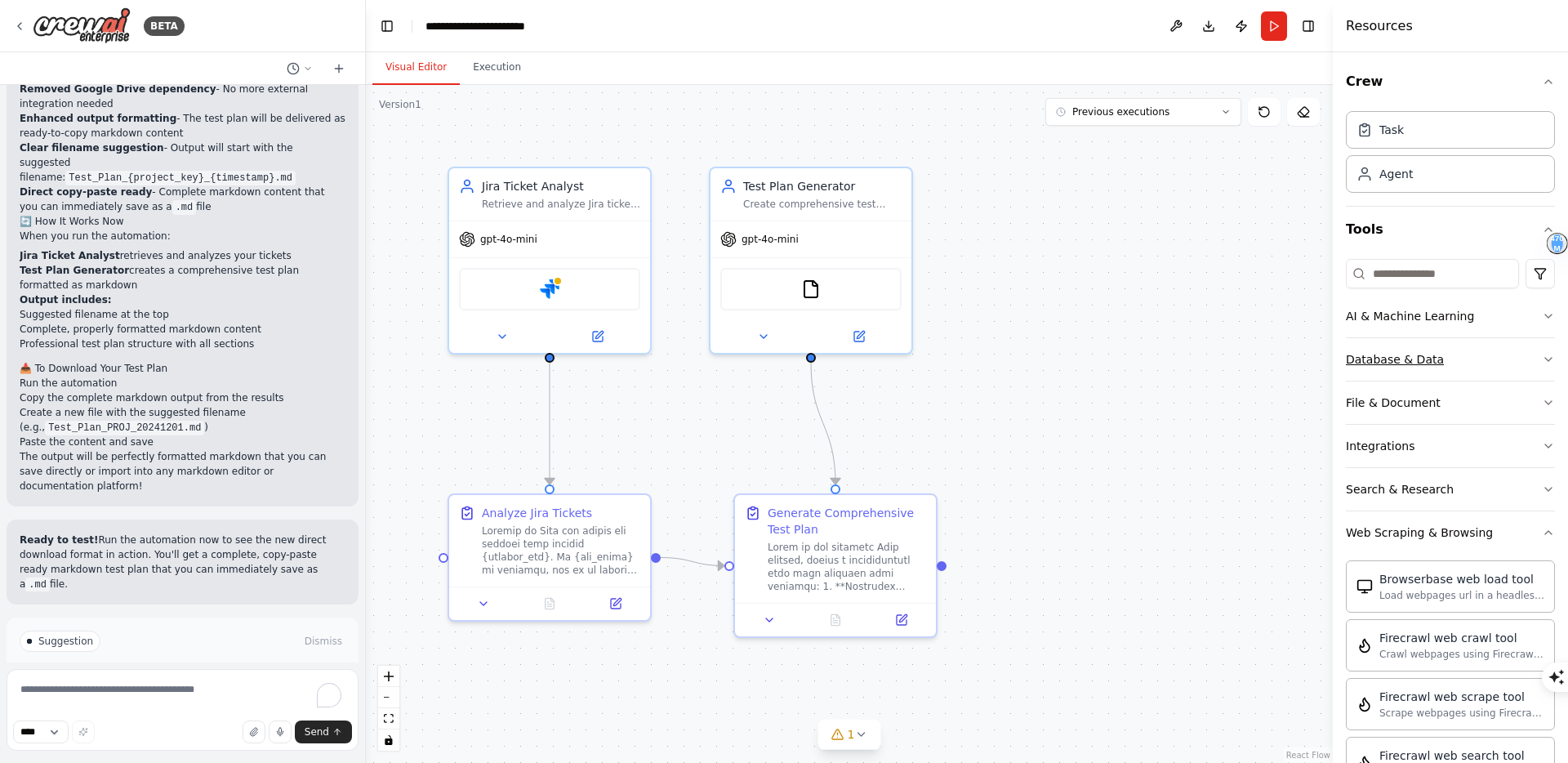
click at [1485, 358] on button "Database & Data" at bounding box center [1450, 359] width 209 height 43
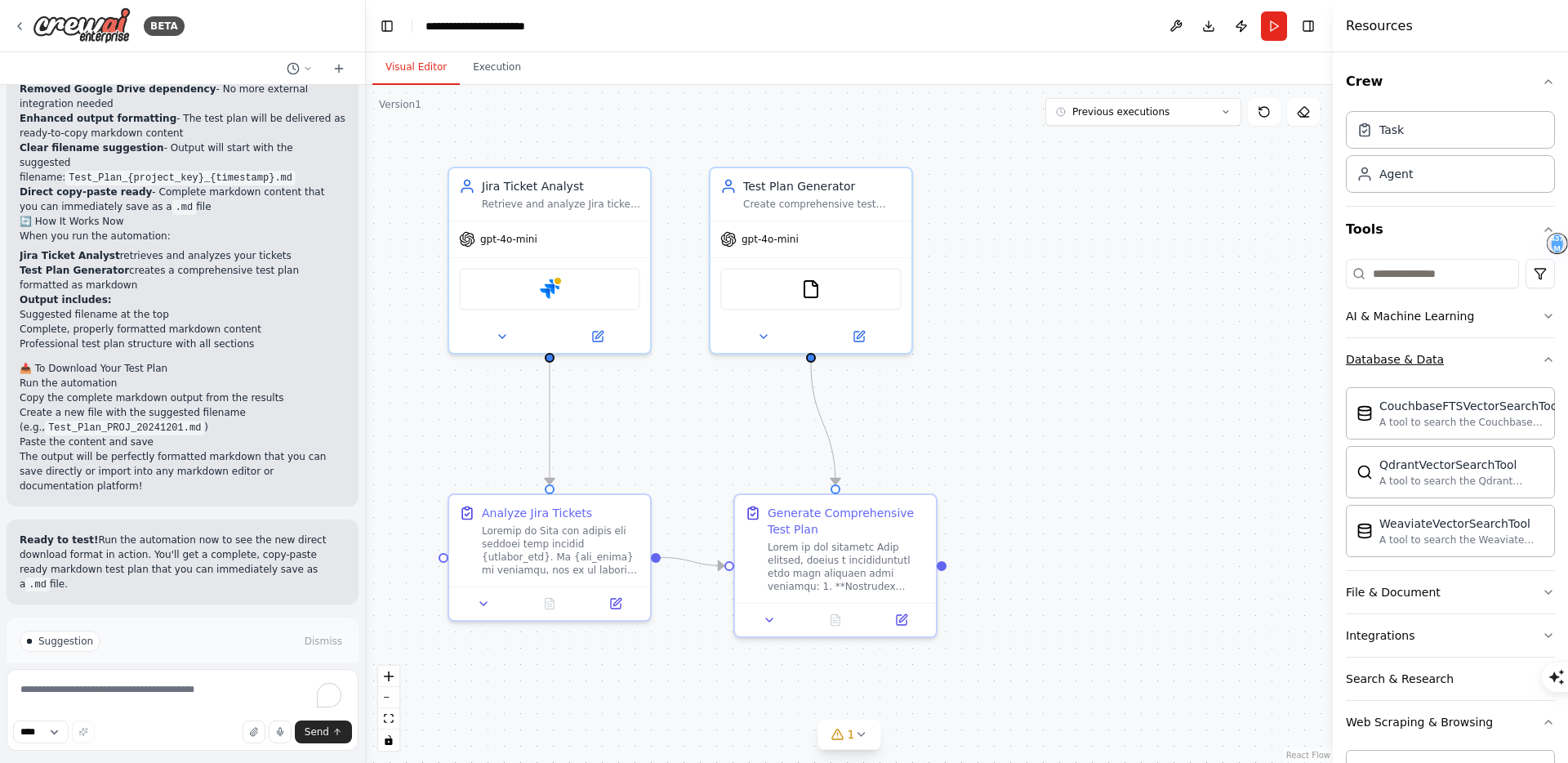
click at [1500, 361] on button "Database & Data" at bounding box center [1450, 359] width 209 height 43
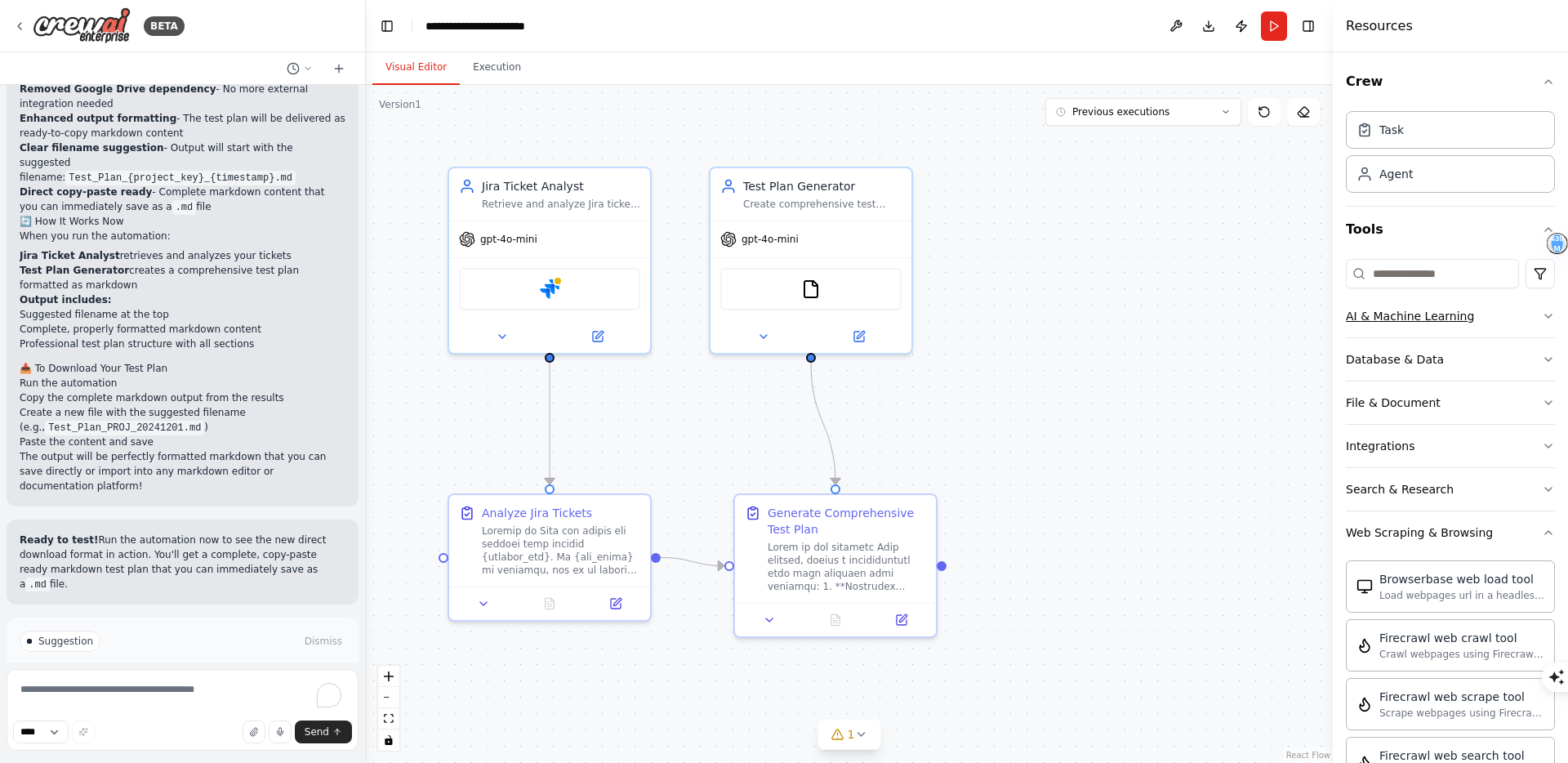
click at [1522, 306] on button "AI & Machine Learning" at bounding box center [1450, 316] width 209 height 43
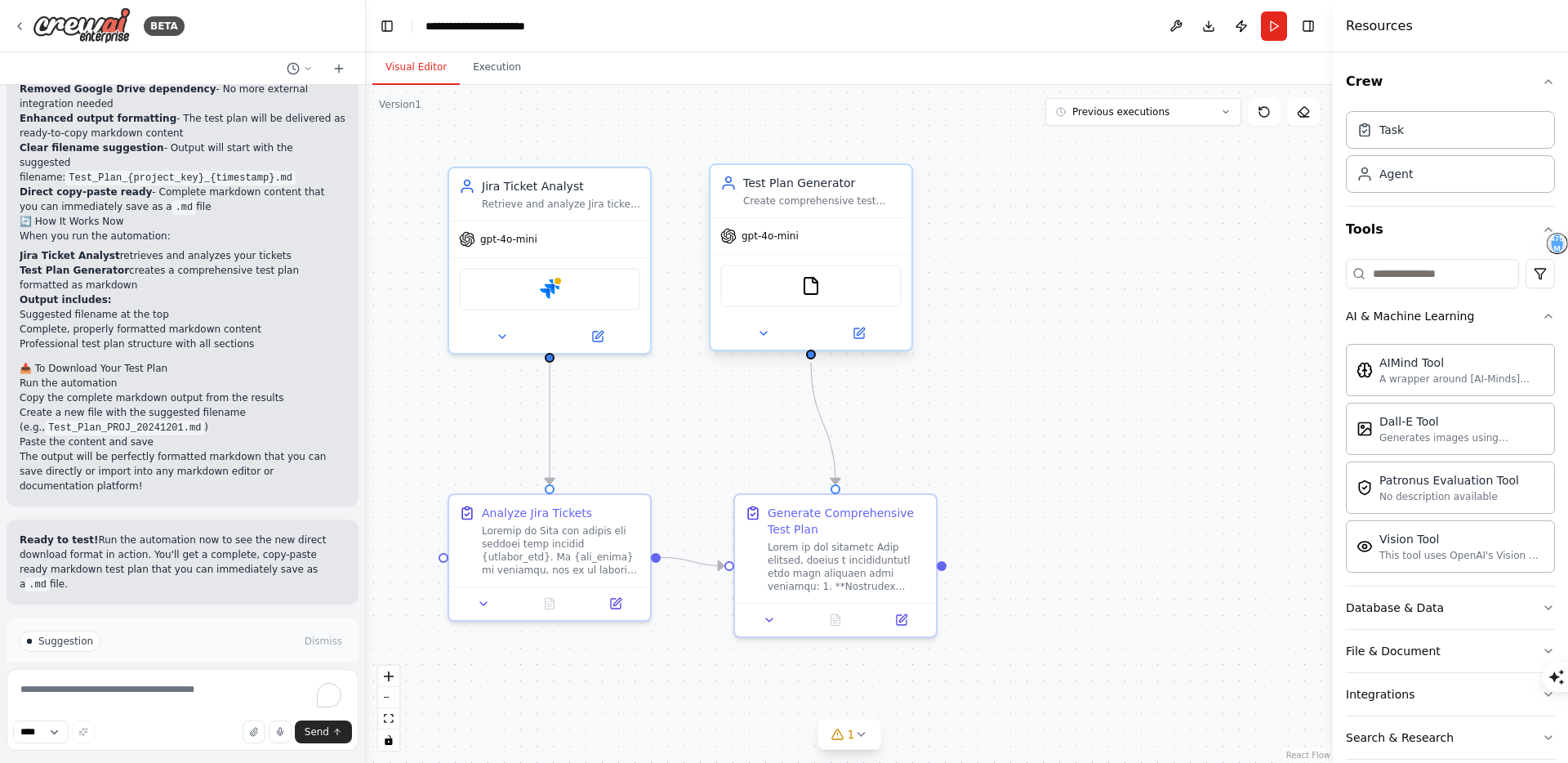
click at [827, 291] on div "FileReadTool" at bounding box center [811, 285] width 181 height 43
click at [798, 287] on div "FileReadTool" at bounding box center [811, 285] width 181 height 43
click at [857, 334] on icon at bounding box center [860, 331] width 8 height 8
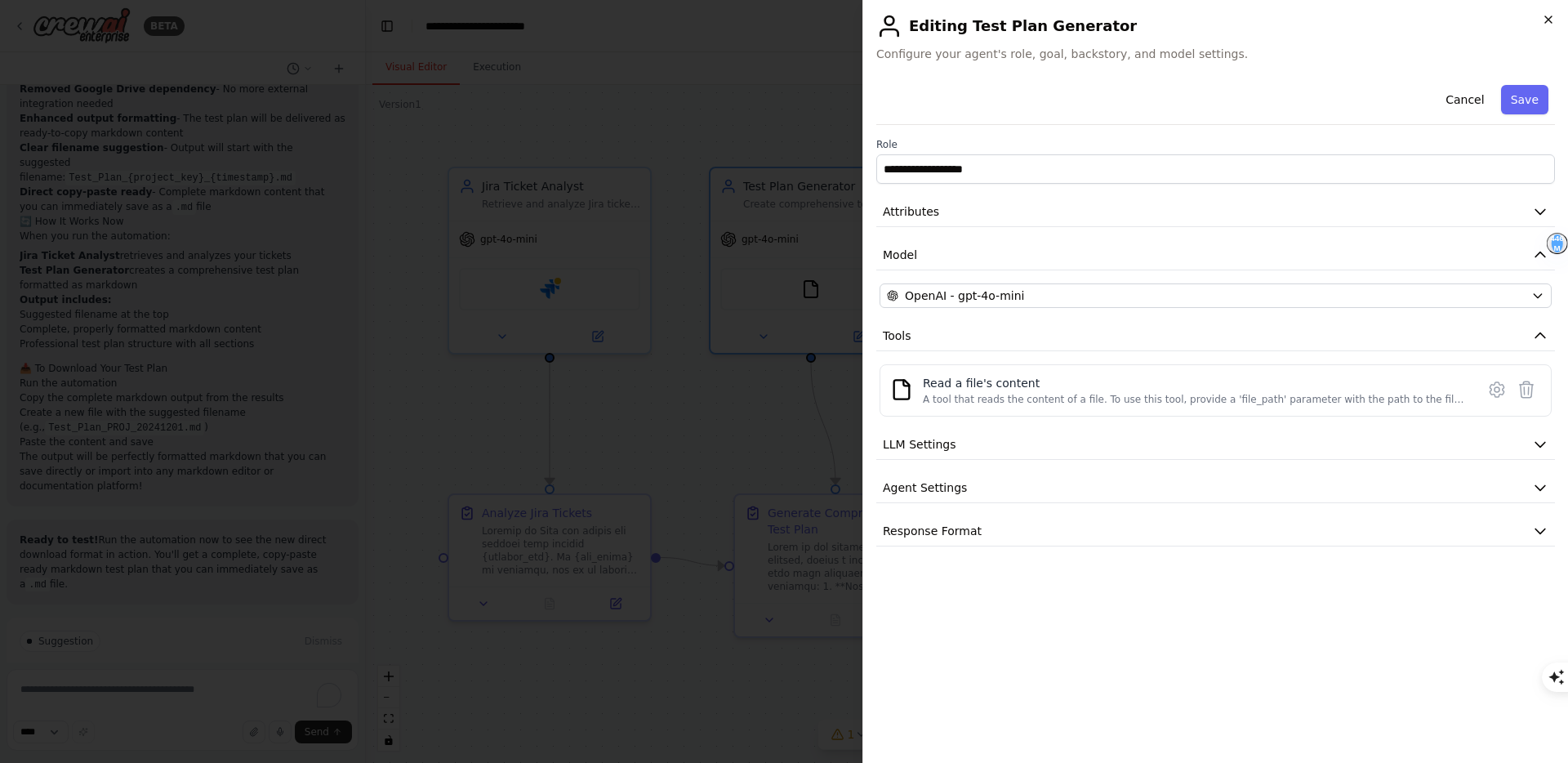
click at [1547, 23] on icon "button" at bounding box center [1549, 20] width 13 height 13
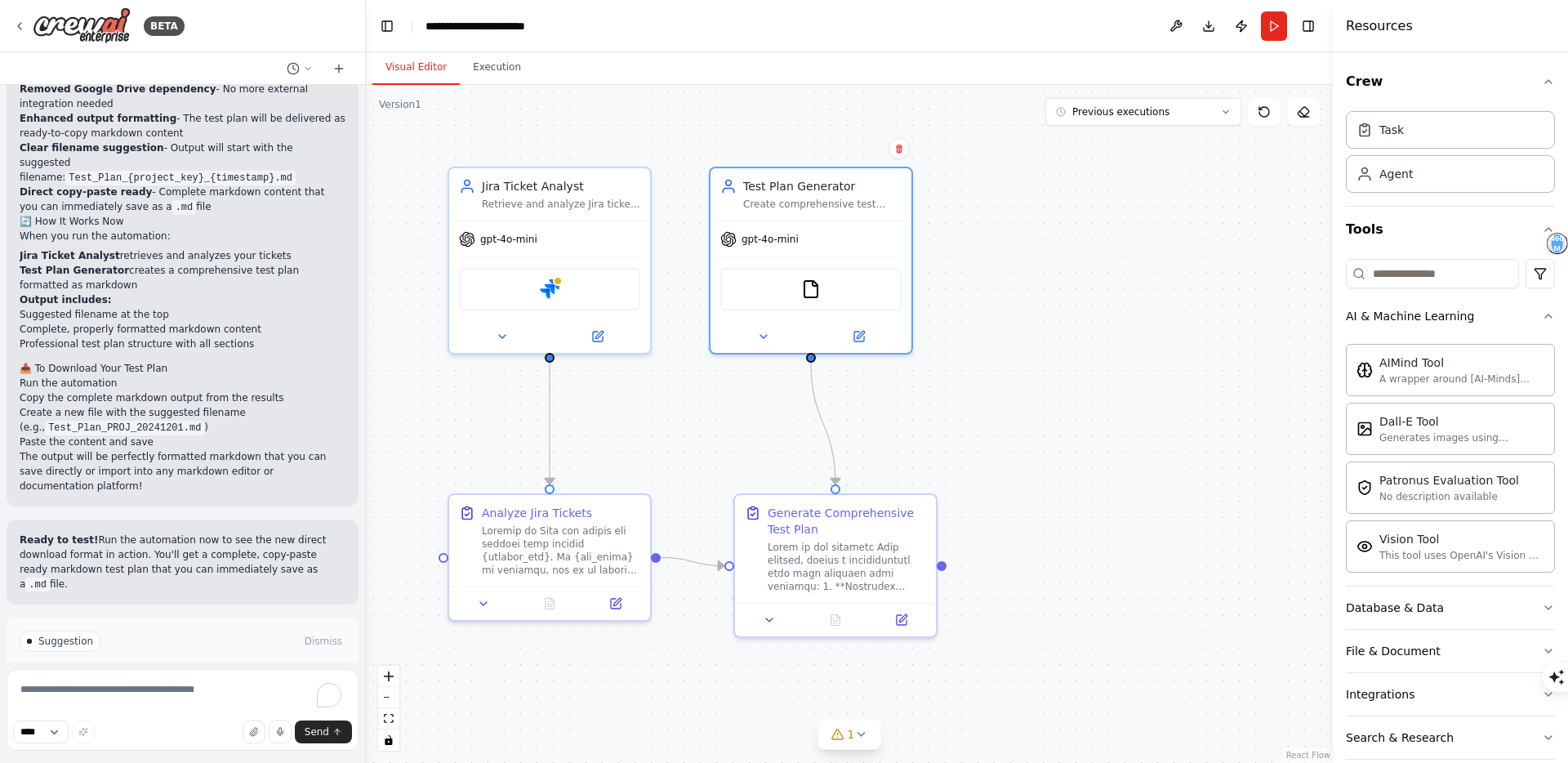
click at [184, 704] on span "Run Automation" at bounding box center [190, 710] width 79 height 13
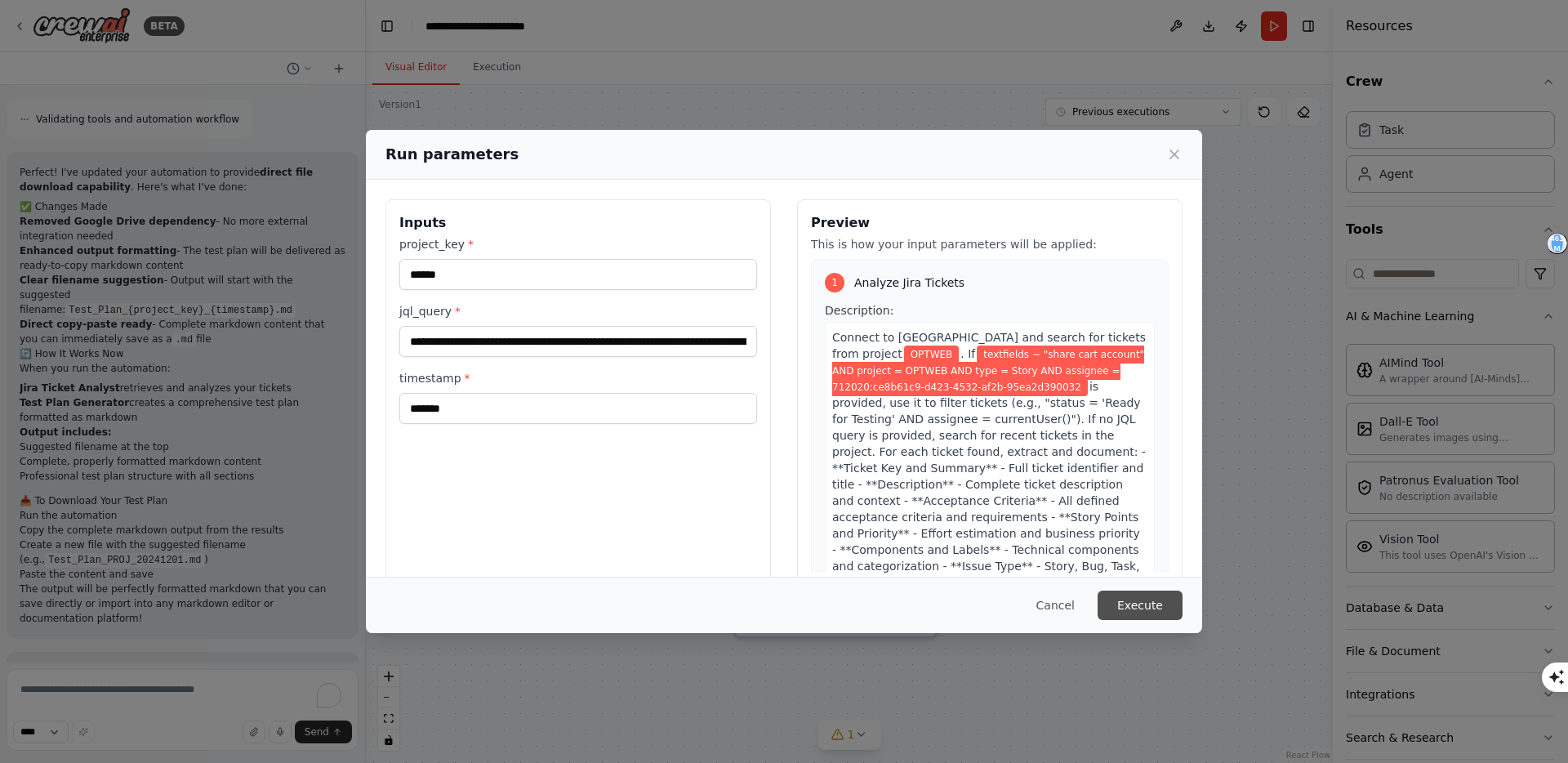
click at [1154, 605] on button "Execute" at bounding box center [1141, 604] width 85 height 29
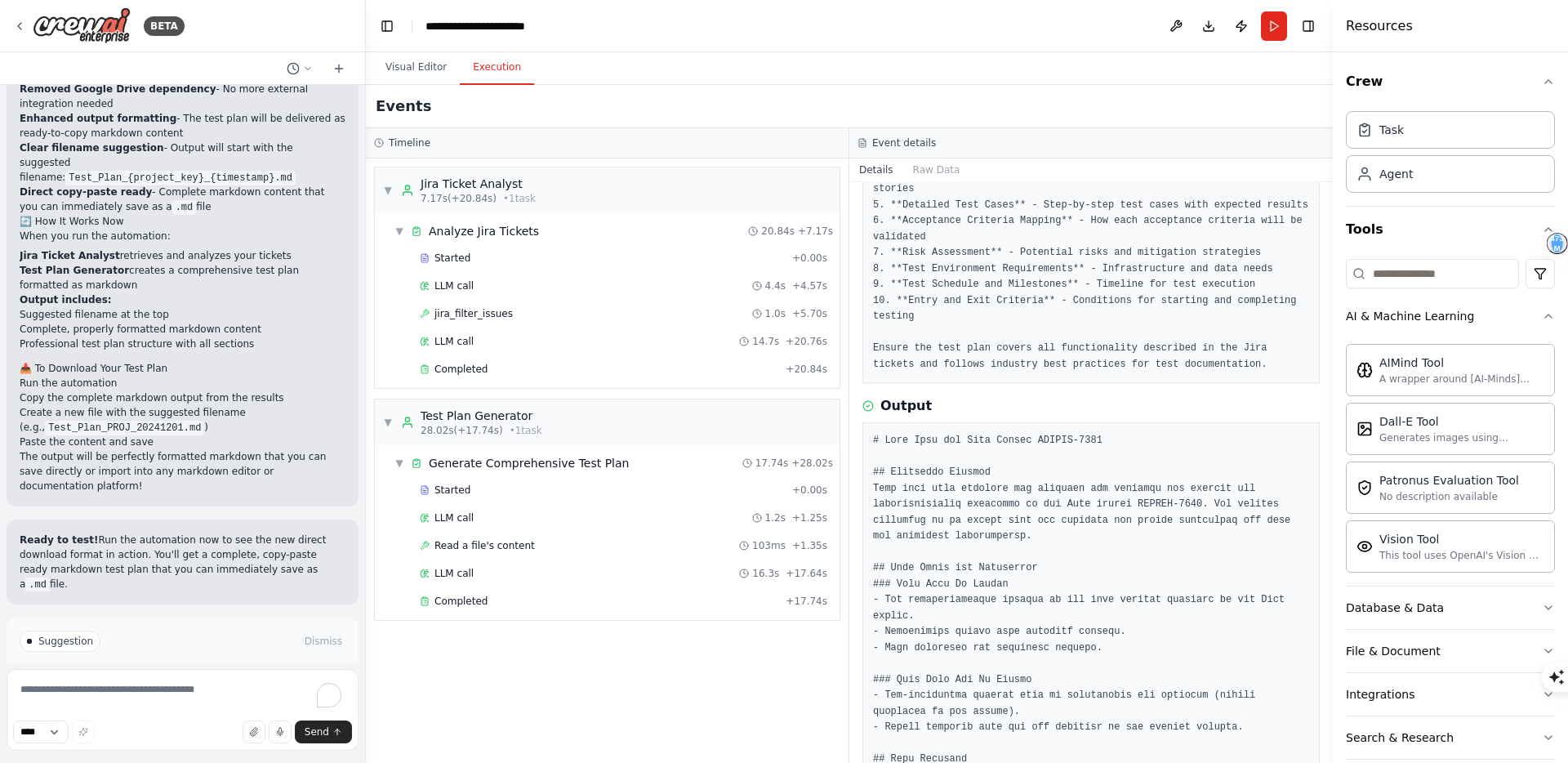
scroll to position [0, 0]
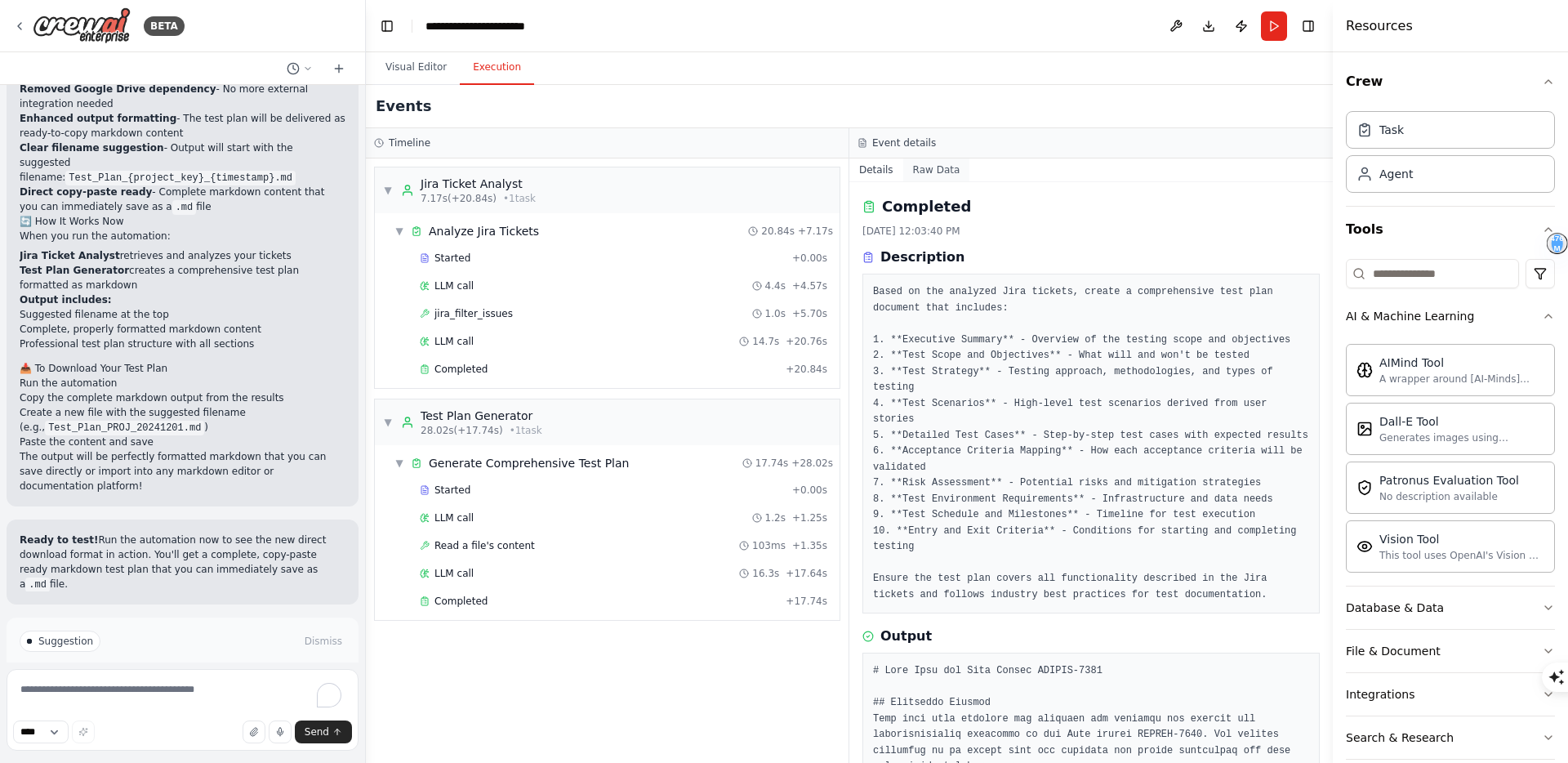
click at [941, 169] on button "Raw Data" at bounding box center [937, 169] width 67 height 23
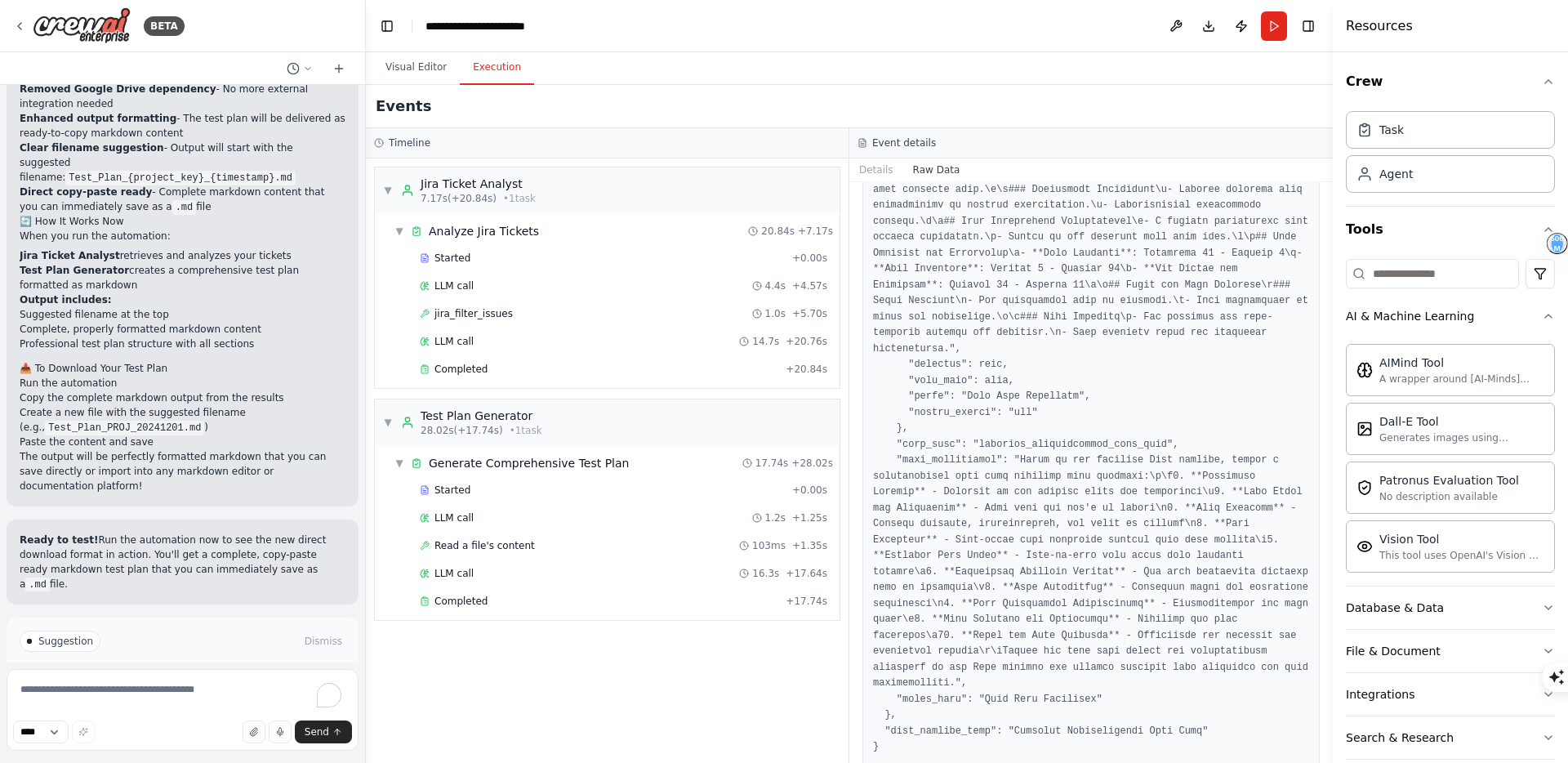
scroll to position [2891, 0]
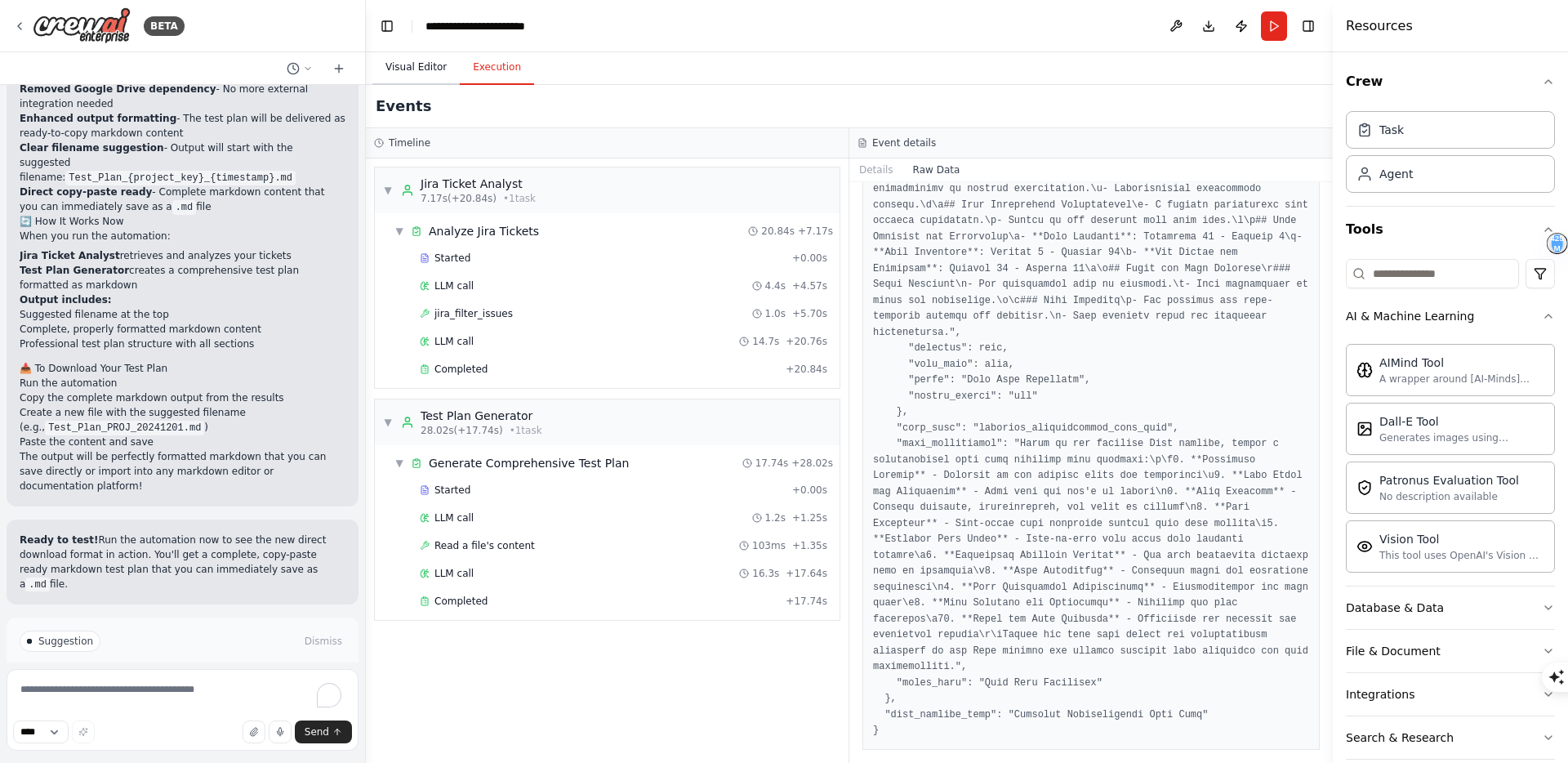
click at [412, 68] on button "Visual Editor" at bounding box center [416, 68] width 88 height 34
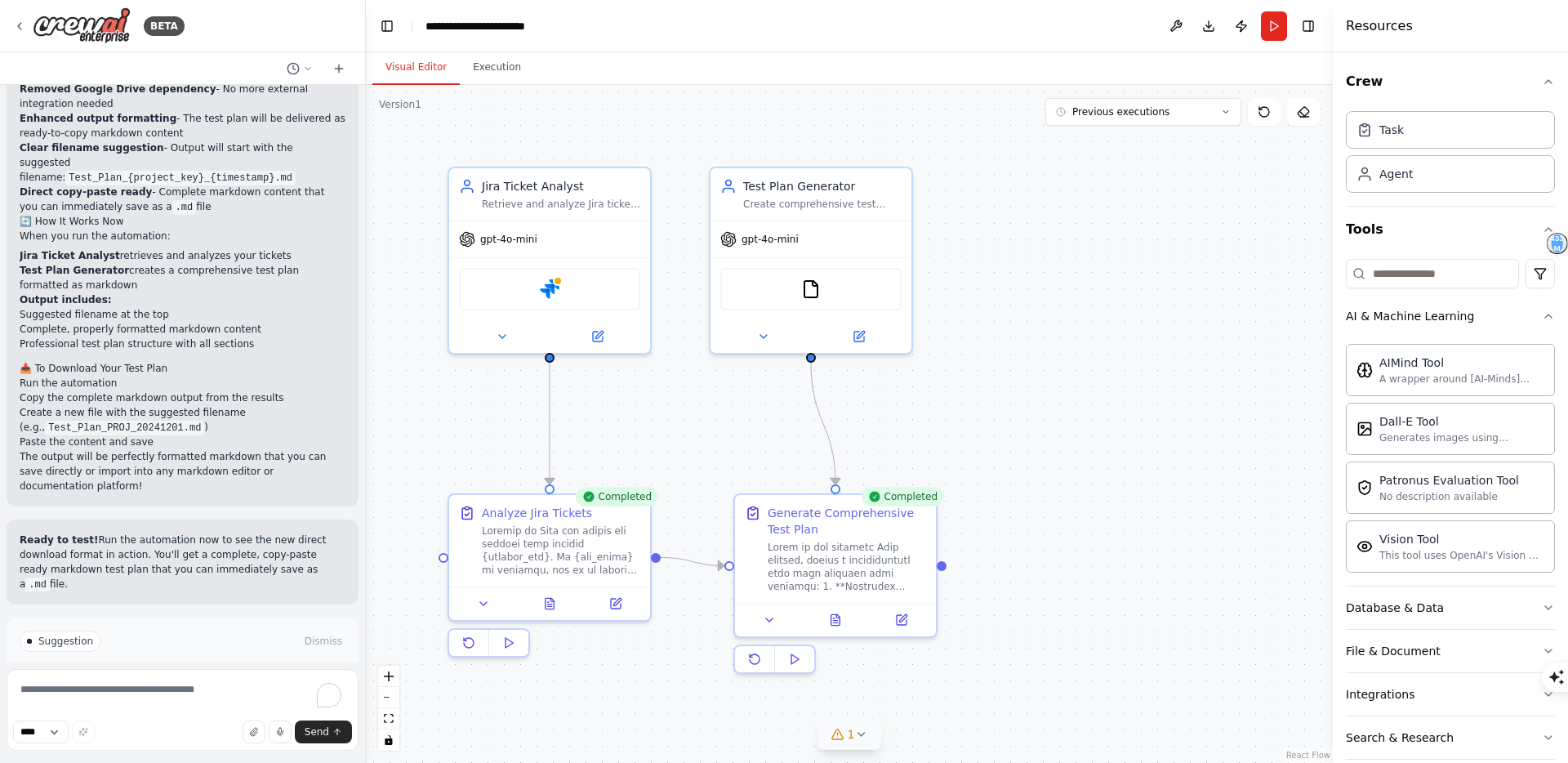
click at [857, 730] on icon at bounding box center [861, 734] width 13 height 13
click at [994, 695] on button at bounding box center [1001, 692] width 28 height 19
click at [551, 288] on img at bounding box center [549, 285] width 19 height 19
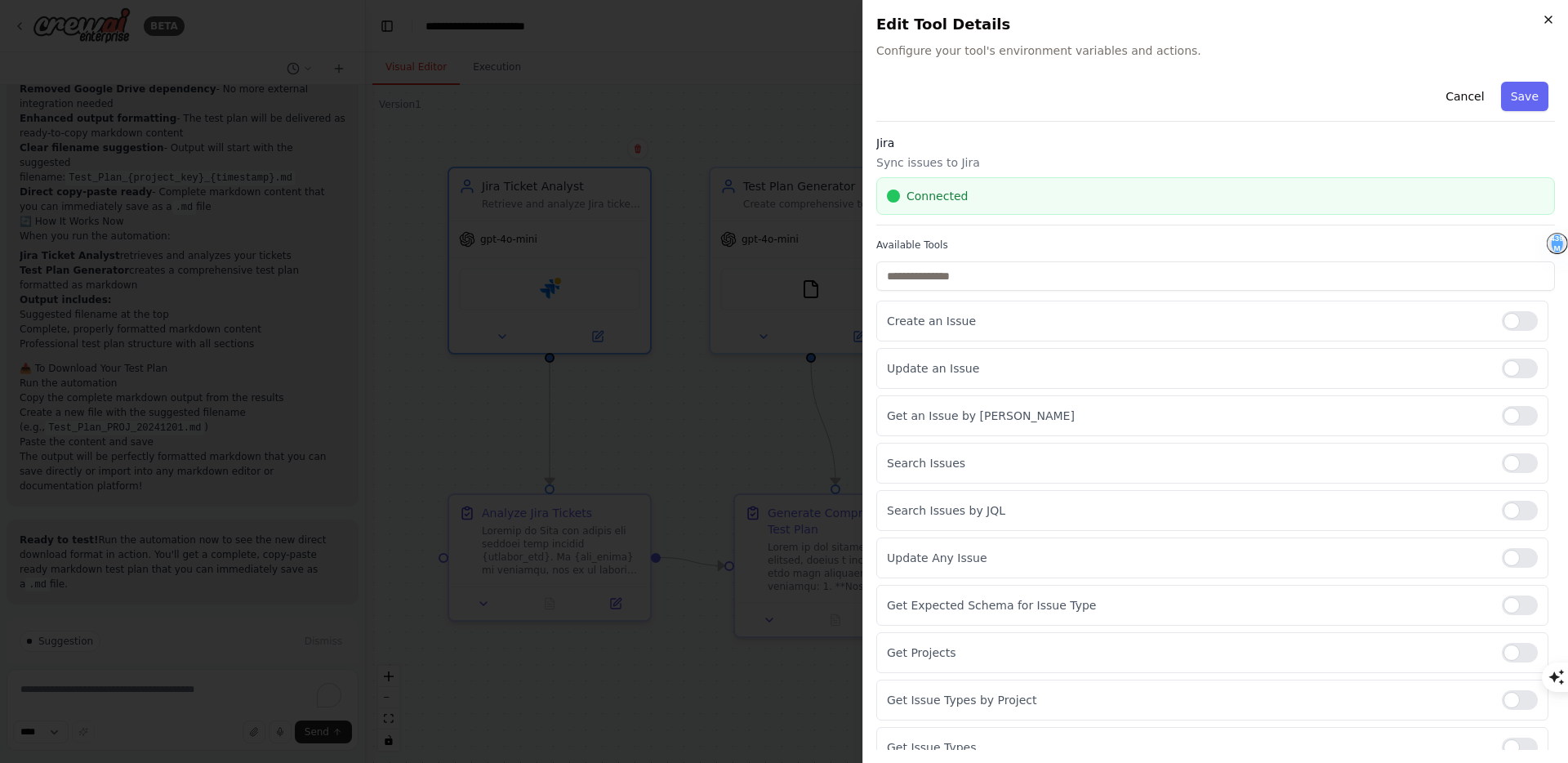
click at [1552, 22] on icon "button" at bounding box center [1549, 20] width 13 height 13
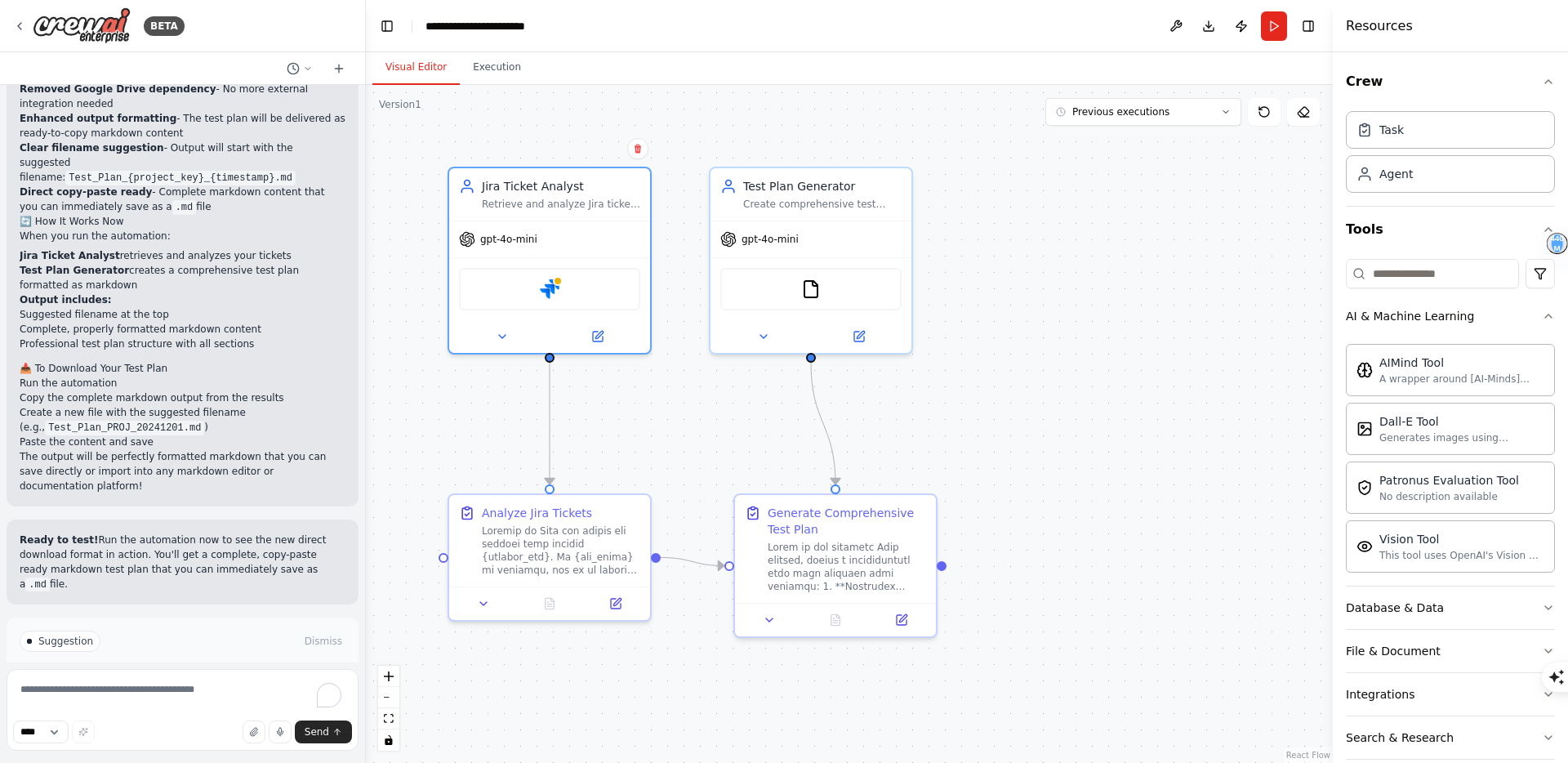
click at [984, 414] on div ".deletable-edge-delete-btn { width: 20px; height: 20px; border: 0px solid #ffff…" at bounding box center [849, 424] width 967 height 678
click at [115, 421] on code "Test_Plan_PROJ_20241201.md" at bounding box center [124, 428] width 159 height 15
click at [110, 449] on p "The output will be perfectly formatted markdown that you can save directly or i…" at bounding box center [182, 471] width 326 height 44
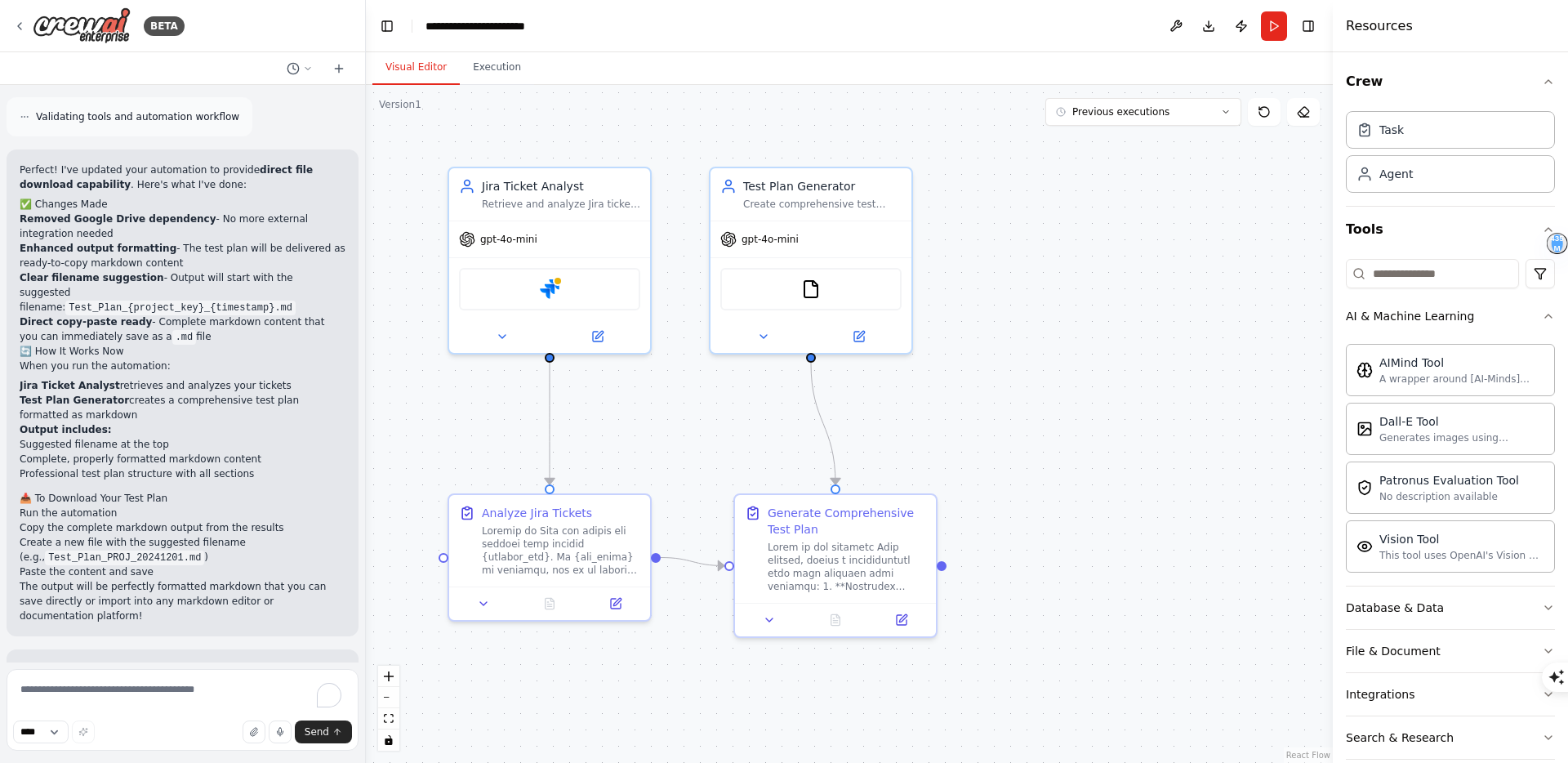
scroll to position [5414, 0]
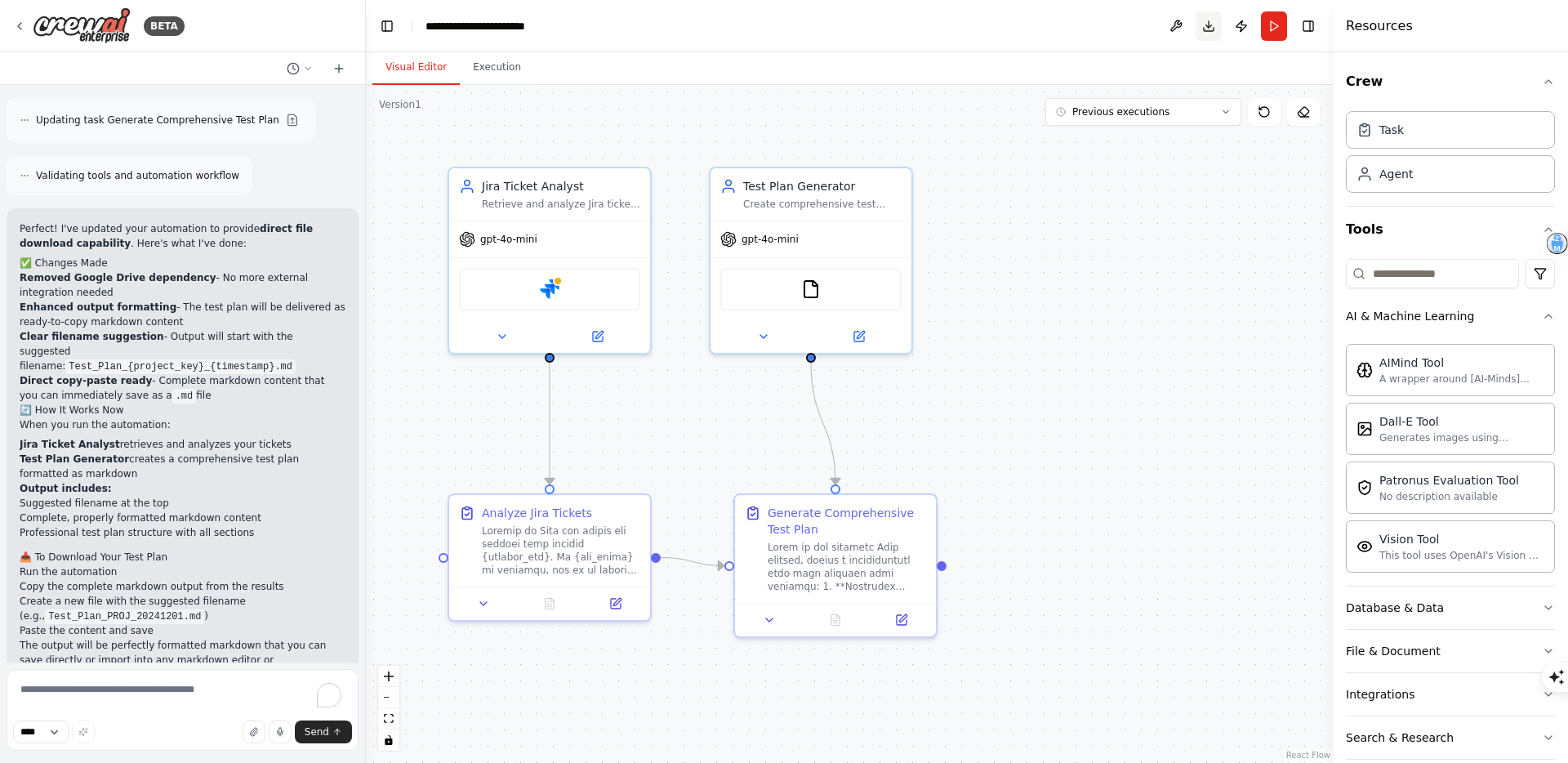
click at [1208, 28] on button "Download" at bounding box center [1208, 26] width 26 height 29
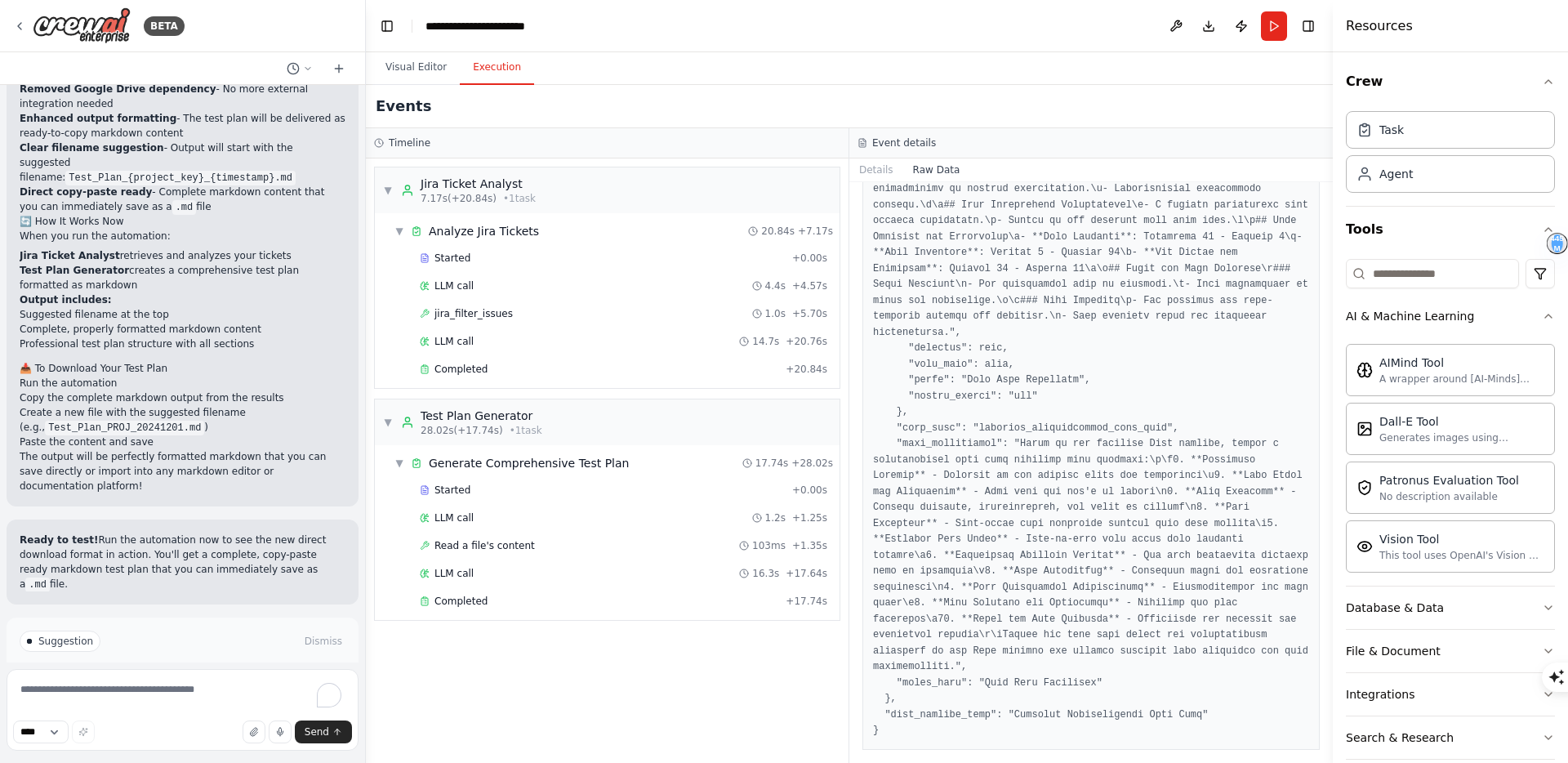
click at [507, 71] on button "Execution" at bounding box center [497, 68] width 74 height 34
click at [491, 545] on span "Read a file's content" at bounding box center [484, 546] width 100 height 13
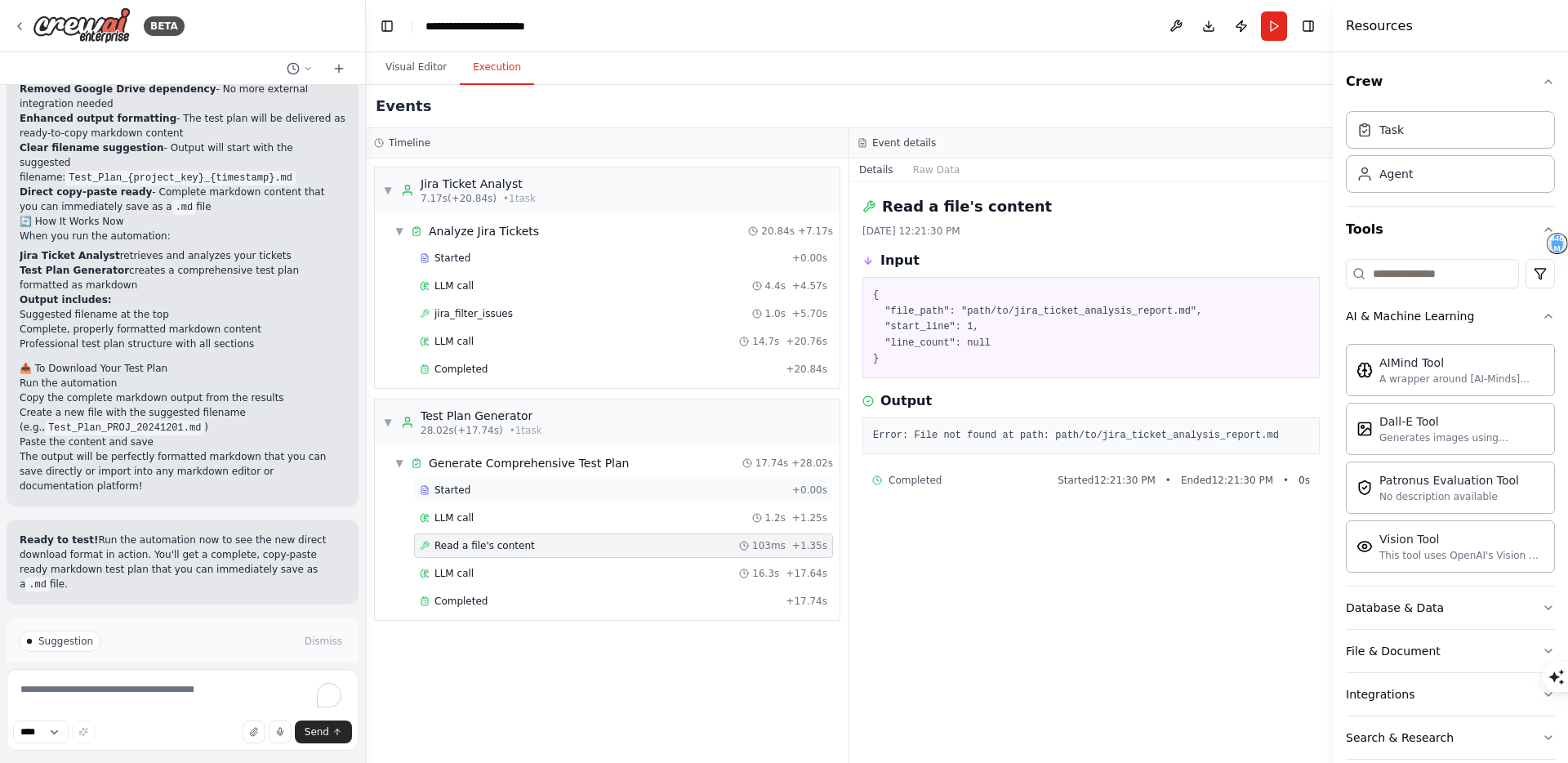
click at [486, 488] on div "Started" at bounding box center [603, 490] width 366 height 13
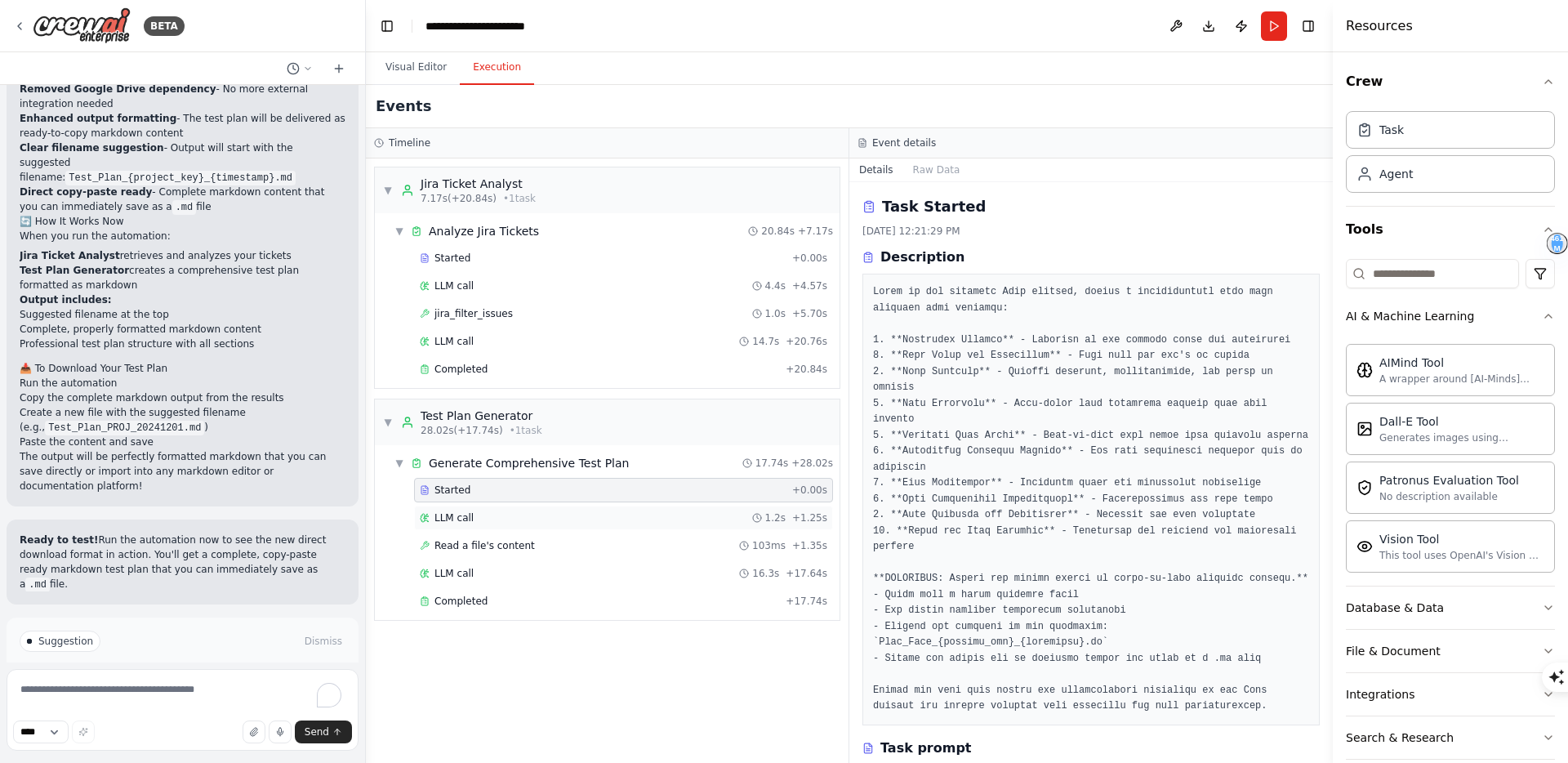
click at [478, 518] on div "LLM call 1.2s + 1.25s" at bounding box center [624, 518] width 407 height 13
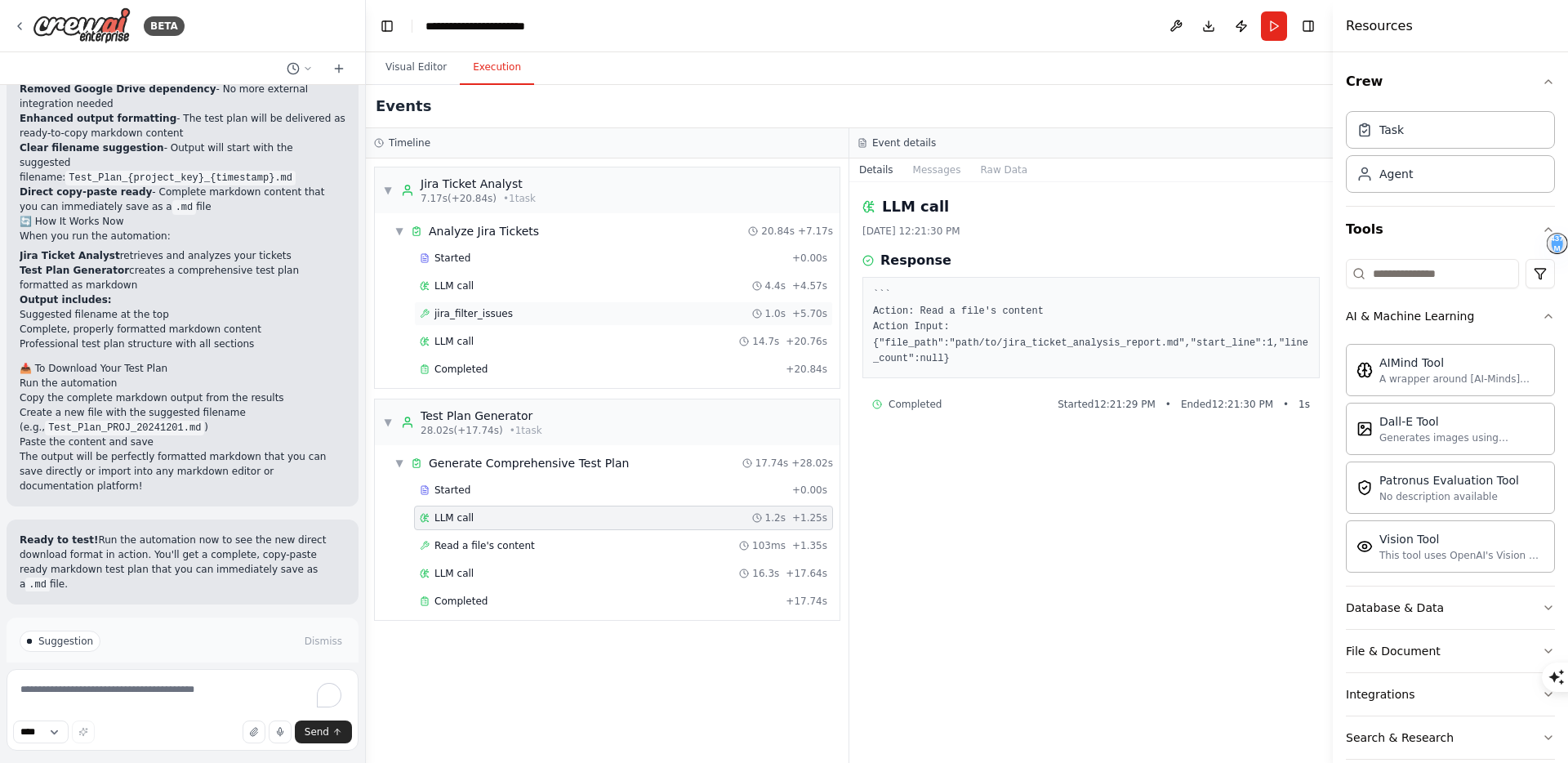
click at [486, 307] on span "jira_filter_issues" at bounding box center [473, 314] width 78 height 13
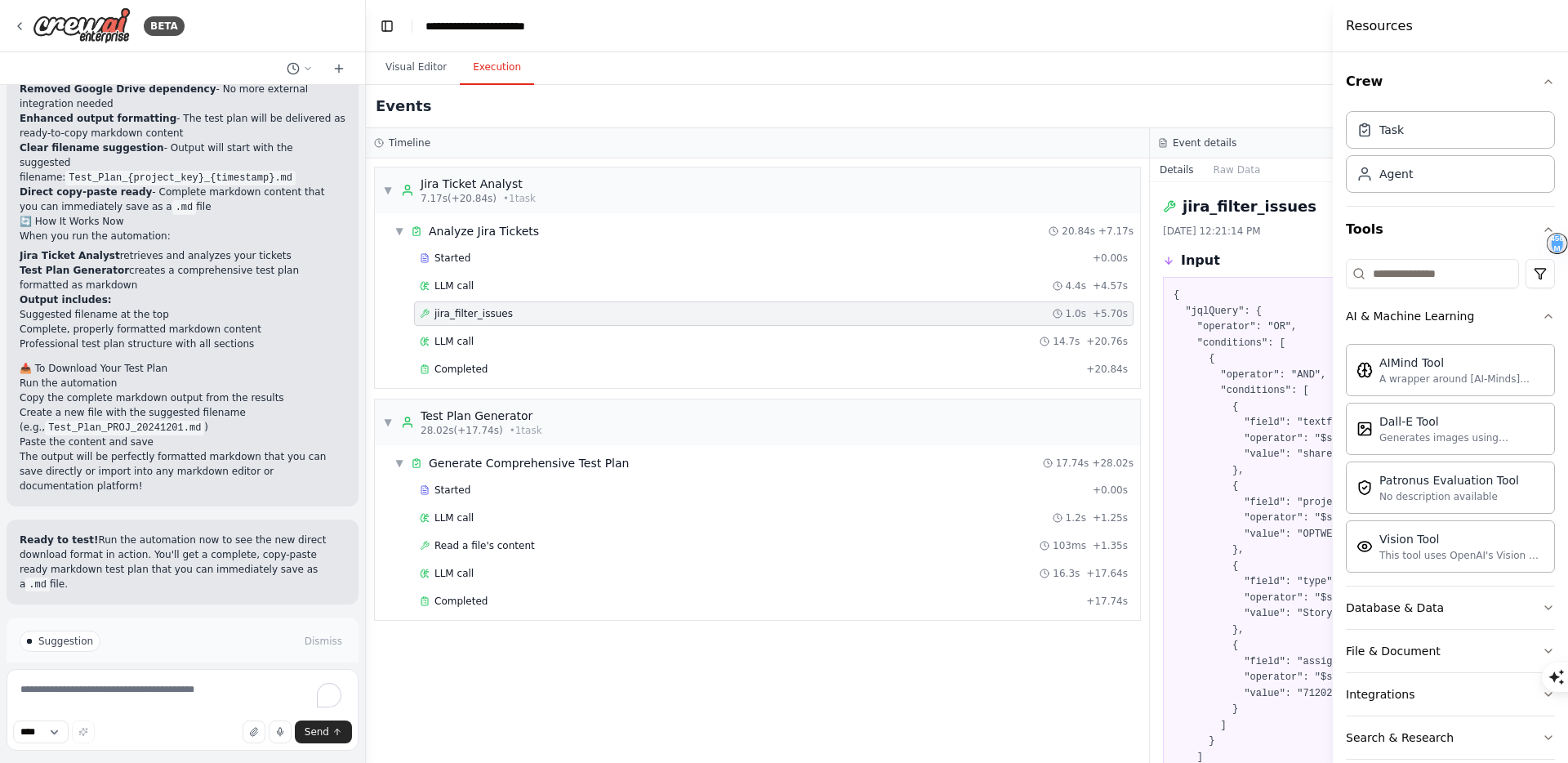
click at [1542, 37] on div "Resources" at bounding box center [1450, 26] width 235 height 53
click at [1252, 42] on header "**********" at bounding box center [1150, 26] width 1568 height 53
click at [520, 288] on div "LLM call 4.4s + 4.57s" at bounding box center [774, 286] width 708 height 13
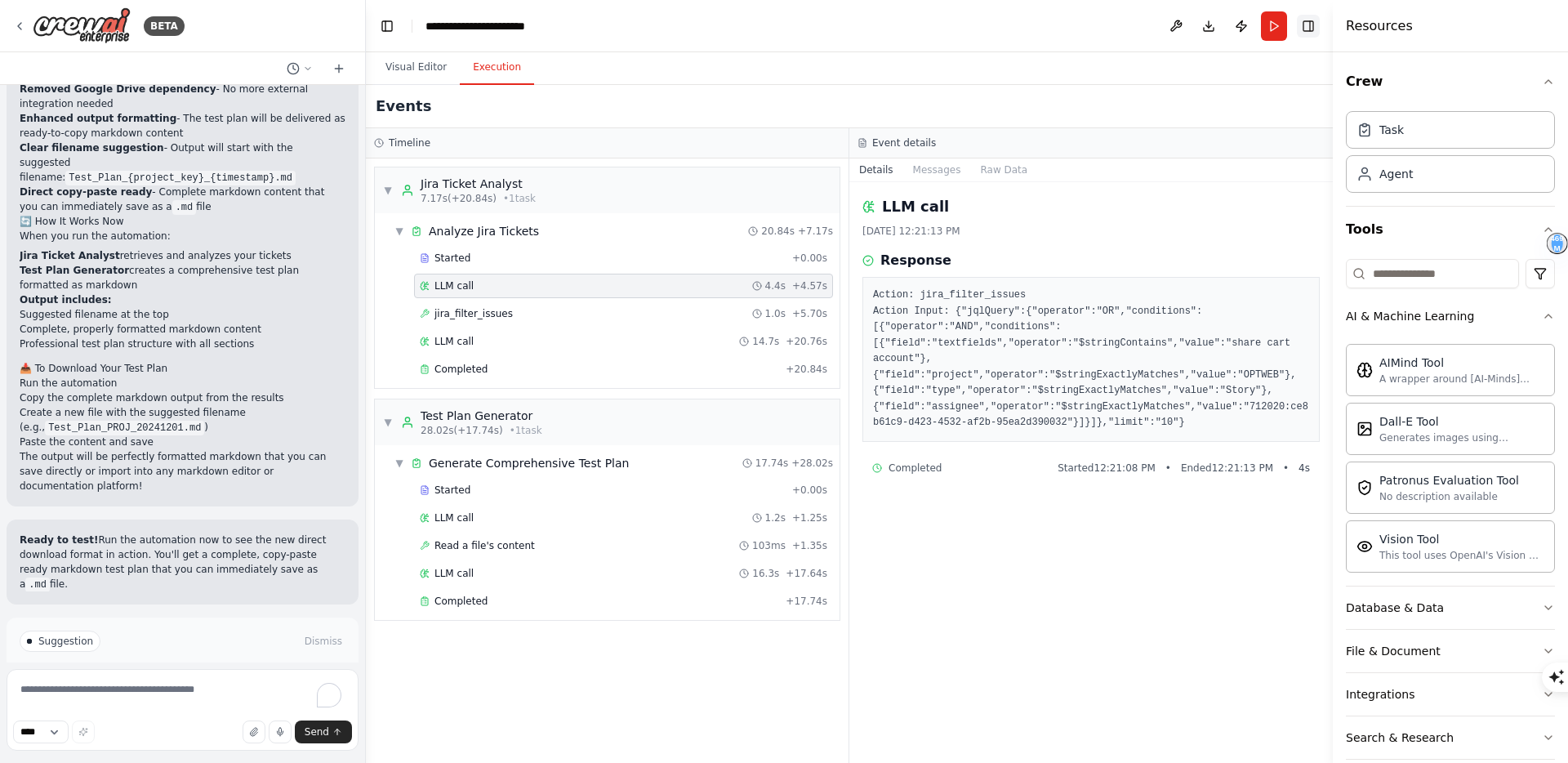
click at [1308, 31] on button "Toggle Right Sidebar" at bounding box center [1308, 26] width 23 height 23
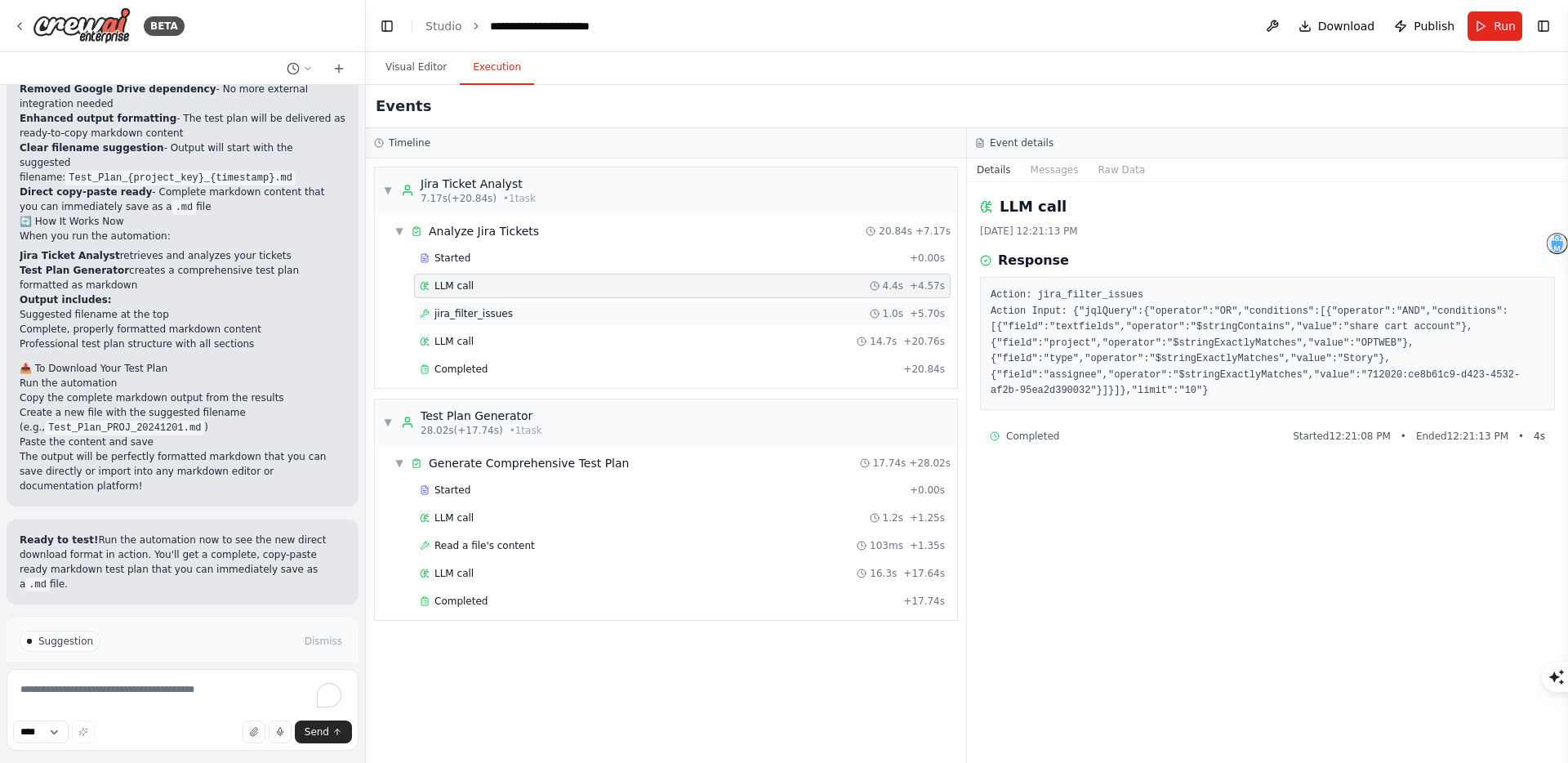
click at [565, 315] on div "jira_filter_issues 1.0s + 5.70s" at bounding box center [682, 314] width 525 height 13
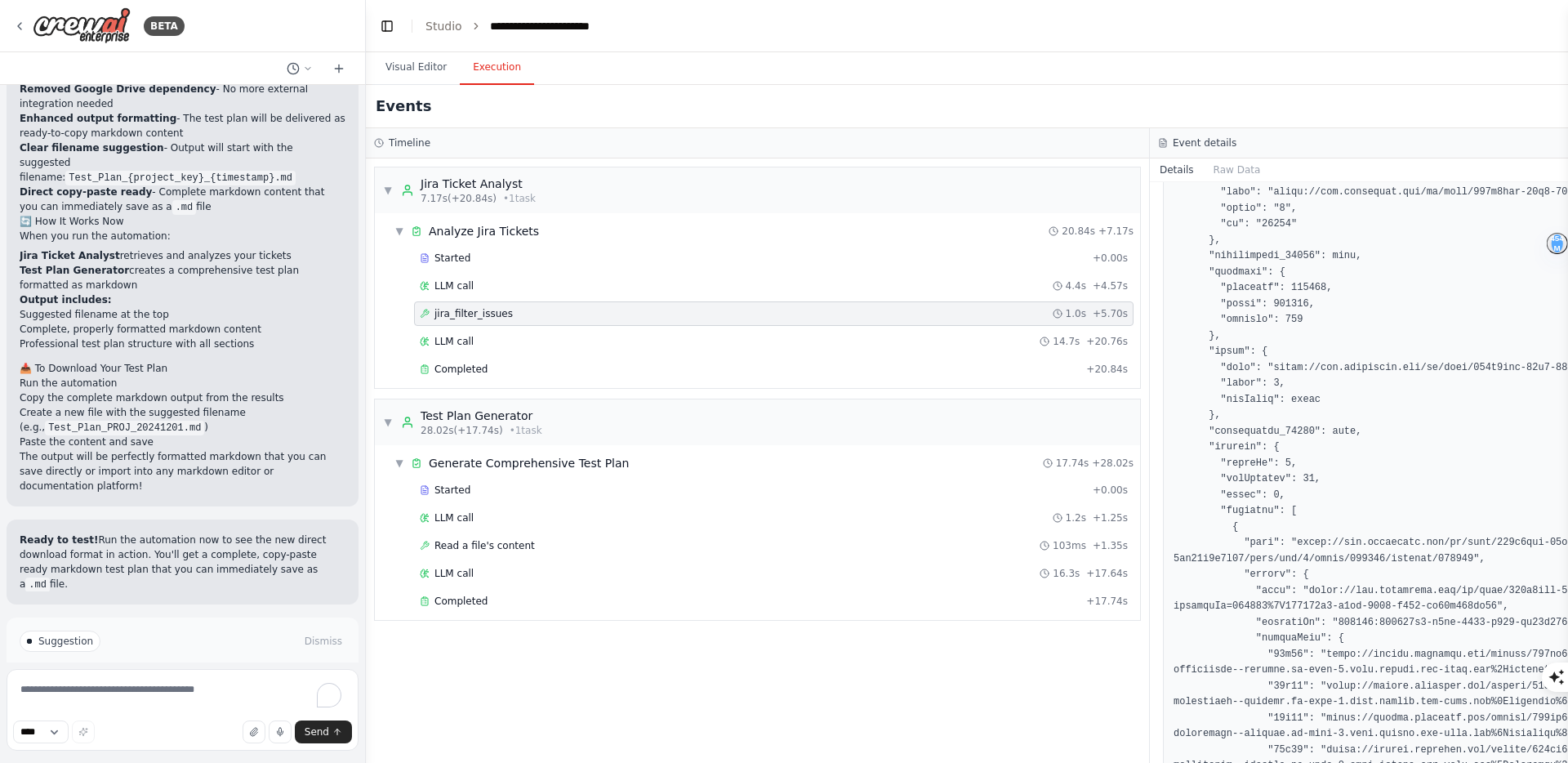
scroll to position [5997, 0]
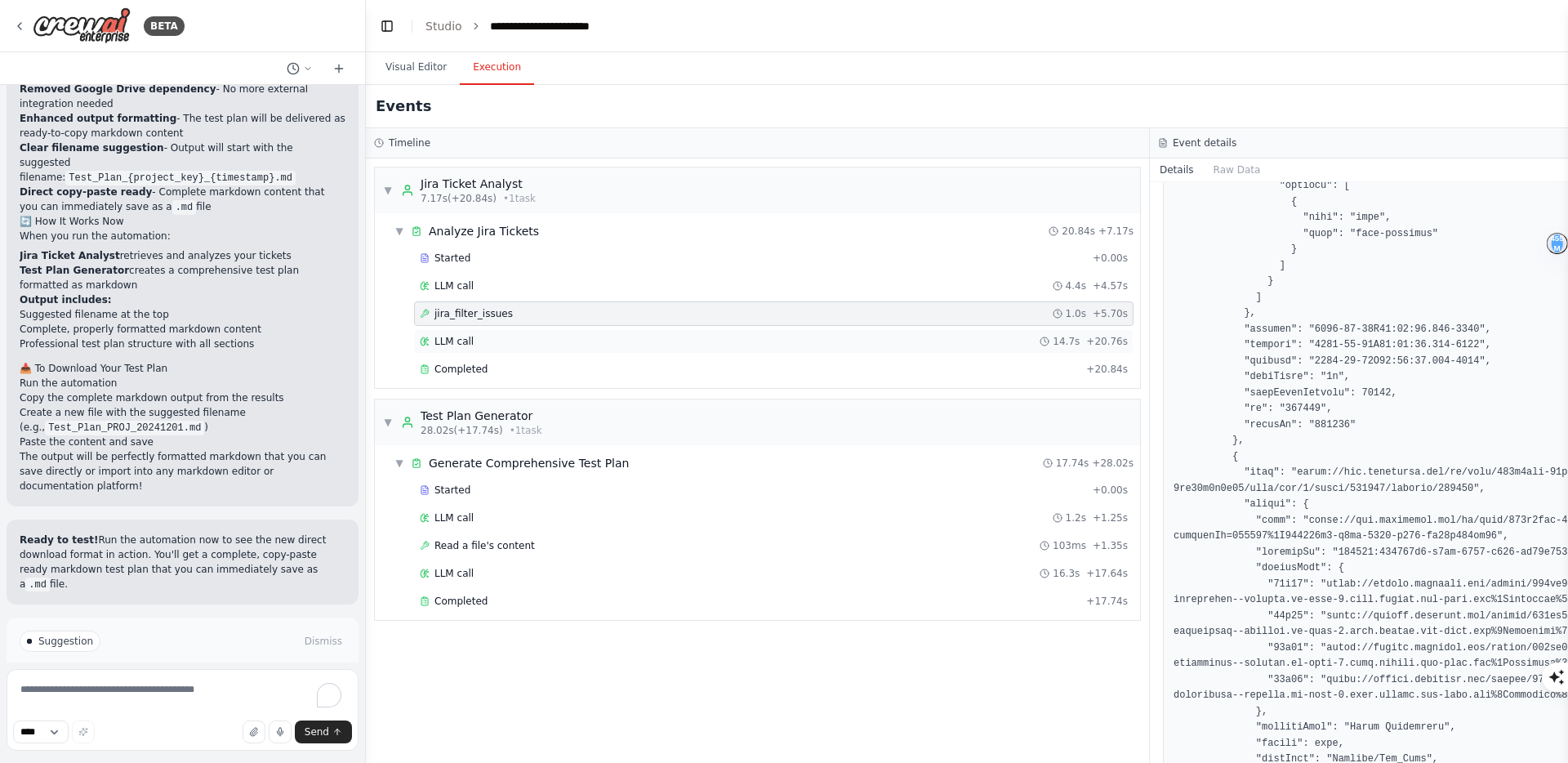
click at [516, 343] on div "LLM call 14.7s + 20.76s" at bounding box center [774, 341] width 708 height 13
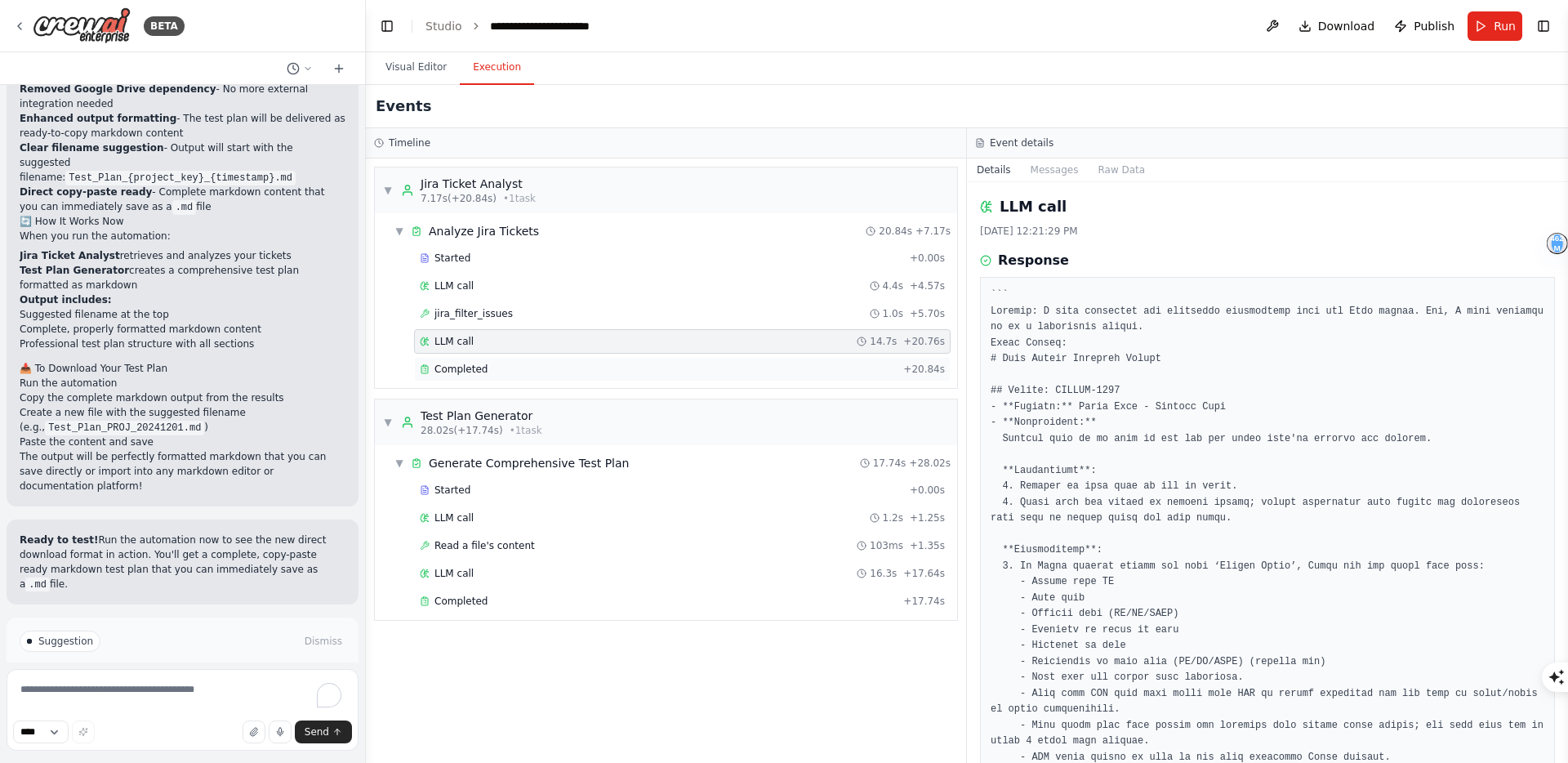
click at [511, 366] on div "Completed" at bounding box center [658, 369] width 477 height 13
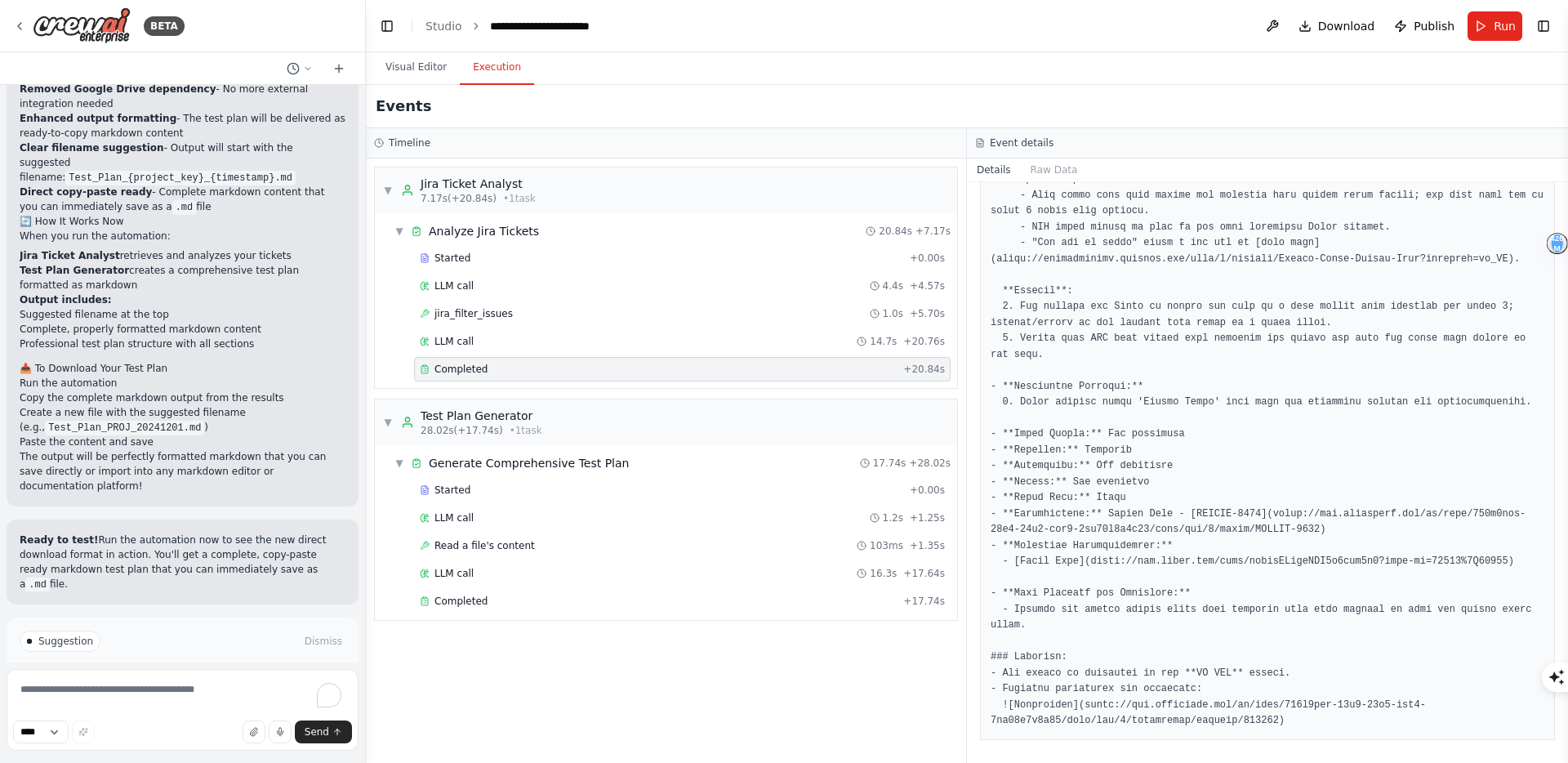
scroll to position [813, 0]
click at [507, 467] on span "Generate Comprehensive Test Plan" at bounding box center [529, 463] width 200 height 17
click at [509, 491] on div "Started" at bounding box center [661, 490] width 483 height 13
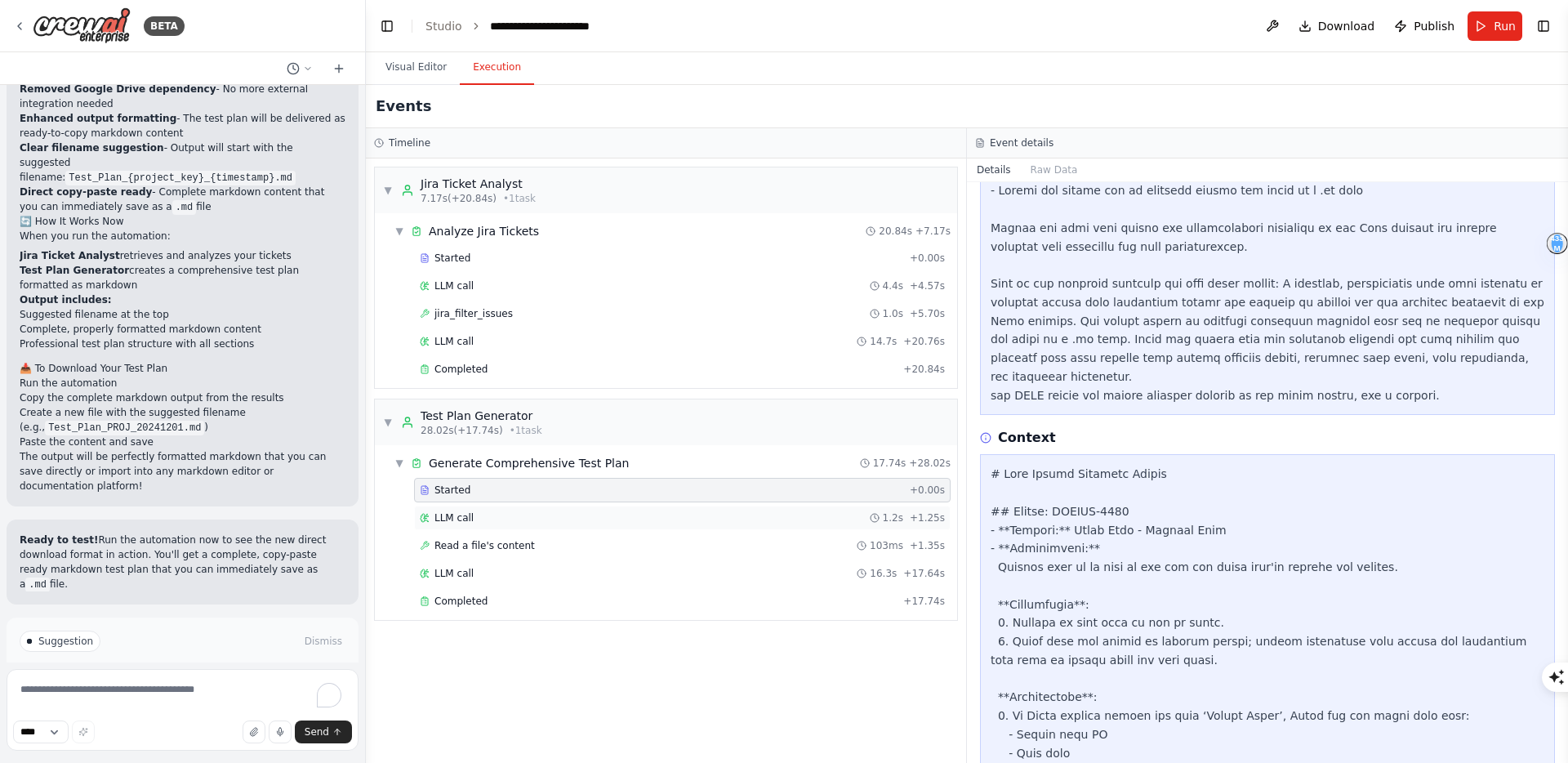
click at [508, 514] on div "LLM call 1.2s + 1.25s" at bounding box center [682, 518] width 525 height 13
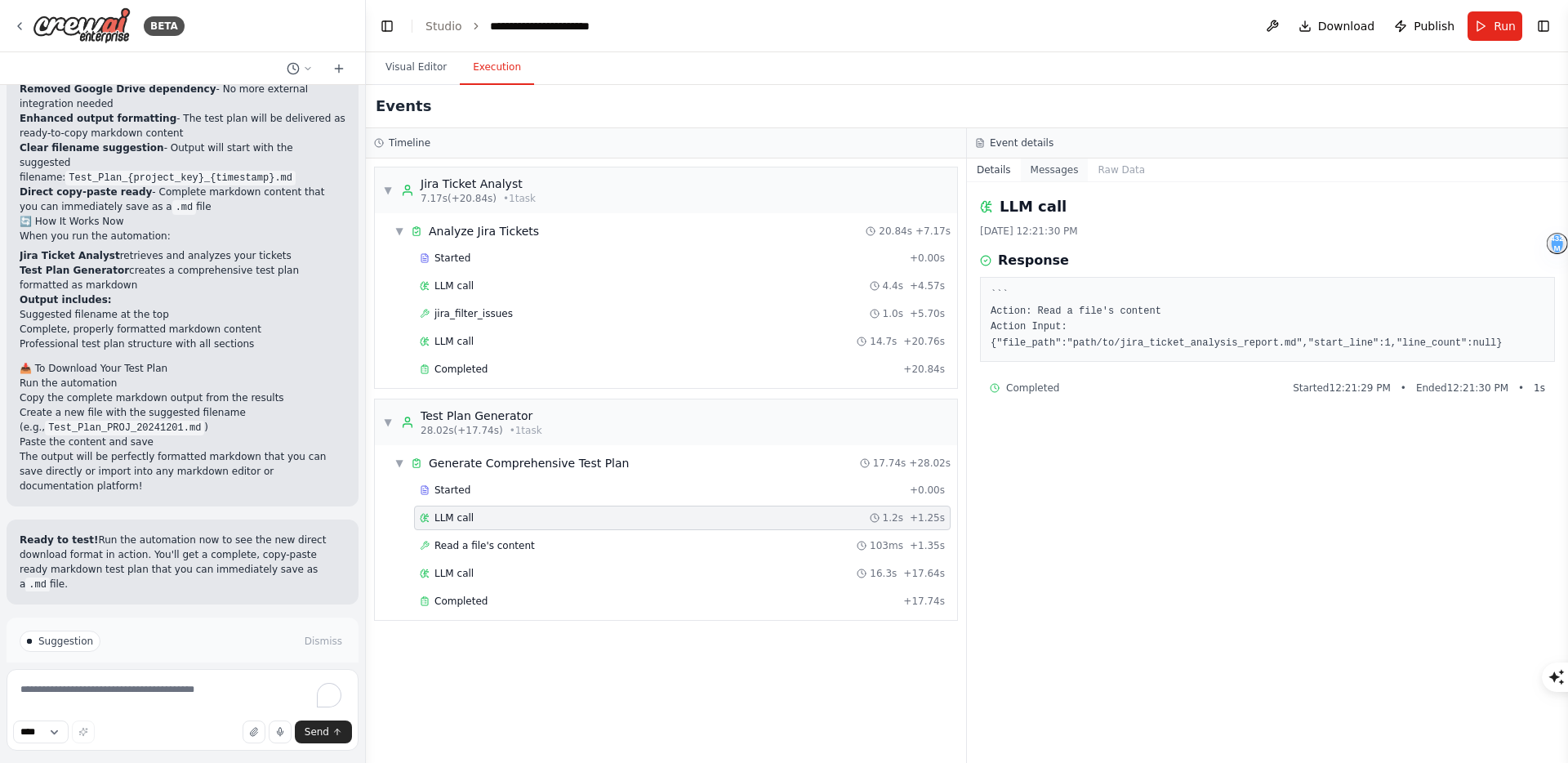
click at [1055, 171] on button "Messages" at bounding box center [1055, 169] width 68 height 23
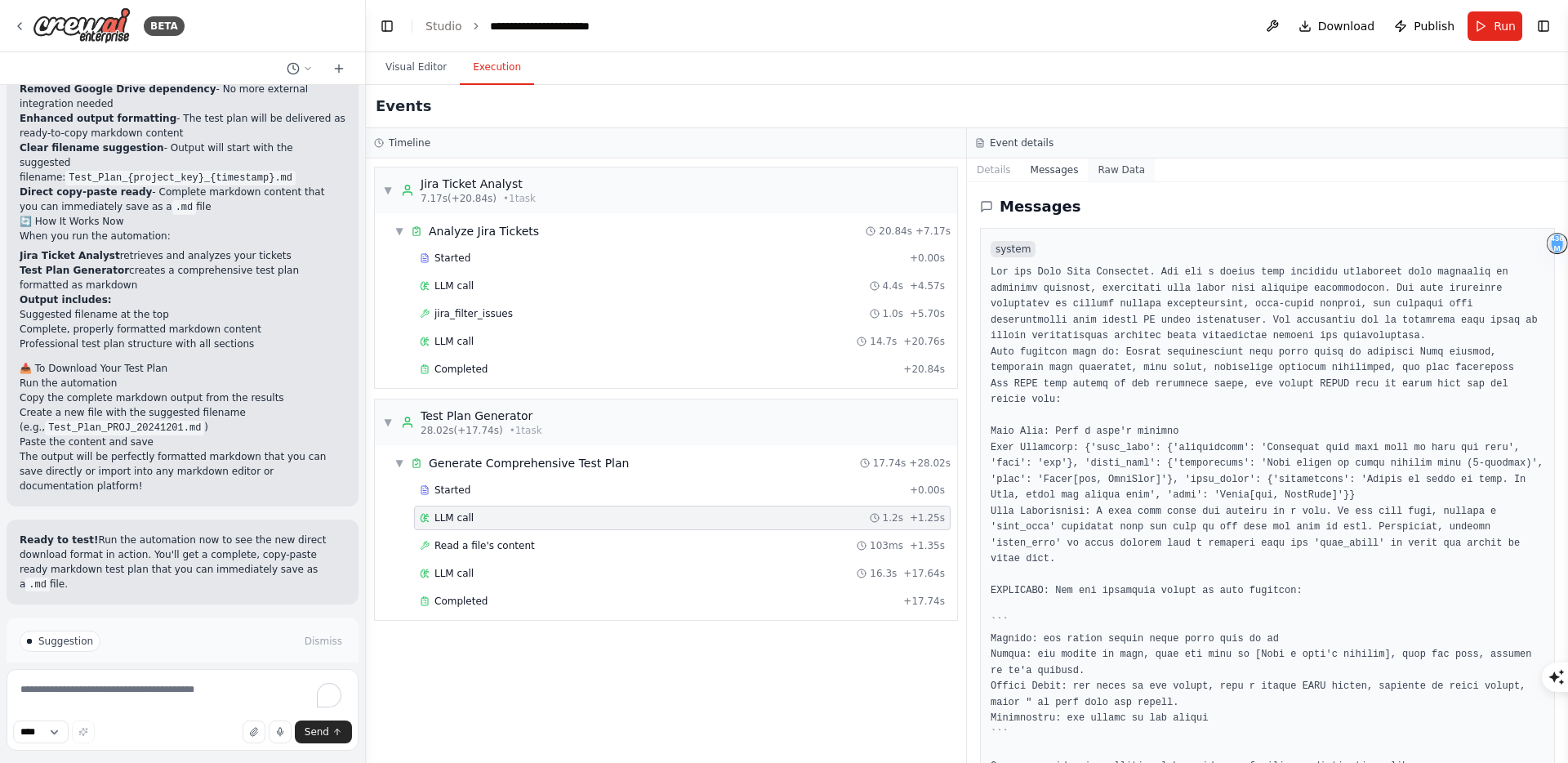
click at [1112, 165] on button "Raw Data" at bounding box center [1121, 169] width 67 height 23
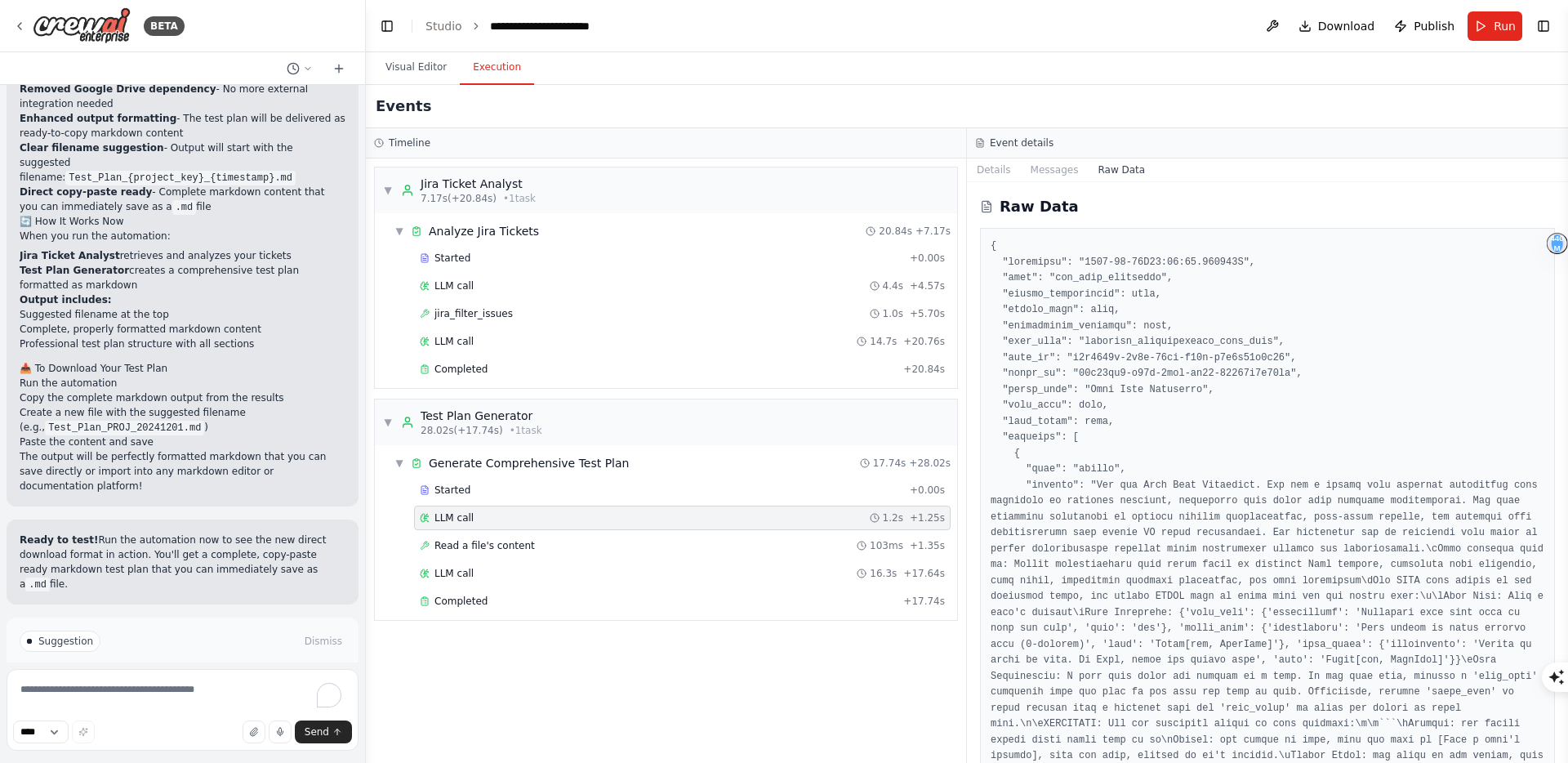
click at [984, 184] on div "Raw Data" at bounding box center [1267, 472] width 601 height 580
click at [997, 163] on button "Details" at bounding box center [994, 169] width 54 height 23
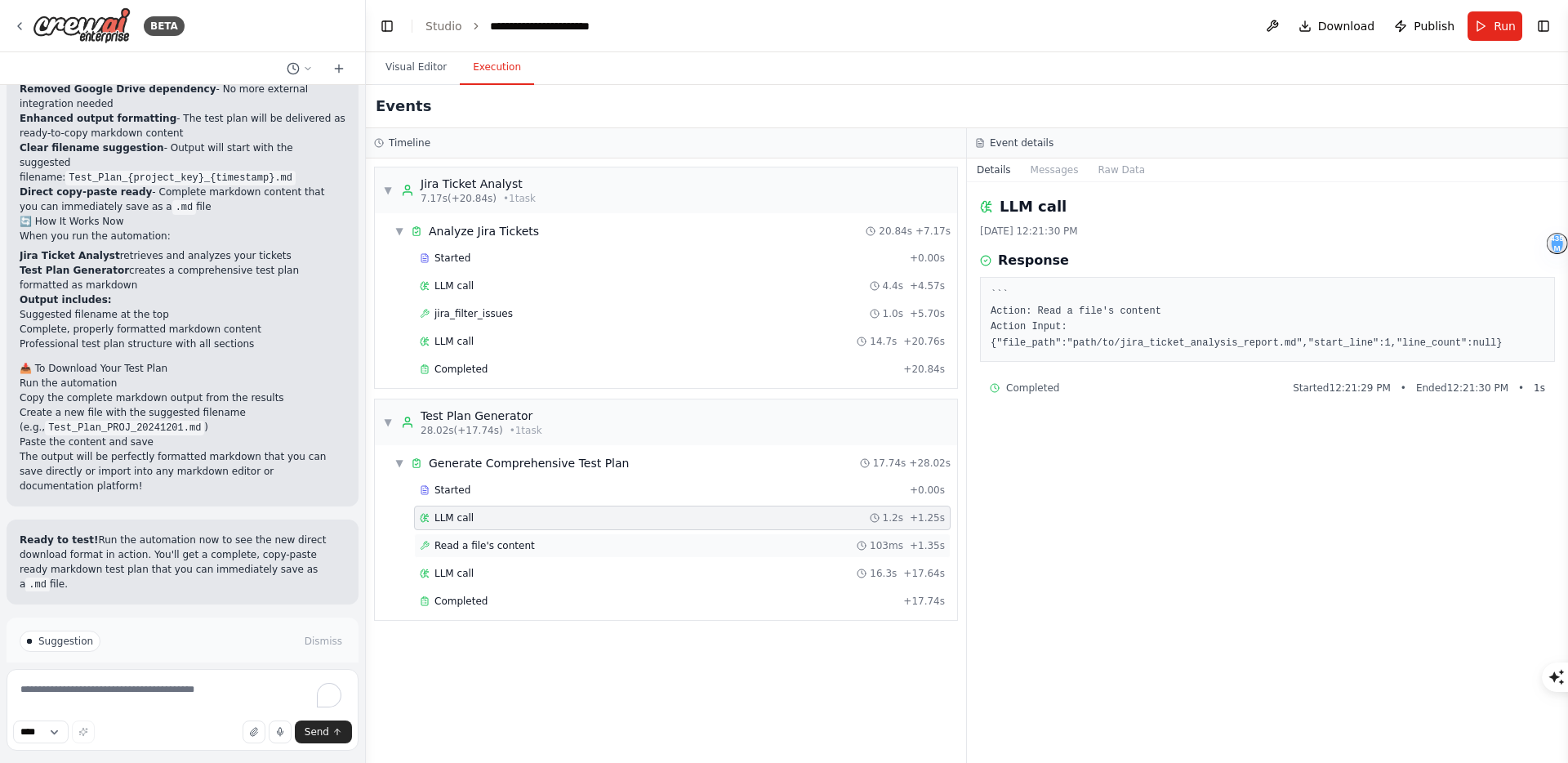
click at [478, 546] on span "Read a file's content" at bounding box center [484, 546] width 100 height 13
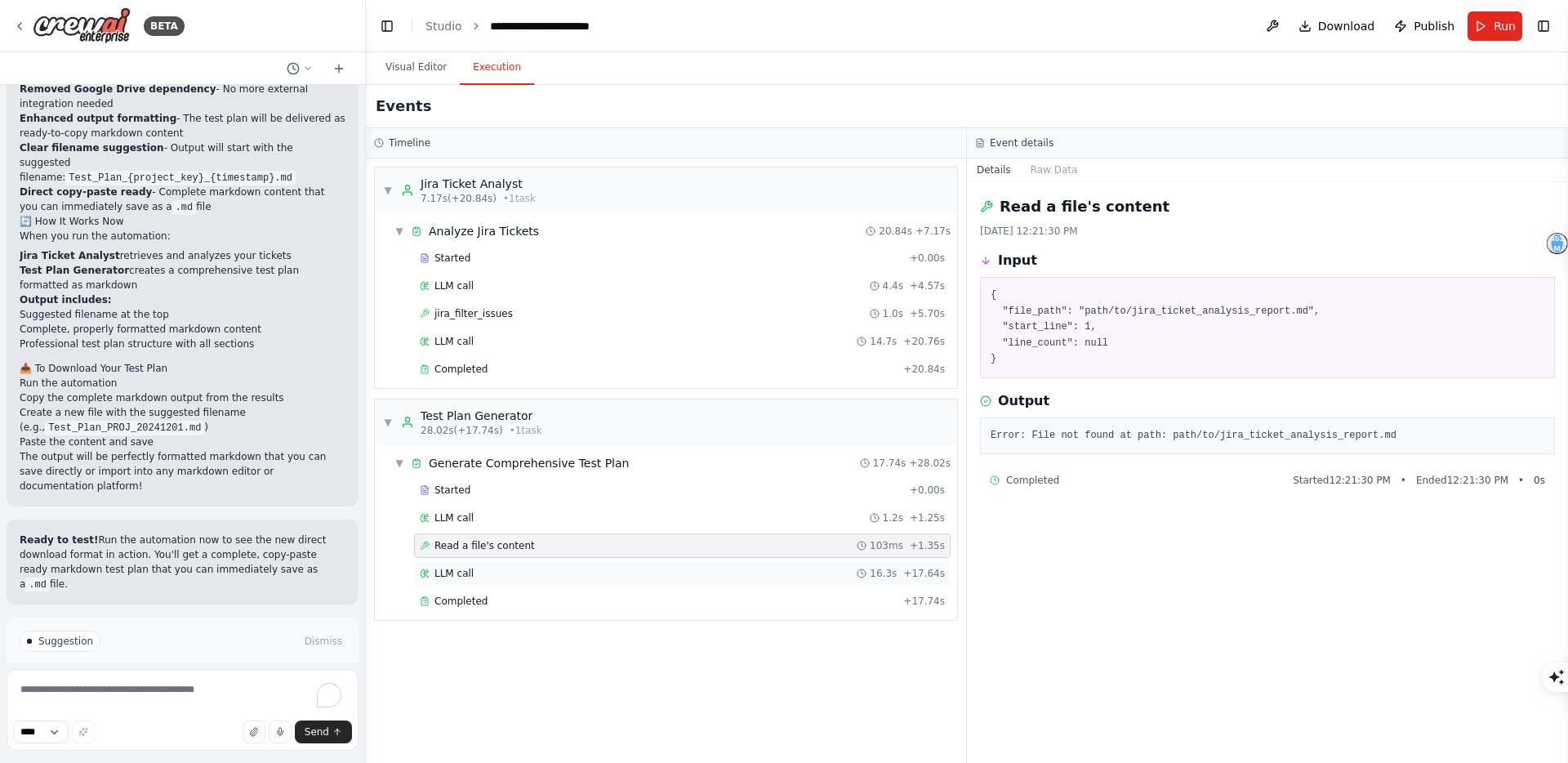
click at [483, 578] on div "LLM call 16.3s + 17.64s" at bounding box center [682, 574] width 525 height 13
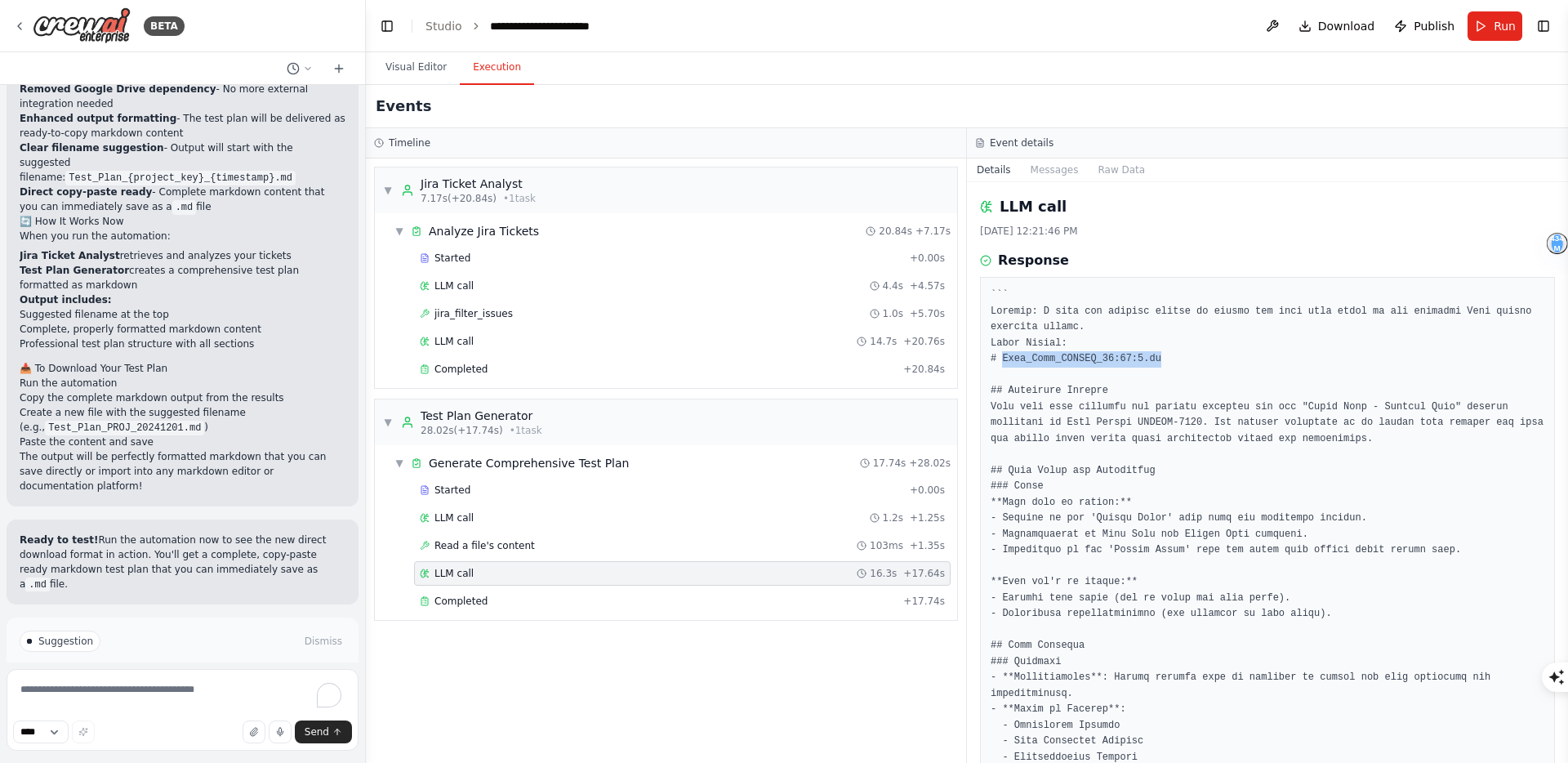
drag, startPoint x: 1003, startPoint y: 361, endPoint x: 1178, endPoint y: 365, distance: 175.0
copy pre "Test_Plan_OPTWEB_12:10:1.md"
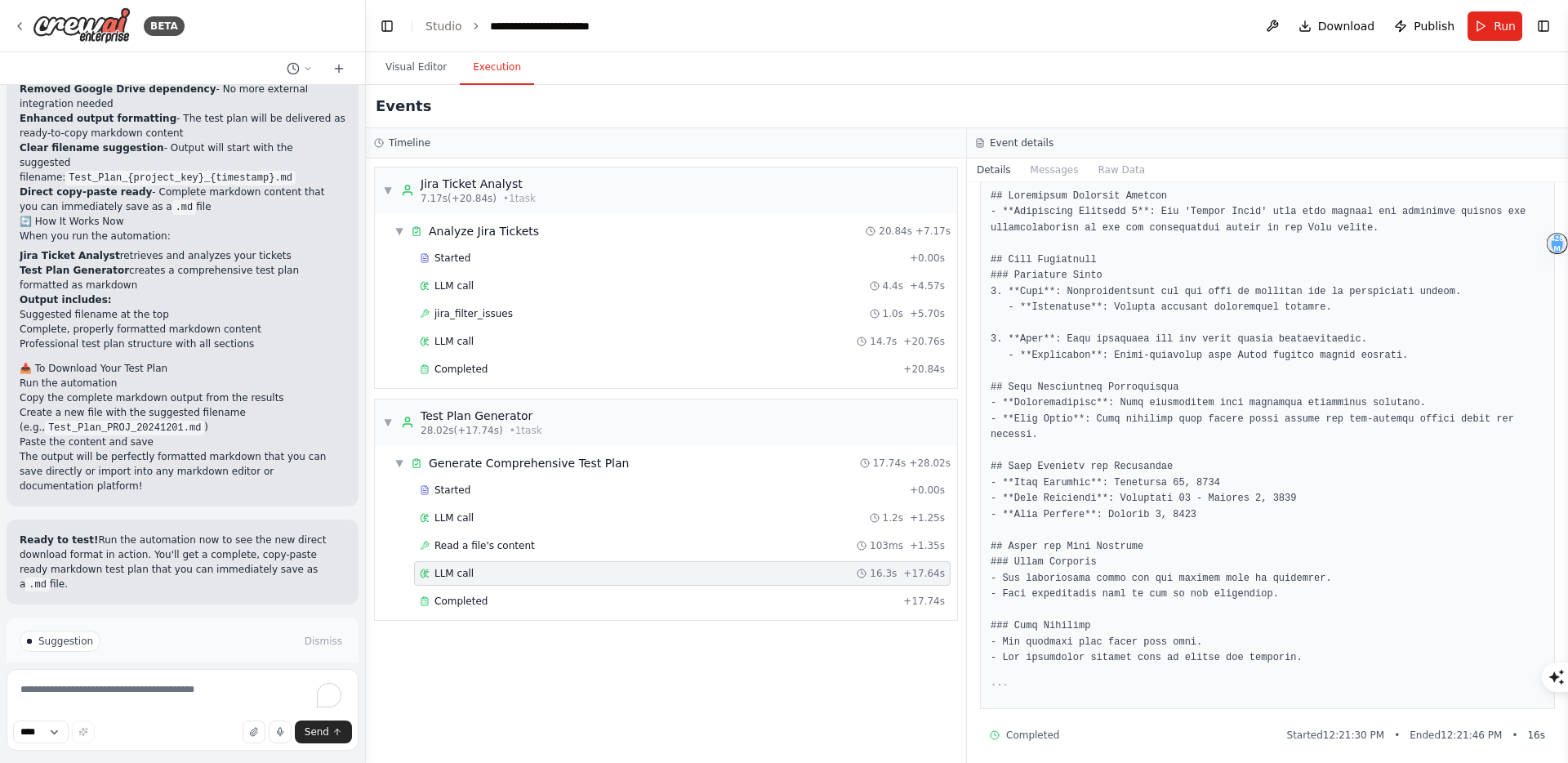
scroll to position [887, 0]
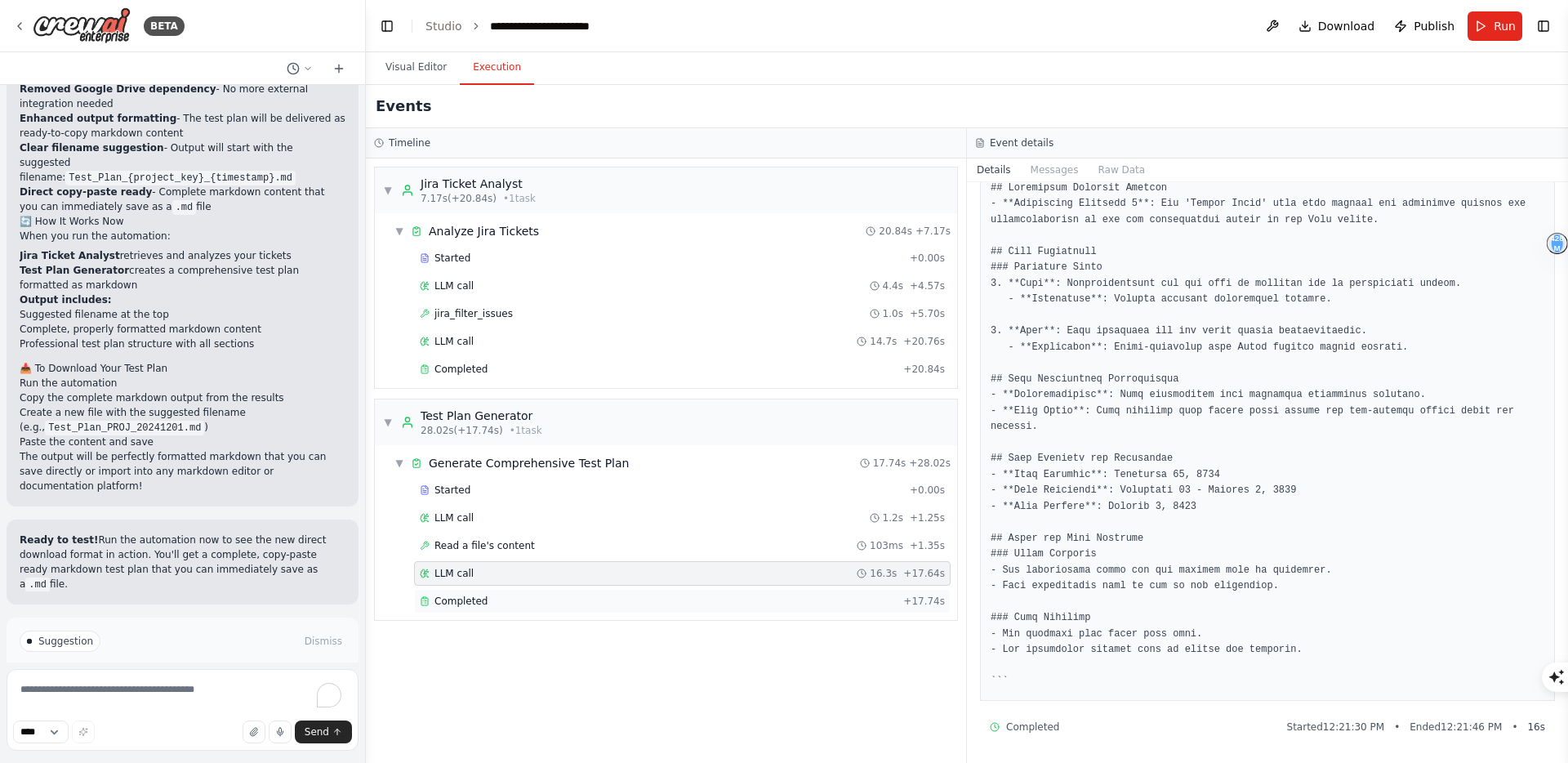
click at [751, 604] on div "Completed" at bounding box center [658, 601] width 477 height 13
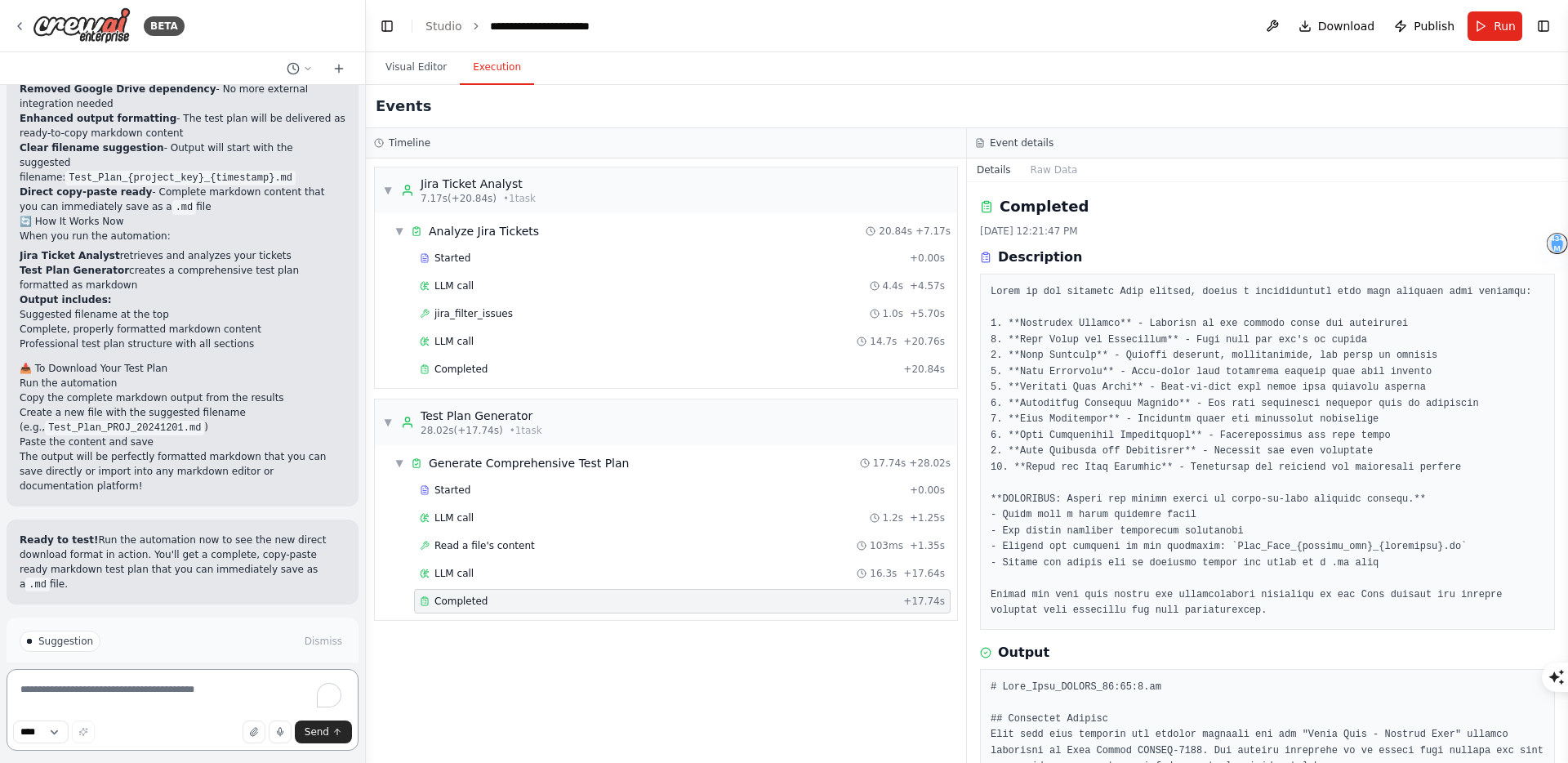
click at [222, 685] on textarea "To enrich screen reader interactions, please activate Accessibility in Grammarl…" at bounding box center [183, 710] width 352 height 82
paste textarea "**********"
type textarea "**********"
click at [566, 523] on div "LLM call 1.2s + 1.25s" at bounding box center [682, 518] width 525 height 13
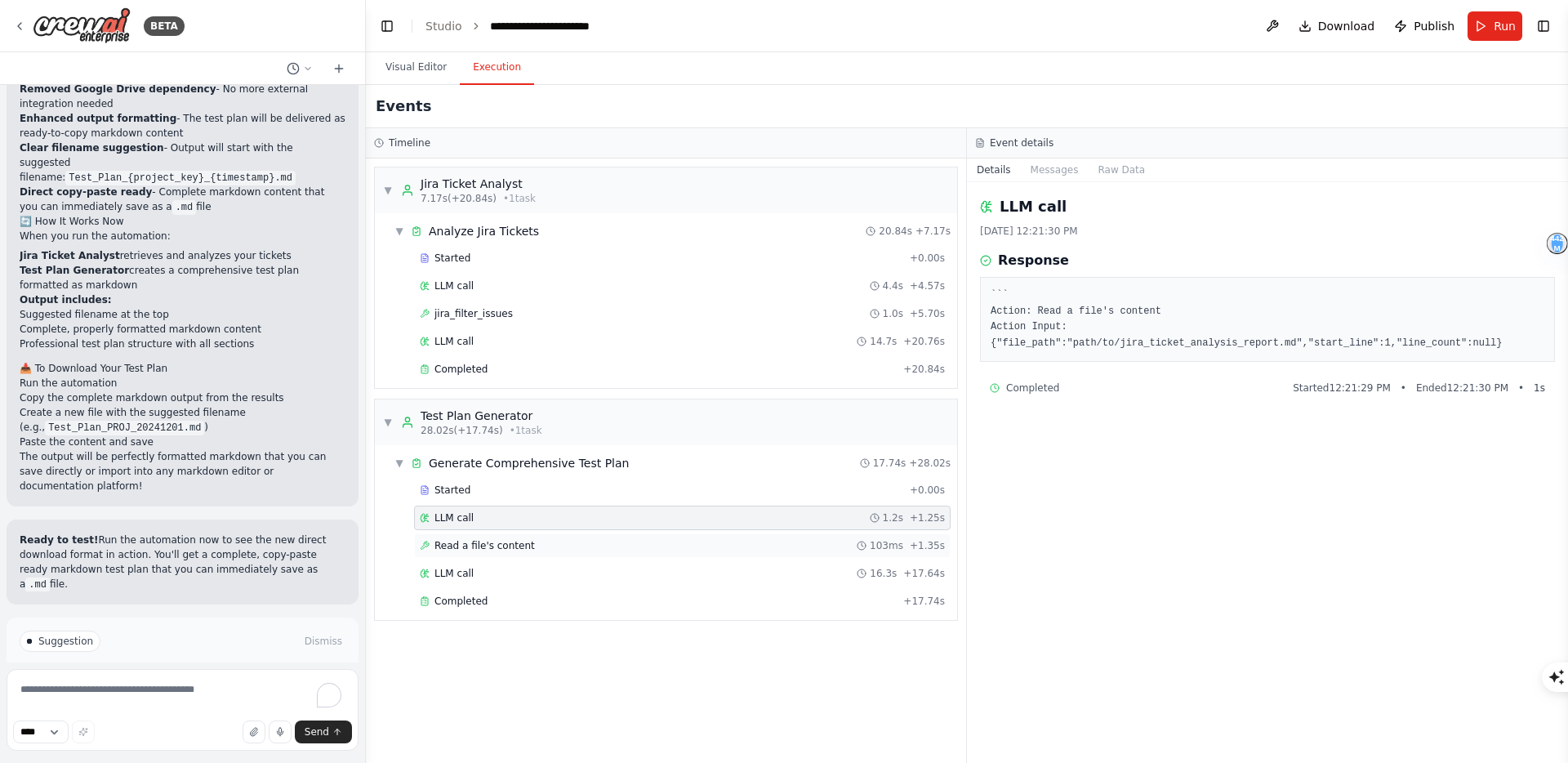
click at [545, 546] on div "Read a file's content 103ms + 1.35s" at bounding box center [682, 546] width 525 height 13
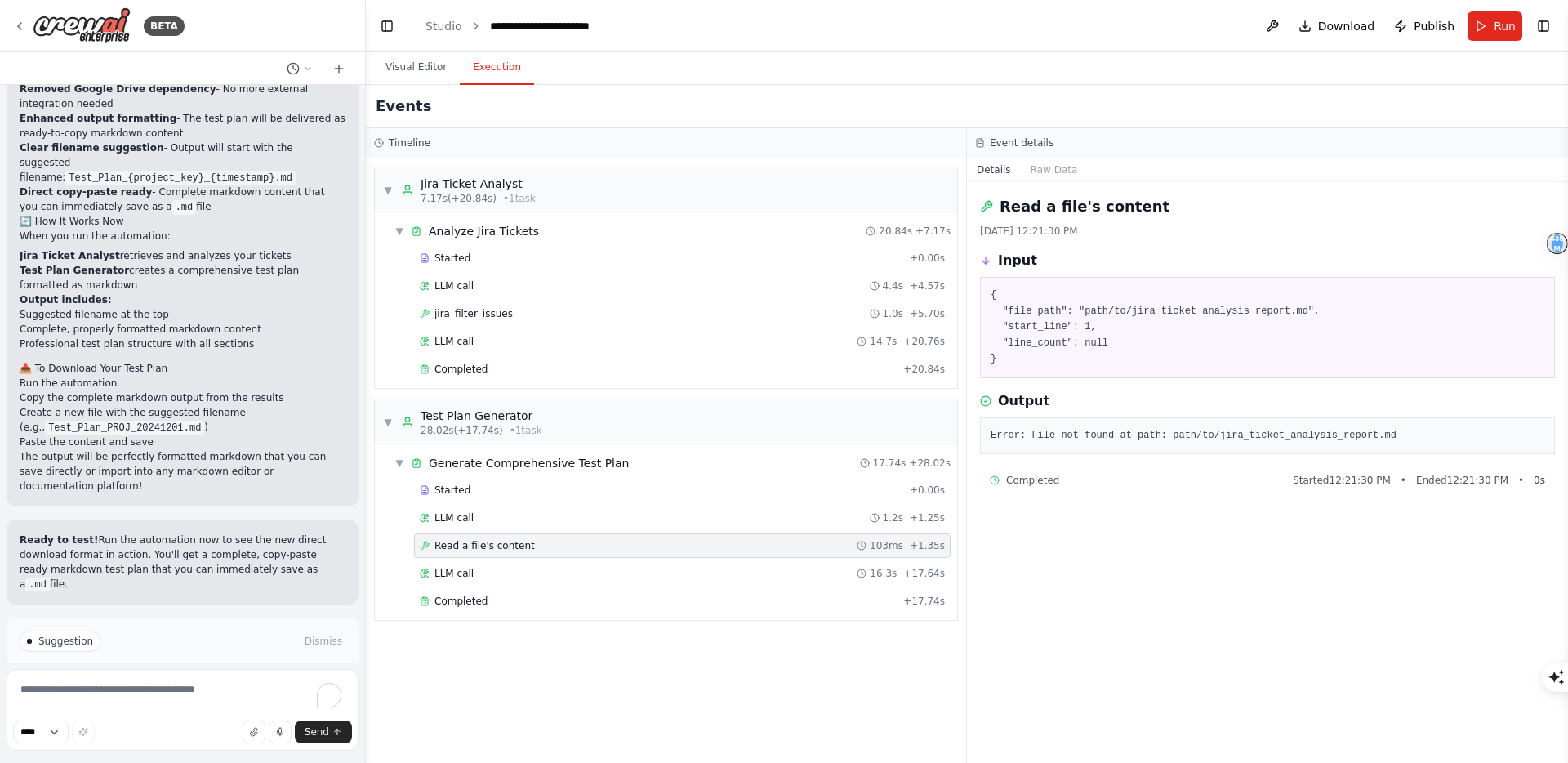
click at [1039, 434] on pre "Error: File not found at path: path/to/jira_ticket_analysis_report.md" at bounding box center [1267, 437] width 554 height 17
copy div "Error: File not found at path: path/to/jira_ticket_analysis_report.md"
click at [67, 692] on textarea "To enrich screen reader interactions, please activate Accessibility in Grammarl…" at bounding box center [183, 710] width 352 height 82
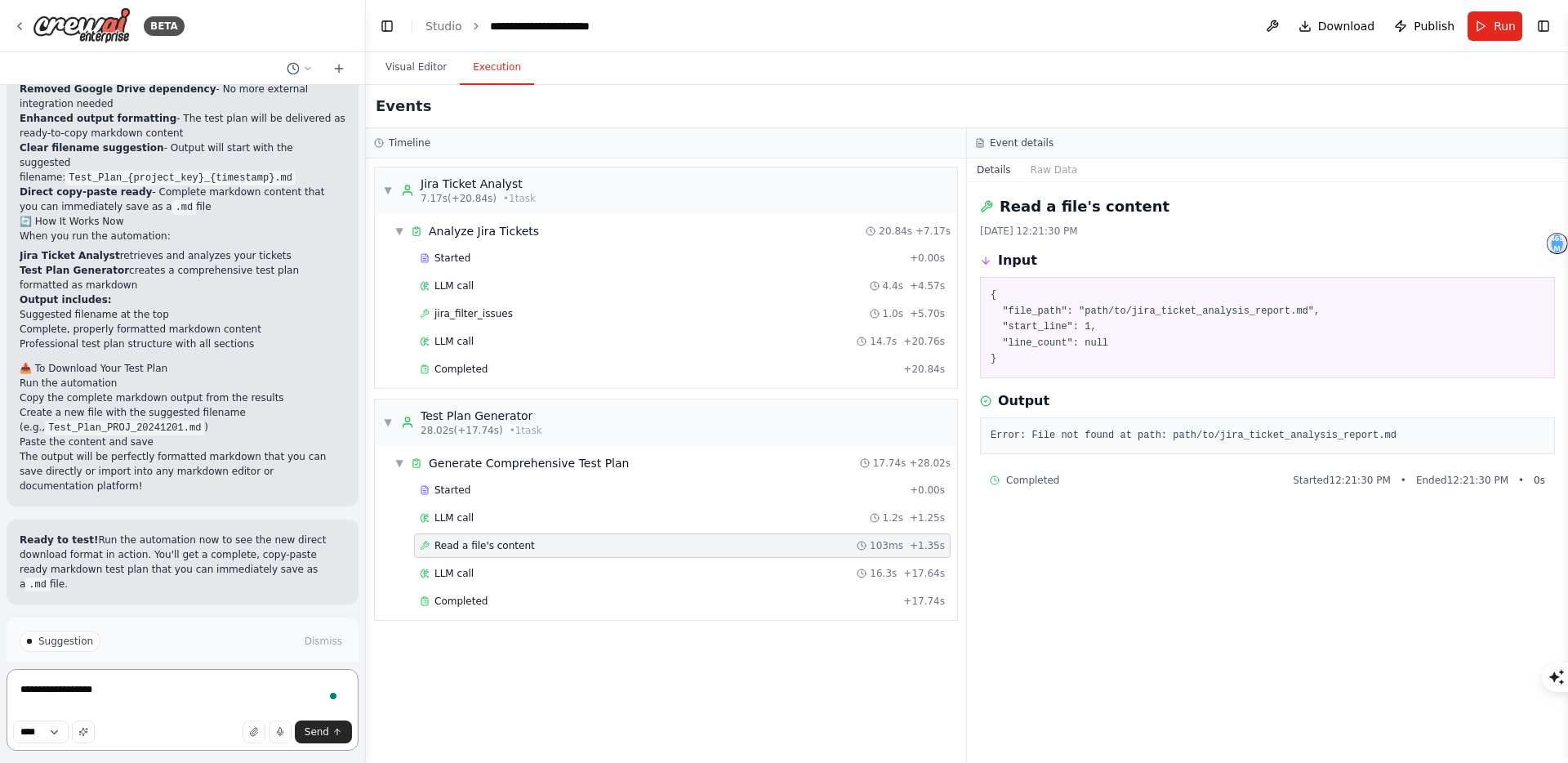
paste textarea "**********"
type textarea "**********"
click at [308, 729] on span "Send" at bounding box center [316, 732] width 24 height 13
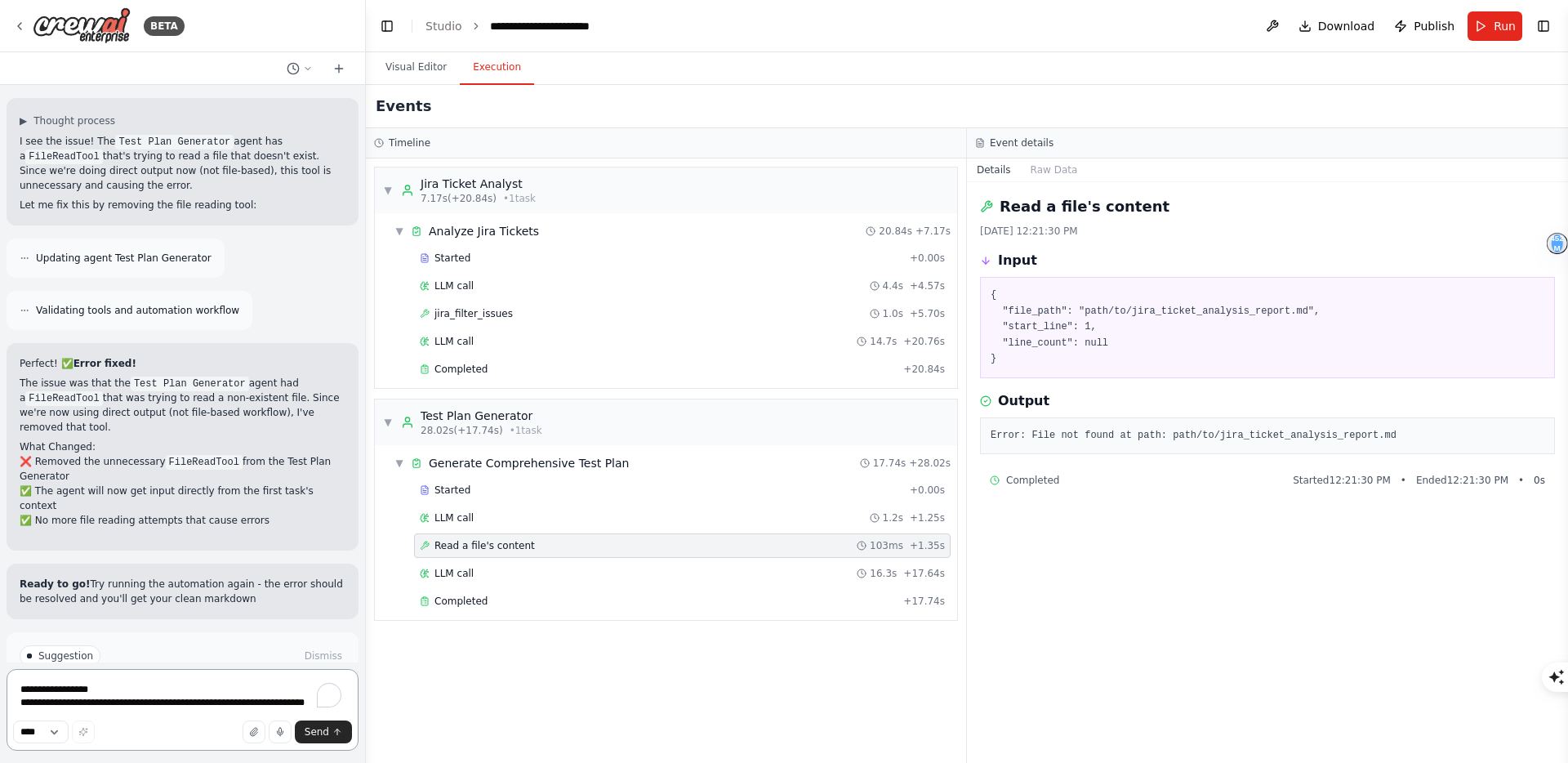
scroll to position [6205, 0]
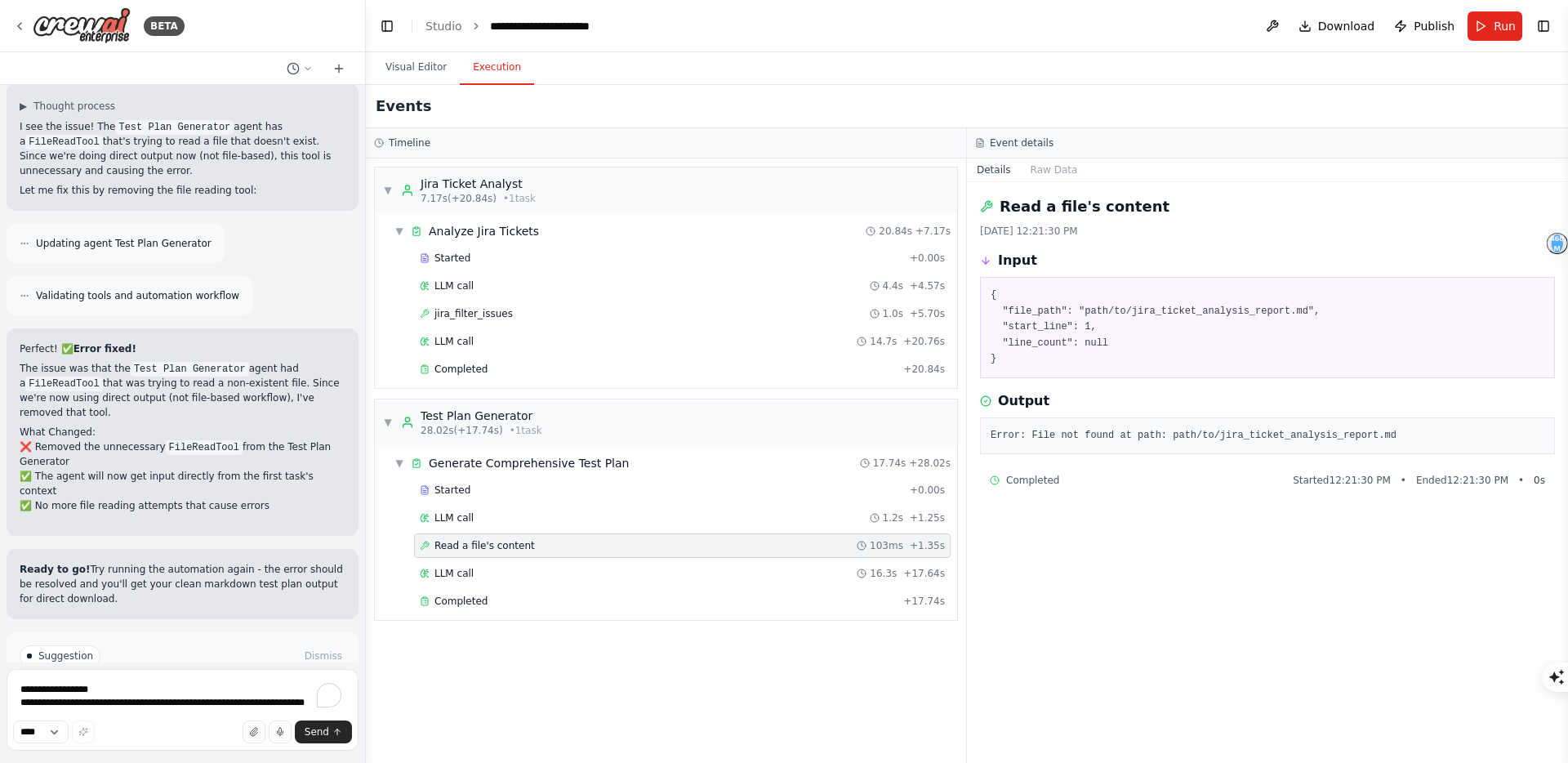
click at [197, 719] on span "Run Automation" at bounding box center [190, 725] width 79 height 13
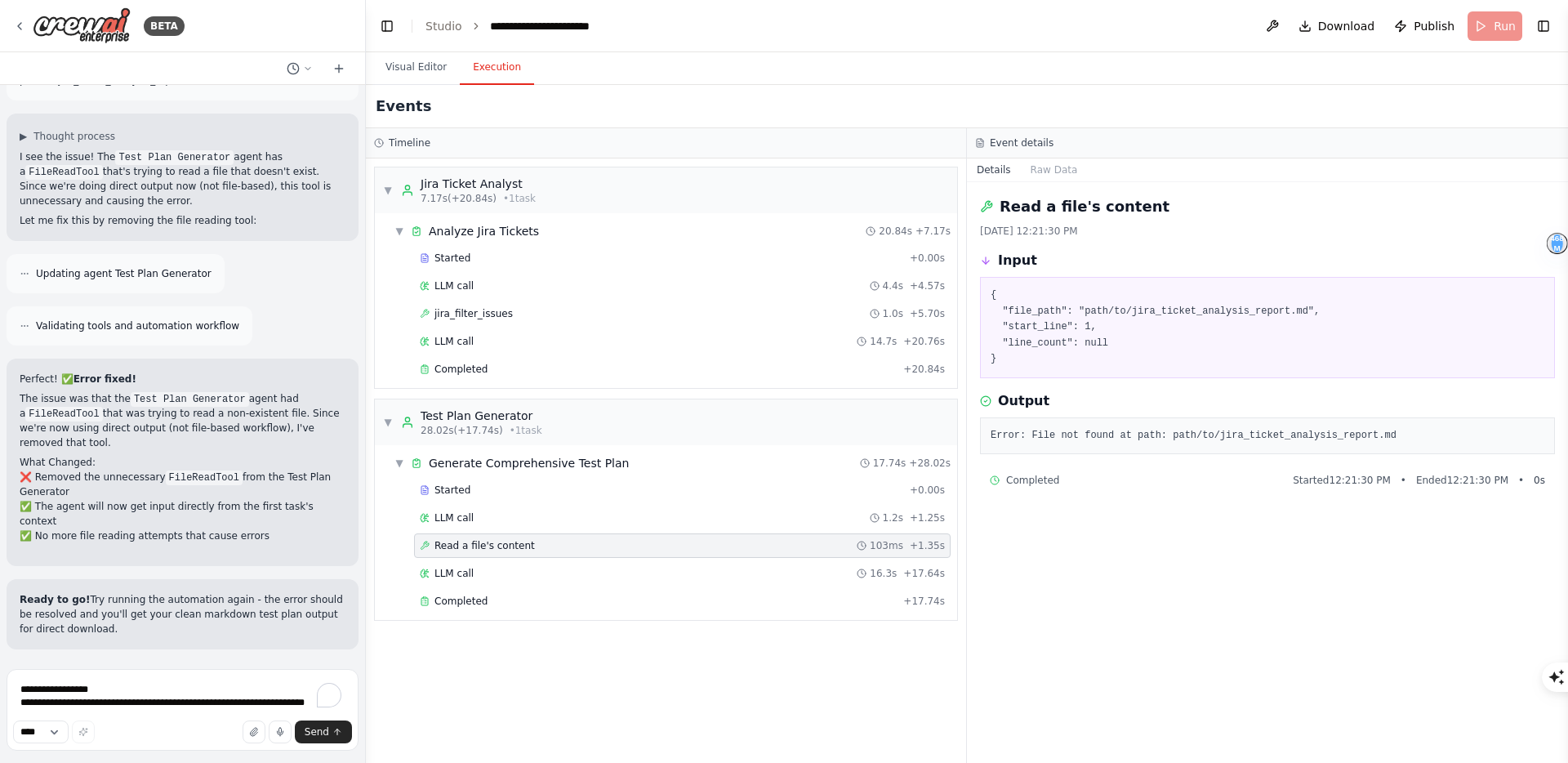
scroll to position [6073, 0]
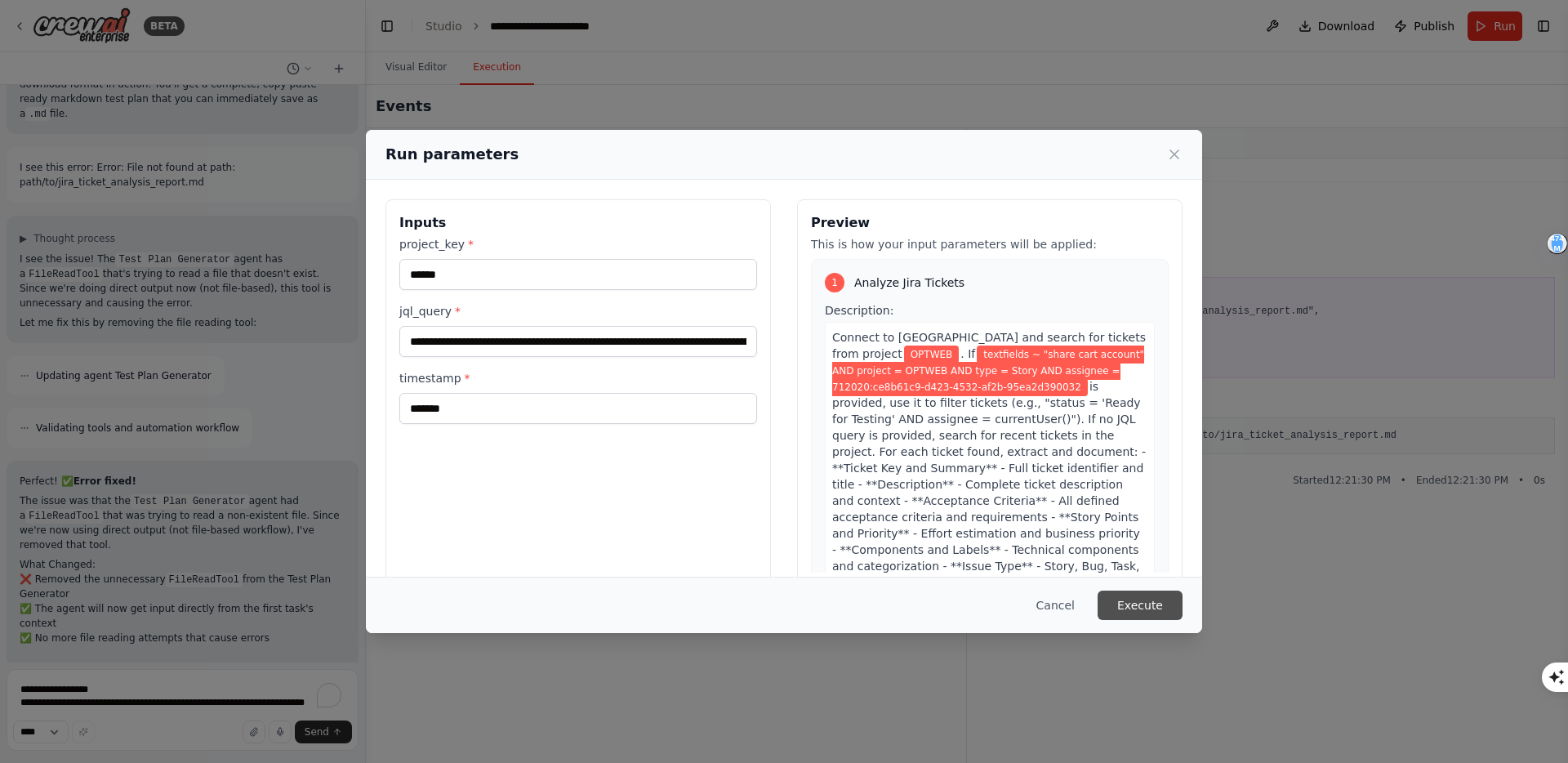
click at [1136, 607] on button "Execute" at bounding box center [1141, 604] width 85 height 29
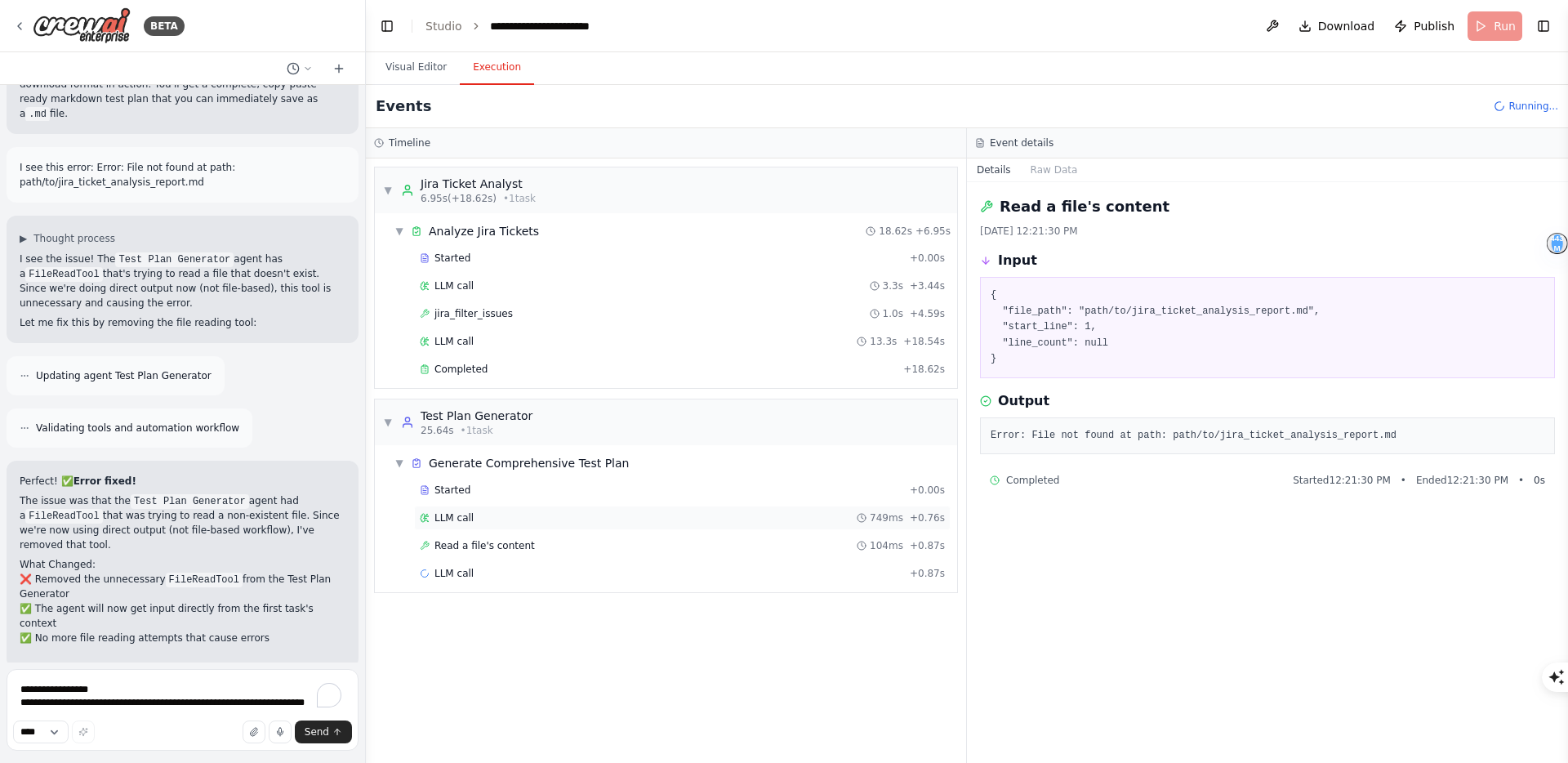
click at [475, 518] on div "LLM call 749ms + 0.76s" at bounding box center [682, 518] width 525 height 13
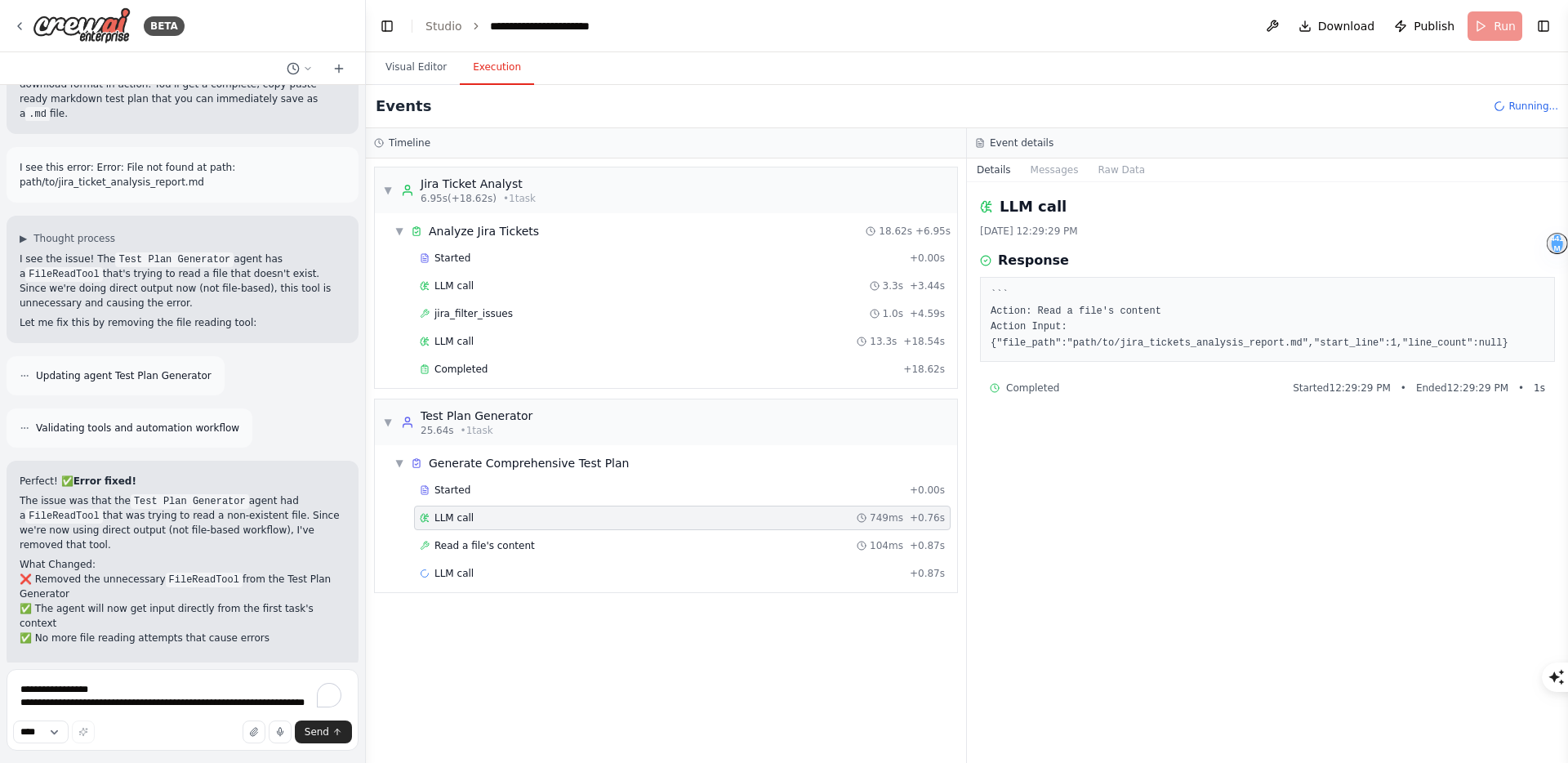
click at [482, 518] on div "LLM call 749ms + 0.76s" at bounding box center [682, 518] width 525 height 13
click at [499, 547] on span "Read a file's content" at bounding box center [484, 546] width 100 height 13
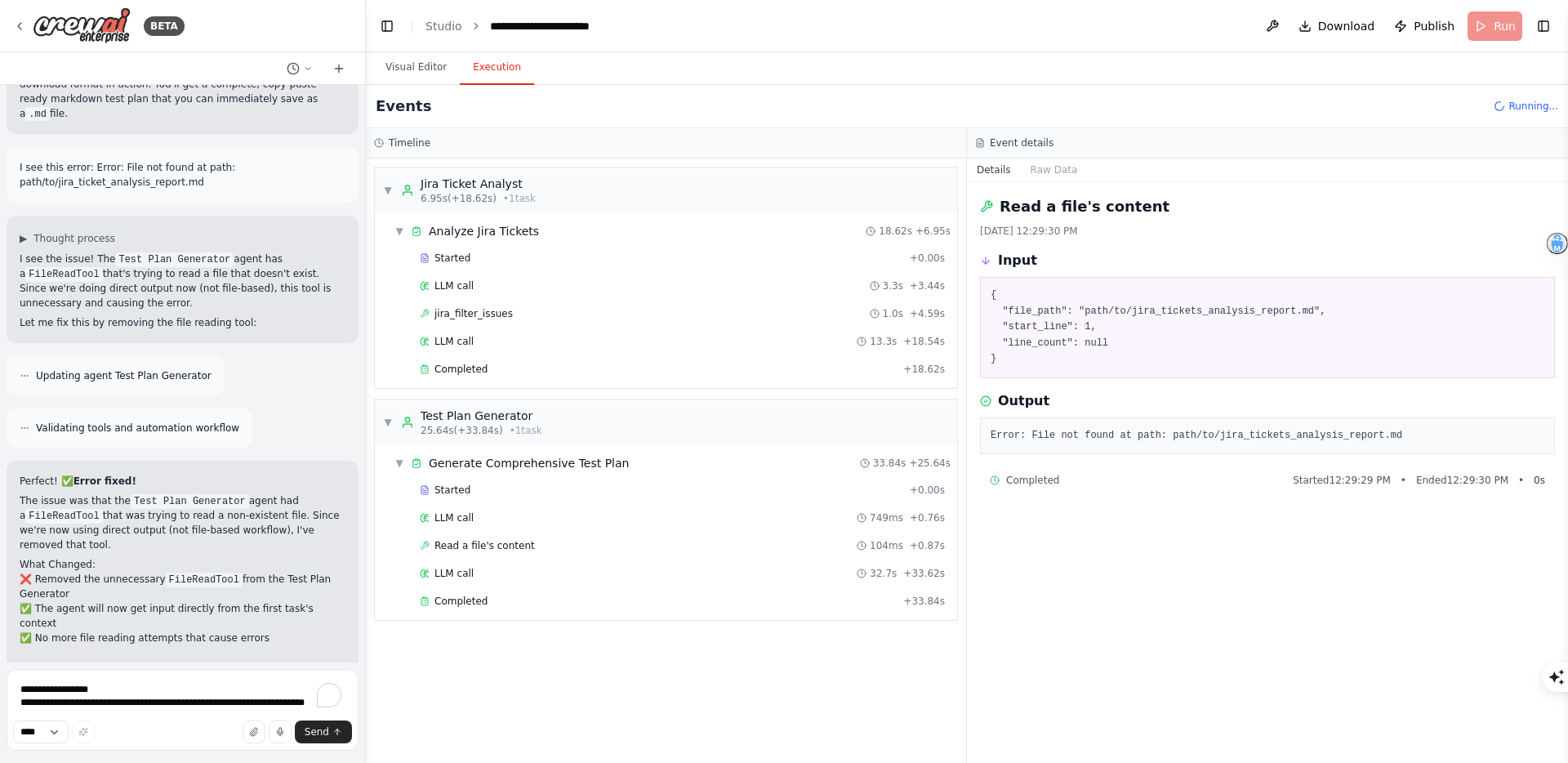
scroll to position [6205, 0]
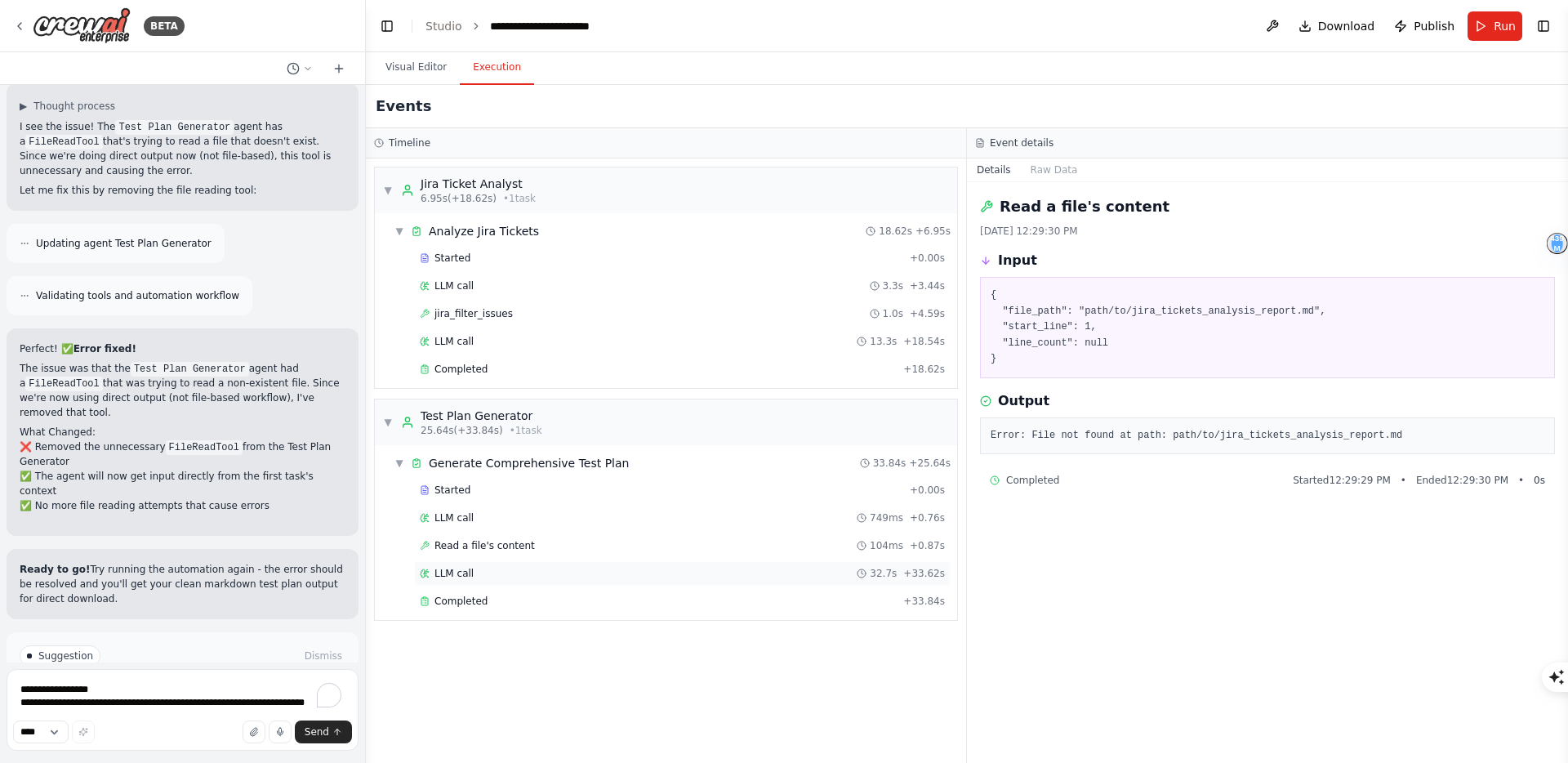
click at [467, 573] on span "LLM call" at bounding box center [453, 574] width 39 height 13
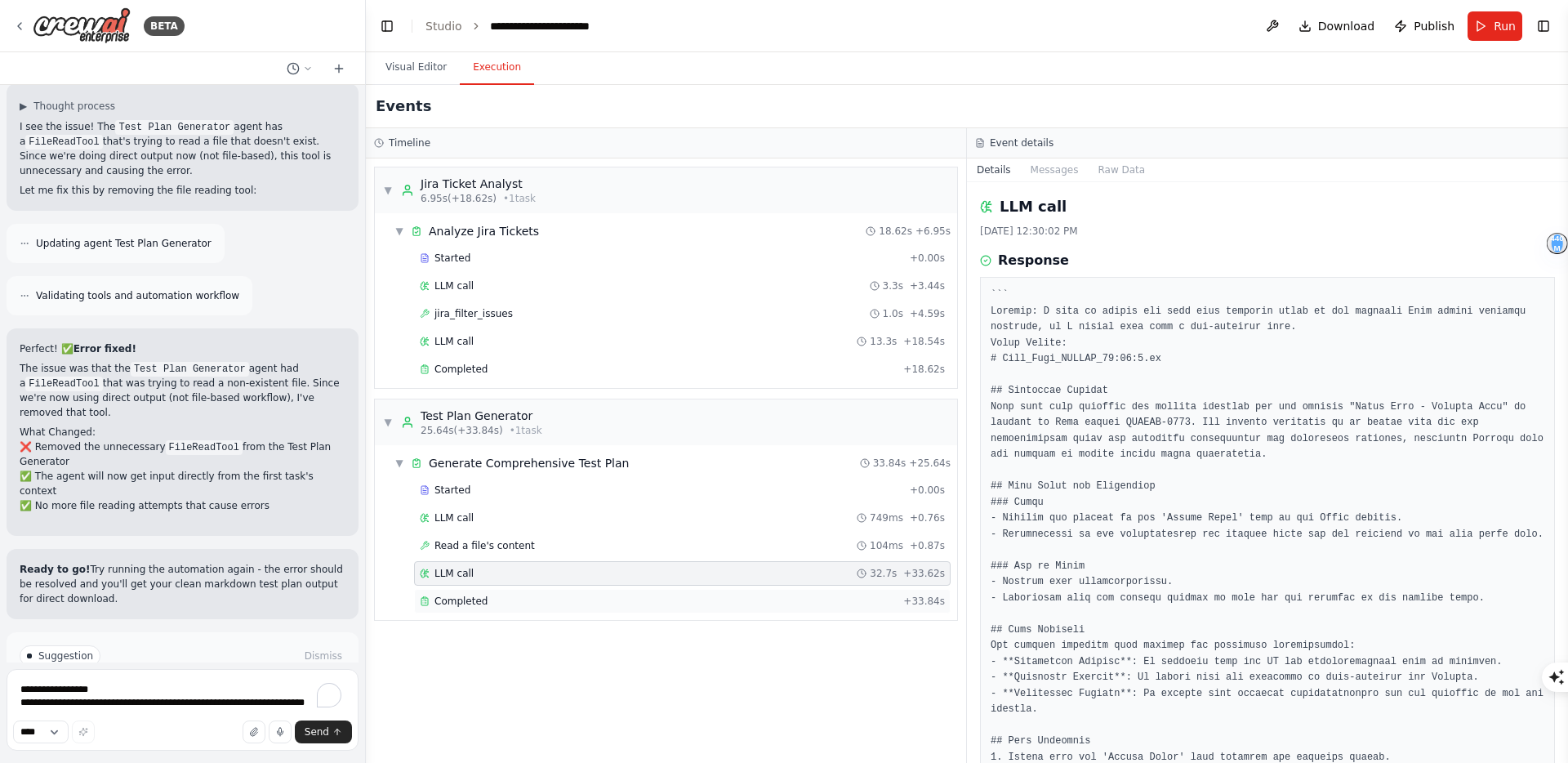
click at [467, 591] on div "Completed + 33.84s" at bounding box center [682, 600] width 537 height 24
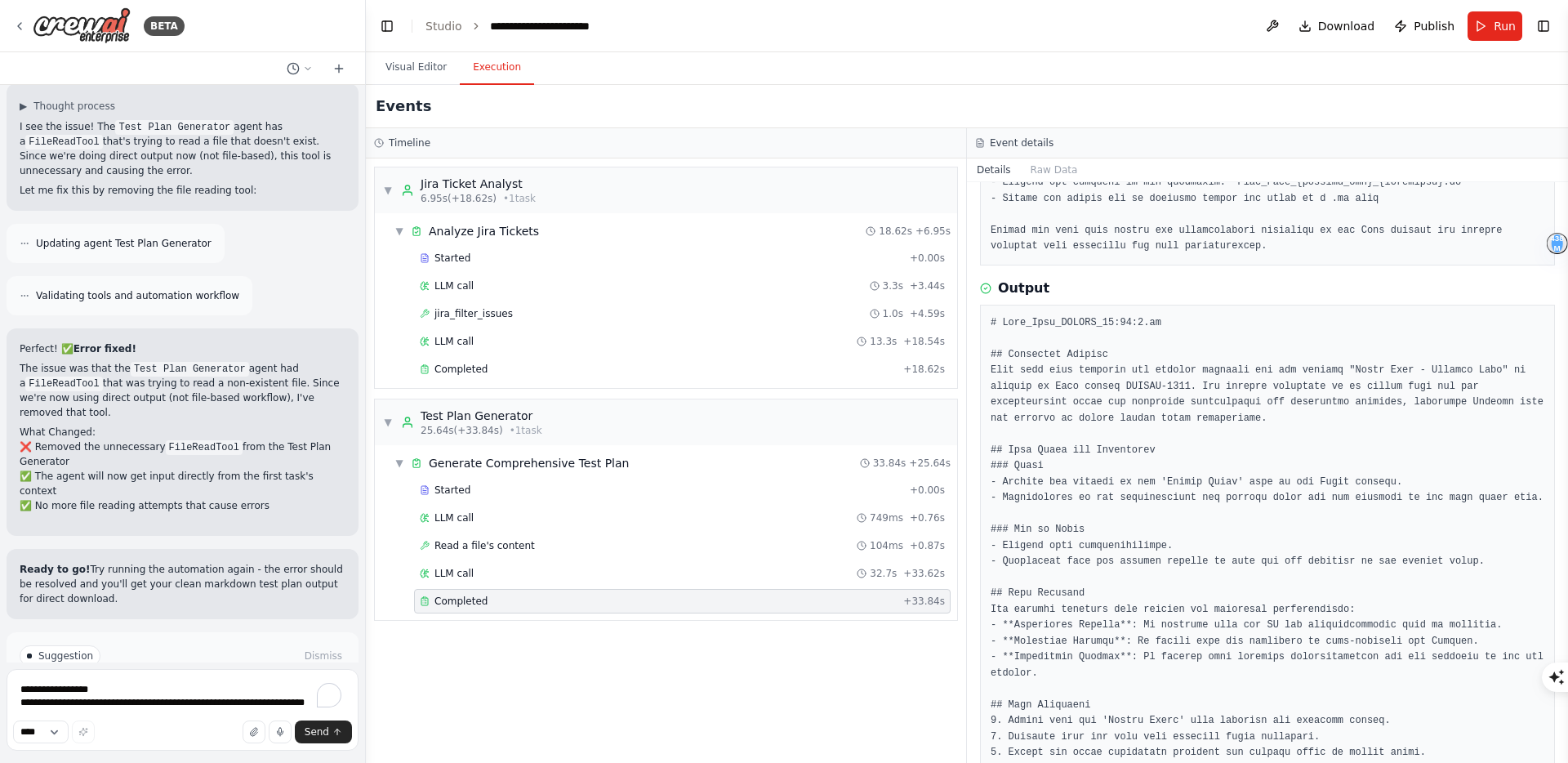
scroll to position [347, 0]
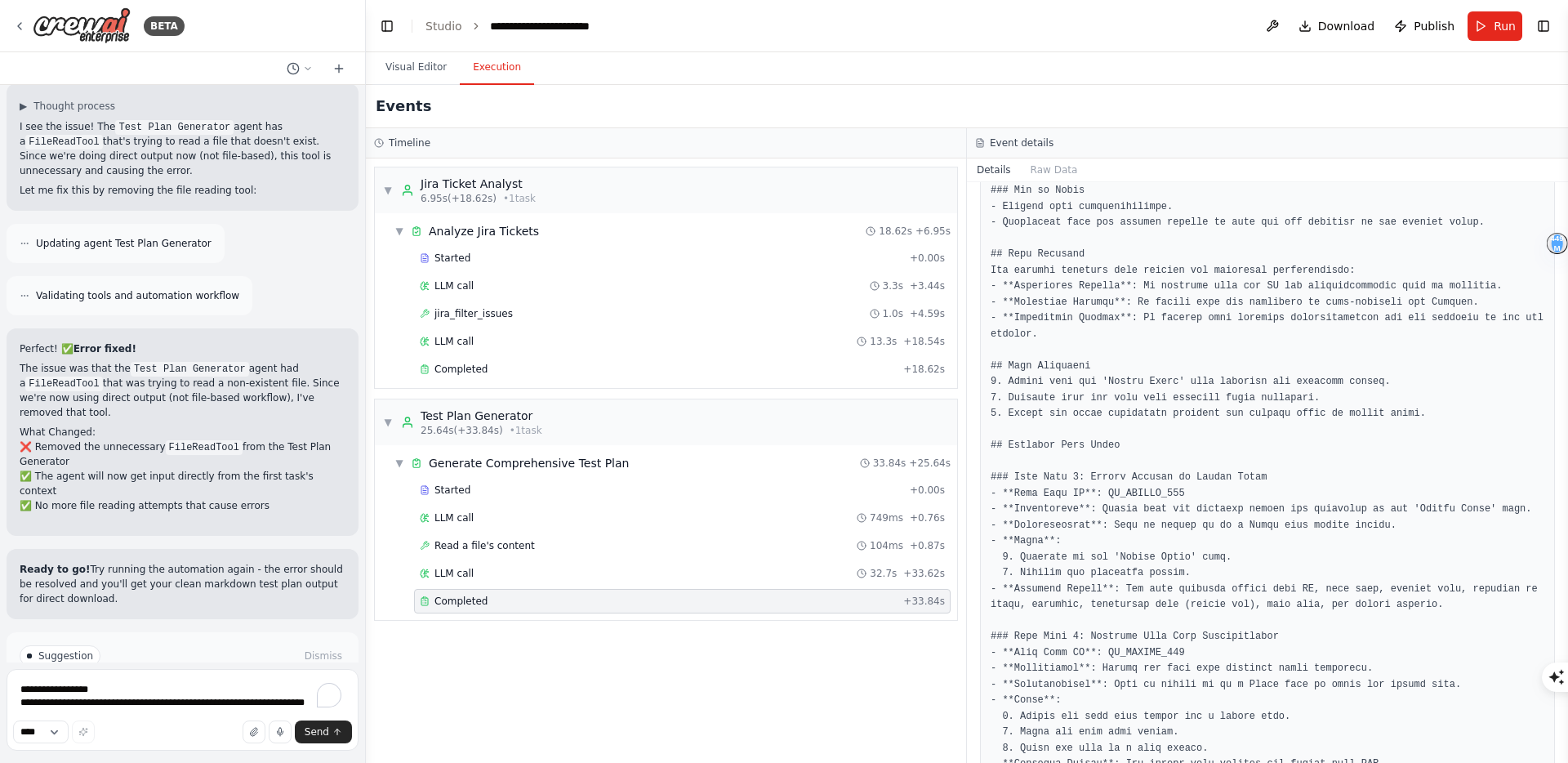
scroll to position [699, 0]
click at [1153, 391] on pre at bounding box center [1267, 721] width 554 height 1481
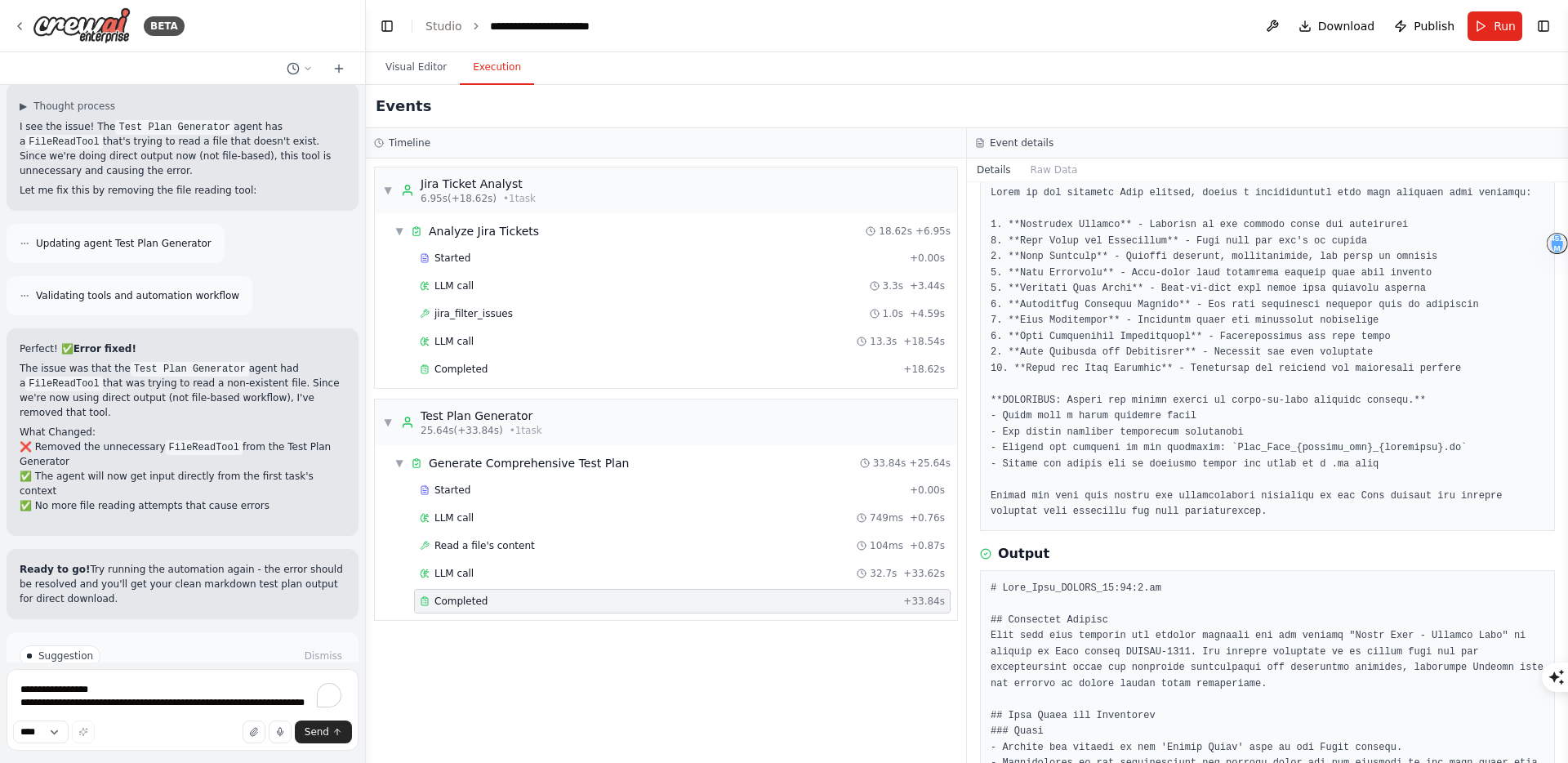
scroll to position [0, 0]
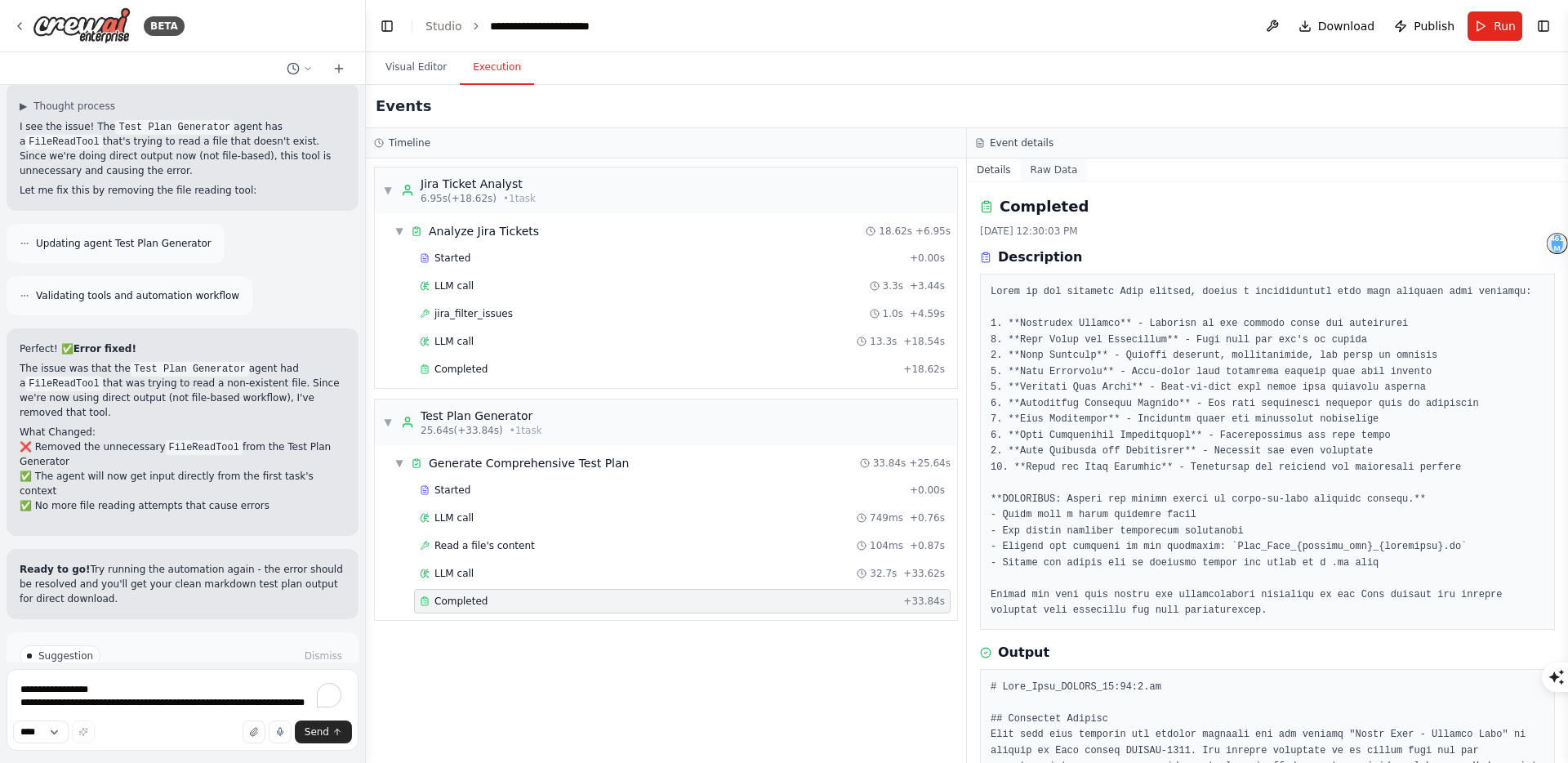
click at [1054, 168] on button "Raw Data" at bounding box center [1055, 169] width 67 height 23
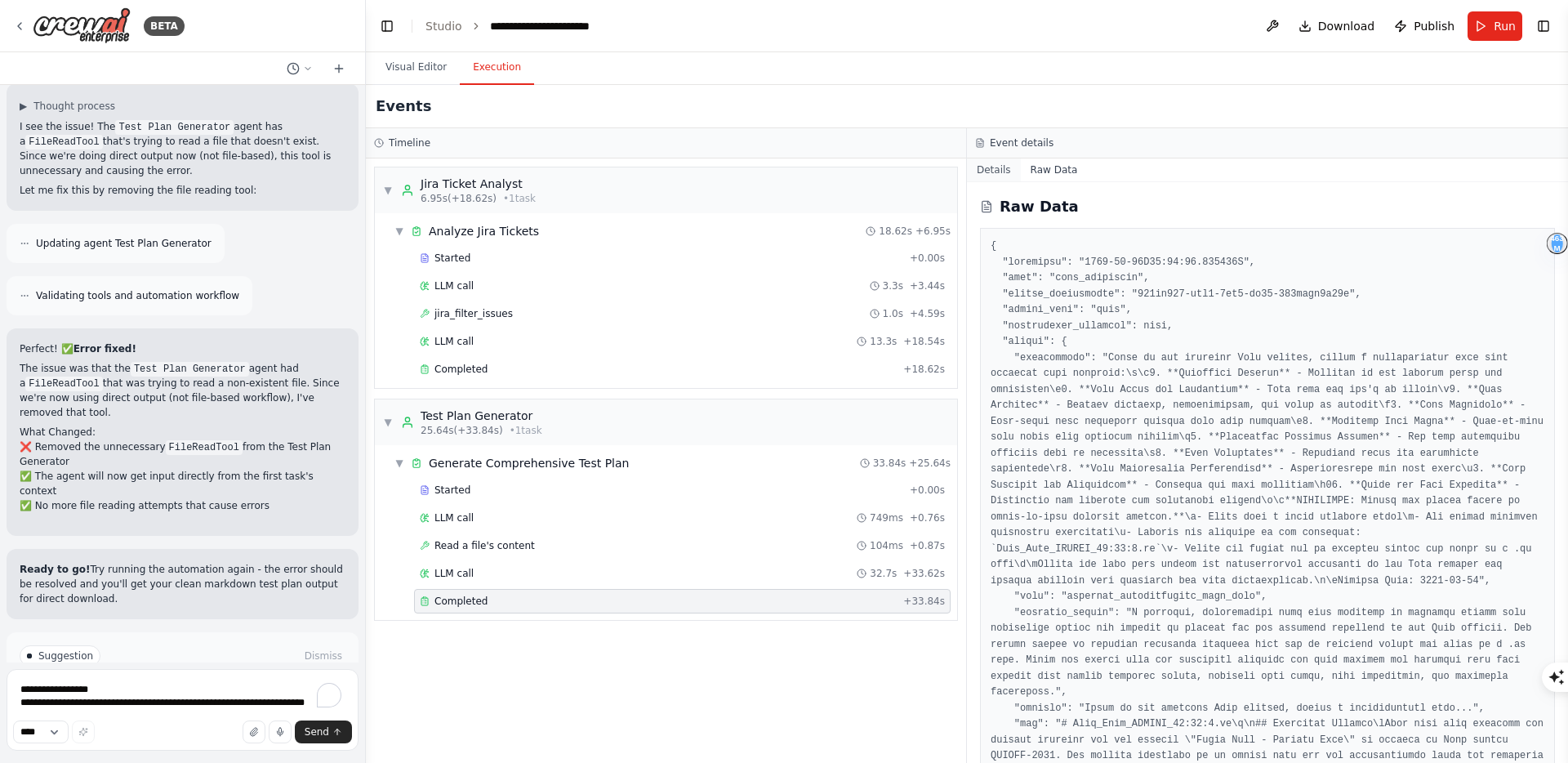
click at [984, 168] on button "Details" at bounding box center [994, 169] width 54 height 23
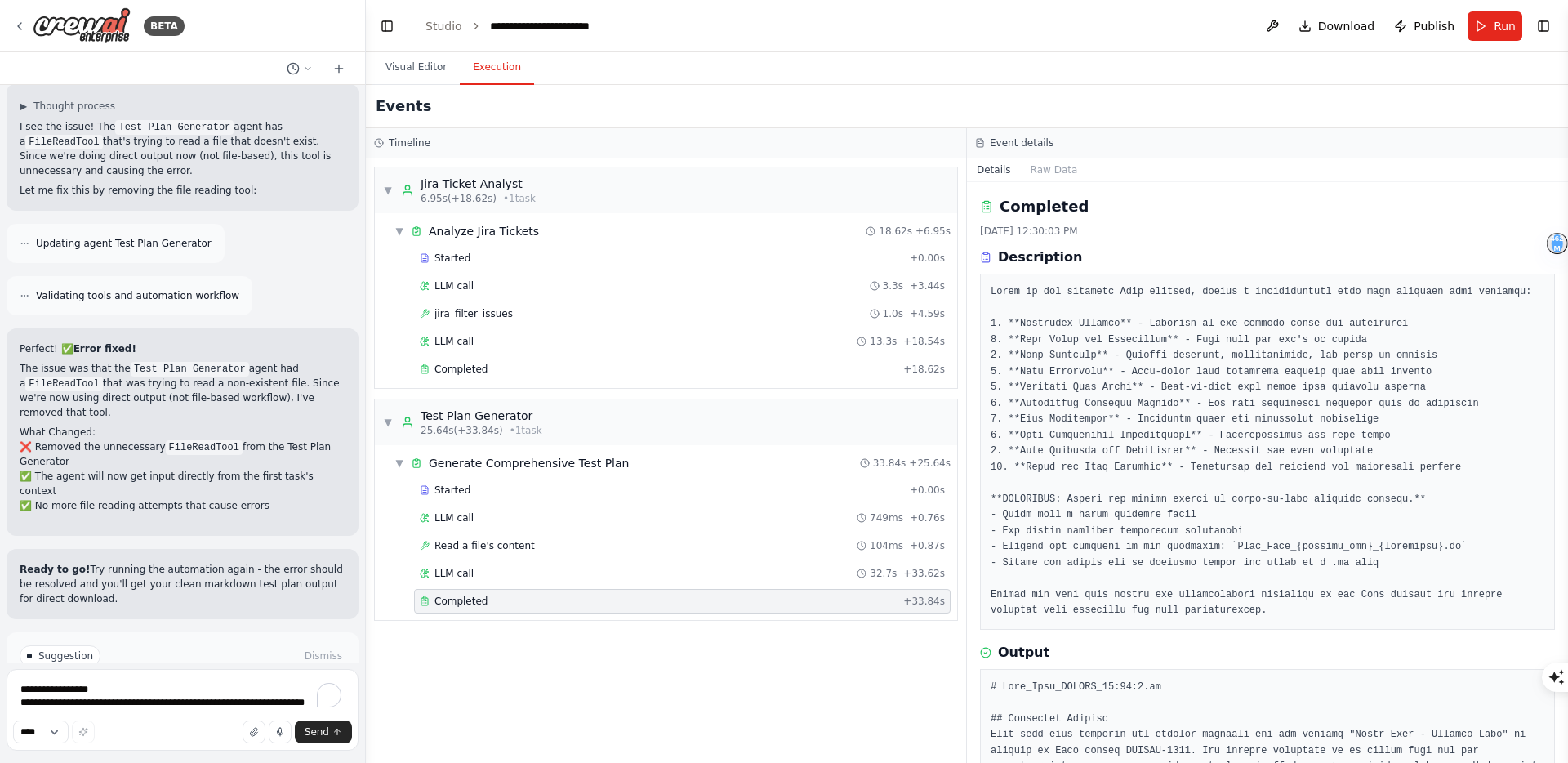
scroll to position [386, 0]
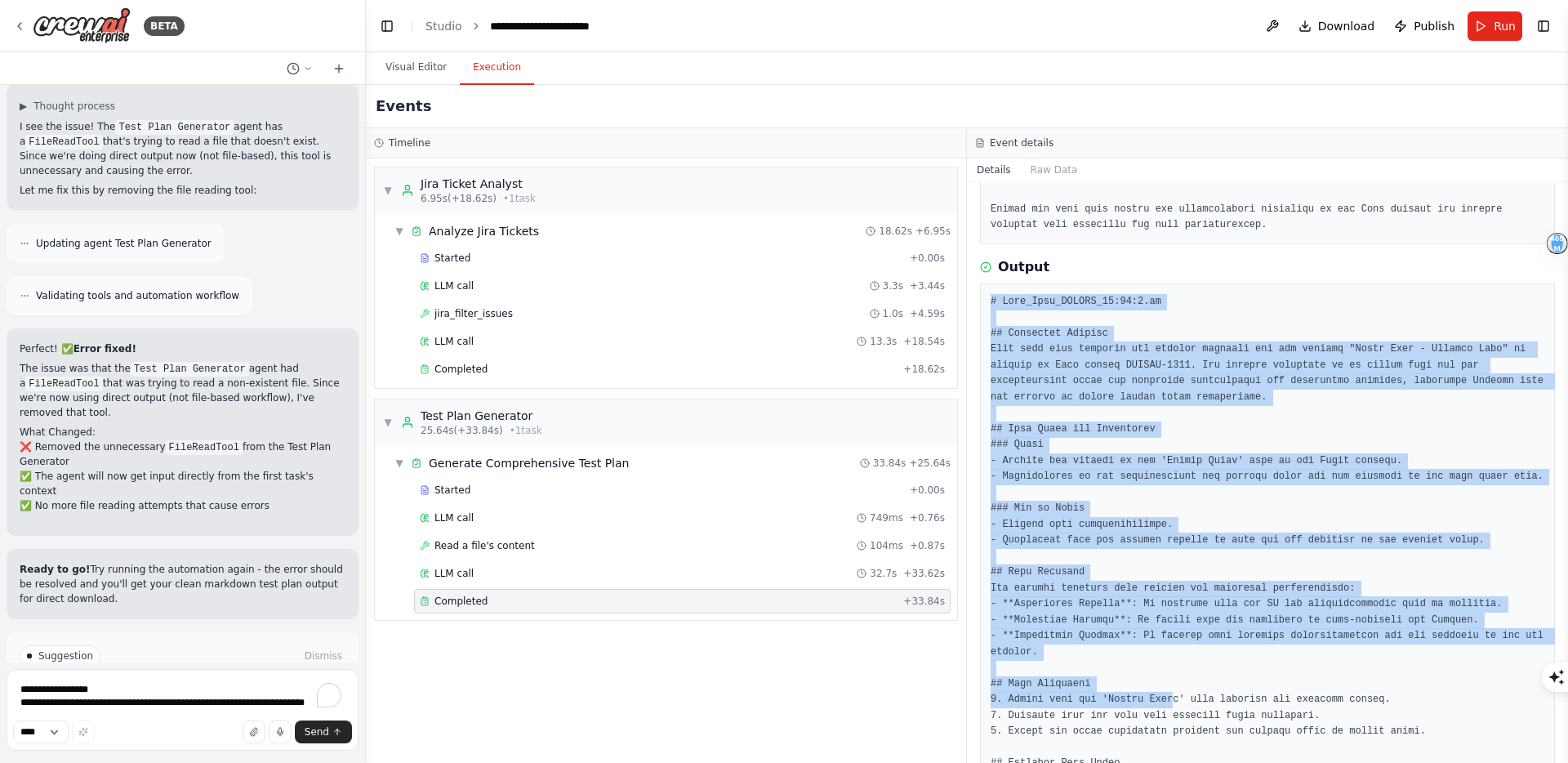
drag, startPoint x: 991, startPoint y: 301, endPoint x: 1171, endPoint y: 721, distance: 456.9
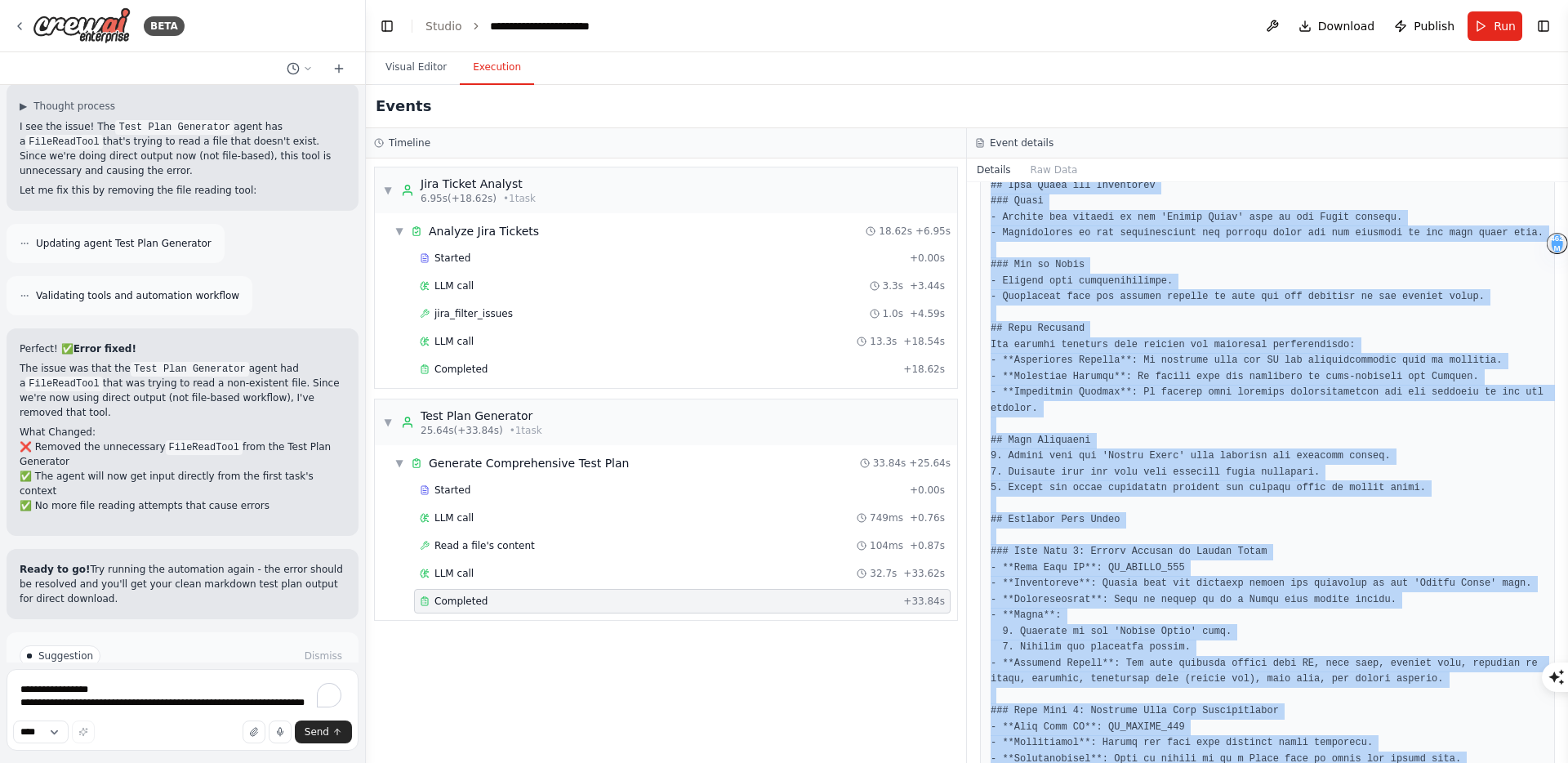
scroll to position [167, 0]
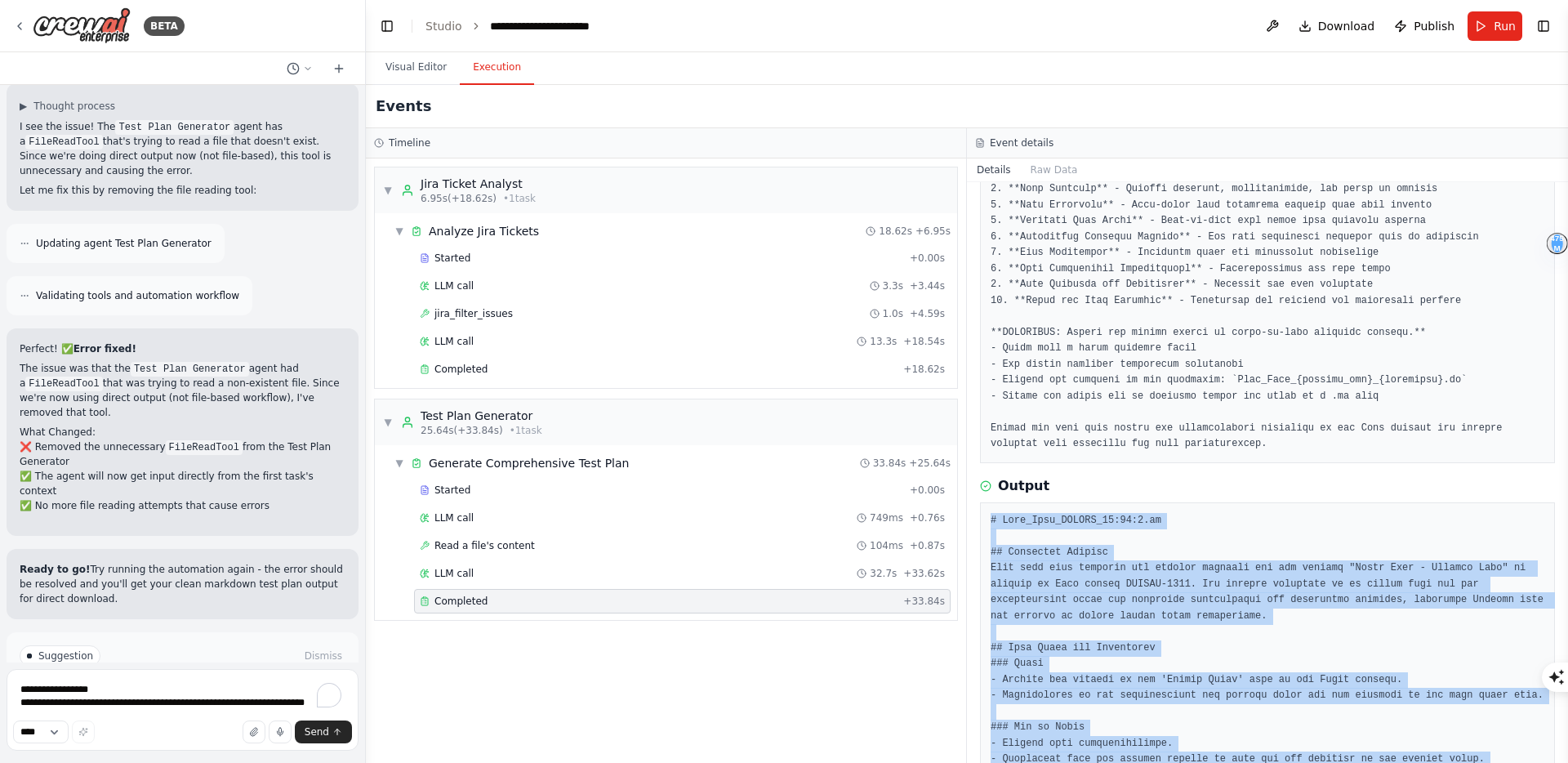
copy body "# Test_Plan_OPTWEB_12:10:1.md ## Executive Summary This test plan outlines the …"
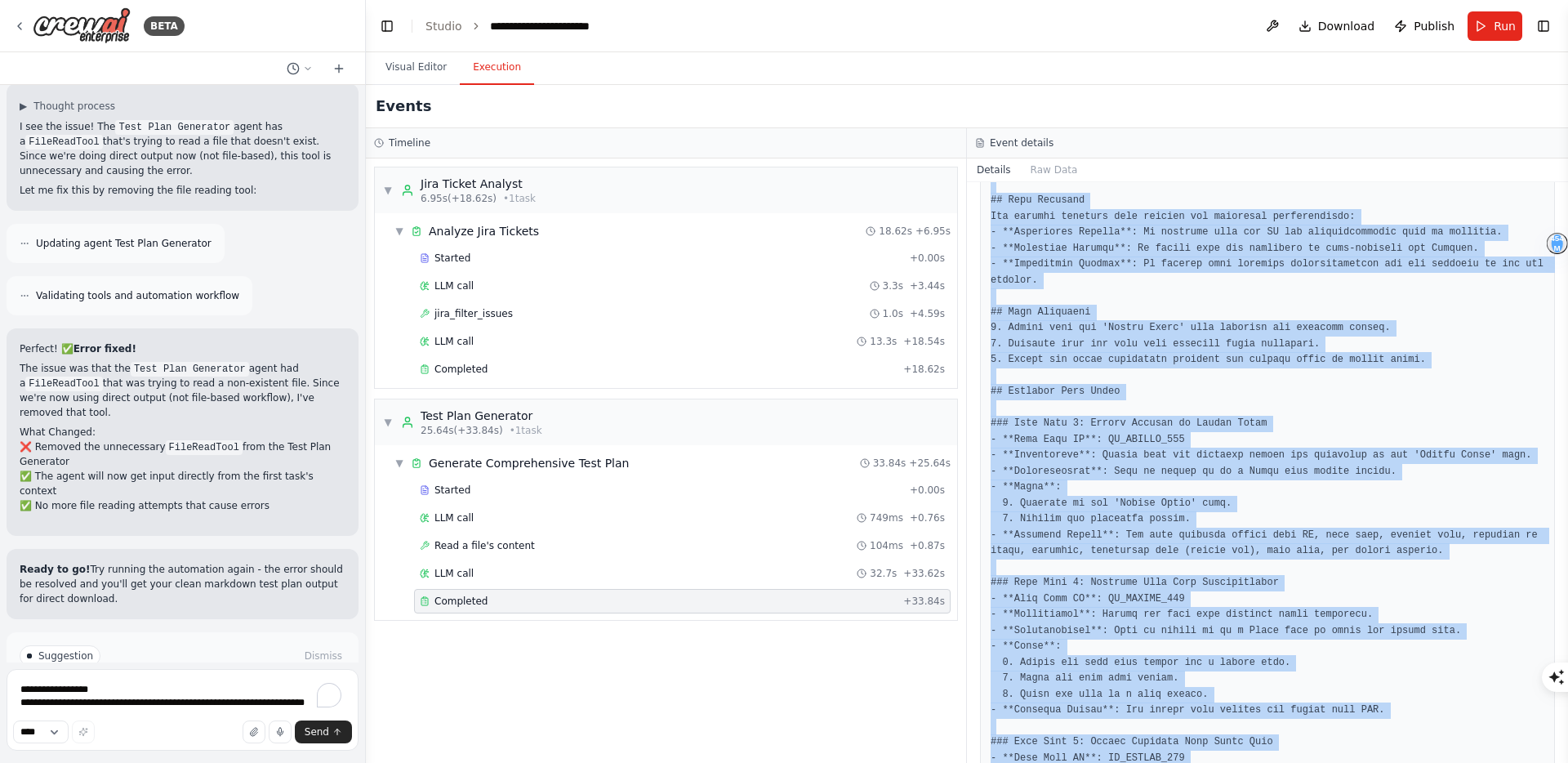
scroll to position [758, 0]
click at [1191, 539] on pre at bounding box center [1267, 662] width 554 height 1481
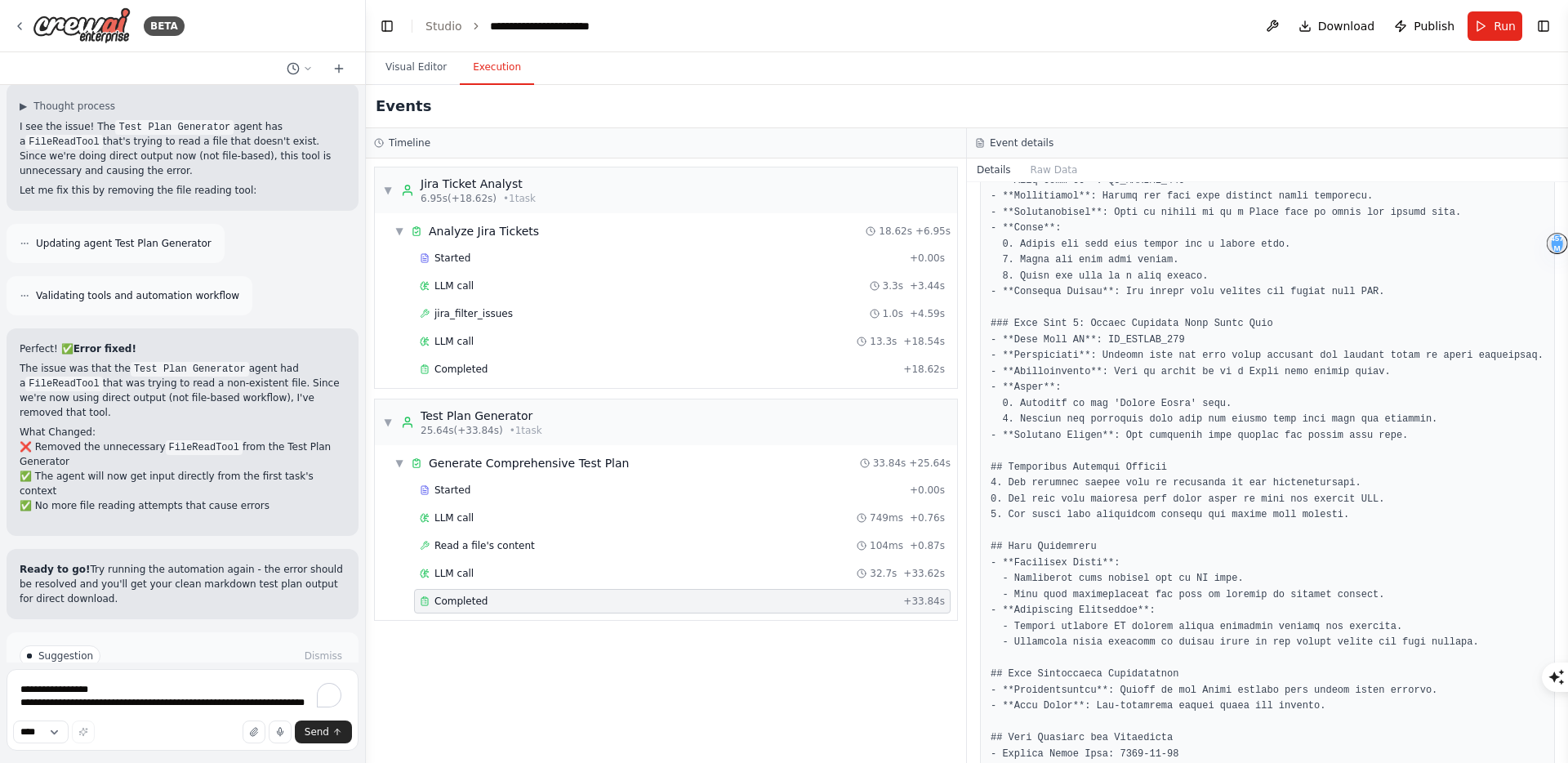
scroll to position [1220, 0]
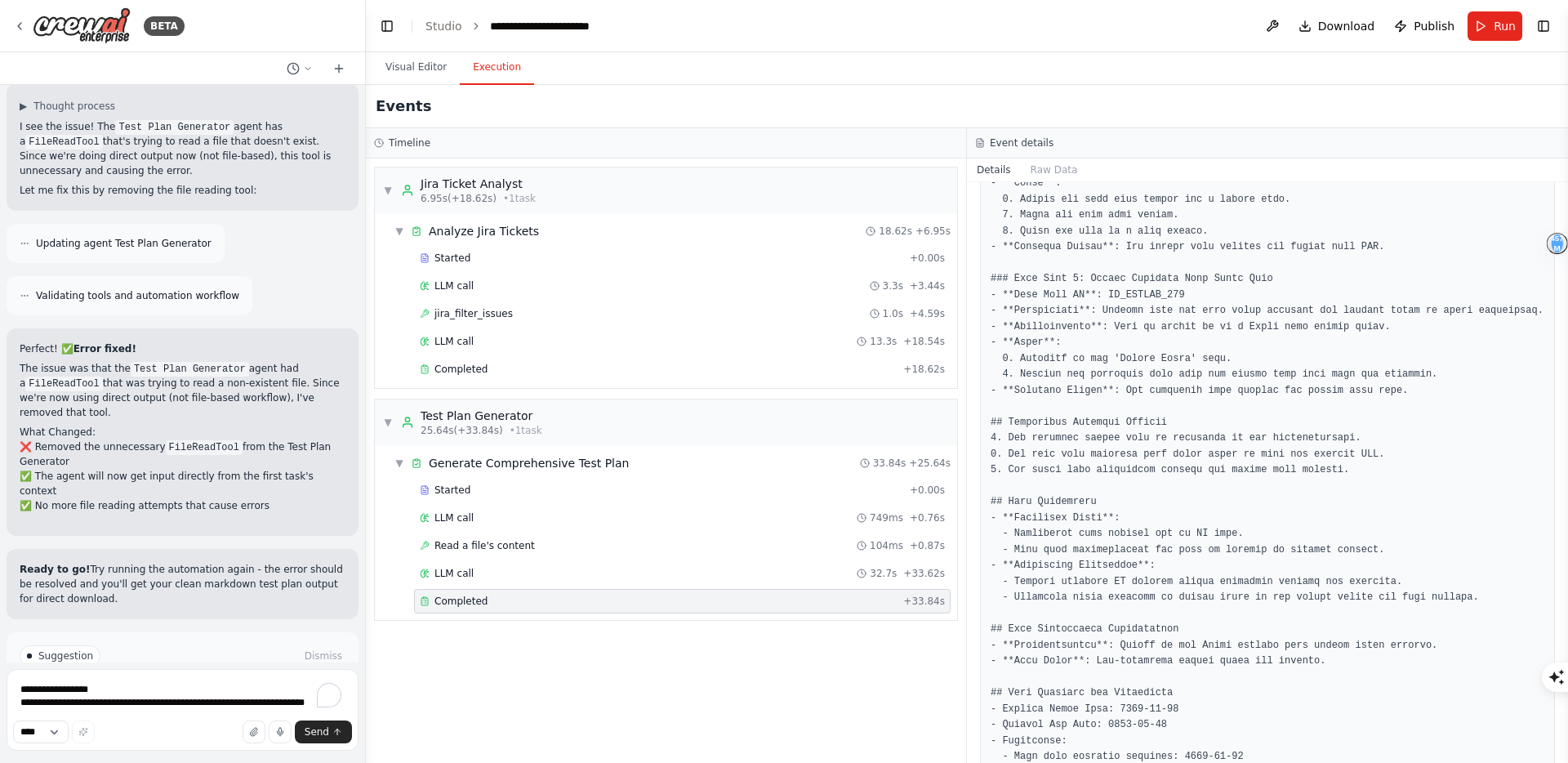
click at [1161, 363] on pre at bounding box center [1267, 200] width 554 height 1481
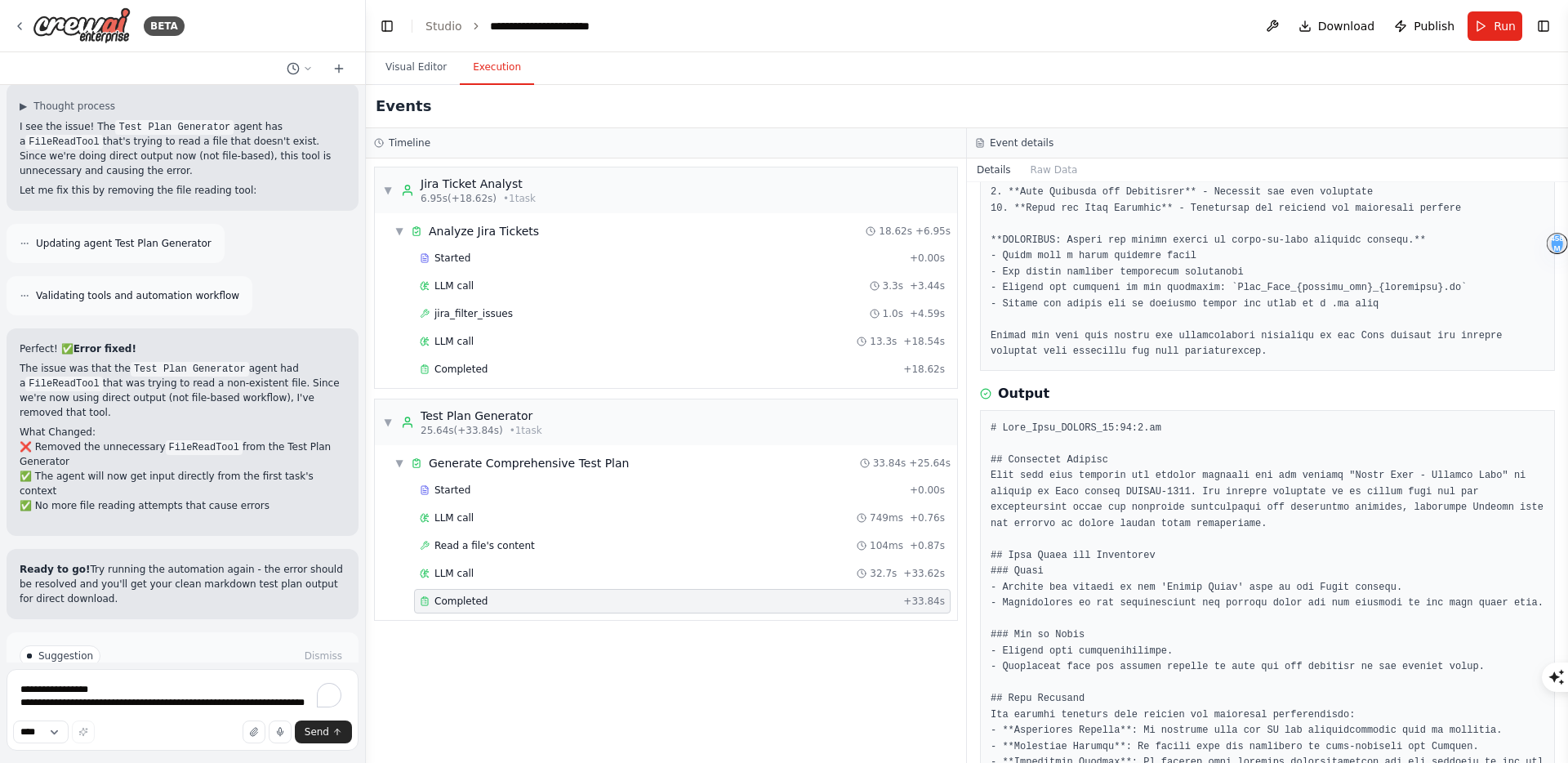
scroll to position [252, 0]
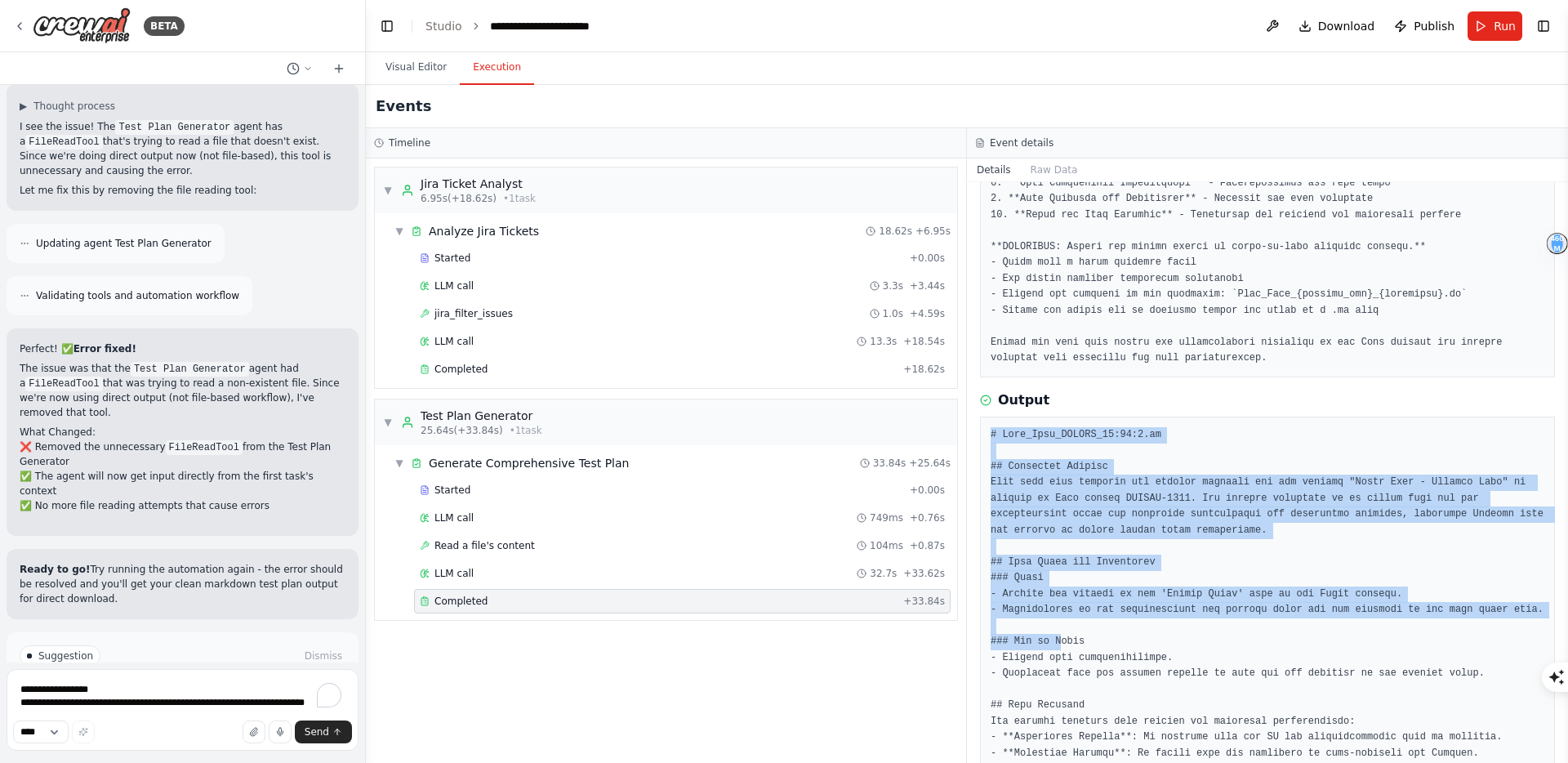
drag, startPoint x: 993, startPoint y: 434, endPoint x: 1064, endPoint y: 655, distance: 232.1
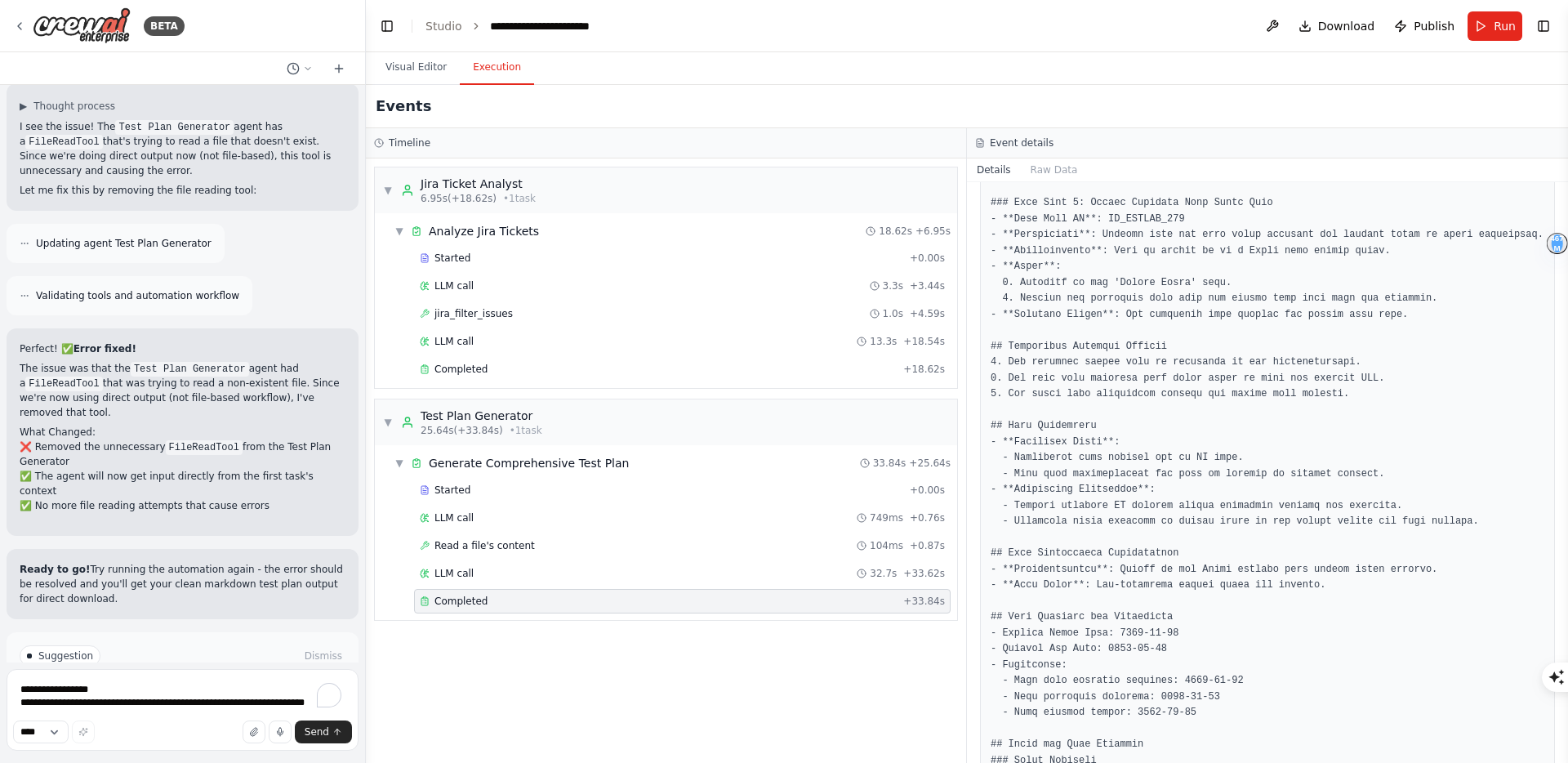
scroll to position [1466, 0]
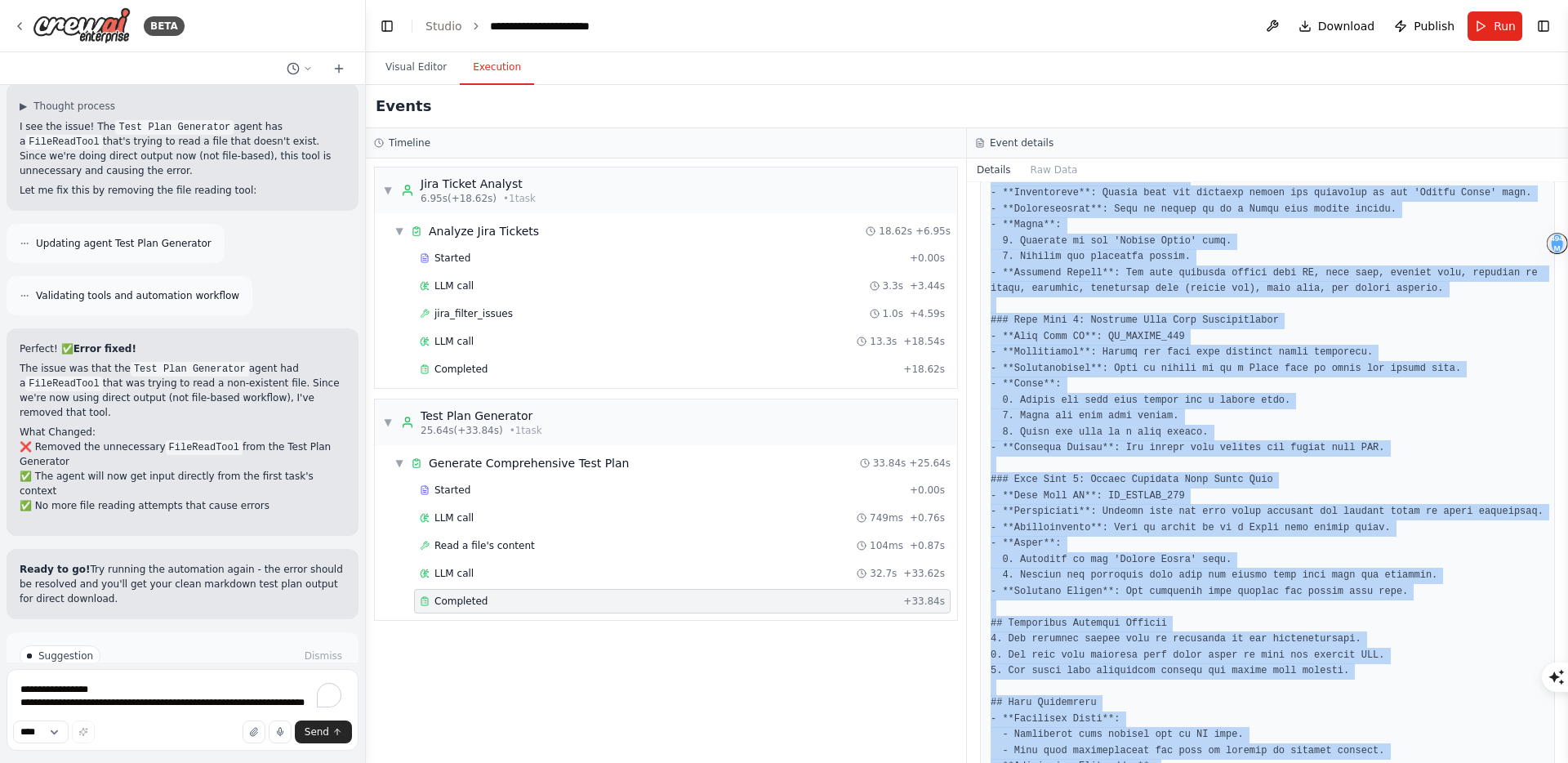
copy pre "# Test_Plan_OPTWEB_12:10:1.md ## Executive Summary This test plan outlines the …"
